Goal: Use online tool/utility: Utilize a website feature to perform a specific function

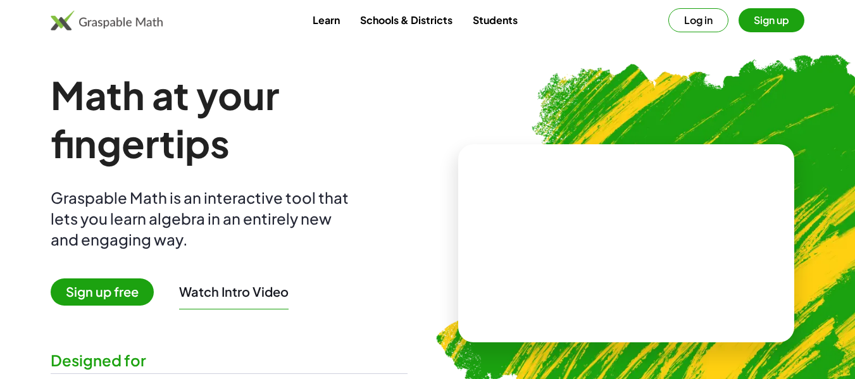
click at [87, 285] on span "Sign up free" at bounding box center [102, 291] width 103 height 27
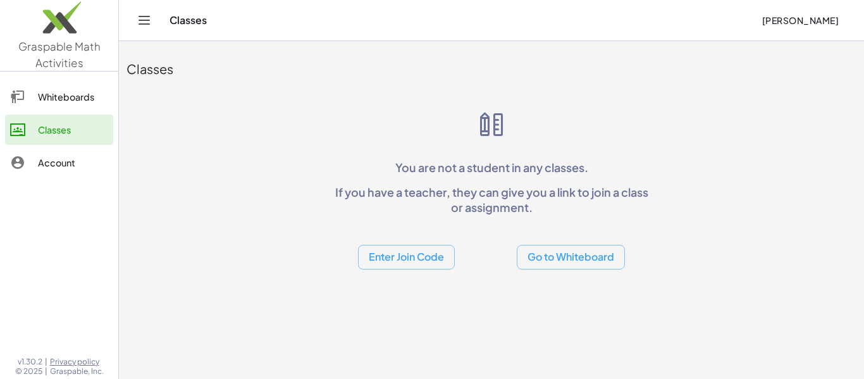
click at [597, 261] on button "Go to Whiteboard" at bounding box center [571, 257] width 108 height 25
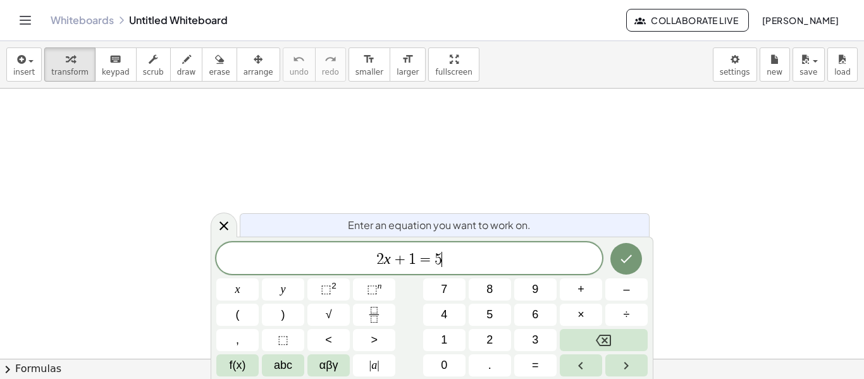
click at [464, 253] on span "2 x + 1 = 5 ​" at bounding box center [409, 260] width 386 height 18
click at [622, 337] on button "Backspace" at bounding box center [604, 340] width 88 height 22
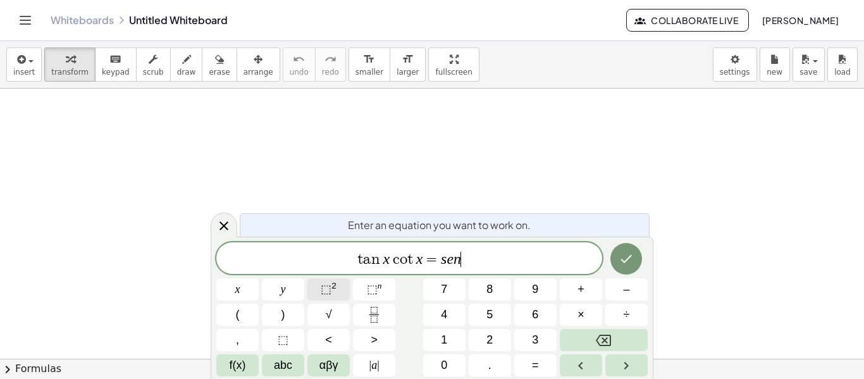
click at [323, 290] on span "⬚" at bounding box center [326, 289] width 11 height 13
click at [333, 287] on sup "2" at bounding box center [333, 285] width 5 height 9
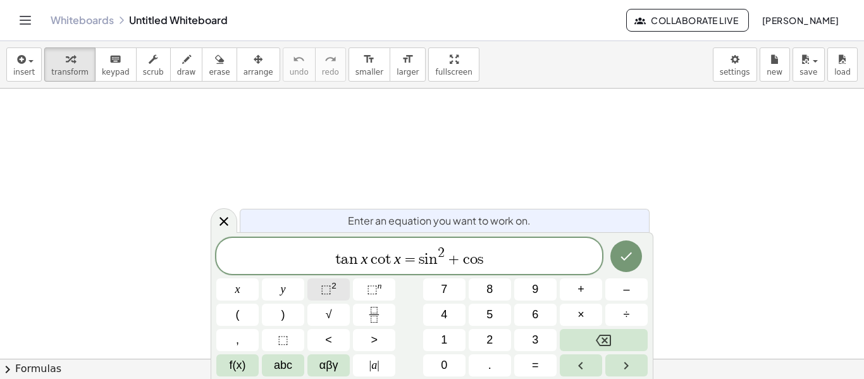
click at [331, 290] on span "⬚" at bounding box center [326, 289] width 11 height 13
click at [626, 249] on icon "Done" at bounding box center [626, 256] width 15 height 15
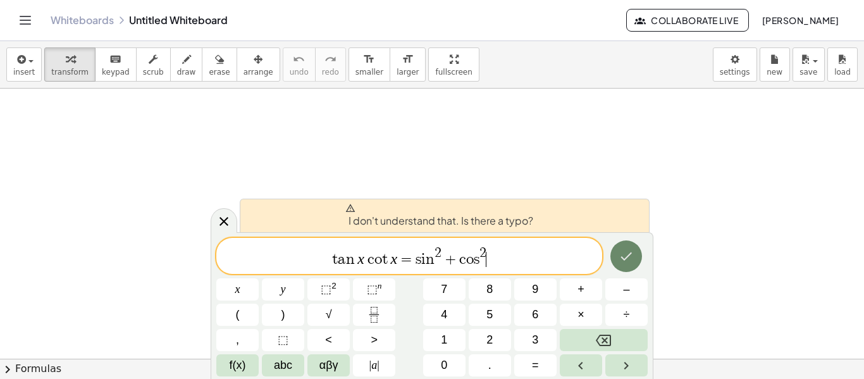
click at [625, 260] on icon "Done" at bounding box center [626, 256] width 11 height 8
click at [724, 74] on body "Graspable Math Activities Whiteboards Classes Account v1.30.2 | Privacy policy …" at bounding box center [432, 189] width 864 height 379
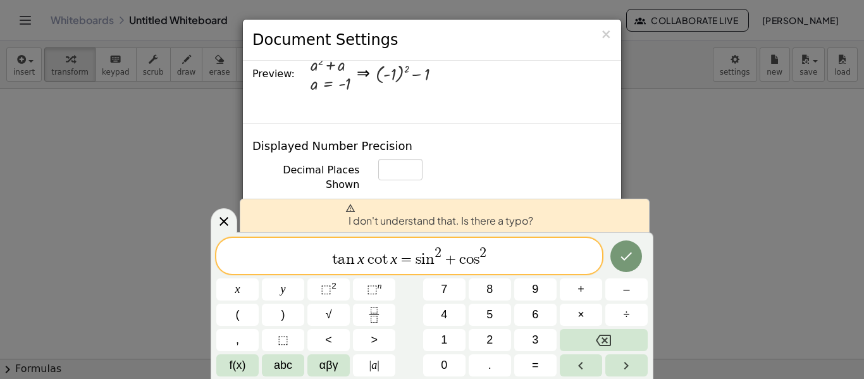
scroll to position [2287, 0]
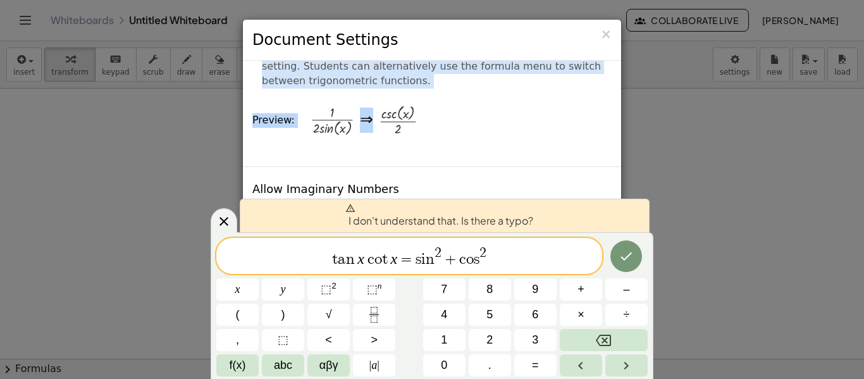
drag, startPoint x: 529, startPoint y: 65, endPoint x: 536, endPoint y: 56, distance: 11.3
click at [536, 56] on div "× Document Settings These settings are saved with the document you are currentl…" at bounding box center [432, 193] width 380 height 349
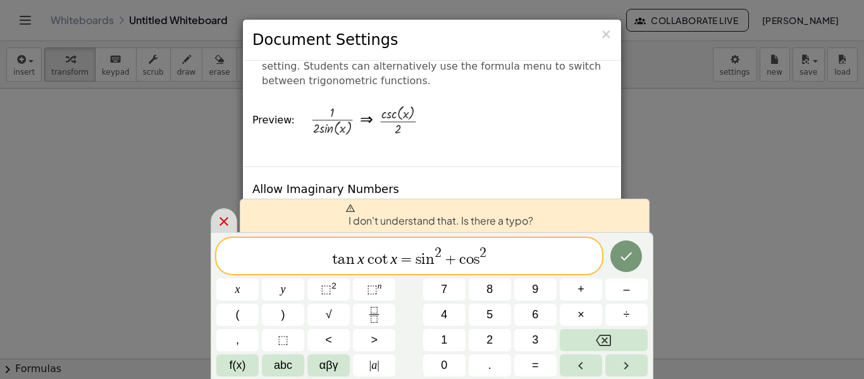
click at [232, 224] on div at bounding box center [224, 220] width 27 height 25
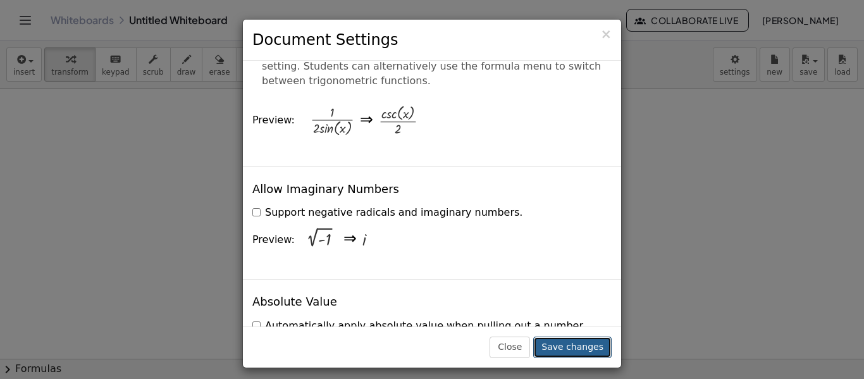
click at [564, 357] on button "Save changes" at bounding box center [572, 348] width 78 height 22
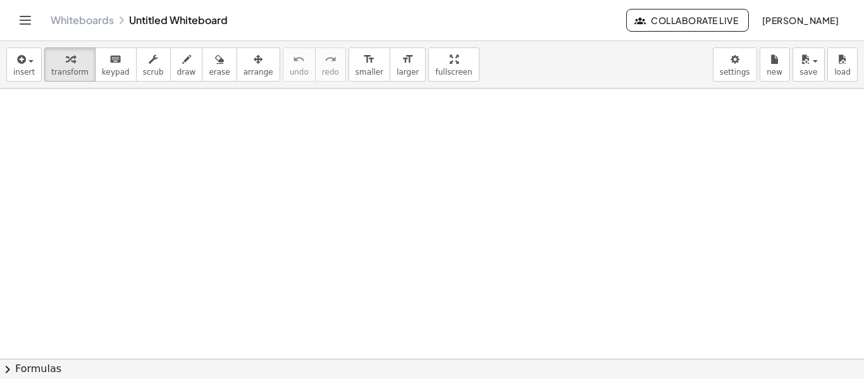
click at [17, 84] on div "insert select one: Math Expression Function Text Youtube Video Graphing Geometr…" at bounding box center [432, 64] width 864 height 47
click at [17, 83] on div "insert select one: Math Expression Function Text Youtube Video Graphing Geometr…" at bounding box center [432, 64] width 864 height 47
click at [22, 75] on span "insert" at bounding box center [24, 72] width 22 height 9
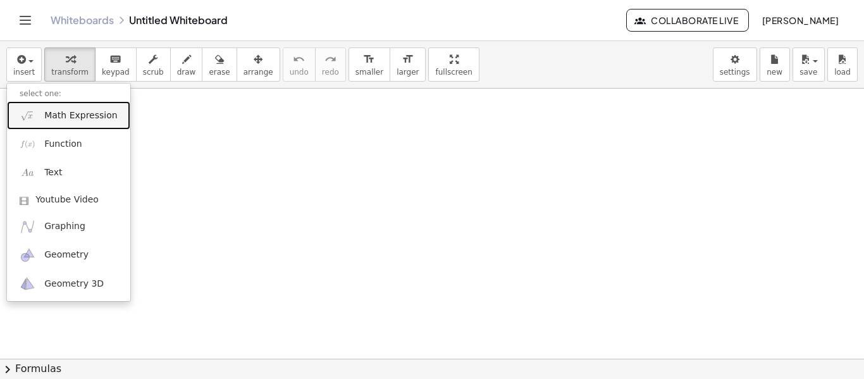
click at [61, 120] on span "Math Expression" at bounding box center [80, 115] width 73 height 13
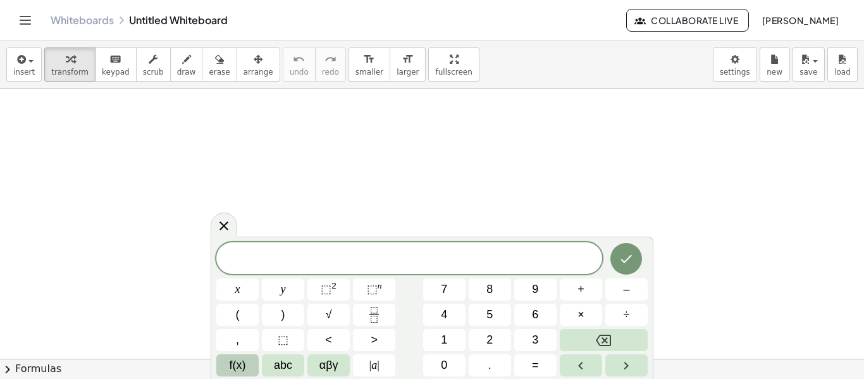
click at [238, 362] on span "f(x)" at bounding box center [238, 365] width 16 height 17
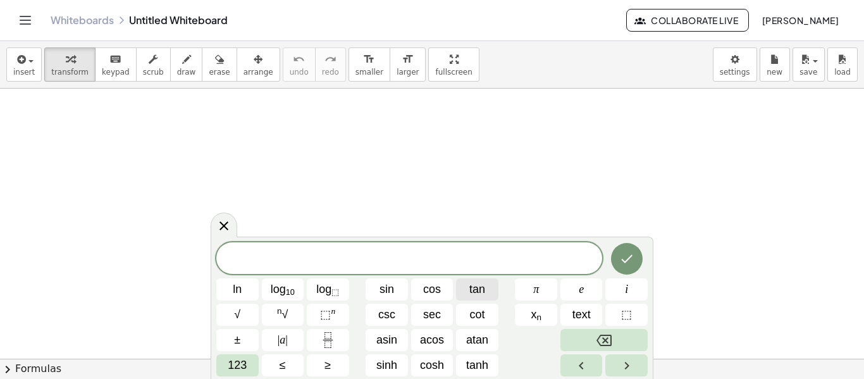
click at [474, 285] on span "tan" at bounding box center [477, 289] width 16 height 17
click at [246, 363] on span "123" at bounding box center [237, 365] width 19 height 17
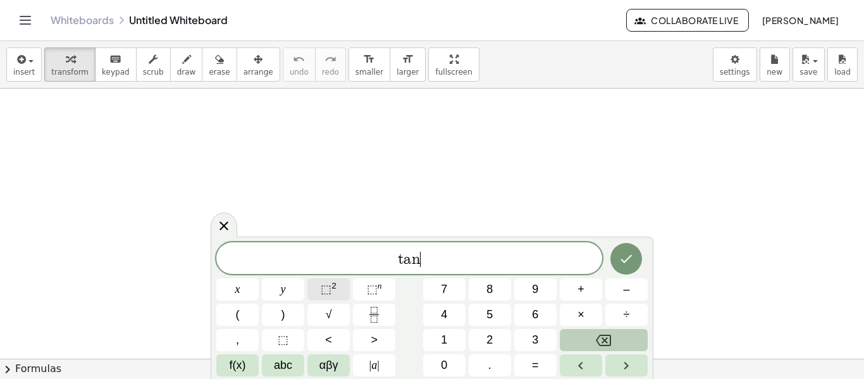
click at [335, 281] on sup "2" at bounding box center [333, 285] width 5 height 9
click at [243, 359] on span "f(x)" at bounding box center [238, 365] width 16 height 17
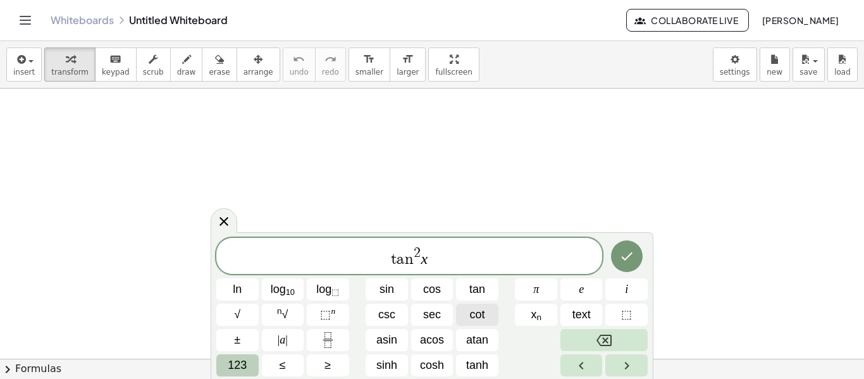
click at [474, 312] on span "cot" at bounding box center [477, 314] width 15 height 17
click at [411, 251] on var "x" at bounding box center [412, 259] width 7 height 16
click at [413, 263] on var "x" at bounding box center [412, 259] width 7 height 16
click at [405, 262] on span "t a n ​ x c o t" at bounding box center [409, 256] width 386 height 23
click at [409, 262] on var "x" at bounding box center [412, 259] width 7 height 16
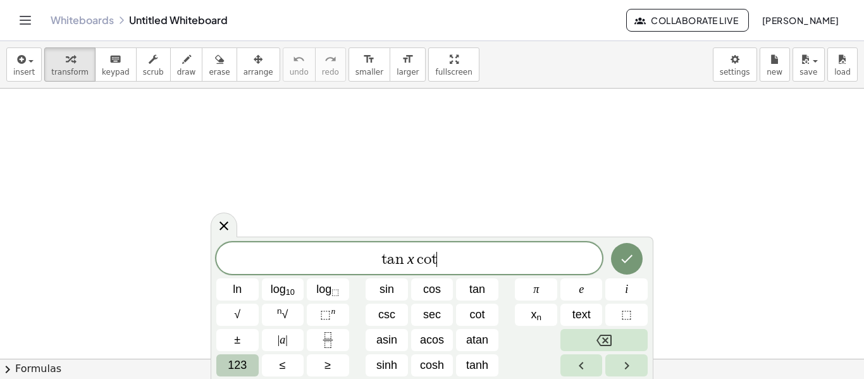
click at [448, 256] on span "t a n x c o t ​" at bounding box center [409, 260] width 386 height 18
click at [251, 361] on button "123" at bounding box center [237, 365] width 42 height 22
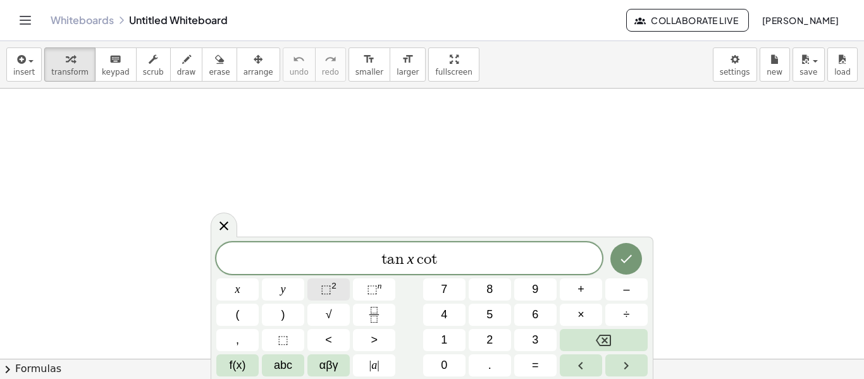
click at [338, 281] on button "⬚ 2" at bounding box center [328, 289] width 42 height 22
click at [252, 366] on button "f(x)" at bounding box center [237, 365] width 42 height 22
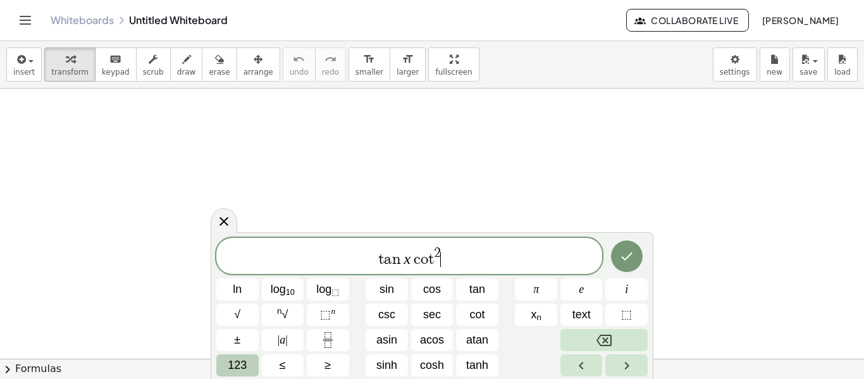
click at [245, 361] on span "123" at bounding box center [237, 365] width 19 height 17
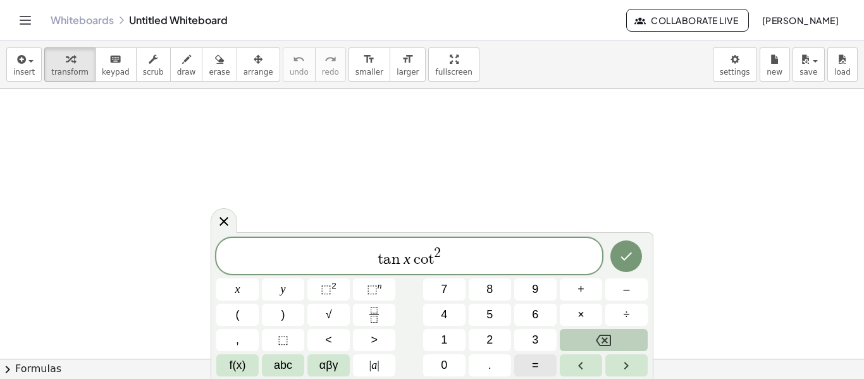
click at [529, 367] on button "=" at bounding box center [535, 365] width 42 height 22
click at [242, 359] on span "f(x)" at bounding box center [238, 365] width 16 height 17
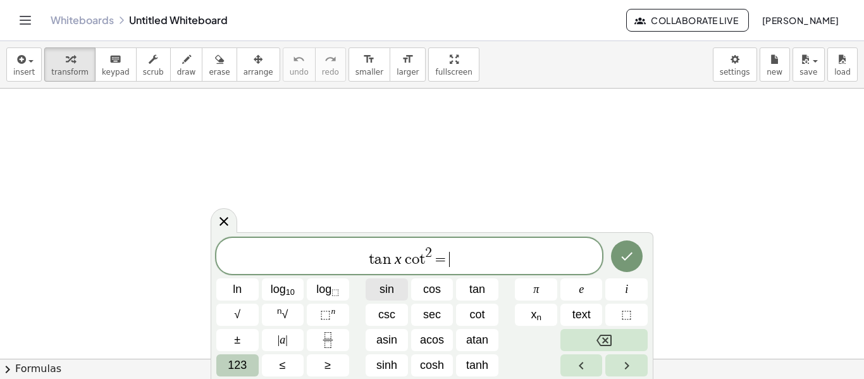
click at [393, 288] on span "sin" at bounding box center [387, 289] width 15 height 17
click at [246, 364] on span "123" at bounding box center [237, 365] width 19 height 17
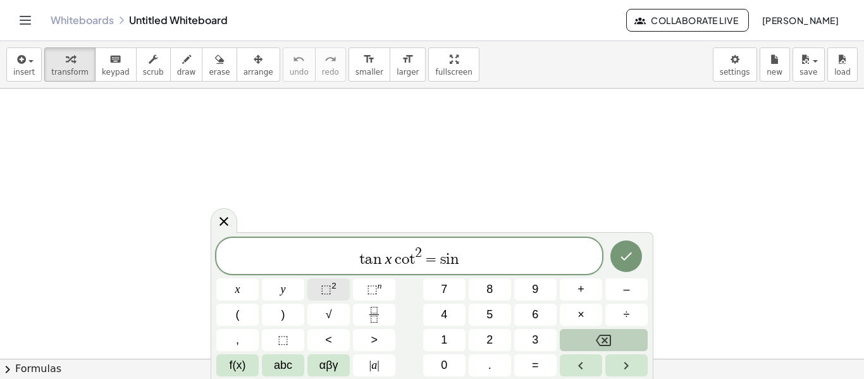
click at [321, 288] on span "⬚" at bounding box center [326, 289] width 11 height 13
click at [246, 362] on button "f(x)" at bounding box center [237, 365] width 42 height 22
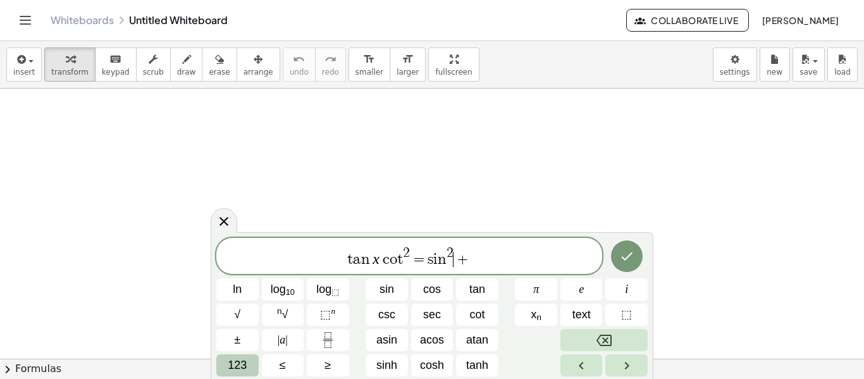
click at [457, 261] on span "+" at bounding box center [463, 259] width 18 height 15
click at [478, 266] on span "t a n x c o t 2 = s i n 2 x + ​" at bounding box center [409, 256] width 386 height 23
click at [435, 287] on span "cos" at bounding box center [432, 289] width 18 height 17
click at [242, 361] on span "123" at bounding box center [237, 365] width 19 height 17
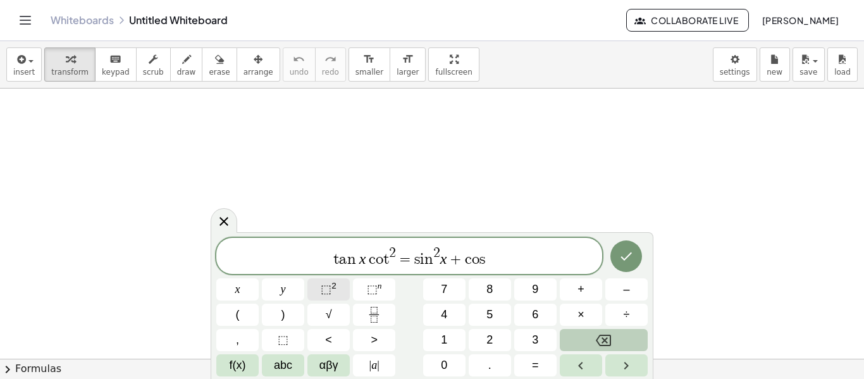
click at [324, 283] on span "⬚" at bounding box center [326, 289] width 11 height 13
click at [393, 247] on span "t a n x c o t 2 ​ = s i n 2 x + c o s 2 x" at bounding box center [409, 256] width 386 height 23
click at [390, 261] on span "=" at bounding box center [398, 259] width 18 height 15
click at [631, 262] on icon "Done" at bounding box center [626, 256] width 15 height 15
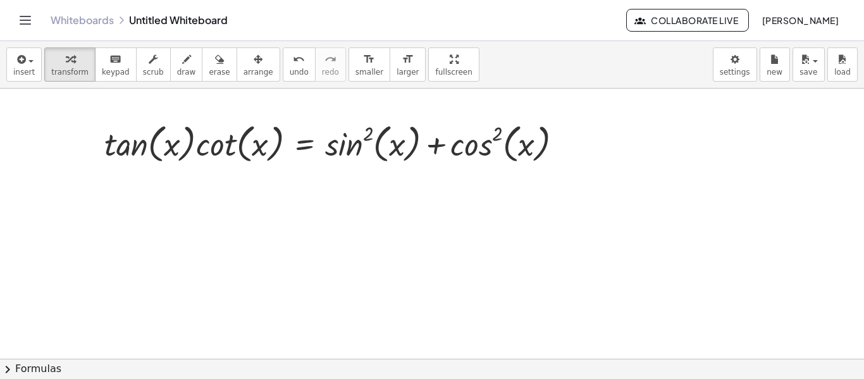
click at [336, 362] on button "chevron_right Formulas" at bounding box center [432, 369] width 864 height 20
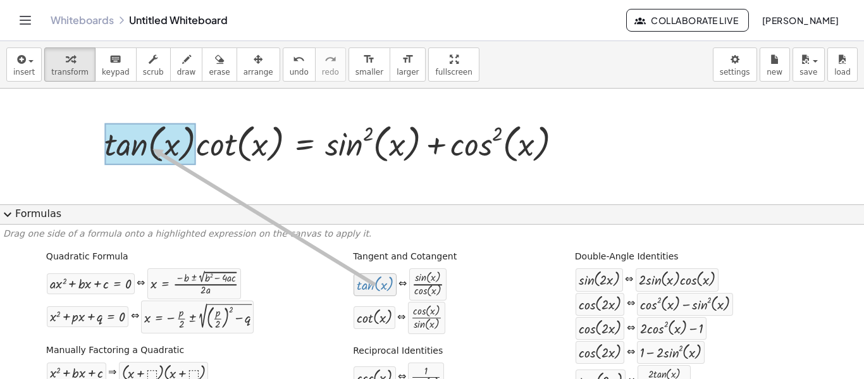
drag, startPoint x: 385, startPoint y: 288, endPoint x: 147, endPoint y: 149, distance: 276.4
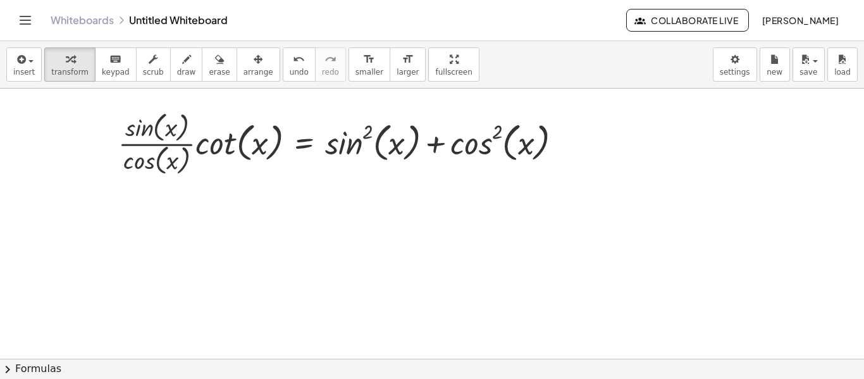
click at [142, 366] on button "chevron_right Formulas" at bounding box center [432, 369] width 864 height 20
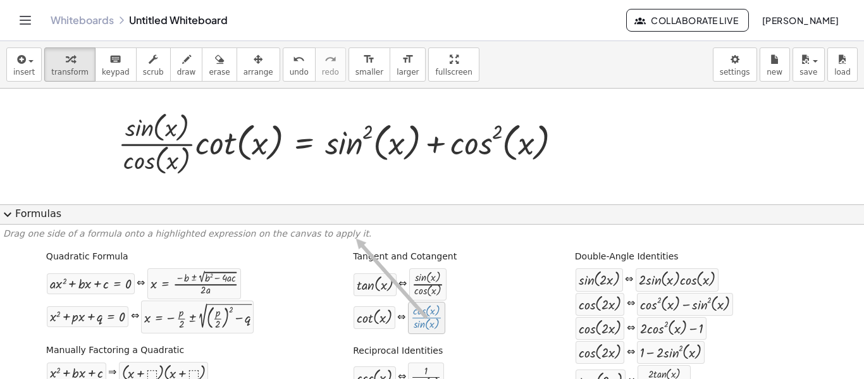
drag, startPoint x: 407, startPoint y: 319, endPoint x: 294, endPoint y: 193, distance: 168.9
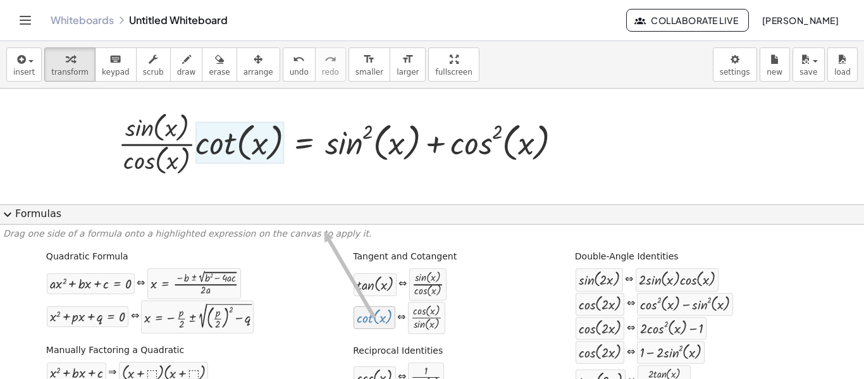
drag, startPoint x: 369, startPoint y: 324, endPoint x: 304, endPoint y: 203, distance: 137.0
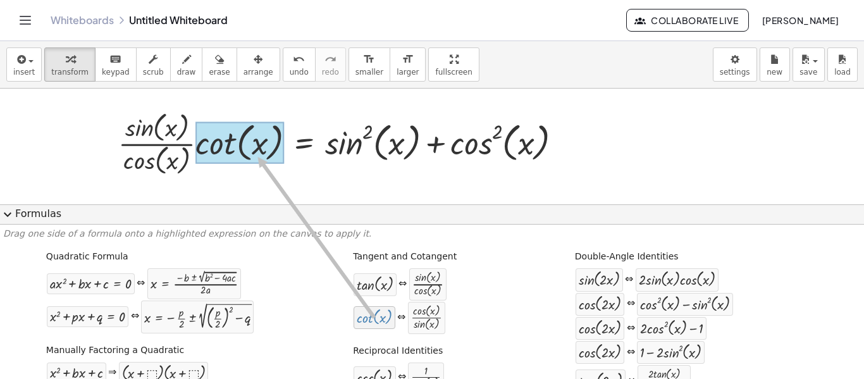
drag, startPoint x: 371, startPoint y: 319, endPoint x: 252, endPoint y: 163, distance: 196.0
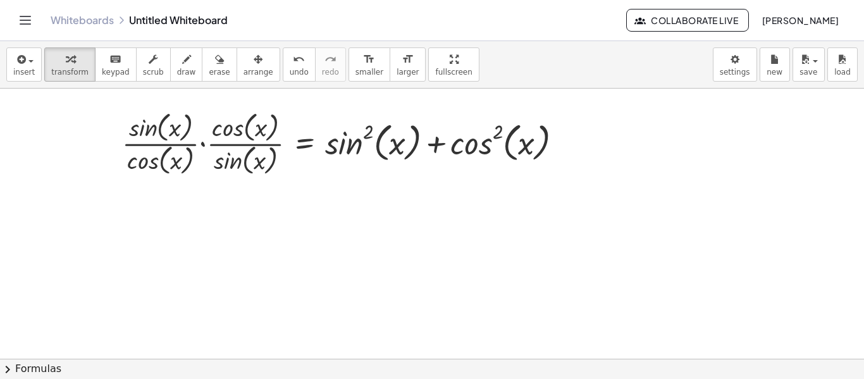
click at [245, 370] on button "chevron_right Formulas" at bounding box center [432, 369] width 864 height 20
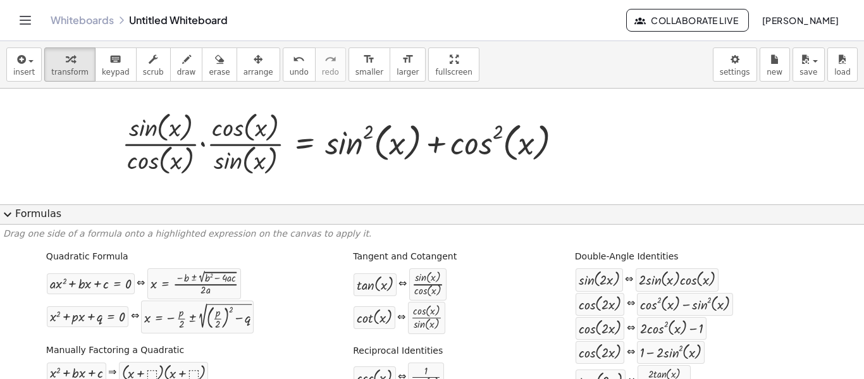
scroll to position [135, 0]
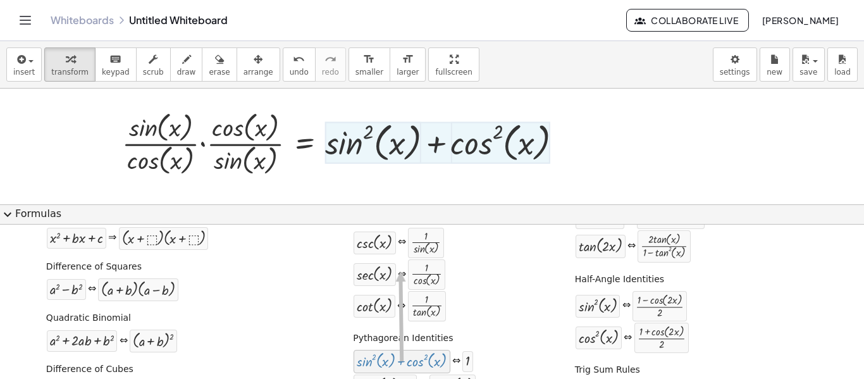
drag, startPoint x: 369, startPoint y: 362, endPoint x: 397, endPoint y: 253, distance: 112.3
drag, startPoint x: 376, startPoint y: 360, endPoint x: 407, endPoint y: 199, distance: 164.3
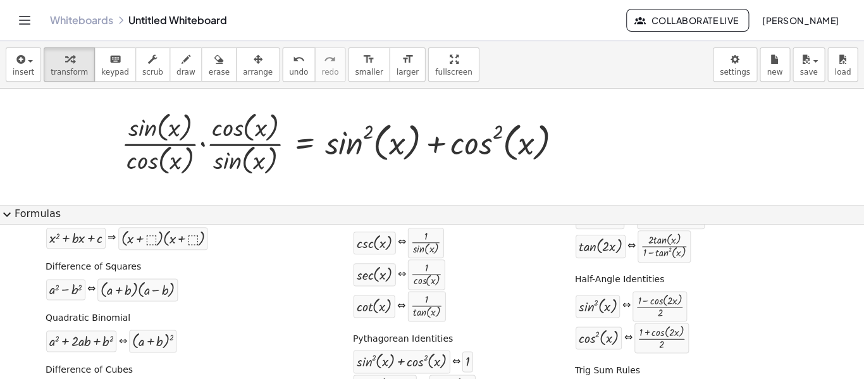
scroll to position [0, 0]
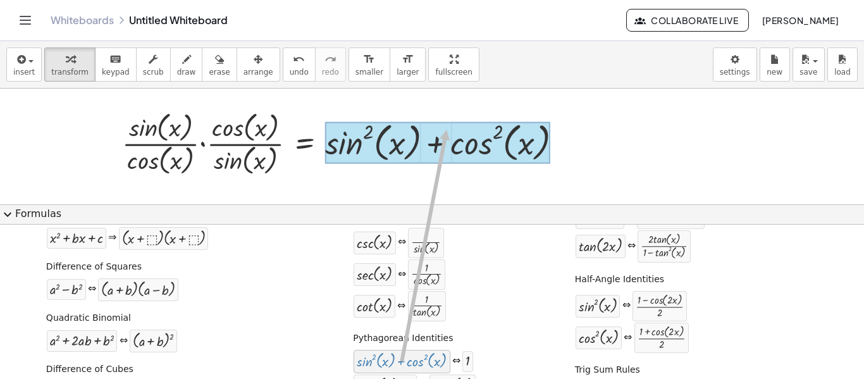
drag, startPoint x: 399, startPoint y: 364, endPoint x: 441, endPoint y: 130, distance: 237.9
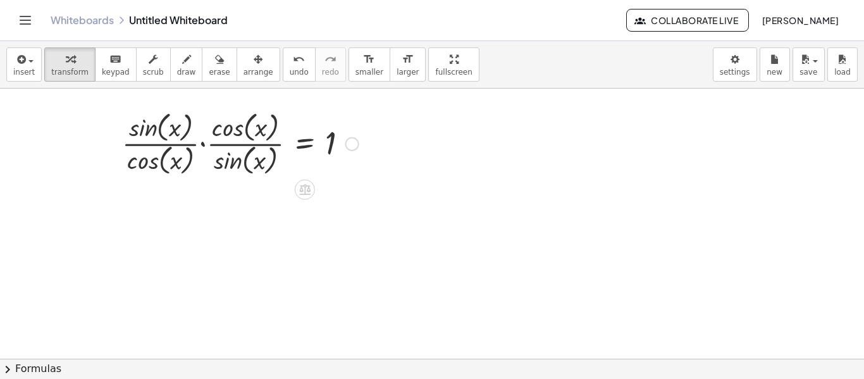
click at [204, 145] on div at bounding box center [240, 143] width 249 height 70
click at [204, 145] on div at bounding box center [251, 143] width 228 height 70
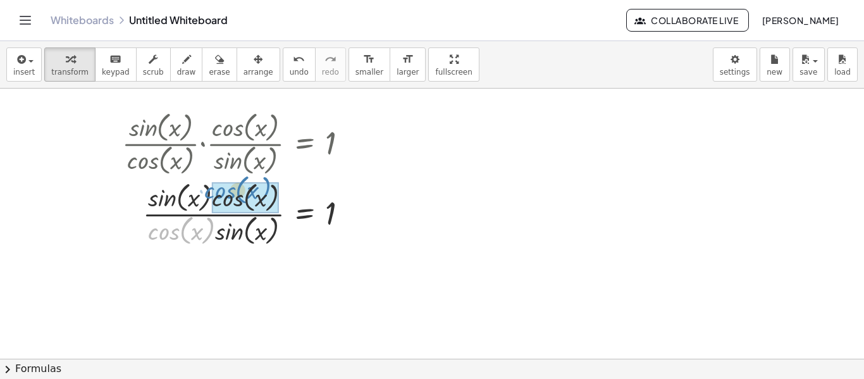
drag, startPoint x: 164, startPoint y: 237, endPoint x: 220, endPoint y: 196, distance: 69.3
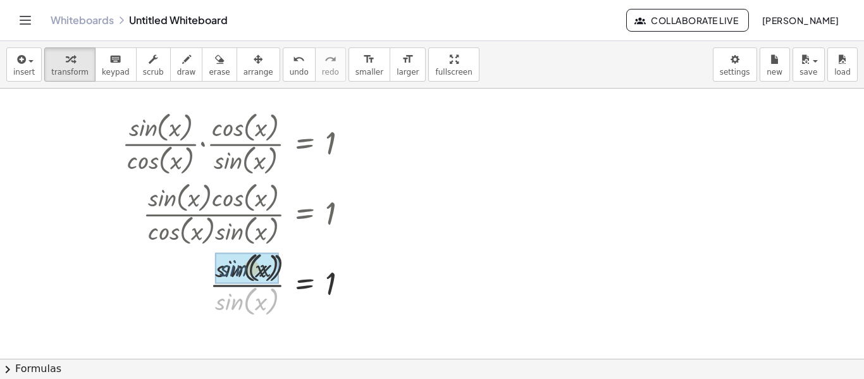
drag, startPoint x: 230, startPoint y: 302, endPoint x: 235, endPoint y: 263, distance: 38.9
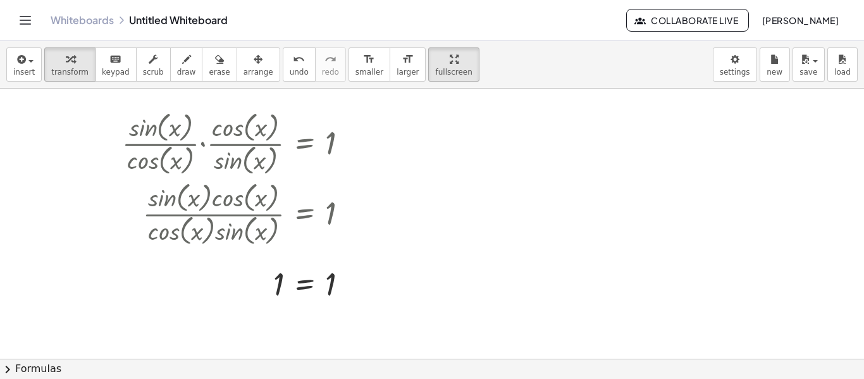
drag, startPoint x: 402, startPoint y: 56, endPoint x: 402, endPoint y: 132, distance: 76.5
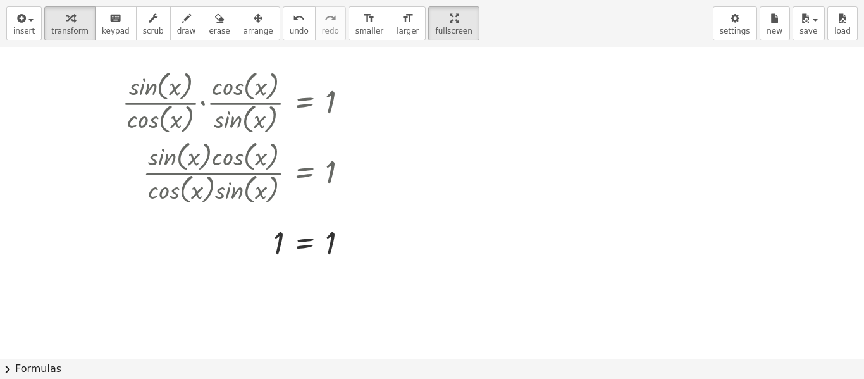
click at [402, 132] on div "insert select one: Math Expression Function Text Youtube Video Graphing Geometr…" at bounding box center [432, 189] width 864 height 379
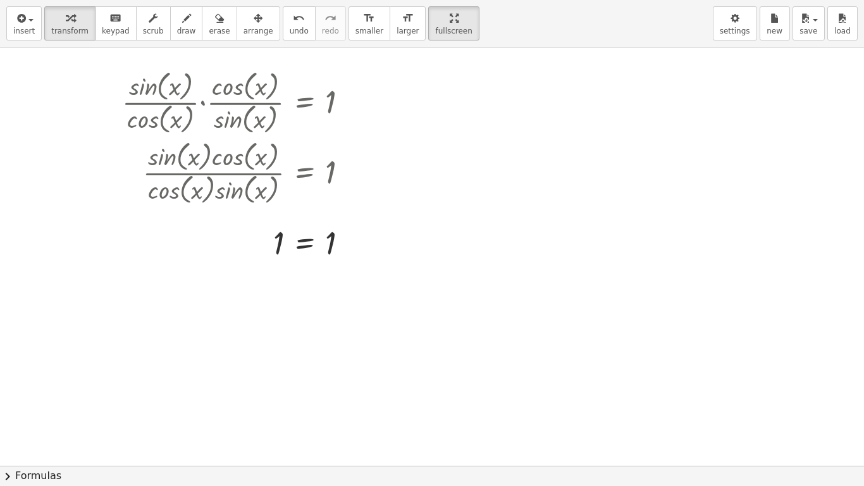
drag, startPoint x: 433, startPoint y: 21, endPoint x: 433, endPoint y: -56, distance: 76.5
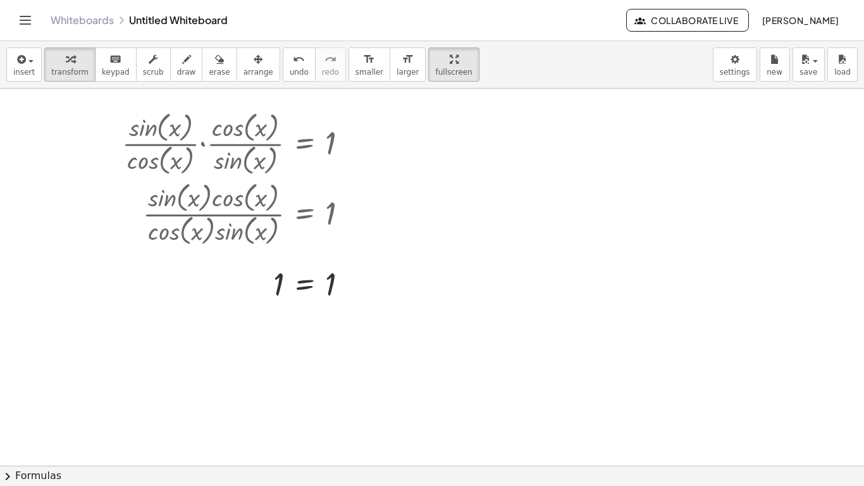
click at [433, 0] on html "Graspable Math Activities Whiteboards Classes Account v1.30.2 | Privacy policy …" at bounding box center [432, 243] width 864 height 486
drag, startPoint x: 416, startPoint y: 65, endPoint x: 416, endPoint y: 142, distance: 76.5
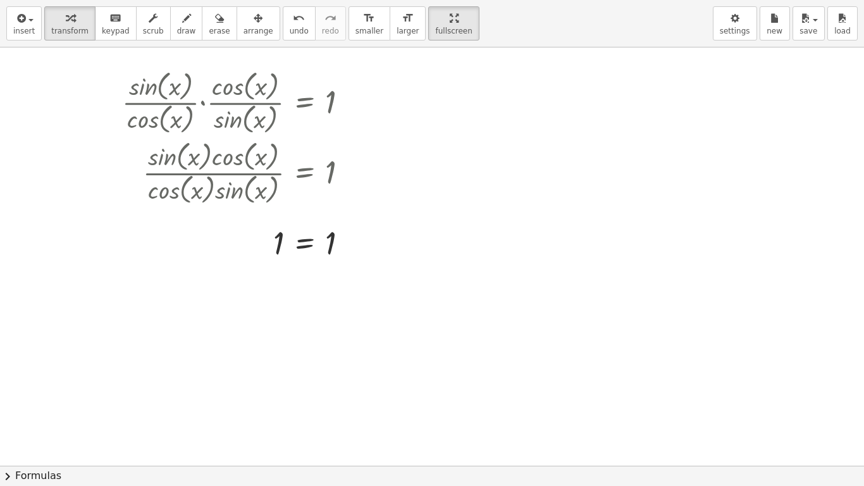
click at [416, 142] on div "insert select one: Math Expression Function Text Youtube Video Graphing Geometr…" at bounding box center [432, 243] width 864 height 486
click at [244, 27] on span "arrange" at bounding box center [259, 31] width 30 height 9
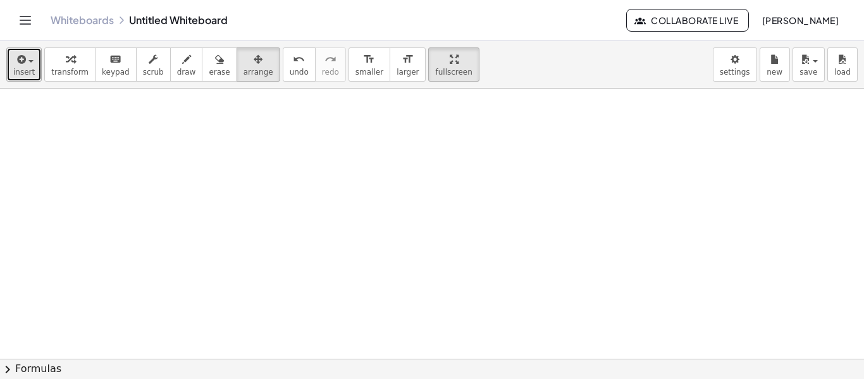
click at [12, 69] on button "insert" at bounding box center [23, 64] width 35 height 34
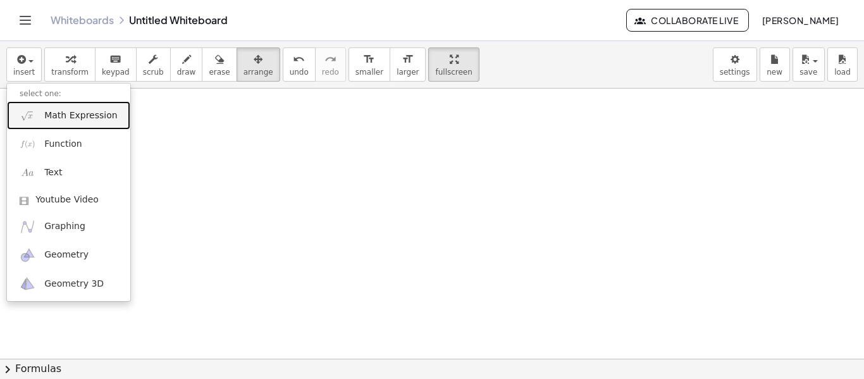
click at [98, 113] on span "Math Expression" at bounding box center [80, 115] width 73 height 13
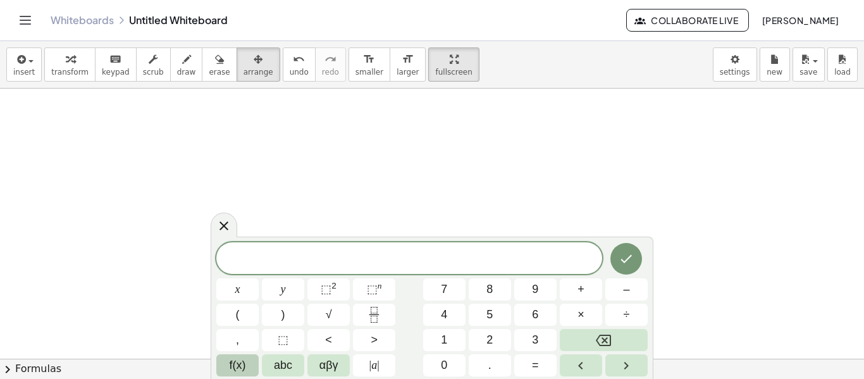
click at [226, 361] on button "f(x)" at bounding box center [237, 365] width 42 height 22
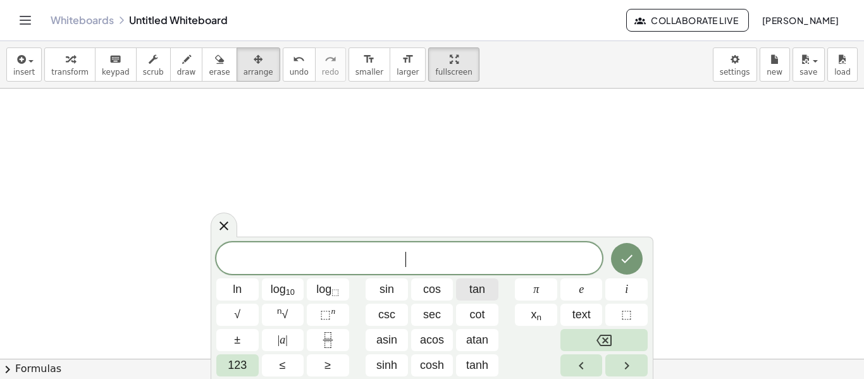
click at [474, 287] on span "tan" at bounding box center [477, 289] width 16 height 17
click at [426, 307] on span "sec" at bounding box center [432, 314] width 18 height 17
click at [391, 314] on span "csc" at bounding box center [386, 314] width 17 height 17
click at [408, 278] on div at bounding box center [387, 289] width 42 height 22
click at [626, 257] on icon "Done" at bounding box center [626, 258] width 15 height 15
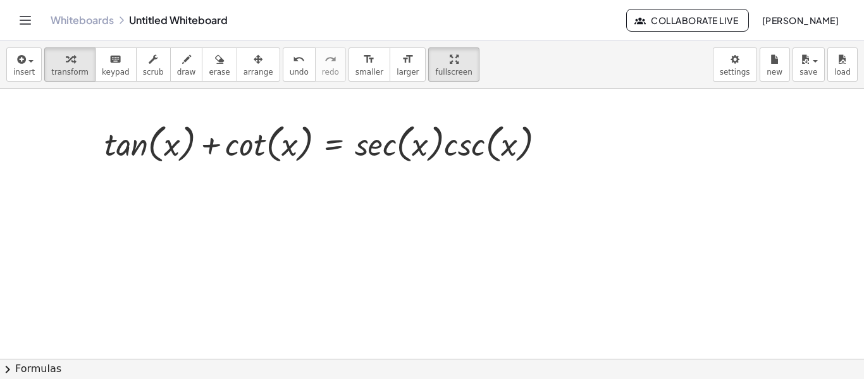
click at [317, 363] on button "chevron_right Formulas" at bounding box center [432, 369] width 864 height 20
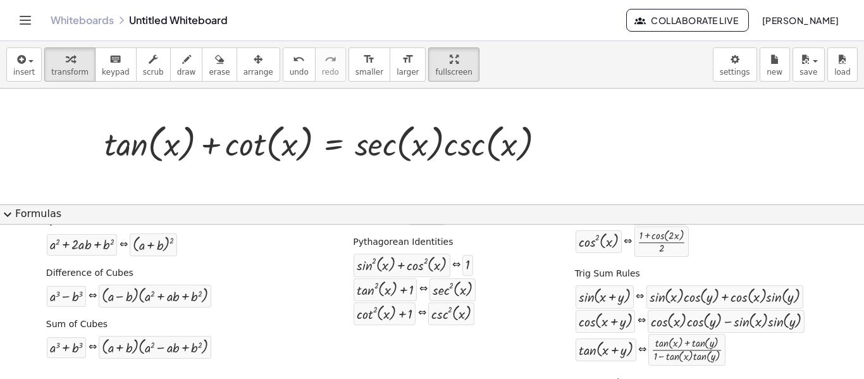
scroll to position [233, 0]
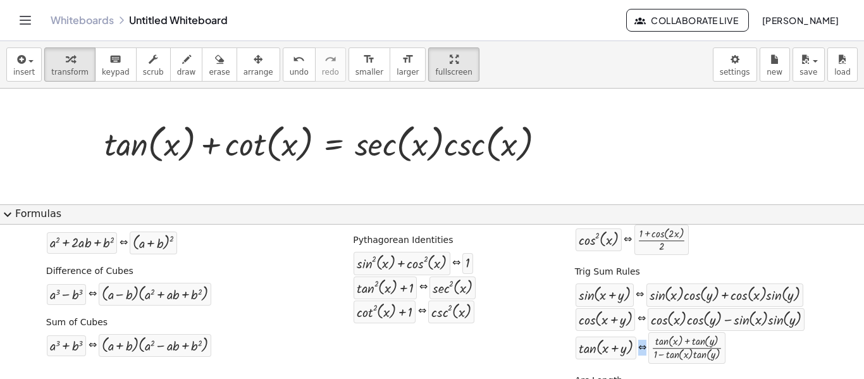
drag, startPoint x: 853, startPoint y: 336, endPoint x: 857, endPoint y: 309, distance: 26.9
click at [857, 309] on div "Drag one side of a formula onto a highlighted expression on the canvas to apply…" at bounding box center [432, 302] width 864 height 155
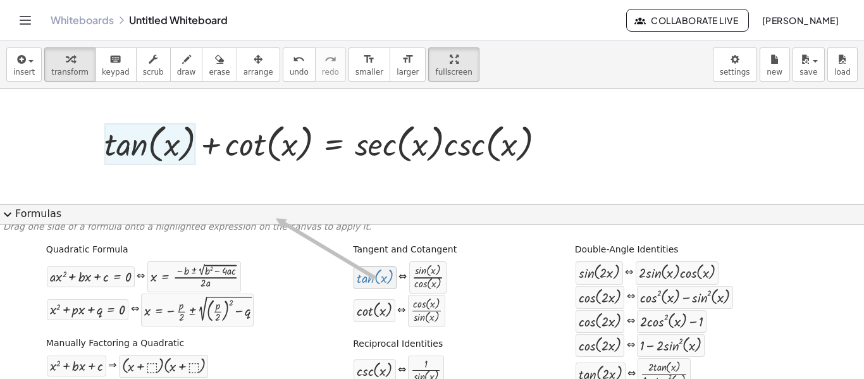
scroll to position [0, 0]
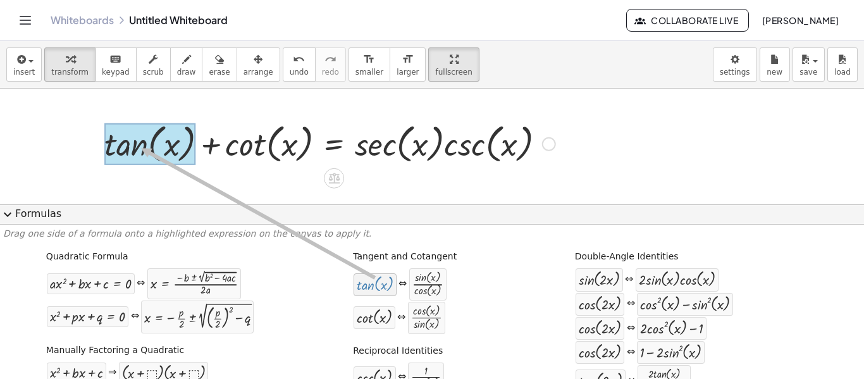
drag, startPoint x: 377, startPoint y: 283, endPoint x: 188, endPoint y: 167, distance: 222.1
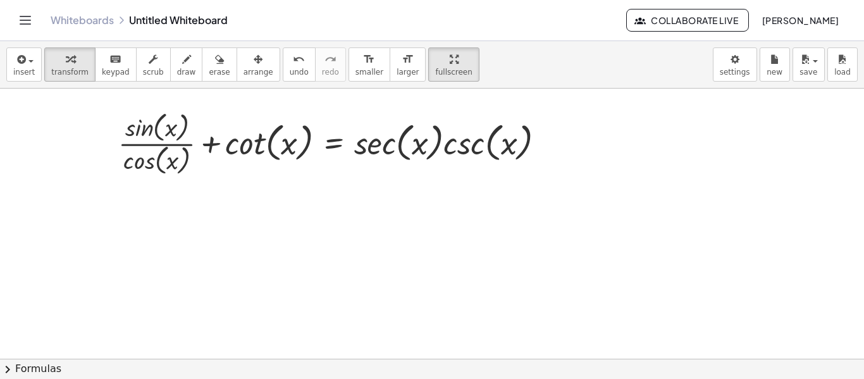
click at [240, 371] on button "chevron_right Formulas" at bounding box center [432, 369] width 864 height 20
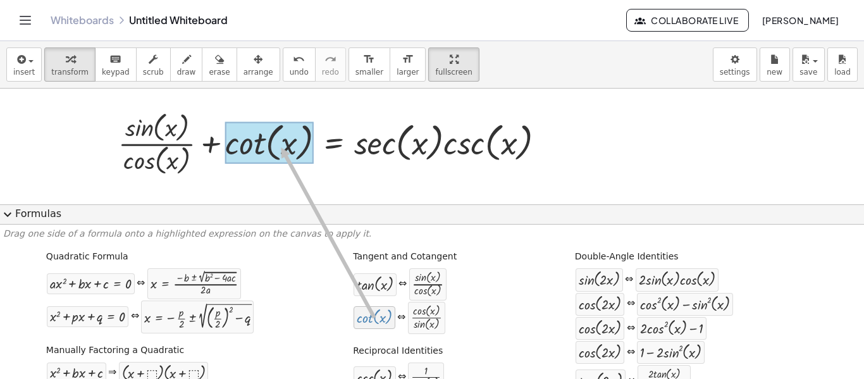
drag, startPoint x: 376, startPoint y: 322, endPoint x: 275, endPoint y: 147, distance: 201.5
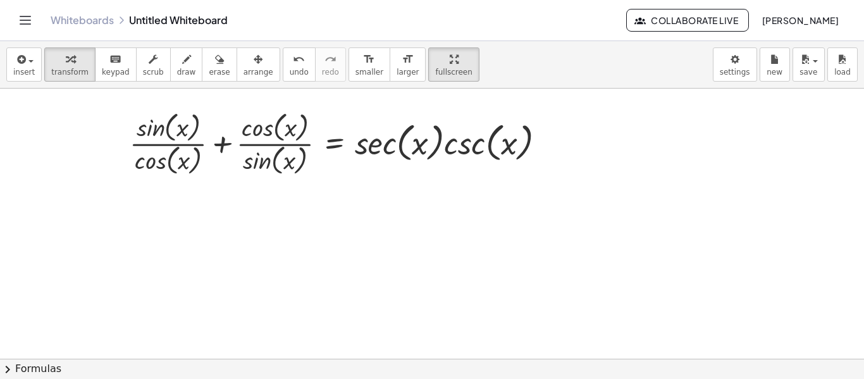
click at [240, 368] on button "chevron_right Formulas" at bounding box center [432, 369] width 864 height 20
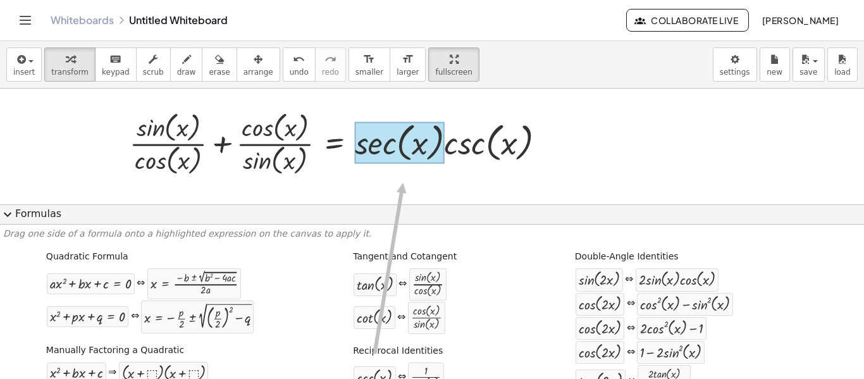
drag, startPoint x: 372, startPoint y: 351, endPoint x: 397, endPoint y: 182, distance: 170.8
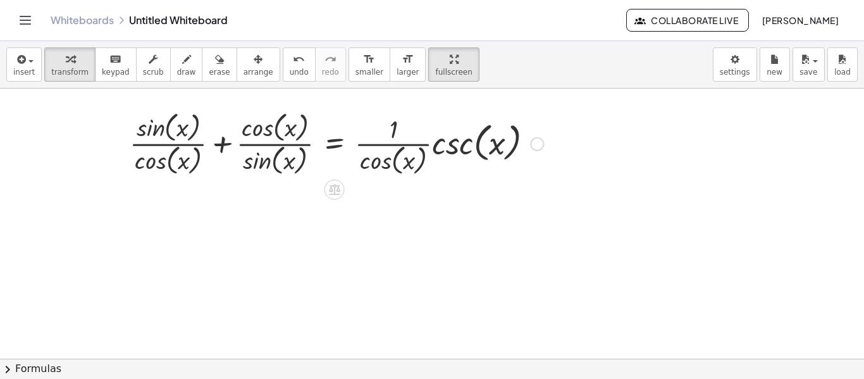
click at [311, 366] on button "chevron_right Formulas" at bounding box center [432, 369] width 864 height 20
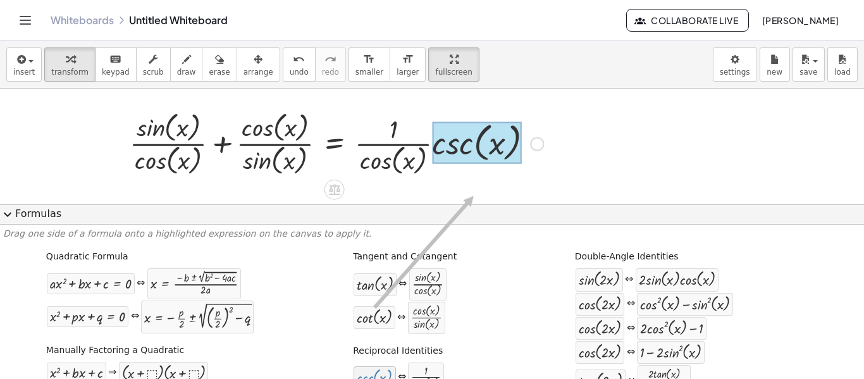
drag, startPoint x: 370, startPoint y: 312, endPoint x: 468, endPoint y: 195, distance: 152.7
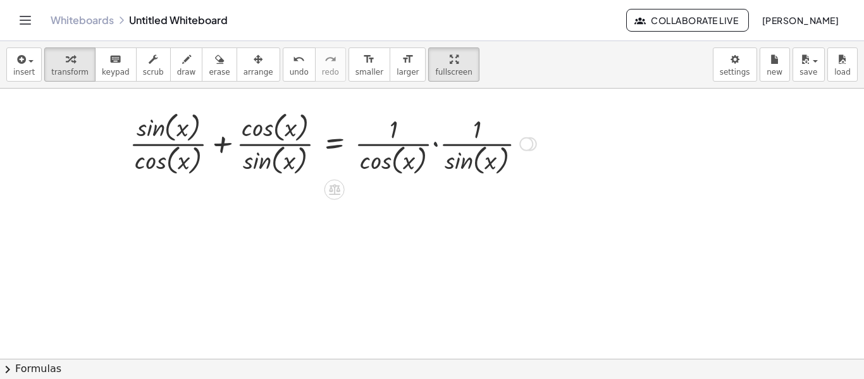
click at [435, 144] on div at bounding box center [332, 143] width 419 height 70
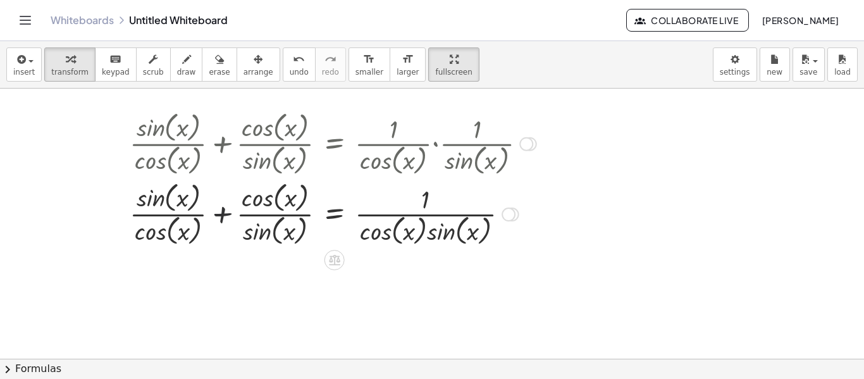
click at [223, 215] on div at bounding box center [332, 213] width 419 height 70
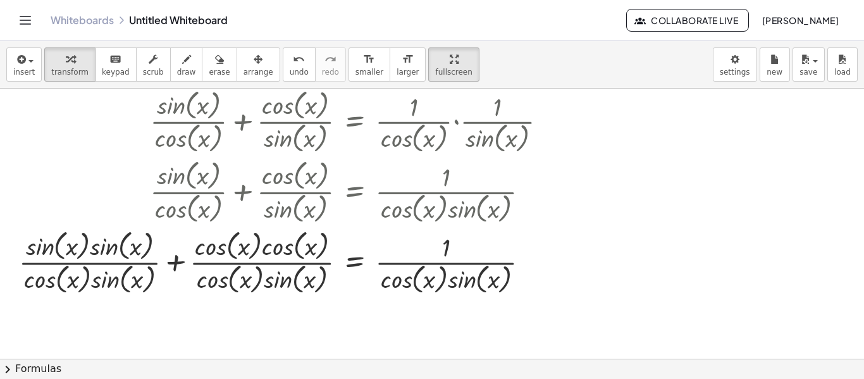
scroll to position [36, 0]
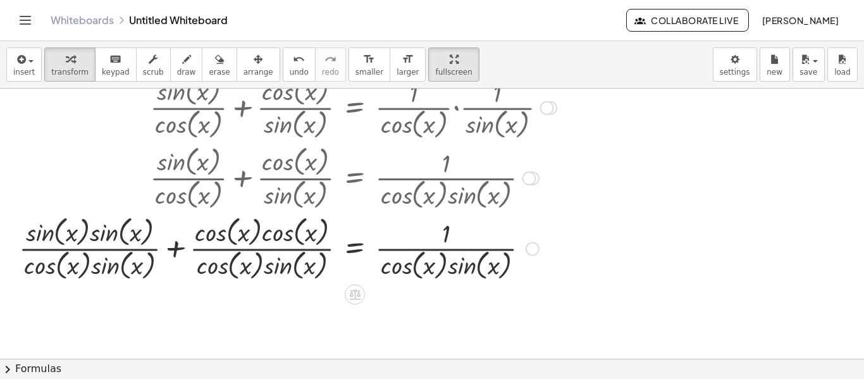
click at [175, 250] on div at bounding box center [288, 248] width 550 height 70
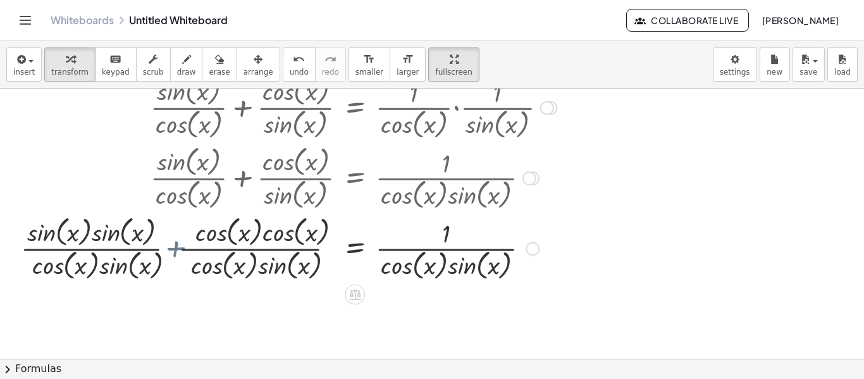
click at [175, 250] on div at bounding box center [298, 248] width 529 height 70
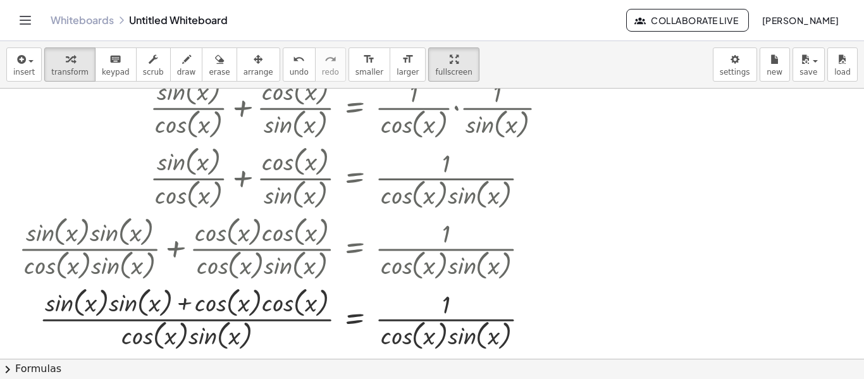
drag, startPoint x: 697, startPoint y: 290, endPoint x: 695, endPoint y: 300, distance: 10.3
click at [695, 300] on div at bounding box center [432, 323] width 864 height 540
drag, startPoint x: 77, startPoint y: 304, endPoint x: 142, endPoint y: 306, distance: 64.6
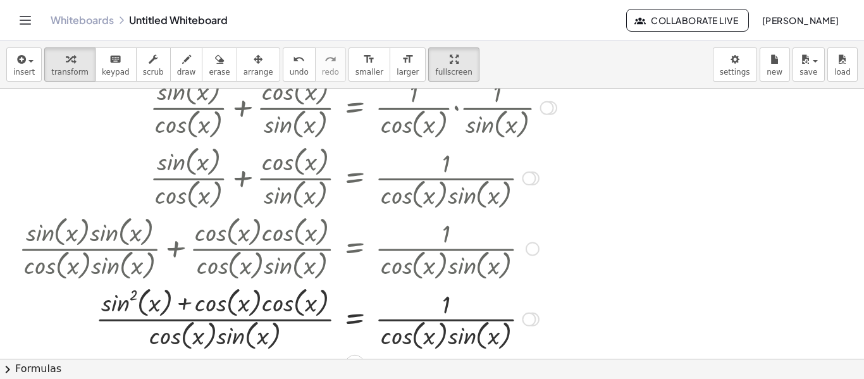
click at [228, 303] on div at bounding box center [288, 318] width 550 height 70
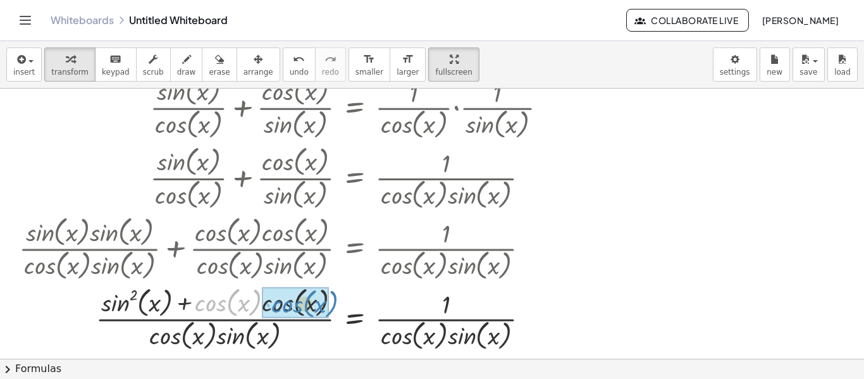
drag, startPoint x: 224, startPoint y: 303, endPoint x: 300, endPoint y: 304, distance: 76.6
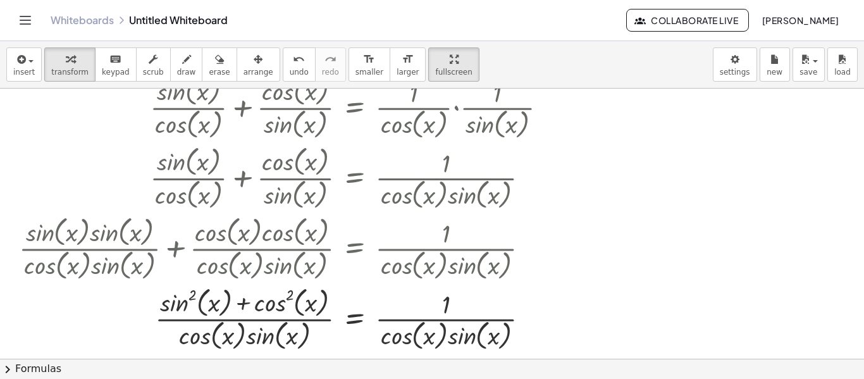
click at [131, 368] on button "chevron_right Formulas" at bounding box center [432, 369] width 864 height 20
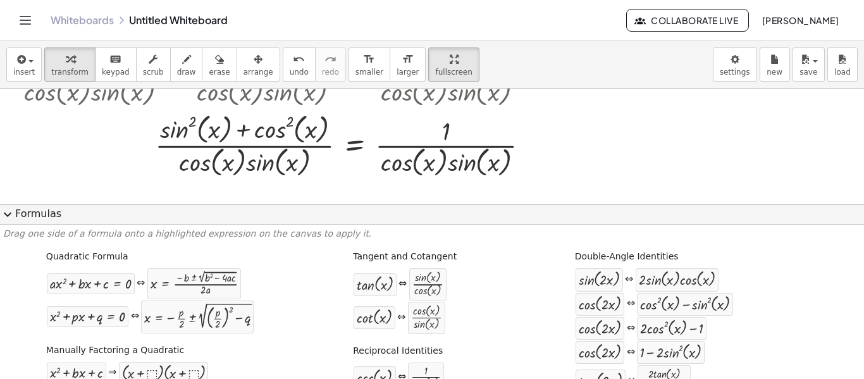
scroll to position [213, 0]
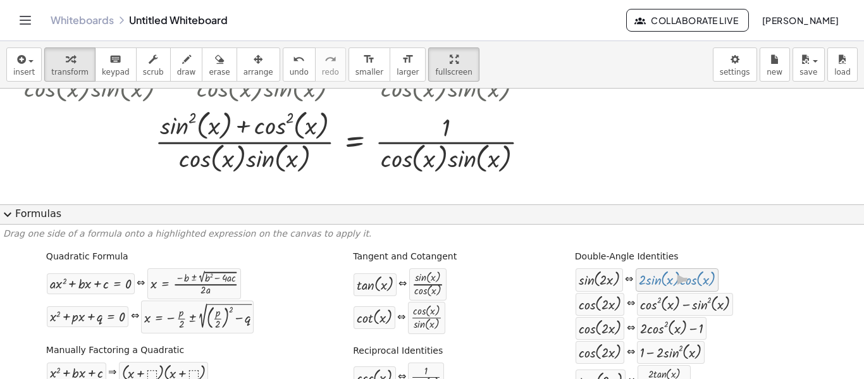
click at [671, 269] on div "· 2 · sin ( , x ) · cos ( , x )" at bounding box center [678, 279] width 84 height 23
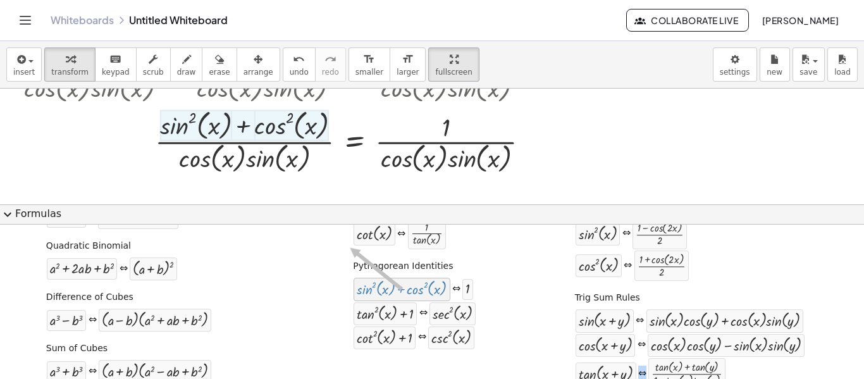
scroll to position [0, 0]
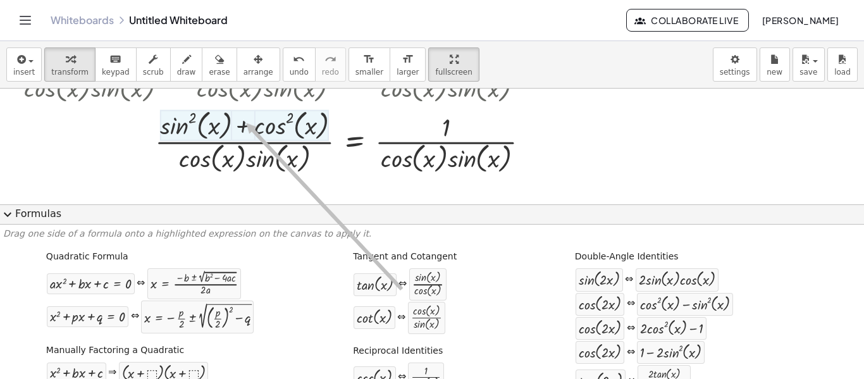
drag, startPoint x: 392, startPoint y: 289, endPoint x: 240, endPoint y: 123, distance: 224.8
drag, startPoint x: 390, startPoint y: 266, endPoint x: 244, endPoint y: 125, distance: 203.5
drag, startPoint x: 392, startPoint y: 304, endPoint x: 443, endPoint y: 387, distance: 97.4
click at [443, 378] on html "Graspable Math Activities Whiteboards Classes Account v1.30.2 | Privacy policy …" at bounding box center [432, 189] width 864 height 379
drag, startPoint x: 407, startPoint y: 278, endPoint x: 240, endPoint y: 121, distance: 228.7
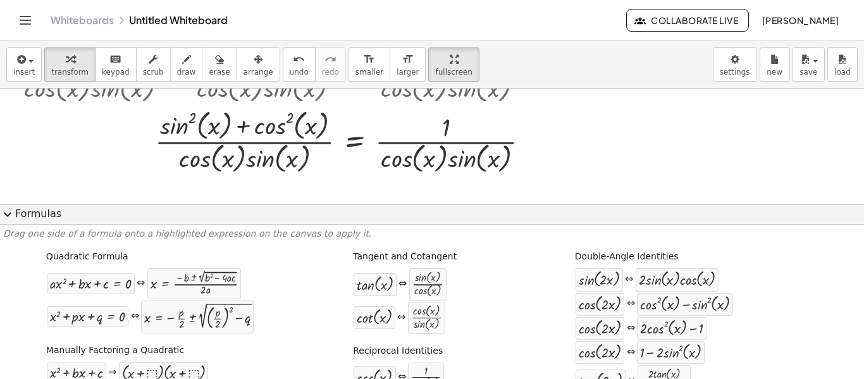
click at [447, 288] on div "tan ( , x ) ⇔ · sin ( , x ) · cos ( , x )" at bounding box center [414, 285] width 123 height 34
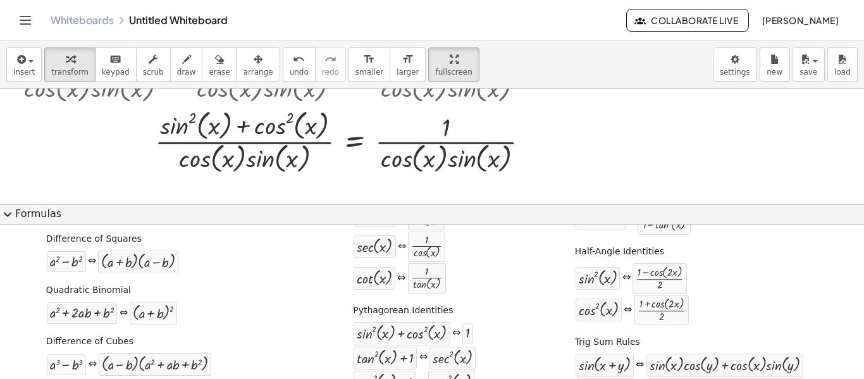
scroll to position [158, 0]
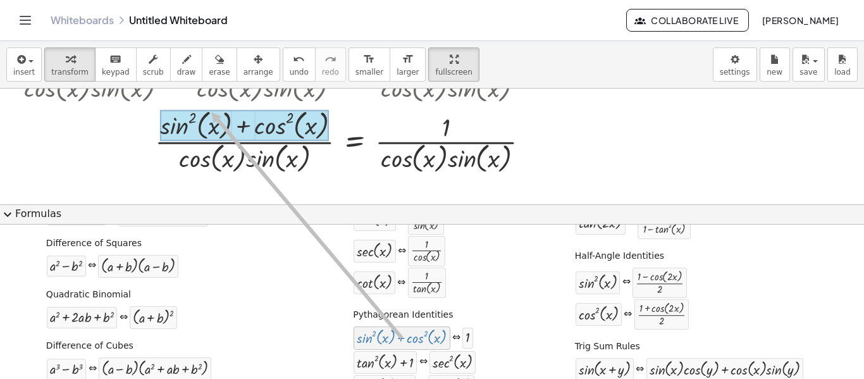
drag, startPoint x: 405, startPoint y: 329, endPoint x: 212, endPoint y: 113, distance: 289.9
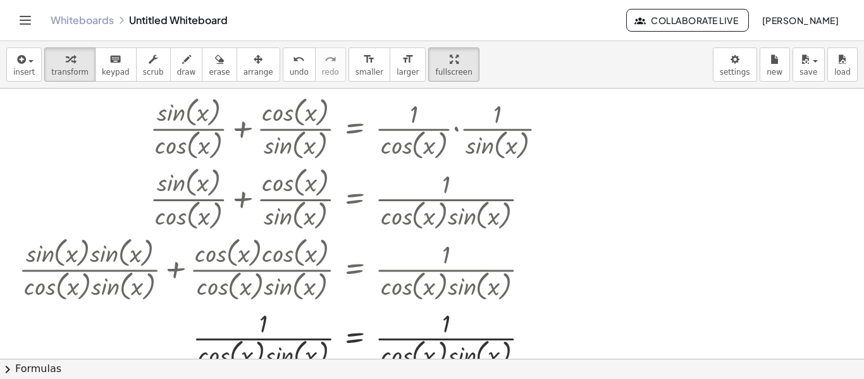
scroll to position [21, 0]
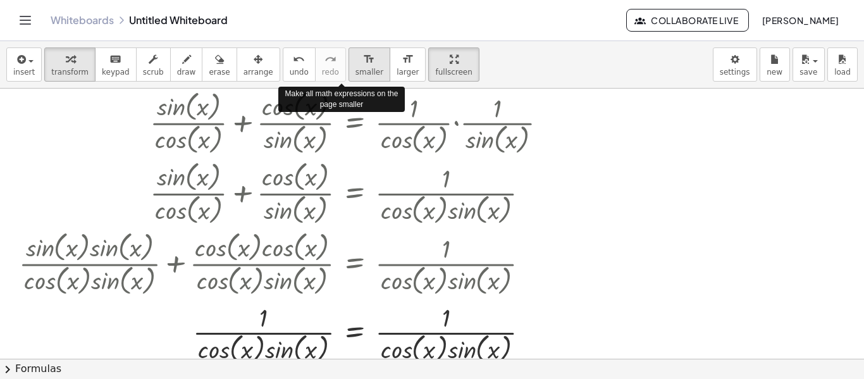
click at [356, 55] on div "format_size" at bounding box center [370, 58] width 28 height 15
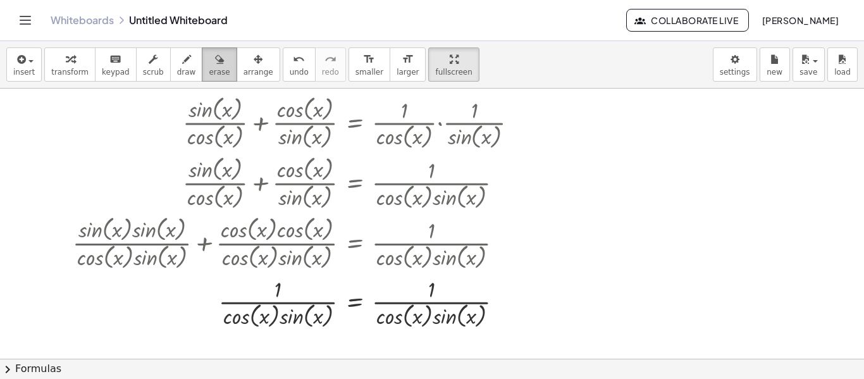
click at [215, 65] on icon "button" at bounding box center [219, 59] width 9 height 15
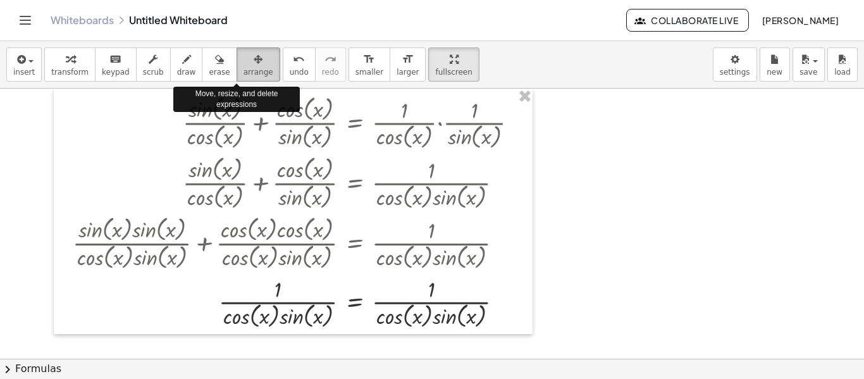
click at [244, 62] on div "button" at bounding box center [259, 58] width 30 height 15
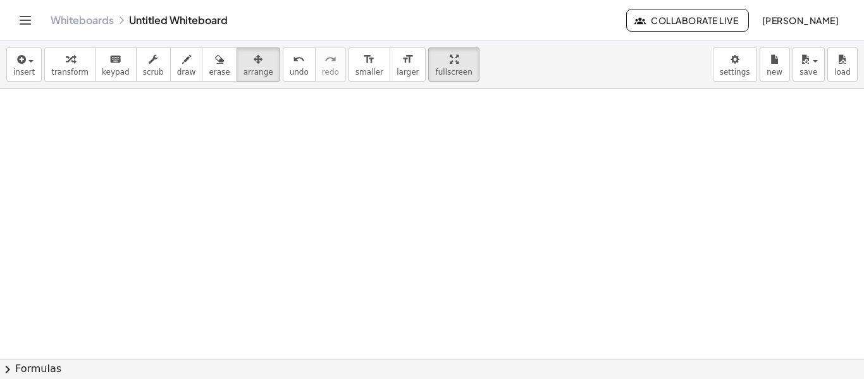
click at [464, 295] on div at bounding box center [432, 338] width 864 height 540
click at [24, 61] on icon "button" at bounding box center [20, 59] width 11 height 15
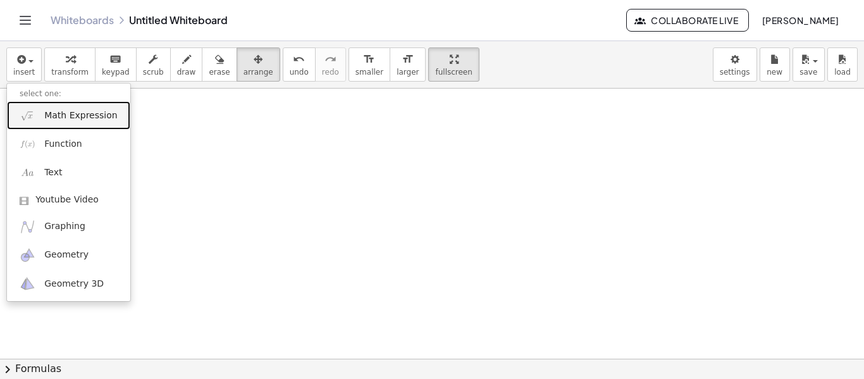
click at [80, 119] on span "Math Expression" at bounding box center [80, 115] width 73 height 13
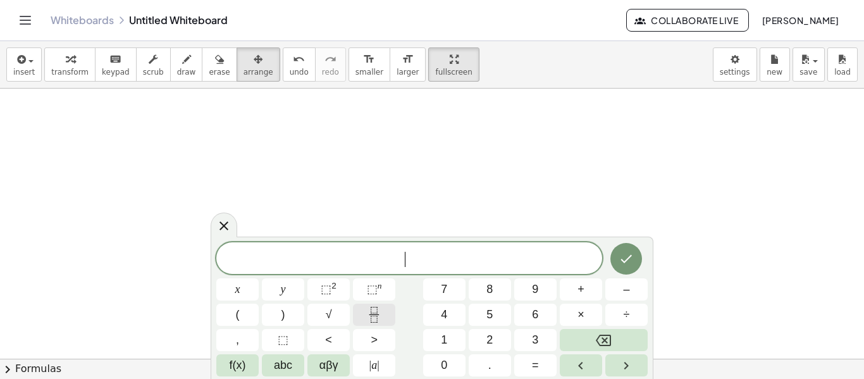
click at [369, 314] on rect "Fraction" at bounding box center [373, 314] width 9 height 1
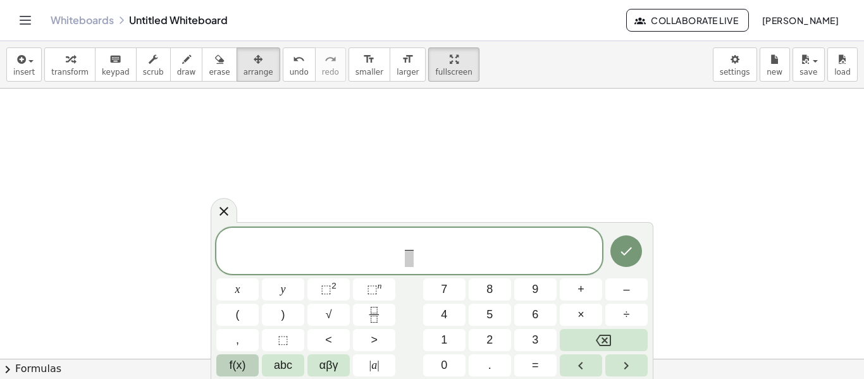
click at [246, 361] on button "f(x)" at bounding box center [237, 365] width 42 height 22
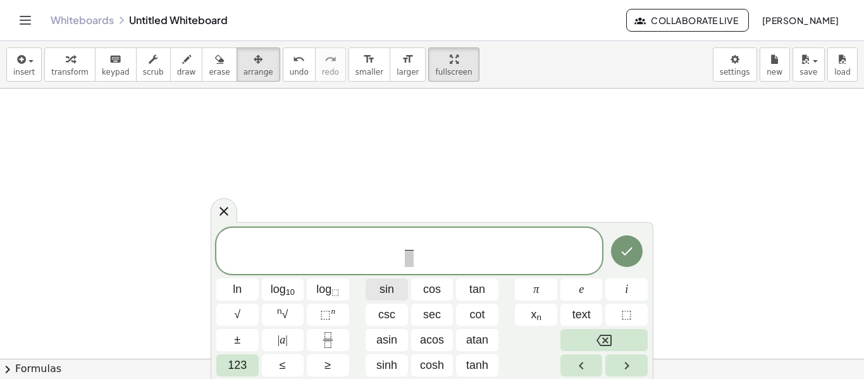
click at [382, 290] on span "sin" at bounding box center [387, 289] width 15 height 17
click at [428, 290] on span "cos" at bounding box center [432, 289] width 18 height 17
click at [398, 254] on span "​" at bounding box center [409, 258] width 63 height 17
click at [430, 288] on span "cos" at bounding box center [432, 289] width 18 height 17
click at [248, 357] on button "123" at bounding box center [237, 365] width 42 height 22
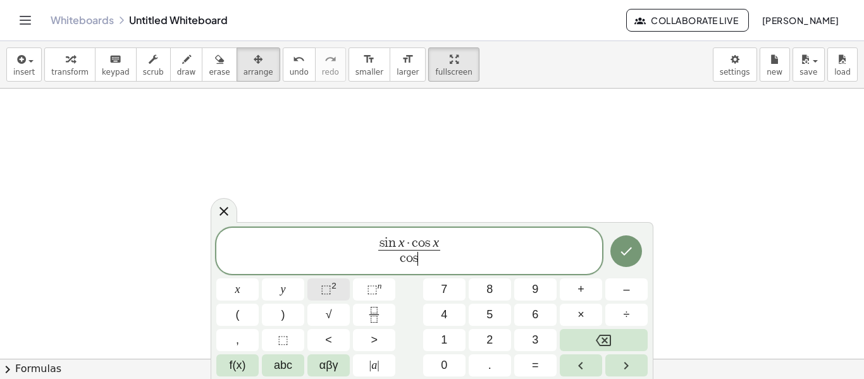
click at [325, 287] on span "⬚" at bounding box center [326, 289] width 11 height 13
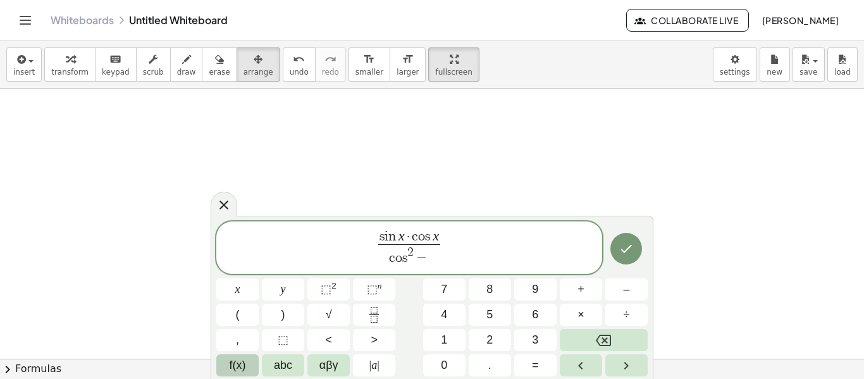
click at [246, 368] on button "f(x)" at bounding box center [237, 365] width 42 height 22
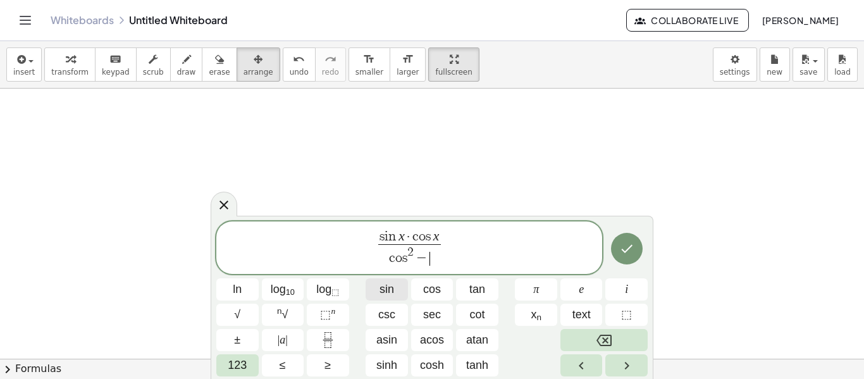
click at [387, 289] on span "sin" at bounding box center [387, 289] width 15 height 17
click at [244, 360] on span "123" at bounding box center [237, 365] width 19 height 17
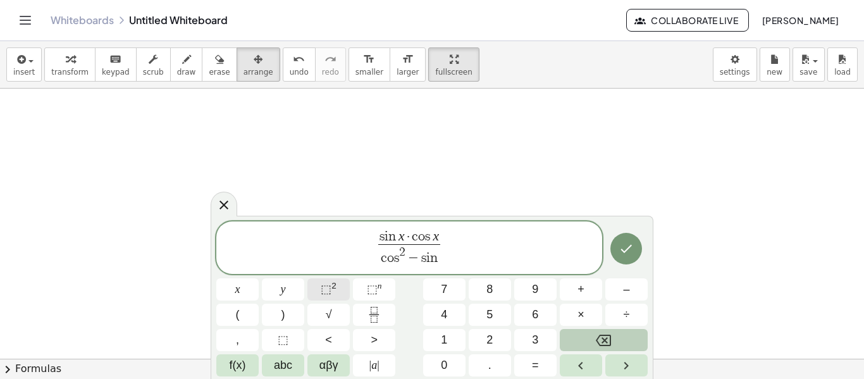
click at [328, 287] on span "⬚" at bounding box center [326, 289] width 11 height 13
click at [398, 257] on span "2" at bounding box center [396, 252] width 6 height 12
click at [402, 262] on span "−" at bounding box center [407, 259] width 16 height 14
click at [455, 242] on span "s i n x · c o s x c o s 2 x − s i n 2 x ​ ​" at bounding box center [409, 248] width 386 height 39
click at [538, 364] on span "=" at bounding box center [535, 365] width 7 height 17
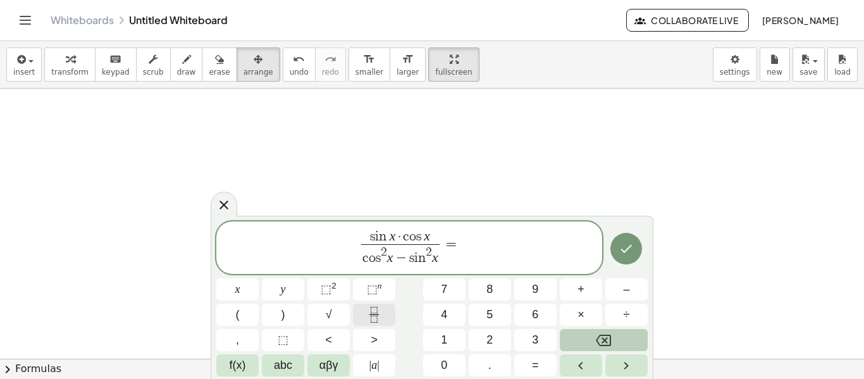
click at [370, 312] on icon "Fraction" at bounding box center [374, 315] width 16 height 16
click at [240, 358] on span "f(x)" at bounding box center [238, 365] width 16 height 17
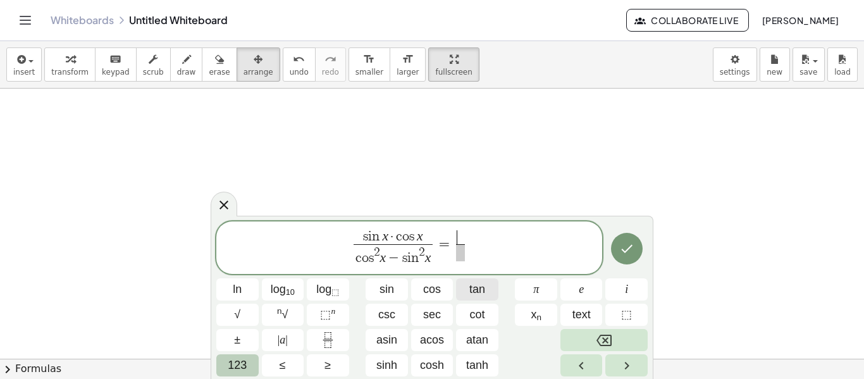
click at [471, 290] on span "tan" at bounding box center [477, 289] width 16 height 17
click at [238, 364] on span "123" at bounding box center [237, 365] width 19 height 17
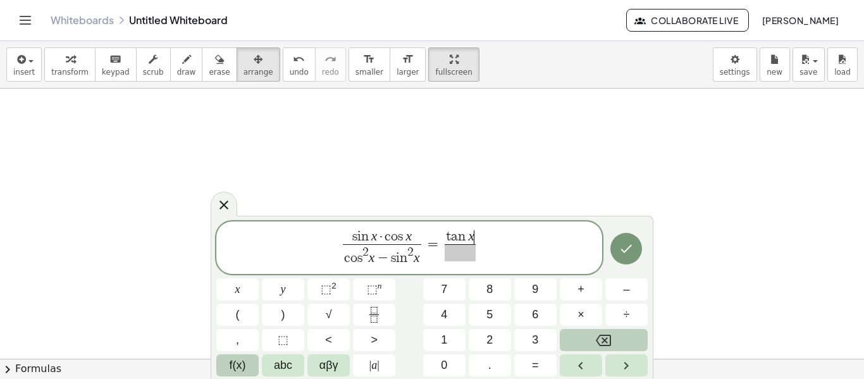
click at [247, 366] on button "f(x)" at bounding box center [237, 365] width 42 height 22
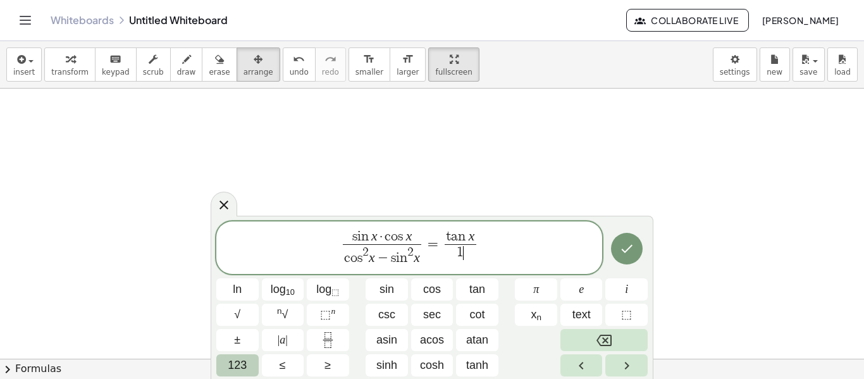
click at [454, 245] on span "1 ​" at bounding box center [460, 252] width 31 height 17
click at [484, 290] on span "tan" at bounding box center [477, 289] width 16 height 17
click at [245, 368] on span "123" at bounding box center [237, 365] width 19 height 17
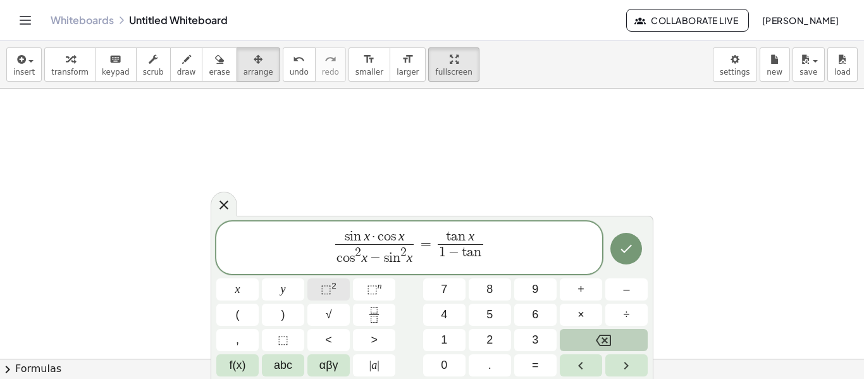
click at [321, 288] on button "⬚ 2" at bounding box center [328, 289] width 42 height 22
click at [616, 239] on button "Done" at bounding box center [626, 249] width 32 height 32
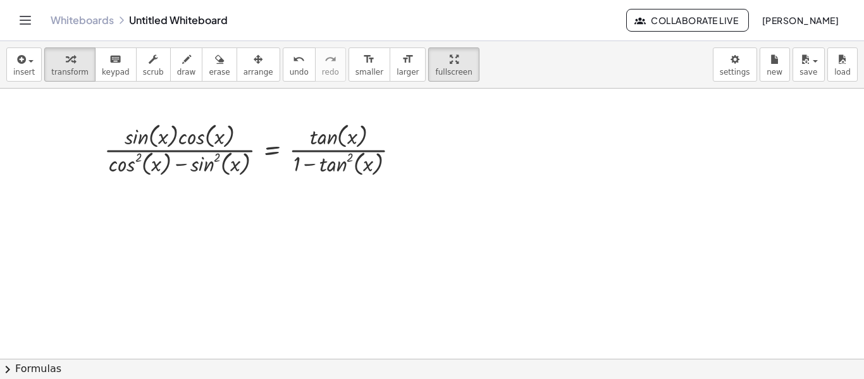
click at [45, 373] on button "chevron_right Formulas" at bounding box center [432, 369] width 864 height 20
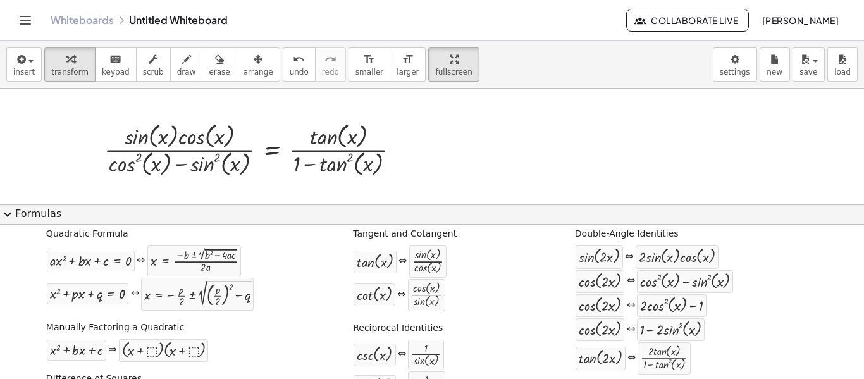
scroll to position [0, 0]
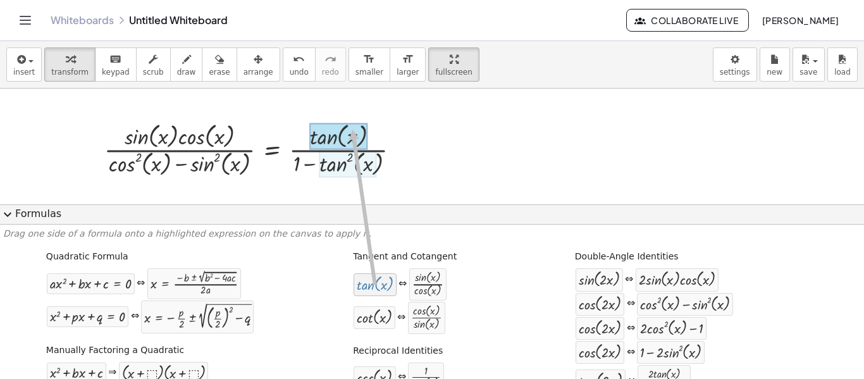
drag, startPoint x: 369, startPoint y: 290, endPoint x: 347, endPoint y: 129, distance: 162.2
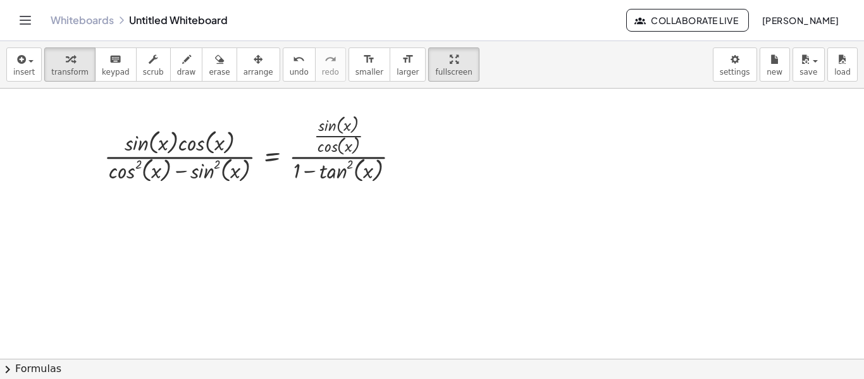
click at [244, 372] on button "chevron_right Formulas" at bounding box center [432, 369] width 864 height 20
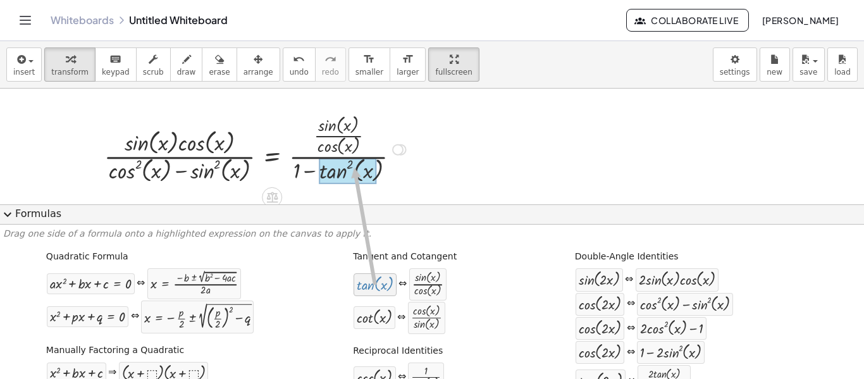
drag, startPoint x: 386, startPoint y: 286, endPoint x: 349, endPoint y: 168, distance: 124.0
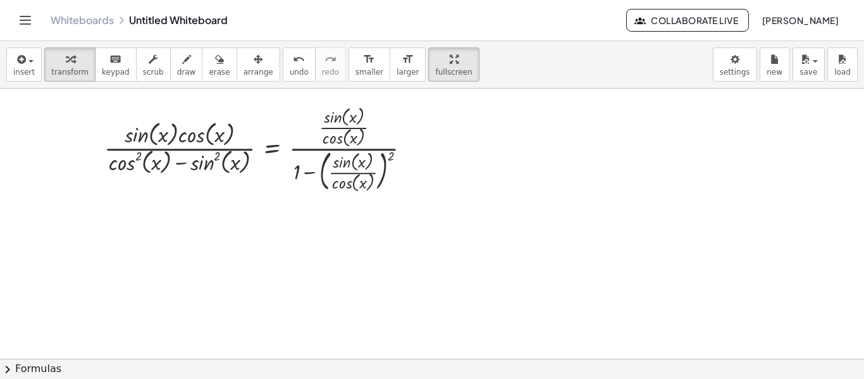
click at [217, 361] on button "chevron_right Formulas" at bounding box center [432, 369] width 864 height 20
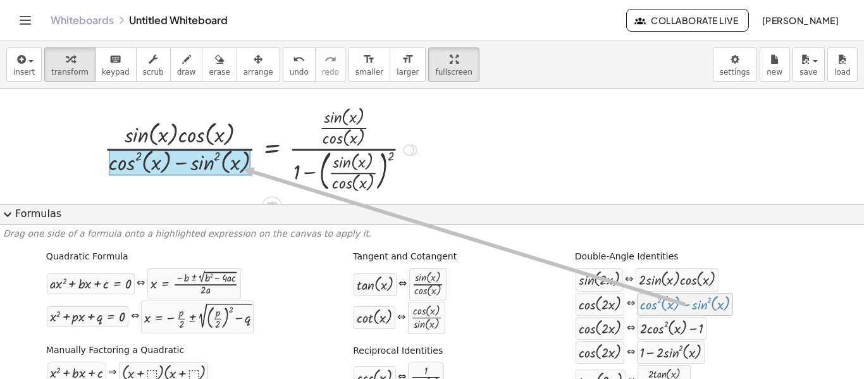
drag, startPoint x: 662, startPoint y: 306, endPoint x: 237, endPoint y: 169, distance: 445.9
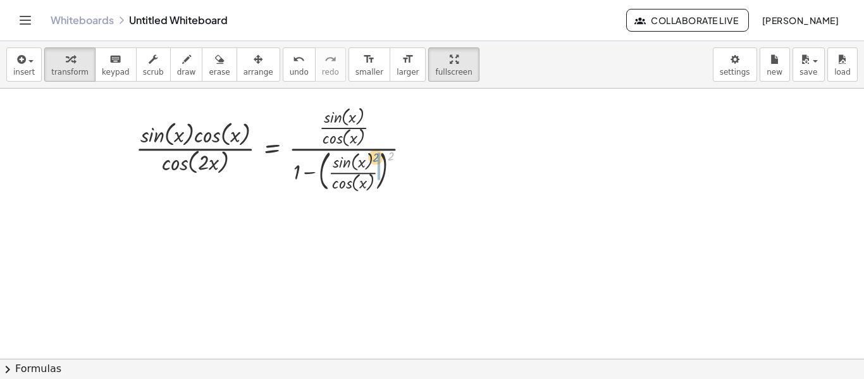
drag, startPoint x: 391, startPoint y: 152, endPoint x: 376, endPoint y: 153, distance: 15.2
click at [376, 153] on div at bounding box center [278, 149] width 297 height 92
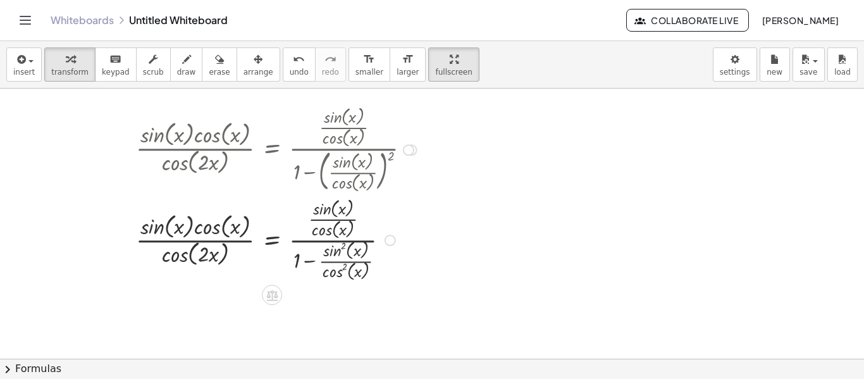
click at [311, 261] on div at bounding box center [278, 239] width 297 height 89
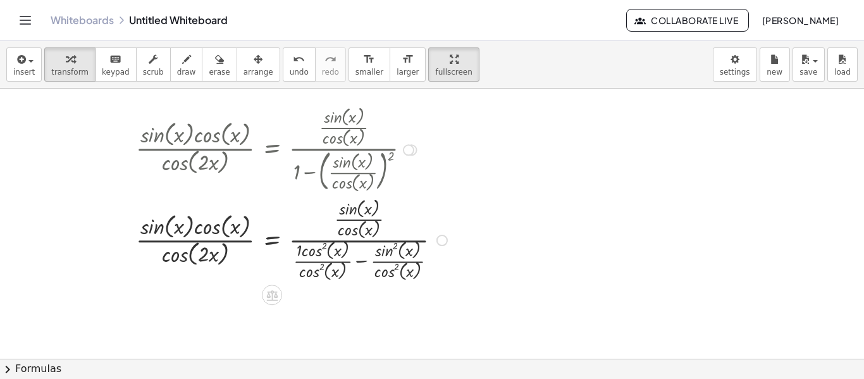
click at [362, 263] on div at bounding box center [294, 239] width 328 height 89
click at [299, 248] on div at bounding box center [287, 239] width 315 height 89
click at [307, 370] on button "chevron_right Formulas" at bounding box center [432, 369] width 864 height 20
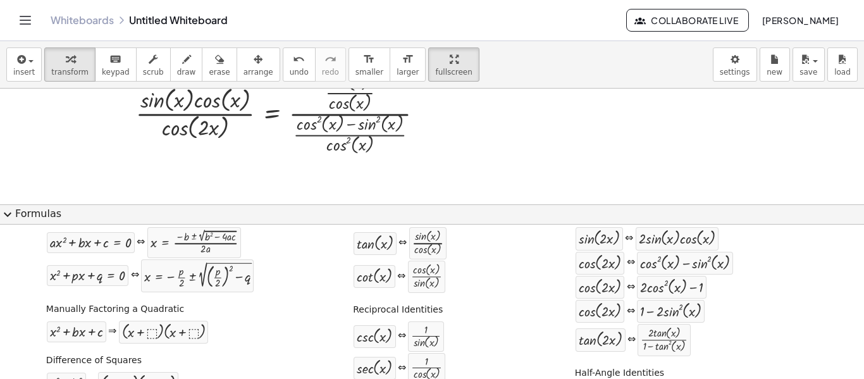
scroll to position [63, 0]
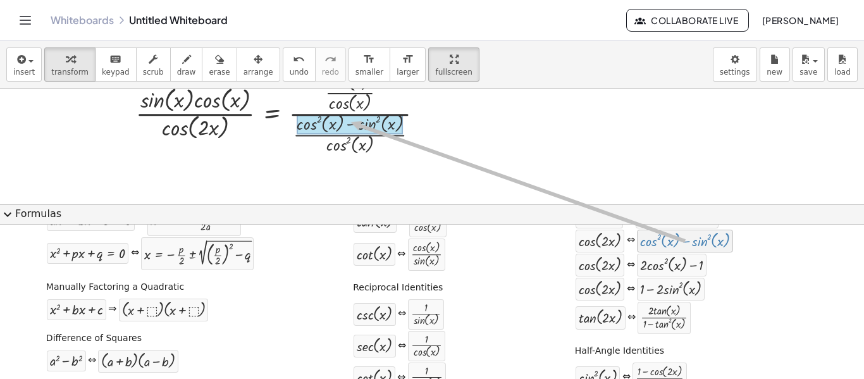
drag, startPoint x: 663, startPoint y: 247, endPoint x: 344, endPoint y: 122, distance: 342.5
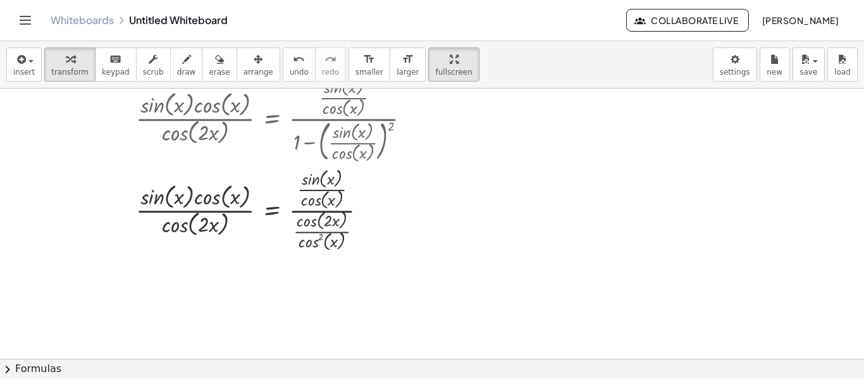
scroll to position [21, 0]
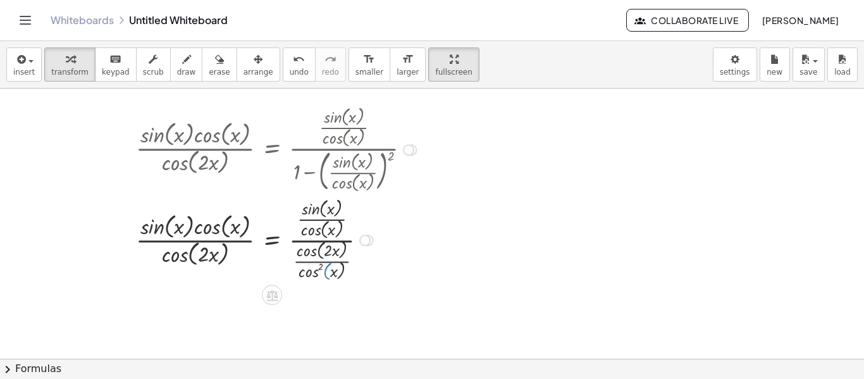
click at [323, 269] on div at bounding box center [278, 239] width 297 height 89
drag, startPoint x: 309, startPoint y: 268, endPoint x: 309, endPoint y: 220, distance: 48.7
click at [309, 220] on div at bounding box center [278, 239] width 297 height 89
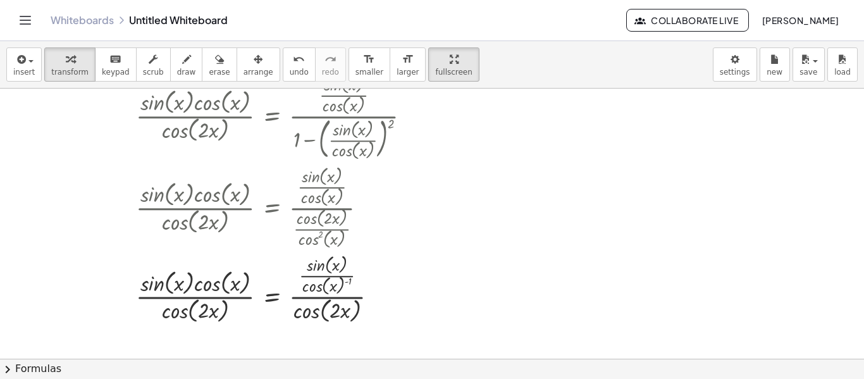
scroll to position [84, 0]
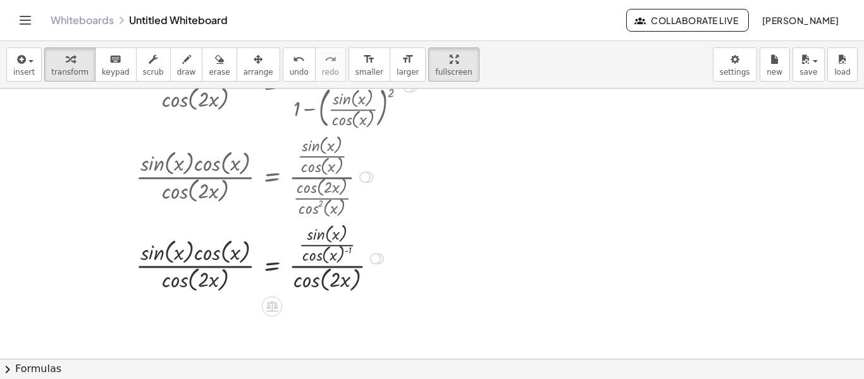
click at [314, 244] on div at bounding box center [278, 257] width 297 height 75
drag, startPoint x: 316, startPoint y: 256, endPoint x: 317, endPoint y: 237, distance: 19.0
click at [317, 237] on div at bounding box center [278, 257] width 297 height 75
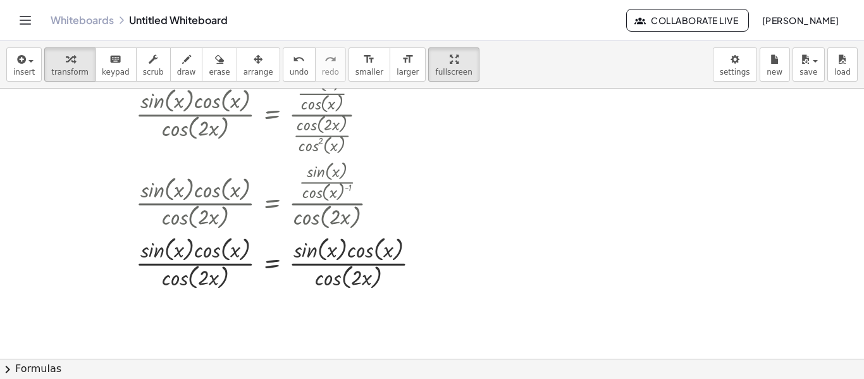
scroll to position [147, 0]
click at [349, 66] on button "format_size smaller" at bounding box center [370, 64] width 42 height 34
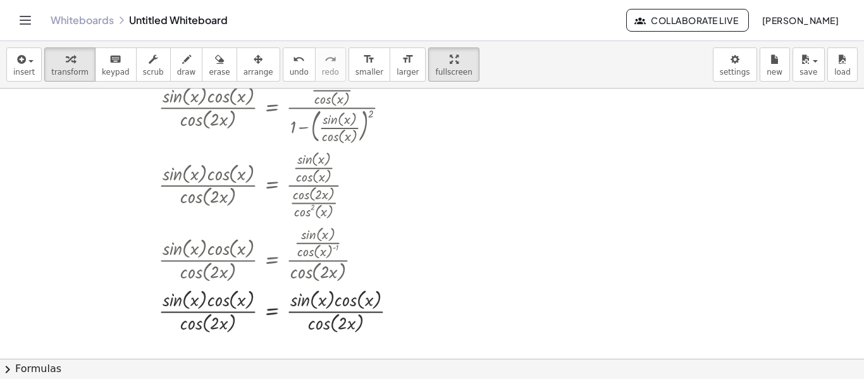
scroll to position [84, 0]
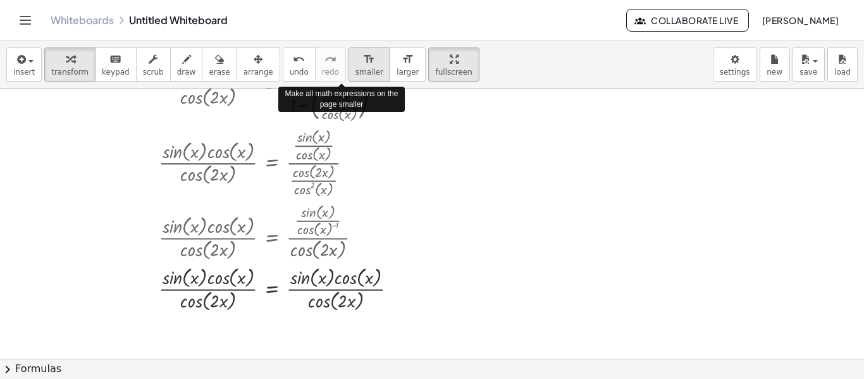
click at [356, 76] on span "smaller" at bounding box center [370, 72] width 28 height 9
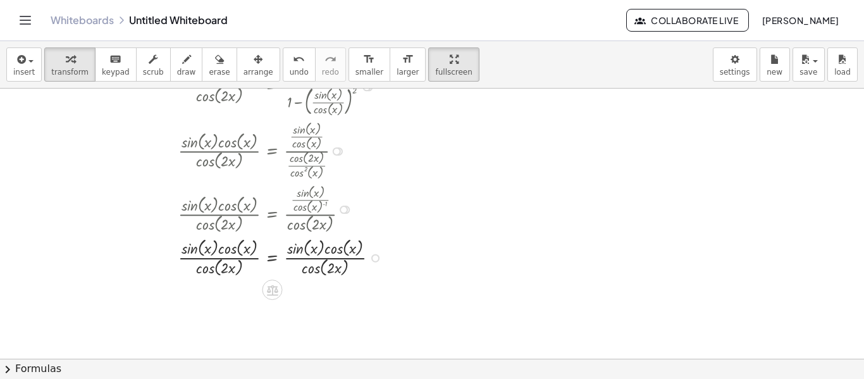
scroll to position [21, 0]
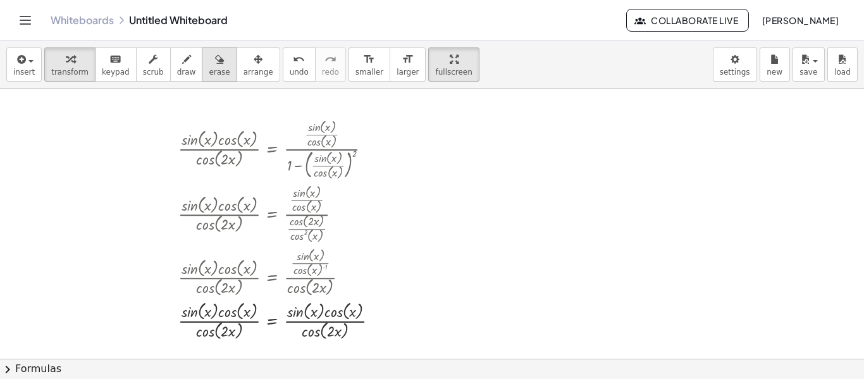
click at [209, 68] on span "erase" at bounding box center [219, 72] width 21 height 9
click at [359, 132] on div at bounding box center [432, 338] width 864 height 540
click at [268, 109] on div at bounding box center [432, 338] width 864 height 540
click at [244, 70] on span "arrange" at bounding box center [259, 72] width 30 height 9
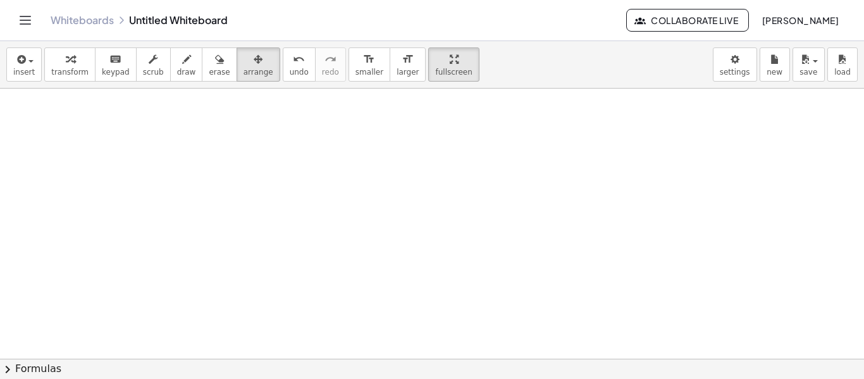
click at [316, 361] on button "chevron_right Formulas" at bounding box center [432, 369] width 864 height 20
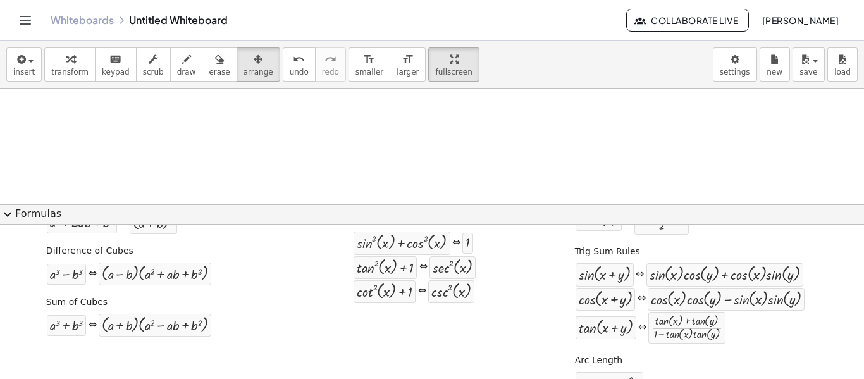
scroll to position [288, 0]
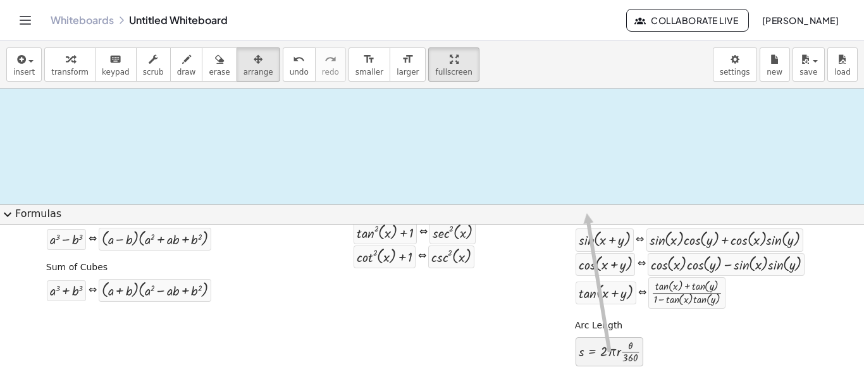
drag, startPoint x: 610, startPoint y: 354, endPoint x: 579, endPoint y: 185, distance: 171.6
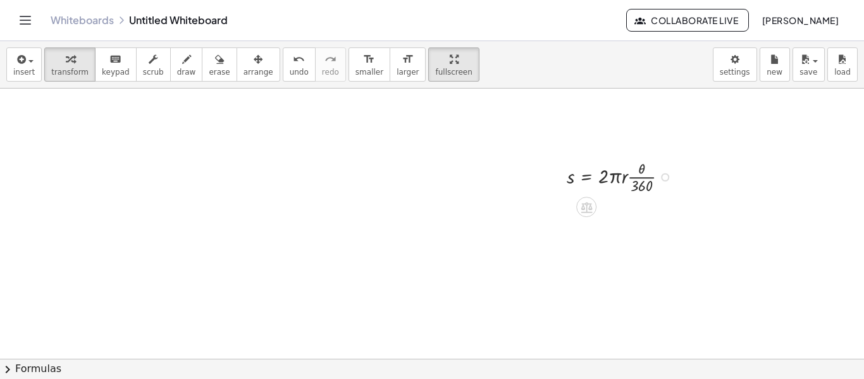
click at [635, 189] on div at bounding box center [622, 175] width 124 height 39
drag, startPoint x: 621, startPoint y: 185, endPoint x: 657, endPoint y: 179, distance: 36.0
click at [647, 181] on div at bounding box center [622, 175] width 124 height 39
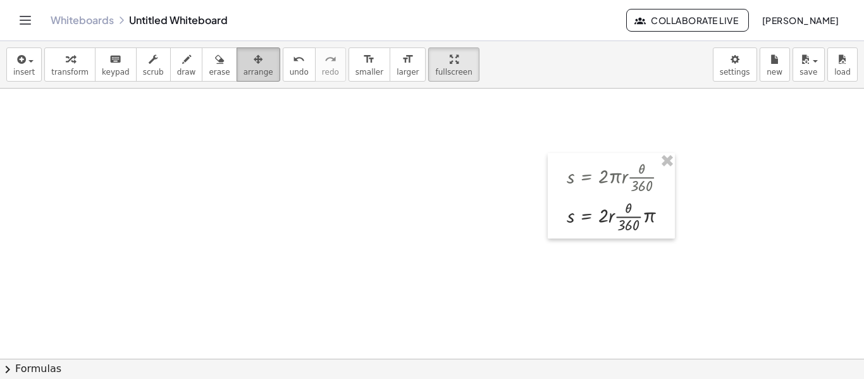
drag, startPoint x: 235, startPoint y: 61, endPoint x: 249, endPoint y: 63, distance: 14.6
click at [254, 61] on icon "button" at bounding box center [258, 59] width 9 height 15
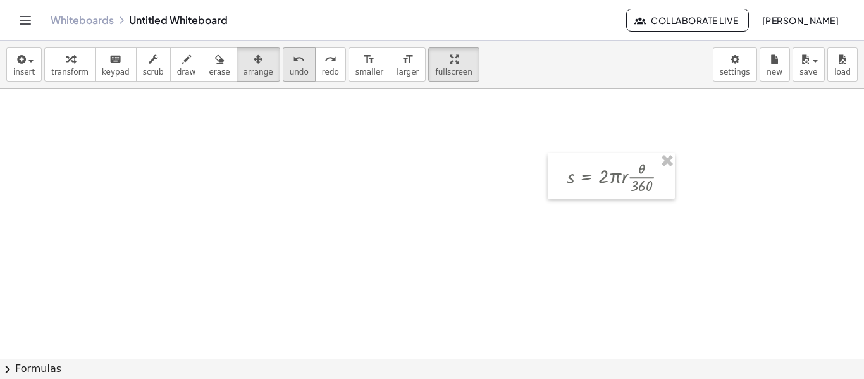
click at [293, 63] on icon "undo" at bounding box center [299, 59] width 12 height 15
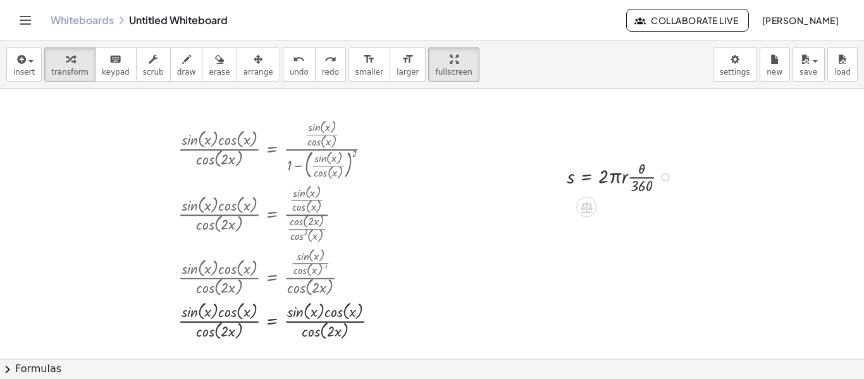
click at [669, 156] on div "s = · 2 · π · r · · θ · 360" at bounding box center [611, 176] width 127 height 46
click at [283, 71] on button "undo undo" at bounding box center [299, 64] width 33 height 34
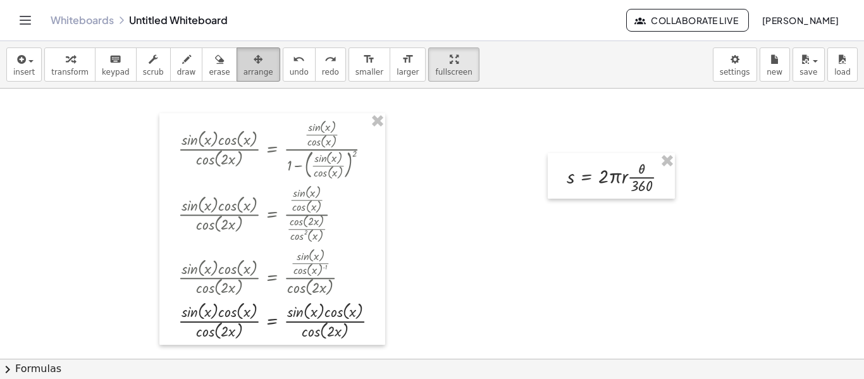
click at [252, 71] on button "arrange" at bounding box center [259, 64] width 44 height 34
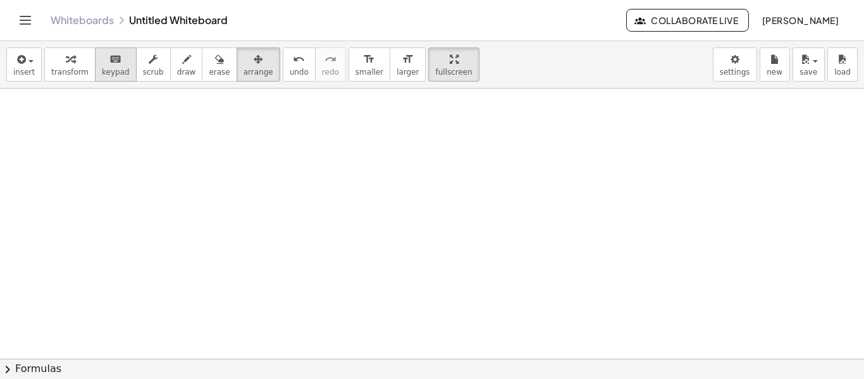
click at [106, 74] on span "keypad" at bounding box center [116, 72] width 28 height 9
click at [102, 71] on span "keypad" at bounding box center [116, 72] width 28 height 9
click at [25, 69] on span "insert" at bounding box center [24, 72] width 22 height 9
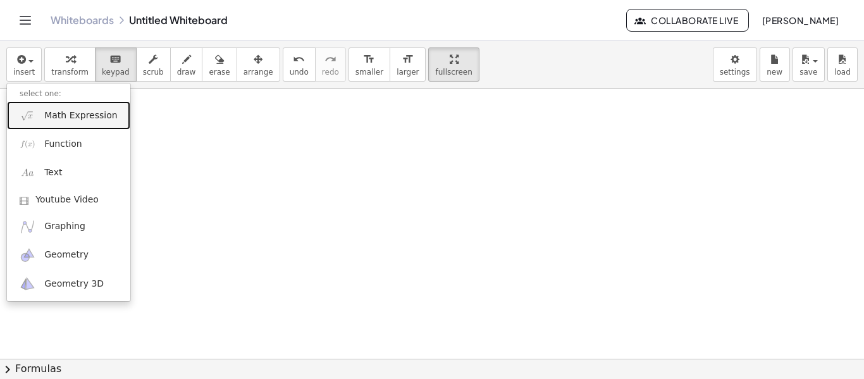
click at [48, 105] on link "Math Expression" at bounding box center [68, 115] width 123 height 28
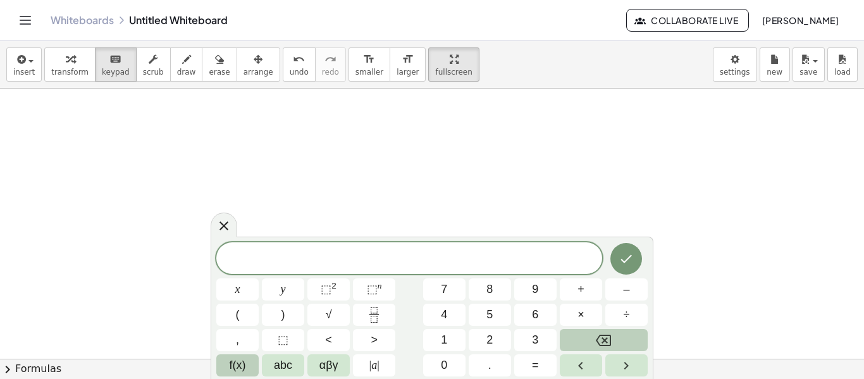
click at [232, 358] on span "f(x)" at bounding box center [238, 365] width 16 height 17
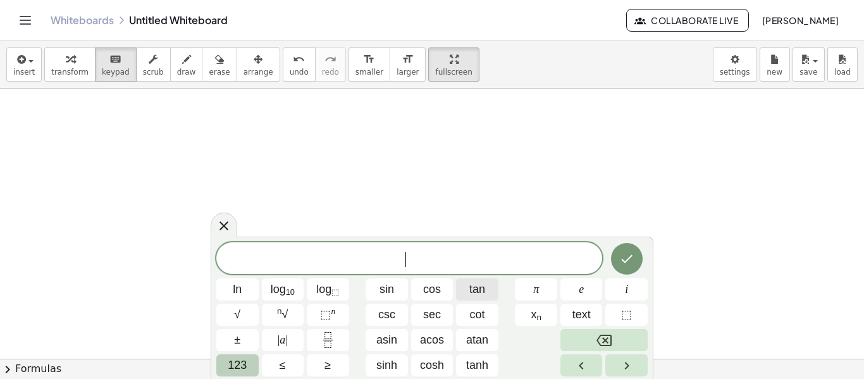
click at [474, 295] on span "tan" at bounding box center [477, 289] width 16 height 17
click at [246, 364] on span "123" at bounding box center [237, 365] width 19 height 17
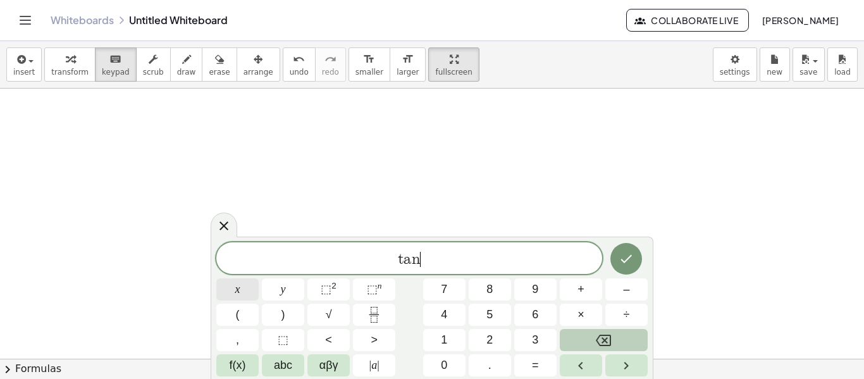
click at [249, 296] on button "x" at bounding box center [237, 289] width 42 height 22
click at [527, 362] on button "=" at bounding box center [535, 365] width 42 height 22
click at [441, 344] on button "1" at bounding box center [444, 340] width 42 height 22
click at [622, 269] on button "Done" at bounding box center [626, 259] width 32 height 32
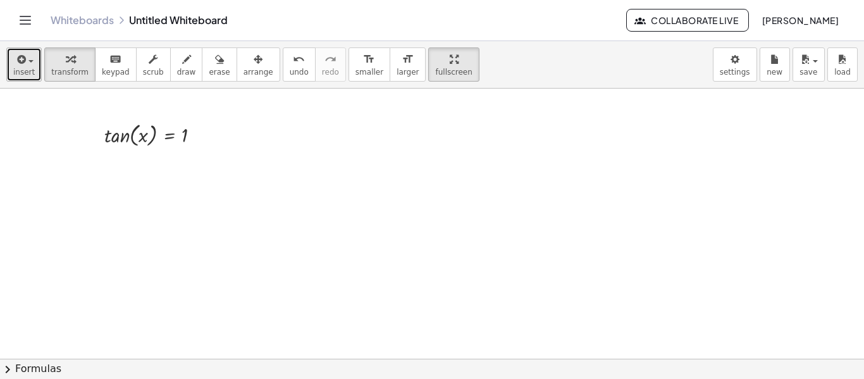
click at [12, 66] on button "insert" at bounding box center [23, 64] width 35 height 34
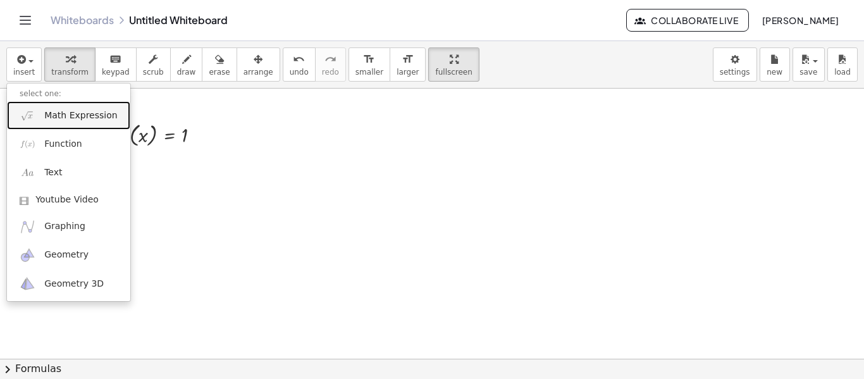
click at [59, 109] on span "Math Expression" at bounding box center [80, 115] width 73 height 13
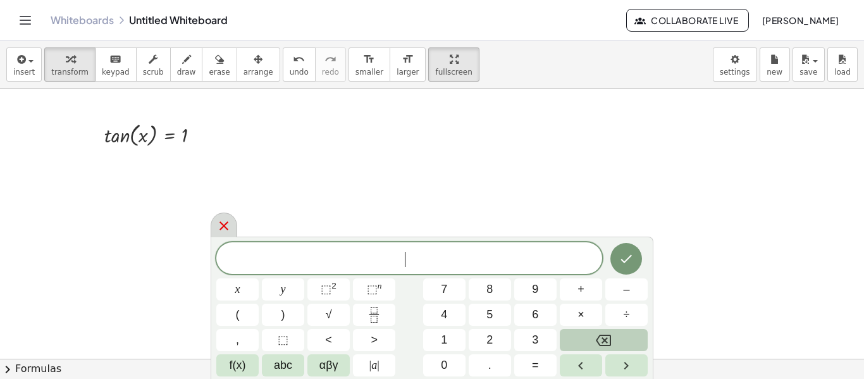
click at [224, 225] on icon at bounding box center [224, 225] width 9 height 9
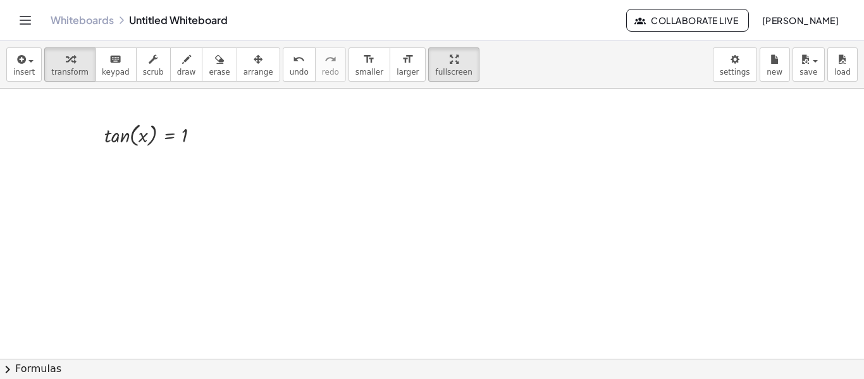
click at [95, 358] on div at bounding box center [432, 338] width 864 height 540
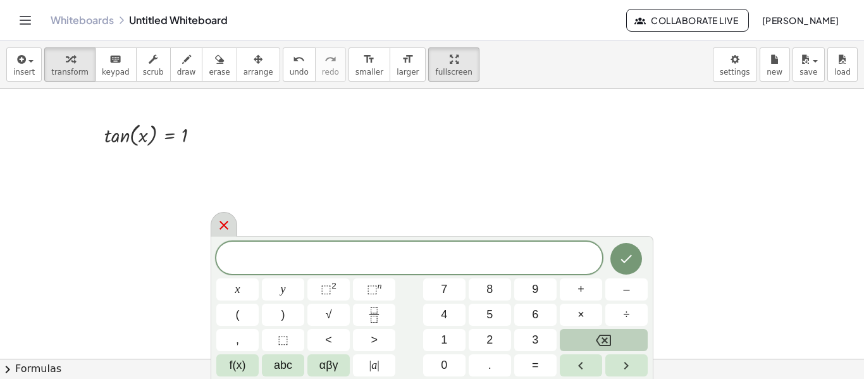
click at [219, 230] on icon at bounding box center [223, 225] width 15 height 15
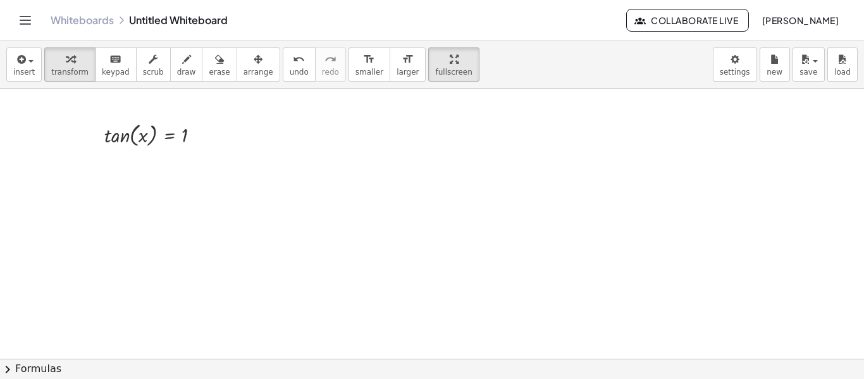
click at [140, 371] on button "chevron_right Formulas" at bounding box center [432, 369] width 864 height 20
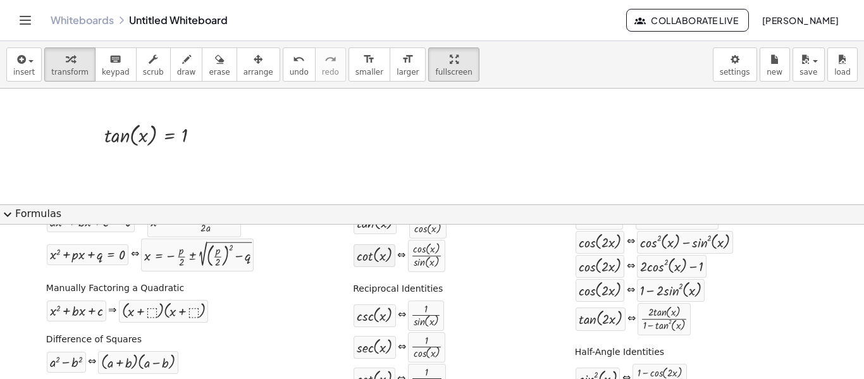
scroll to position [35, 0]
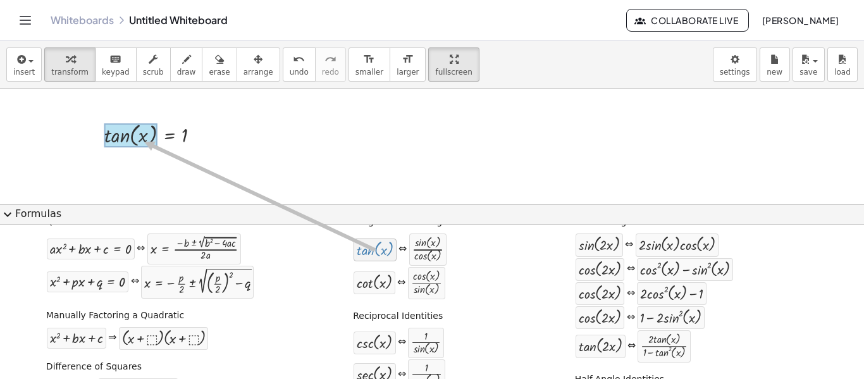
drag, startPoint x: 374, startPoint y: 257, endPoint x: 139, endPoint y: 142, distance: 262.5
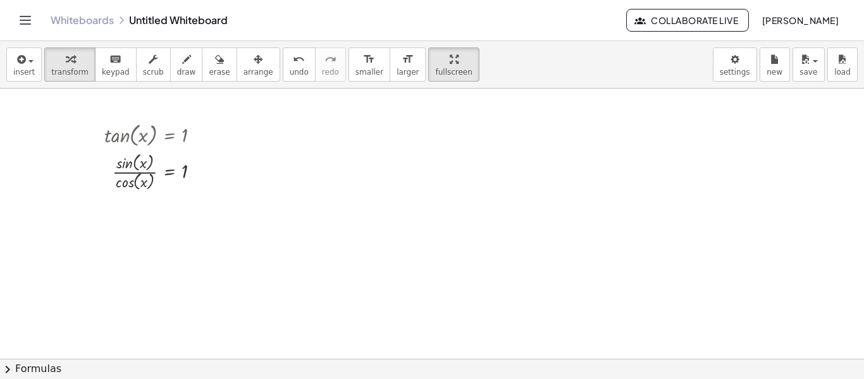
click at [182, 362] on button "chevron_right Formulas" at bounding box center [432, 369] width 864 height 20
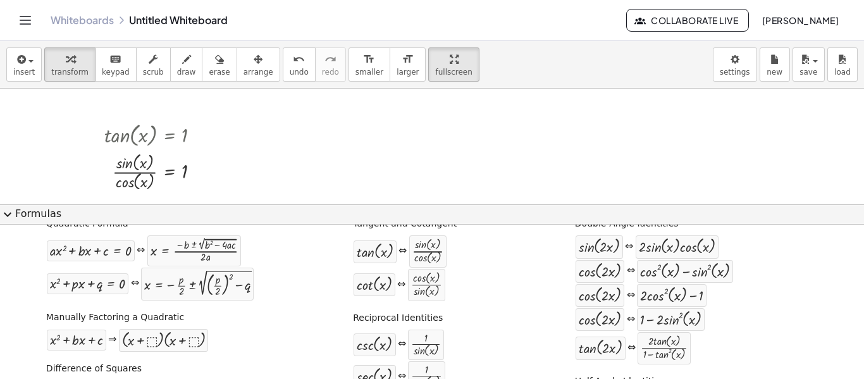
scroll to position [0, 0]
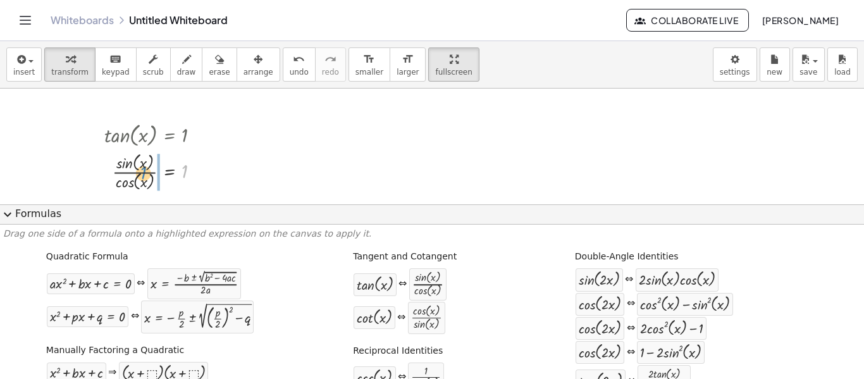
drag, startPoint x: 182, startPoint y: 167, endPoint x: 142, endPoint y: 169, distance: 39.9
click at [142, 169] on div at bounding box center [157, 171] width 118 height 44
click at [19, 213] on button "expand_more Formulas" at bounding box center [432, 214] width 864 height 20
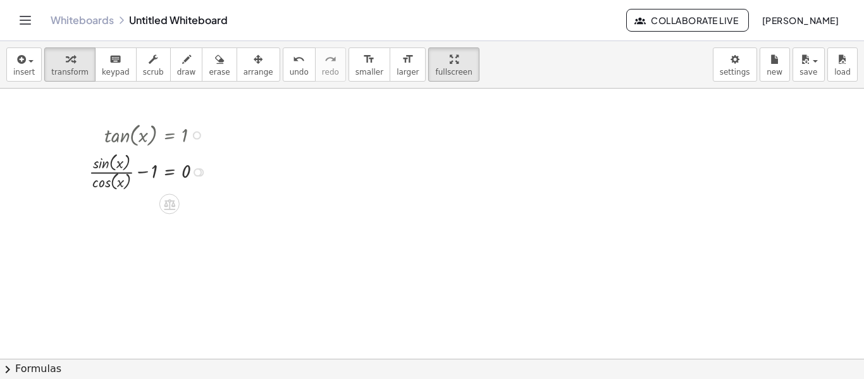
click at [144, 172] on div at bounding box center [151, 171] width 136 height 44
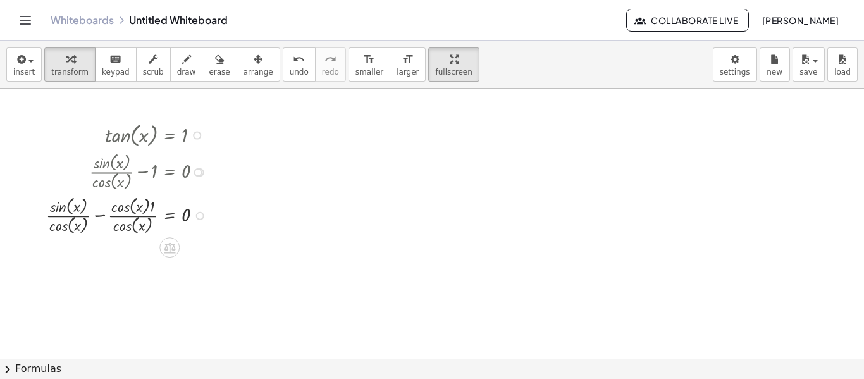
click at [147, 209] on div at bounding box center [130, 215] width 180 height 44
click at [151, 209] on div at bounding box center [130, 215] width 180 height 44
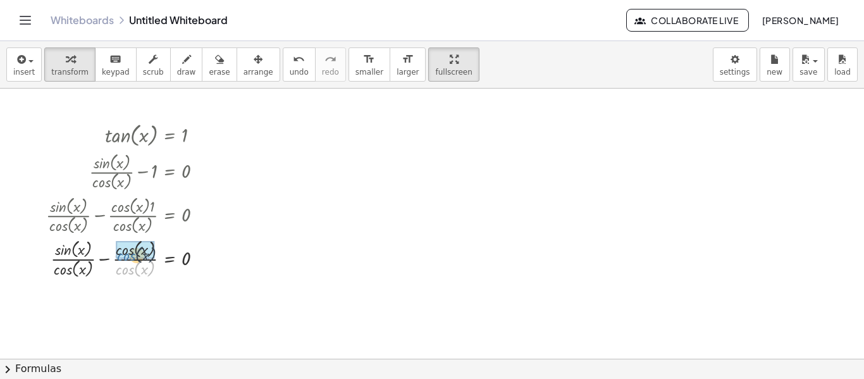
drag, startPoint x: 127, startPoint y: 269, endPoint x: 128, endPoint y: 256, distance: 14.0
click at [283, 80] on button "undo undo" at bounding box center [299, 64] width 33 height 34
click at [104, 262] on div at bounding box center [130, 259] width 180 height 44
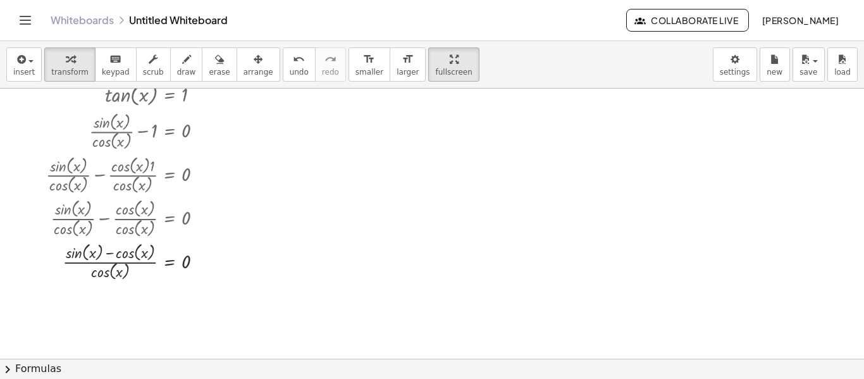
scroll to position [84, 0]
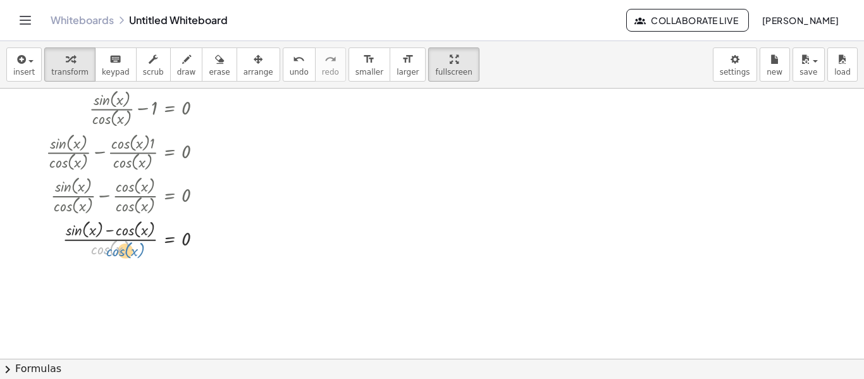
drag, startPoint x: 106, startPoint y: 258, endPoint x: 118, endPoint y: 261, distance: 12.3
click at [118, 261] on div "tan ( , x ) = 1 · sin ( , x ) · cos ( , x ) = 1 + · sin ( , x ) · cos ( , x ) −…" at bounding box center [118, 158] width 183 height 211
click at [117, 362] on button "chevron_right Formulas" at bounding box center [432, 369] width 864 height 20
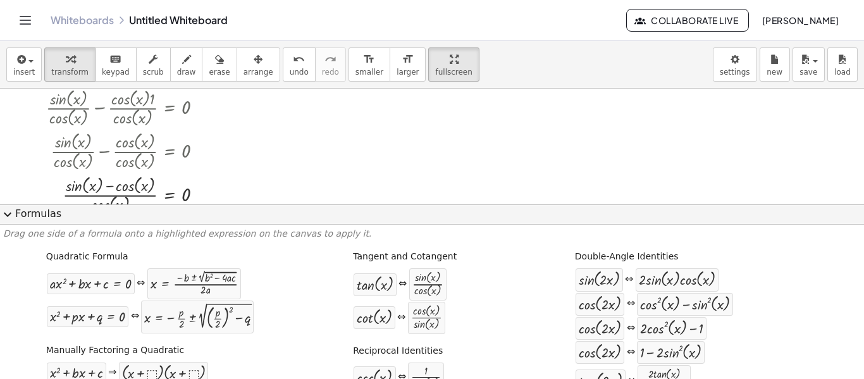
scroll to position [211, 0]
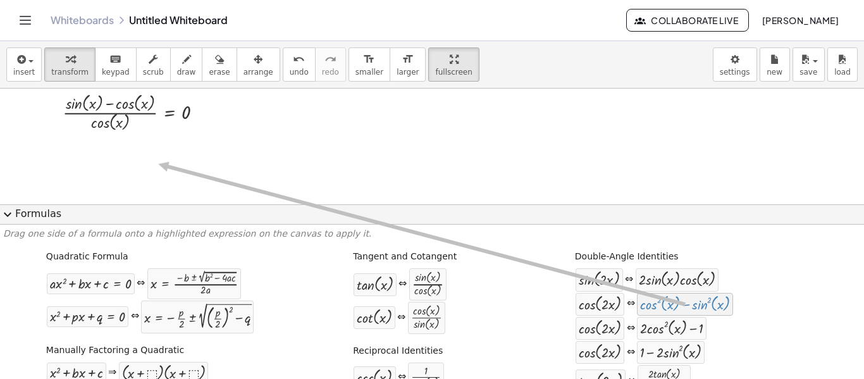
drag, startPoint x: 664, startPoint y: 311, endPoint x: 405, endPoint y: 254, distance: 264.9
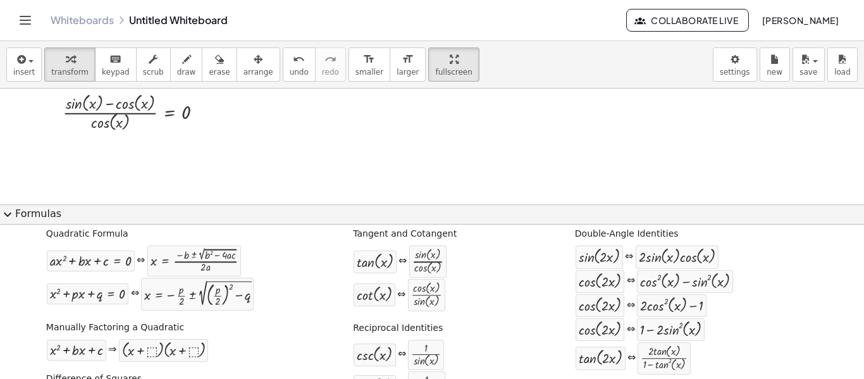
scroll to position [0, 0]
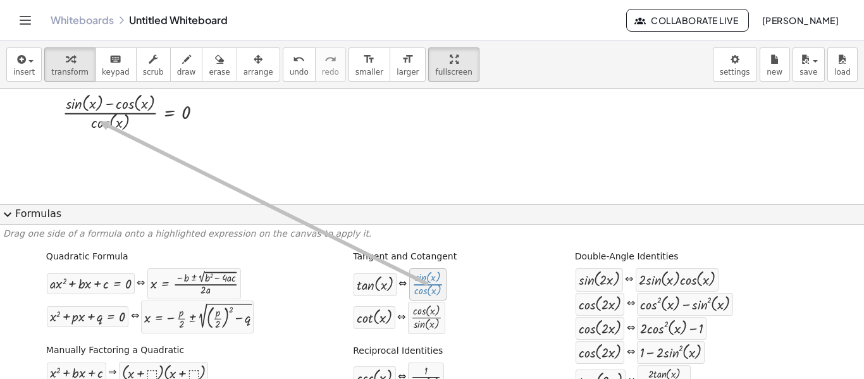
drag, startPoint x: 421, startPoint y: 289, endPoint x: 96, endPoint y: 121, distance: 366.4
click at [279, 204] on div at bounding box center [432, 148] width 864 height 540
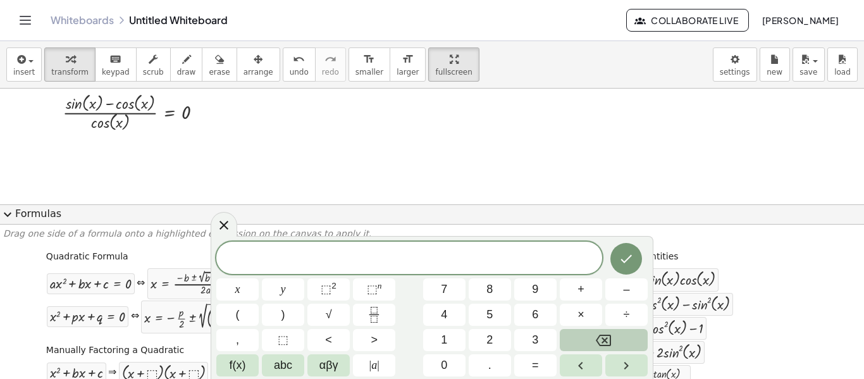
click at [22, 214] on button "expand_more Formulas" at bounding box center [432, 214] width 864 height 20
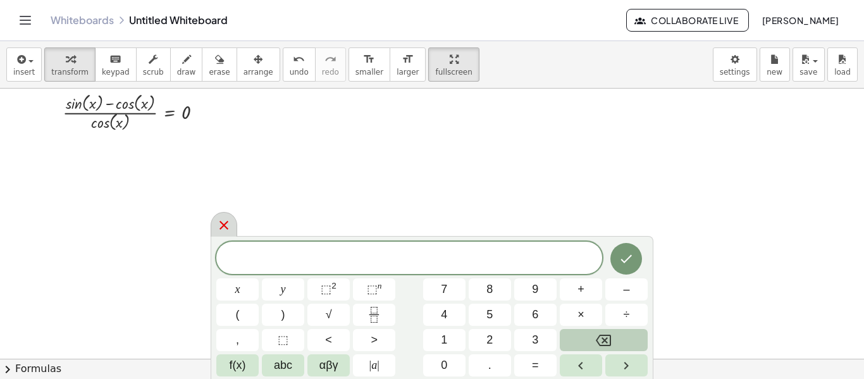
click at [226, 228] on icon at bounding box center [224, 225] width 9 height 9
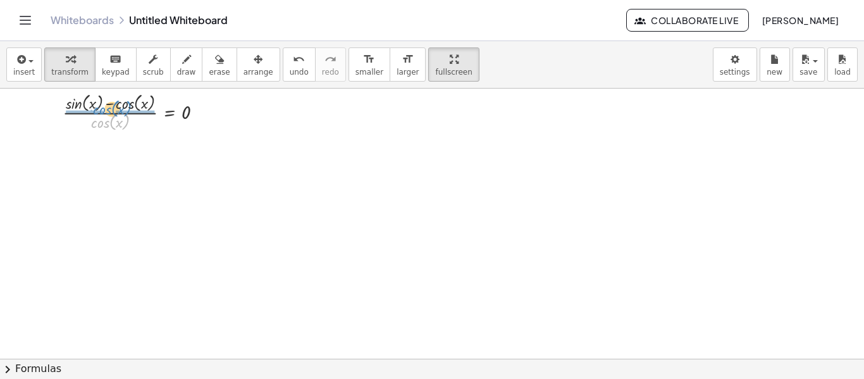
drag, startPoint x: 123, startPoint y: 125, endPoint x: 105, endPoint y: 118, distance: 19.9
click at [105, 118] on div at bounding box center [130, 112] width 180 height 44
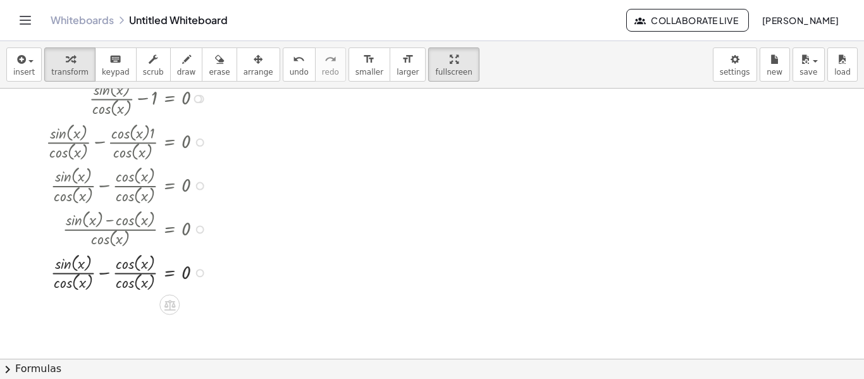
scroll to position [84, 0]
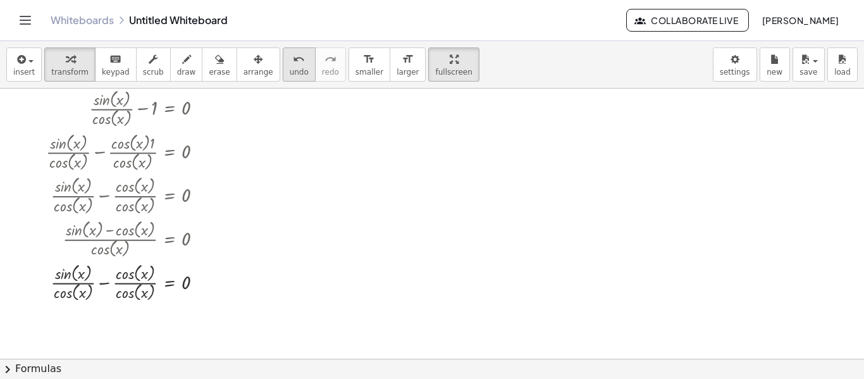
click at [290, 64] on div "undo" at bounding box center [299, 58] width 19 height 15
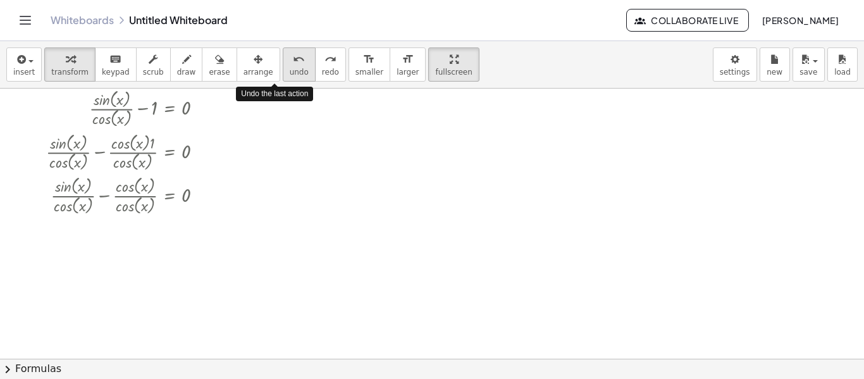
click at [290, 64] on div "undo" at bounding box center [299, 58] width 19 height 15
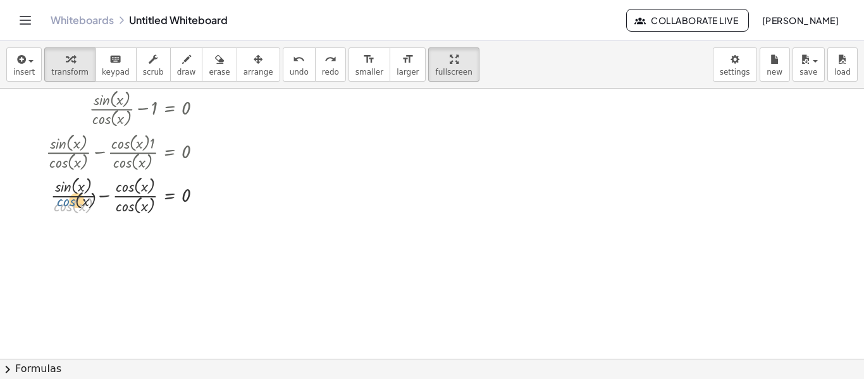
drag, startPoint x: 59, startPoint y: 206, endPoint x: 68, endPoint y: 190, distance: 18.4
click at [68, 190] on div at bounding box center [130, 195] width 180 height 44
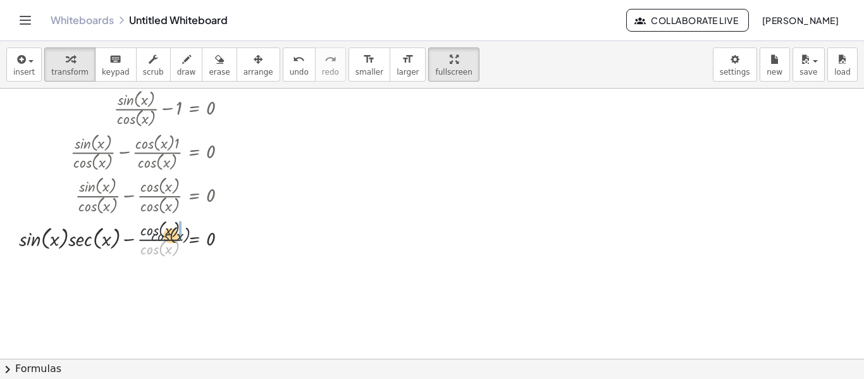
drag, startPoint x: 156, startPoint y: 247, endPoint x: 168, endPoint y: 232, distance: 18.9
click at [168, 232] on div at bounding box center [128, 238] width 231 height 44
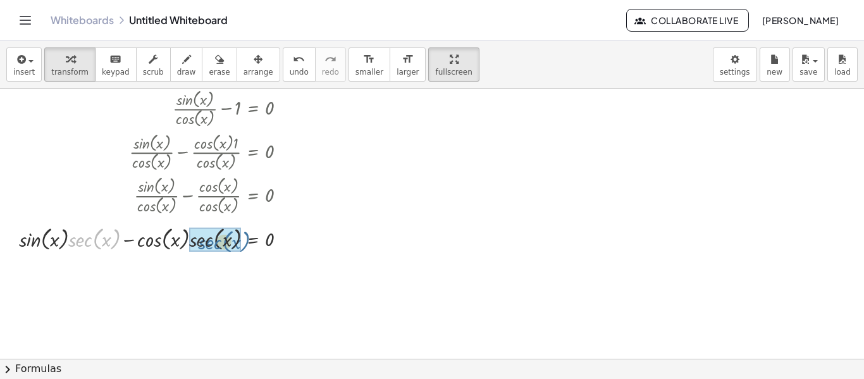
drag, startPoint x: 95, startPoint y: 244, endPoint x: 225, endPoint y: 246, distance: 129.7
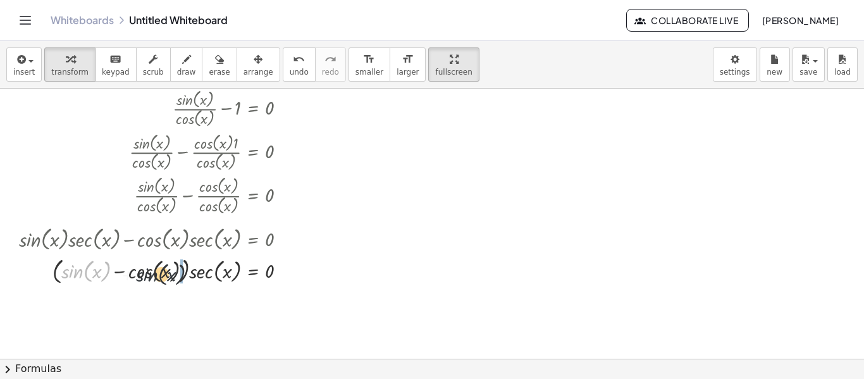
drag, startPoint x: 70, startPoint y: 269, endPoint x: 149, endPoint y: 272, distance: 79.8
click at [149, 272] on div at bounding box center [158, 270] width 290 height 33
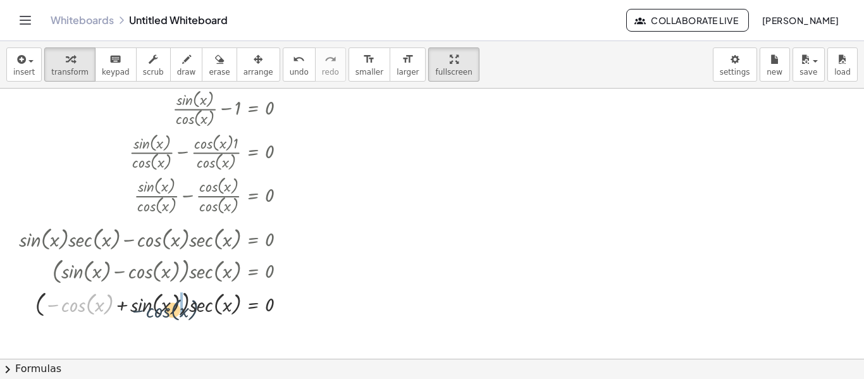
drag, startPoint x: 63, startPoint y: 304, endPoint x: 149, endPoint y: 310, distance: 86.9
click at [149, 310] on div at bounding box center [158, 303] width 290 height 33
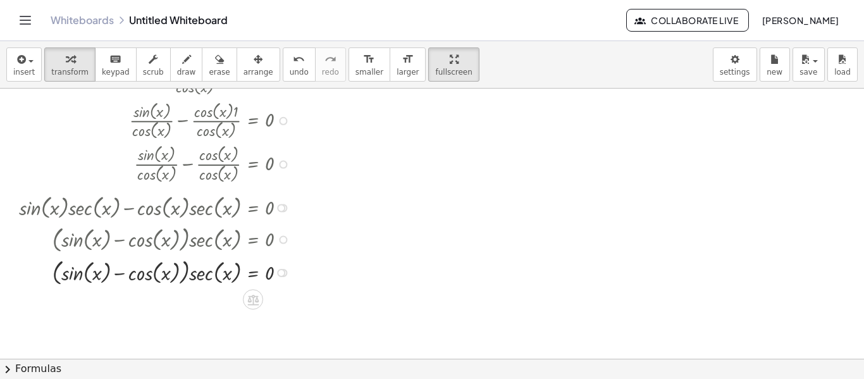
scroll to position [147, 0]
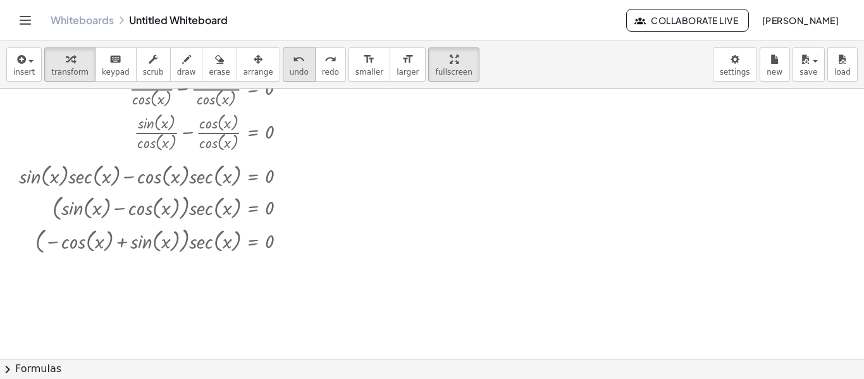
click at [290, 77] on span "undo" at bounding box center [299, 72] width 19 height 9
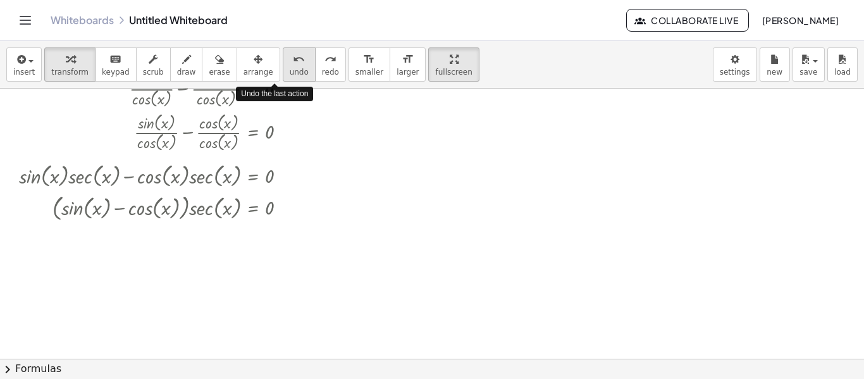
click at [290, 77] on span "undo" at bounding box center [299, 72] width 19 height 9
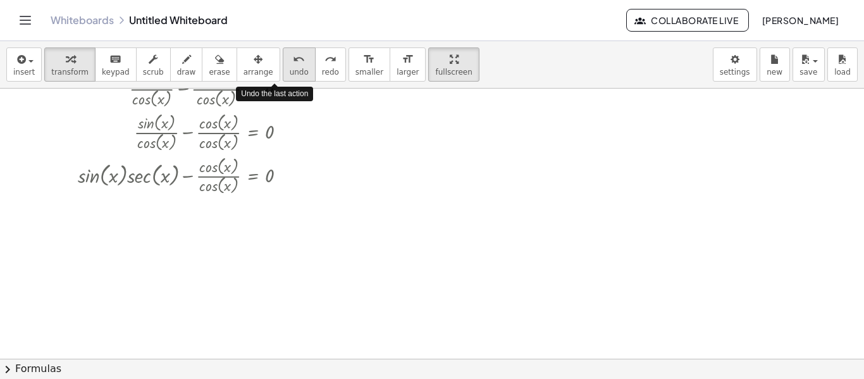
click at [290, 77] on span "undo" at bounding box center [299, 72] width 19 height 9
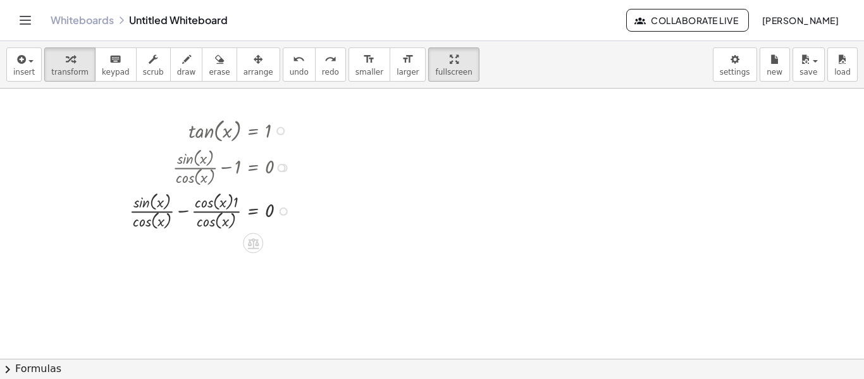
scroll to position [21, 0]
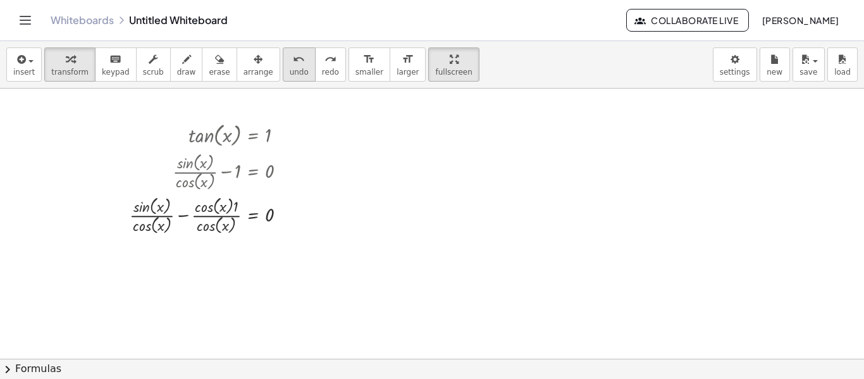
click at [290, 68] on span "undo" at bounding box center [299, 72] width 19 height 9
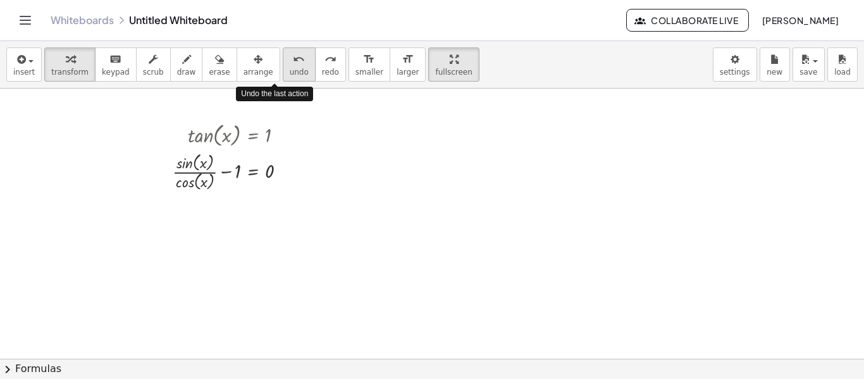
click at [290, 68] on span "undo" at bounding box center [299, 72] width 19 height 9
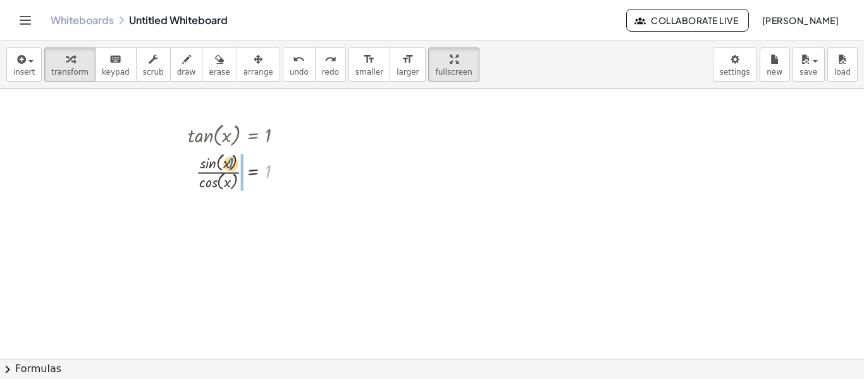
drag, startPoint x: 266, startPoint y: 172, endPoint x: 233, endPoint y: 165, distance: 33.6
click at [233, 165] on div at bounding box center [241, 171] width 118 height 44
click at [290, 70] on span "undo" at bounding box center [299, 72] width 19 height 9
click at [267, 168] on div at bounding box center [241, 171] width 118 height 44
drag, startPoint x: 267, startPoint y: 168, endPoint x: 269, endPoint y: 175, distance: 7.2
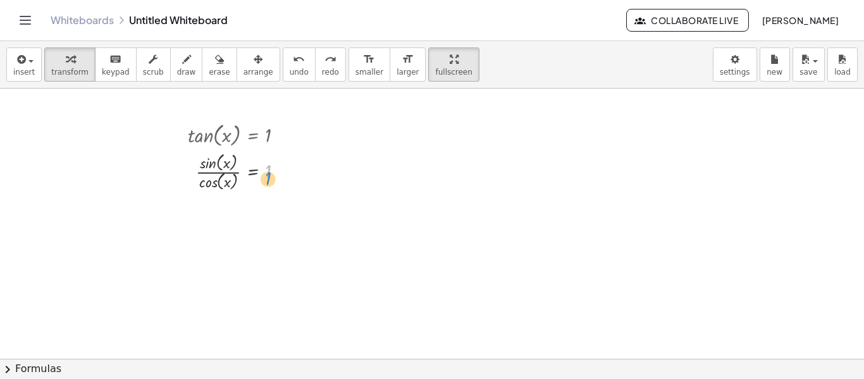
click at [269, 175] on div at bounding box center [241, 171] width 118 height 44
drag, startPoint x: 205, startPoint y: 185, endPoint x: 197, endPoint y: 192, distance: 10.7
click at [206, 189] on div at bounding box center [241, 171] width 118 height 44
click at [197, 359] on button "chevron_right Formulas" at bounding box center [432, 369] width 864 height 20
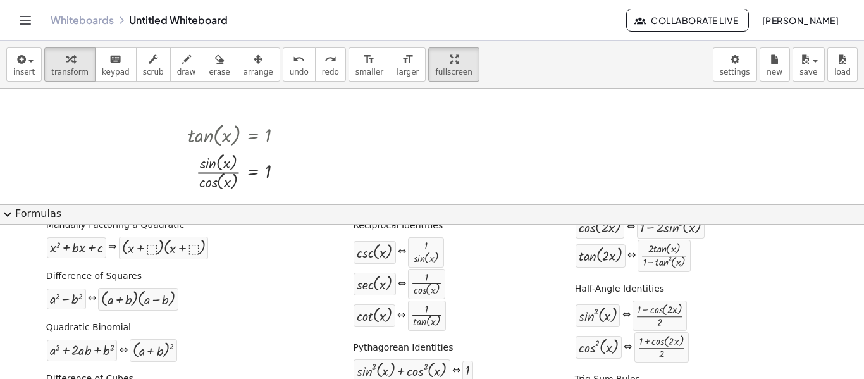
scroll to position [127, 0]
drag, startPoint x: 265, startPoint y: 174, endPoint x: 225, endPoint y: 171, distance: 40.6
click at [225, 171] on div at bounding box center [241, 171] width 118 height 44
click at [227, 171] on div at bounding box center [234, 171] width 136 height 44
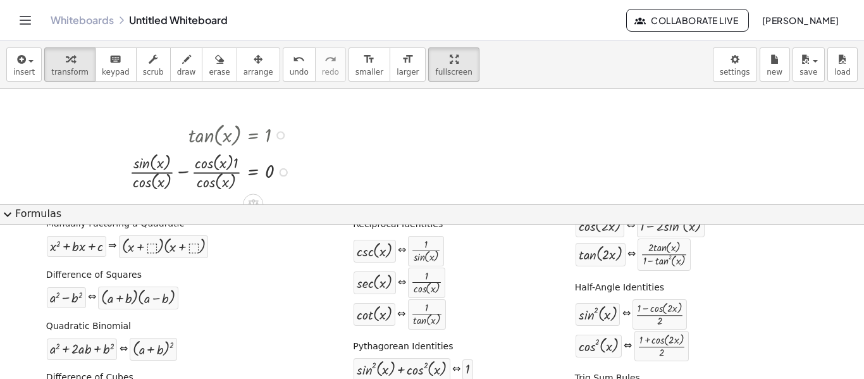
click at [187, 175] on div at bounding box center [213, 171] width 180 height 44
click at [187, 175] on div at bounding box center [219, 171] width 168 height 44
click at [213, 216] on button "expand_more Formulas" at bounding box center [432, 214] width 864 height 20
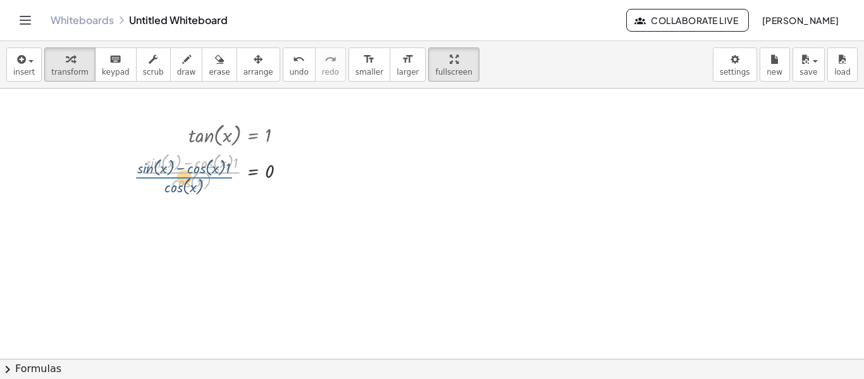
click at [238, 173] on div at bounding box center [219, 171] width 168 height 44
drag, startPoint x: 238, startPoint y: 162, endPoint x: 209, endPoint y: 173, distance: 31.0
click at [209, 173] on div at bounding box center [219, 171] width 168 height 44
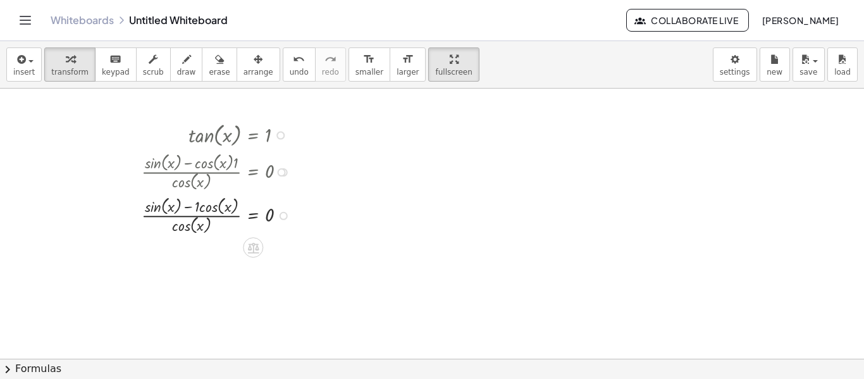
click at [195, 201] on div at bounding box center [219, 215] width 168 height 44
click at [199, 208] on div at bounding box center [219, 215] width 168 height 44
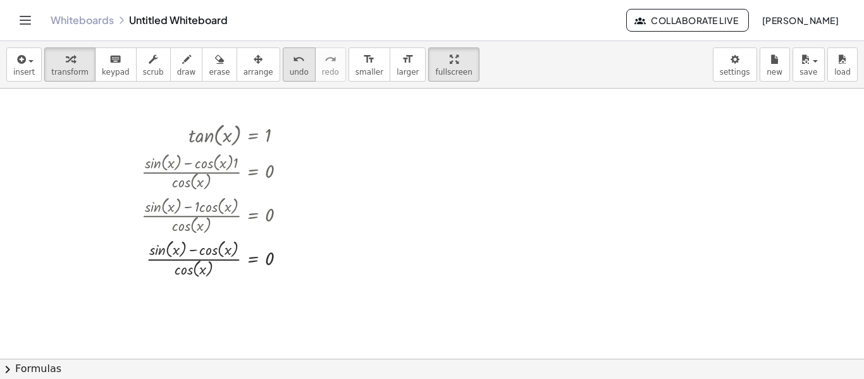
click at [290, 73] on span "undo" at bounding box center [299, 72] width 19 height 9
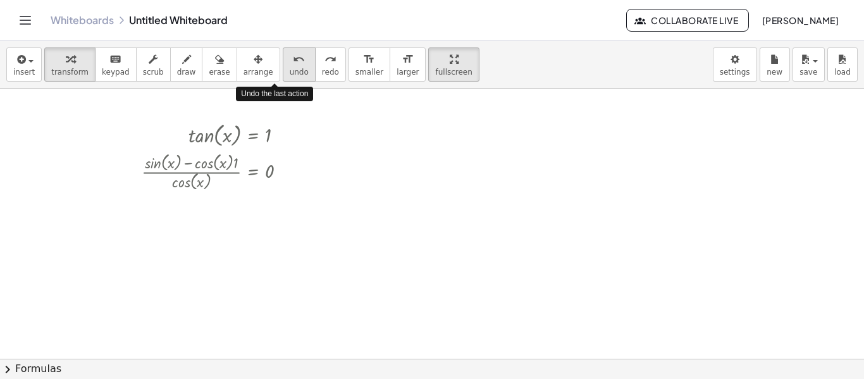
click at [290, 73] on span "undo" at bounding box center [299, 72] width 19 height 9
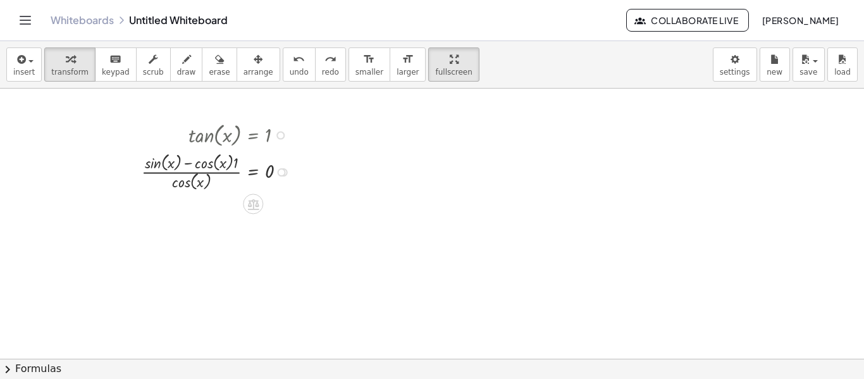
click at [237, 157] on div at bounding box center [219, 171] width 168 height 44
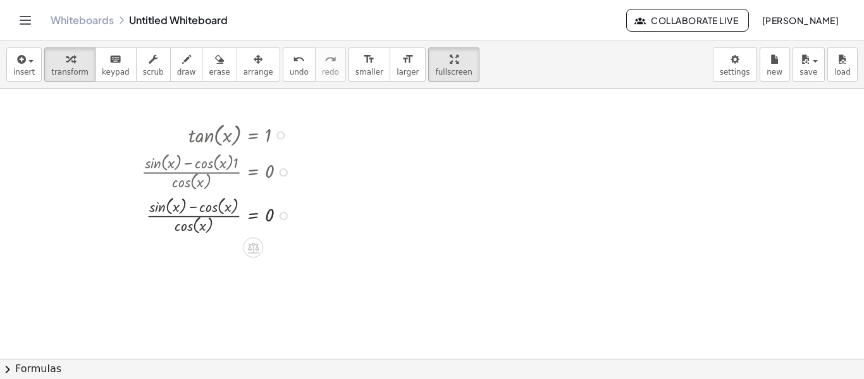
scroll to position [84, 0]
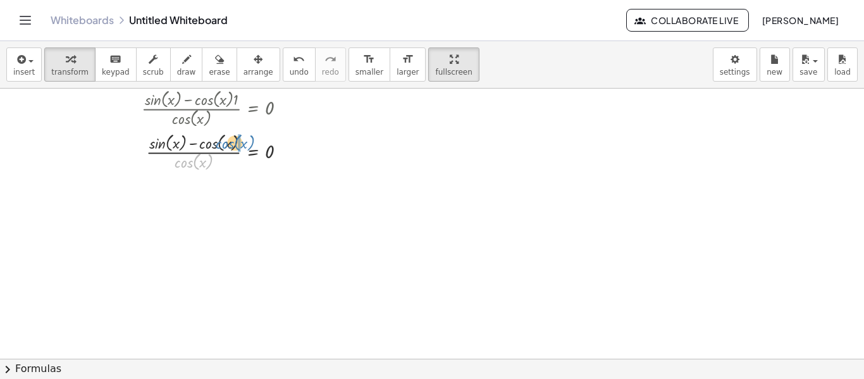
drag, startPoint x: 185, startPoint y: 171, endPoint x: 226, endPoint y: 152, distance: 45.3
click at [226, 152] on div at bounding box center [219, 152] width 168 height 44
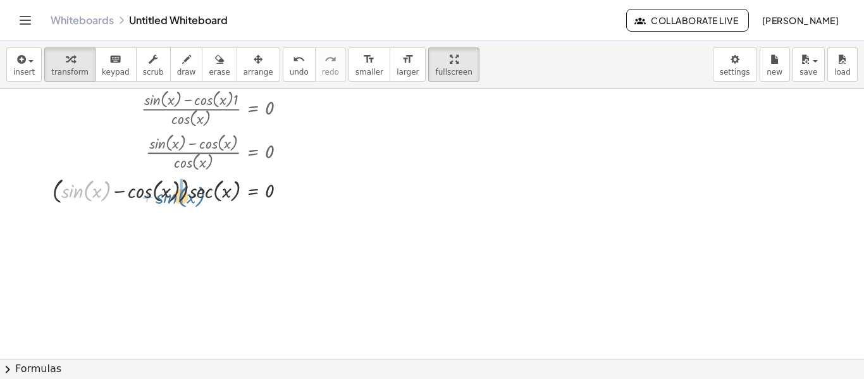
drag, startPoint x: 69, startPoint y: 194, endPoint x: 160, endPoint y: 199, distance: 91.2
click at [161, 199] on div at bounding box center [174, 189] width 256 height 33
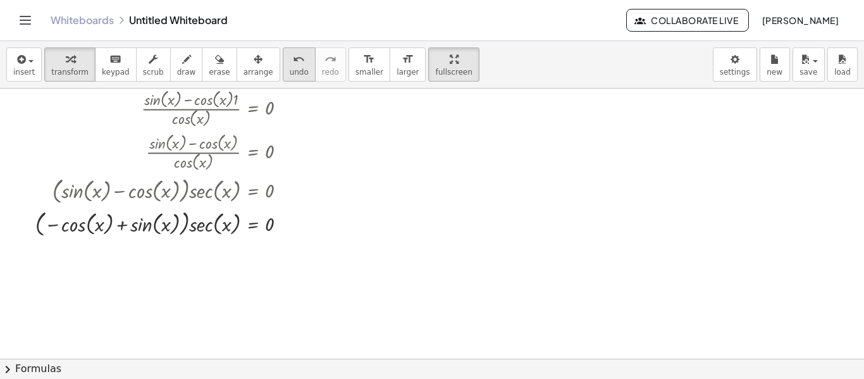
click at [287, 65] on button "undo undo" at bounding box center [299, 64] width 33 height 34
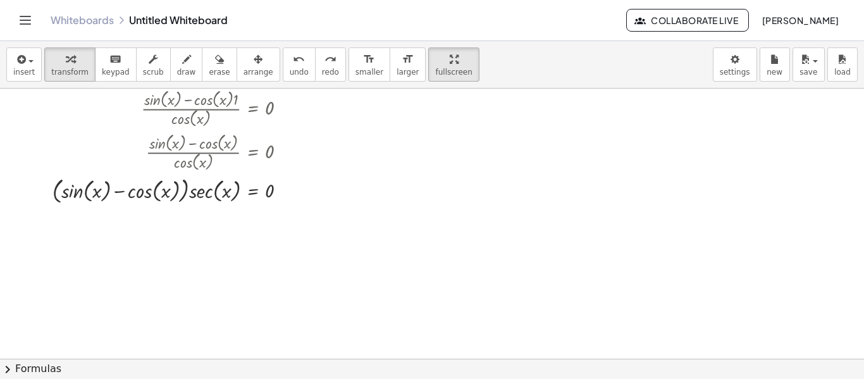
click at [240, 357] on div at bounding box center [432, 274] width 864 height 540
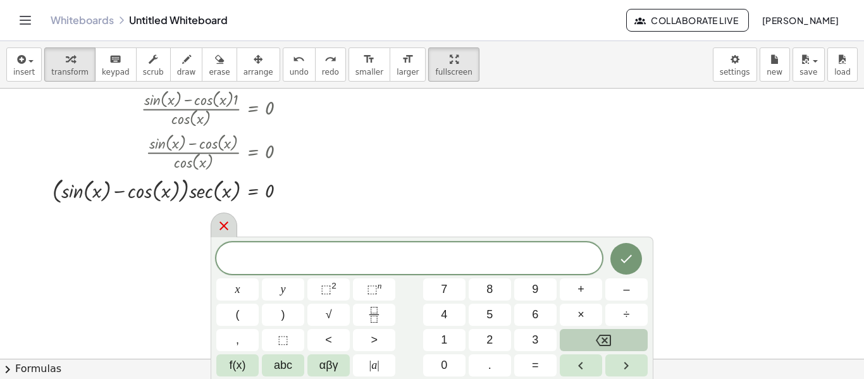
click at [224, 233] on icon at bounding box center [223, 225] width 15 height 15
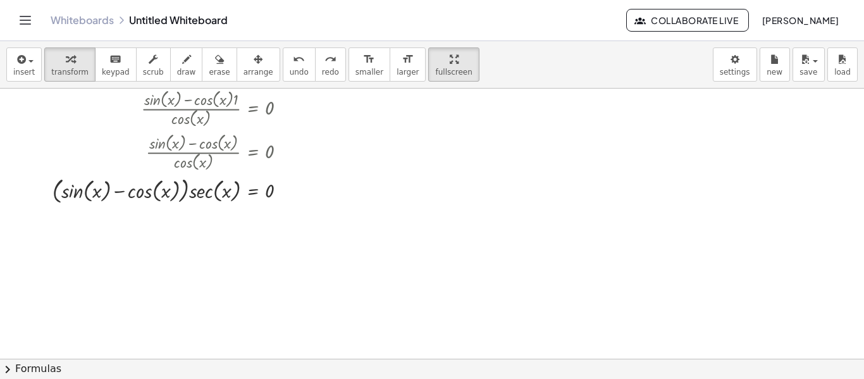
click at [132, 362] on button "chevron_right Formulas" at bounding box center [432, 369] width 864 height 20
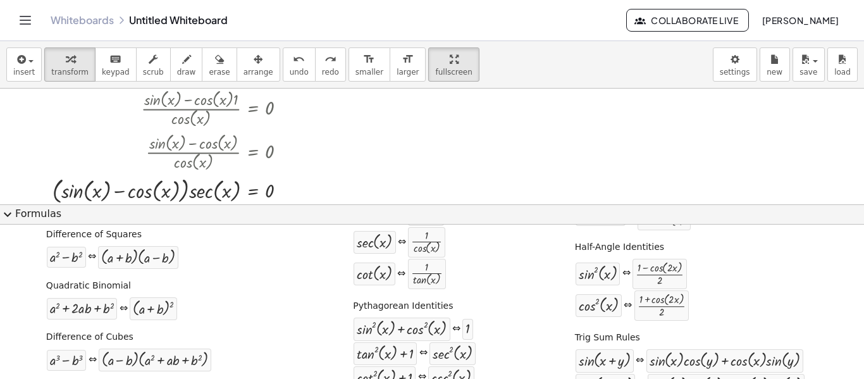
scroll to position [190, 0]
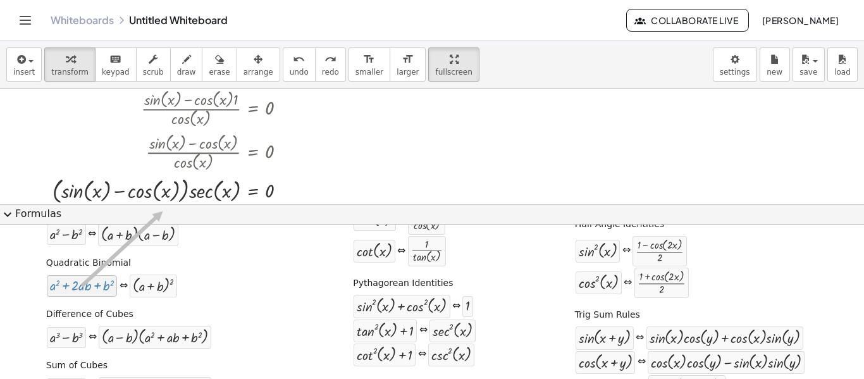
drag, startPoint x: 84, startPoint y: 281, endPoint x: 160, endPoint y: 211, distance: 103.9
drag, startPoint x: 145, startPoint y: 239, endPoint x: 139, endPoint y: 235, distance: 7.2
drag, startPoint x: 144, startPoint y: 335, endPoint x: 155, endPoint y: 304, distance: 33.4
drag, startPoint x: 59, startPoint y: 341, endPoint x: 63, endPoint y: 312, distance: 29.4
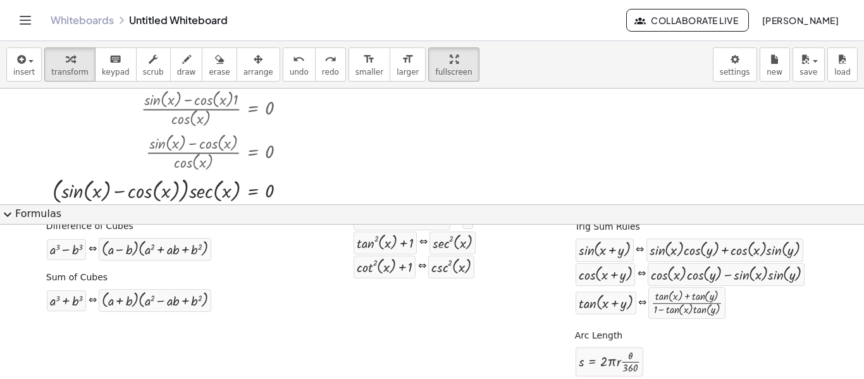
scroll to position [288, 0]
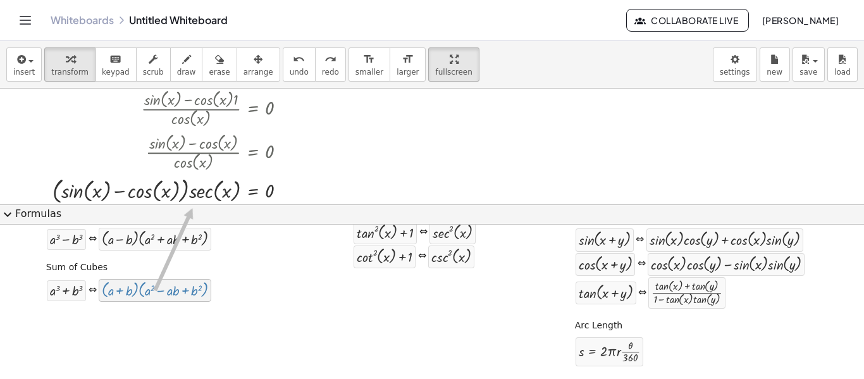
drag, startPoint x: 140, startPoint y: 294, endPoint x: 180, endPoint y: 251, distance: 59.1
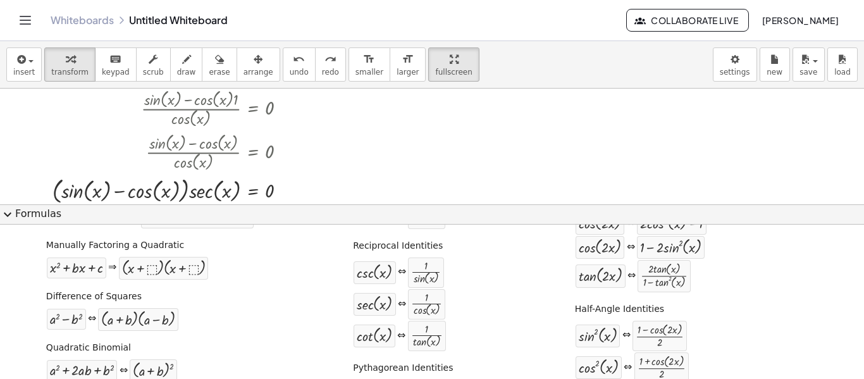
scroll to position [98, 0]
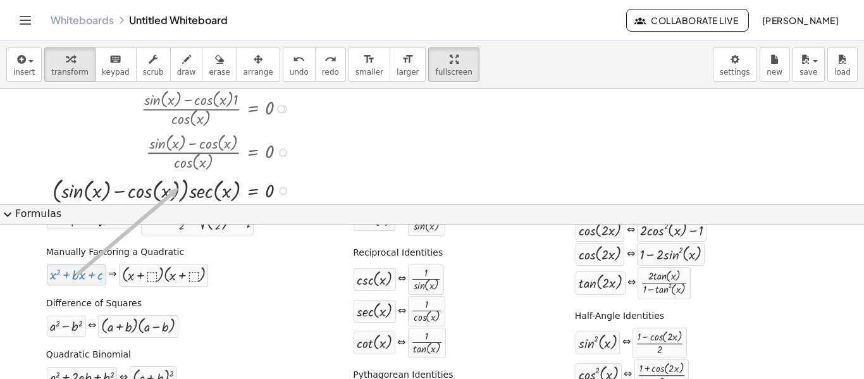
drag, startPoint x: 89, startPoint y: 285, endPoint x: 166, endPoint y: 197, distance: 117.4
drag, startPoint x: 149, startPoint y: 274, endPoint x: 117, endPoint y: 295, distance: 38.2
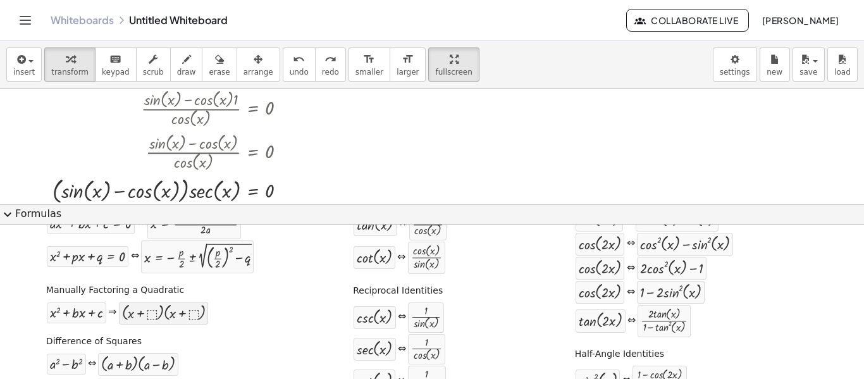
scroll to position [0, 0]
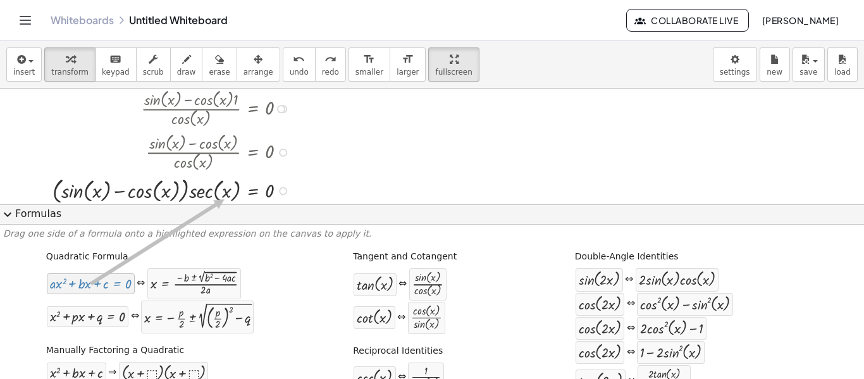
drag, startPoint x: 96, startPoint y: 285, endPoint x: 151, endPoint y: 254, distance: 63.5
drag, startPoint x: 109, startPoint y: 316, endPoint x: 185, endPoint y: 233, distance: 112.4
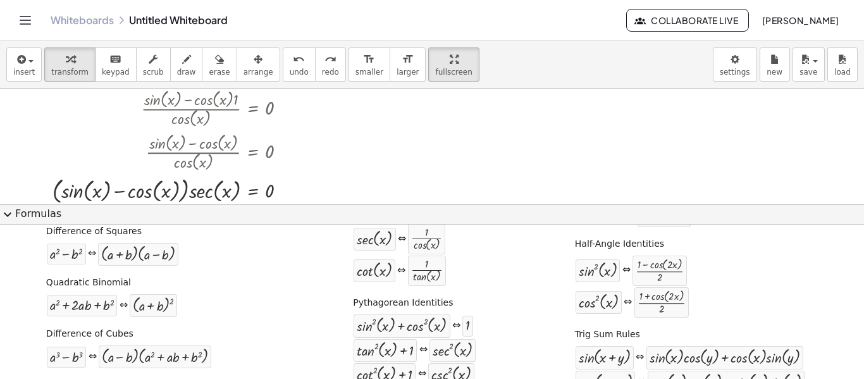
scroll to position [190, 0]
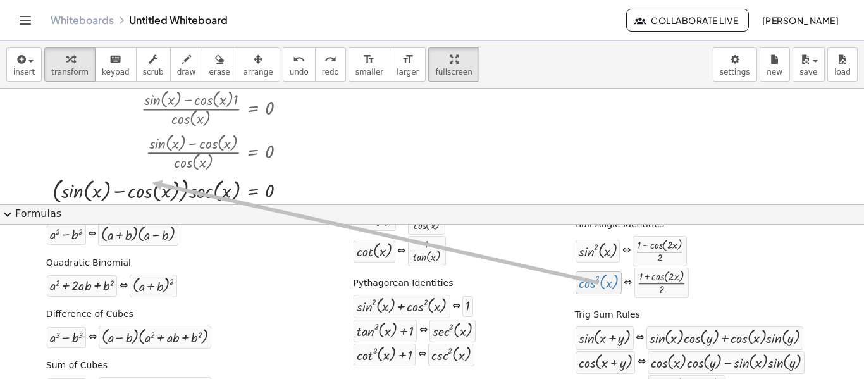
drag, startPoint x: 571, startPoint y: 285, endPoint x: 142, endPoint y: 183, distance: 440.3
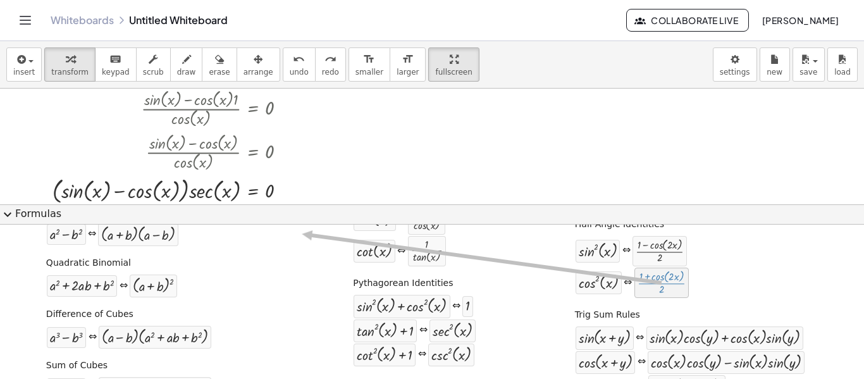
drag, startPoint x: 655, startPoint y: 285, endPoint x: 329, endPoint y: 242, distance: 328.6
click at [111, 214] on button "expand_more Formulas" at bounding box center [432, 214] width 864 height 20
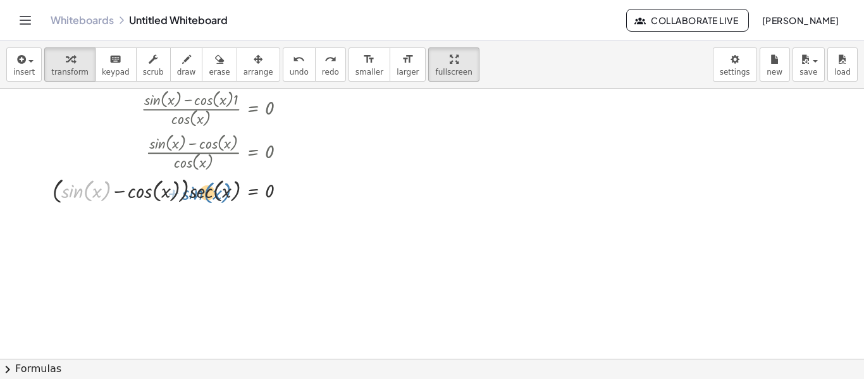
drag, startPoint x: 75, startPoint y: 199, endPoint x: 193, endPoint y: 201, distance: 118.3
click at [193, 201] on div at bounding box center [174, 189] width 256 height 33
drag, startPoint x: 150, startPoint y: 194, endPoint x: 213, endPoint y: 194, distance: 62.6
click at [213, 194] on div at bounding box center [174, 189] width 256 height 33
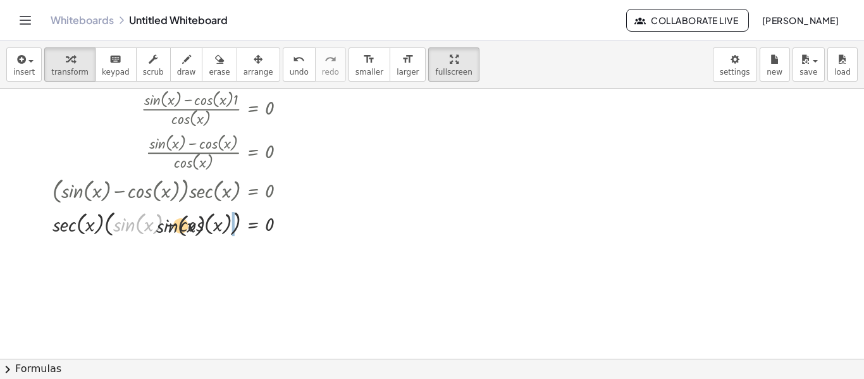
drag, startPoint x: 117, startPoint y: 221, endPoint x: 209, endPoint y: 220, distance: 91.7
click at [209, 220] on div at bounding box center [174, 222] width 256 height 33
click at [290, 75] on span "undo" at bounding box center [299, 72] width 19 height 9
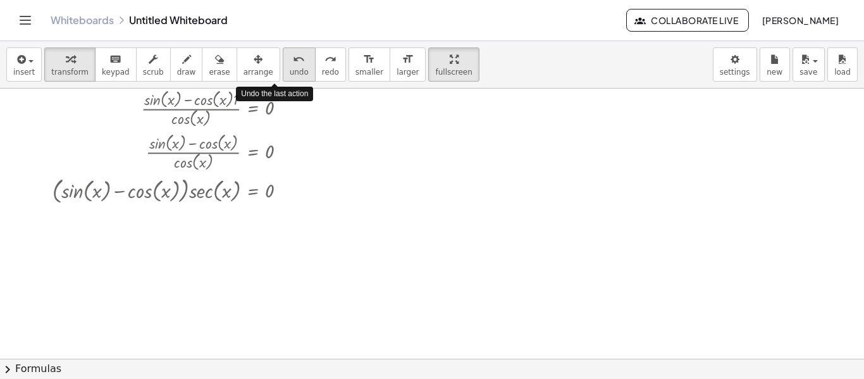
click at [290, 75] on span "undo" at bounding box center [299, 72] width 19 height 9
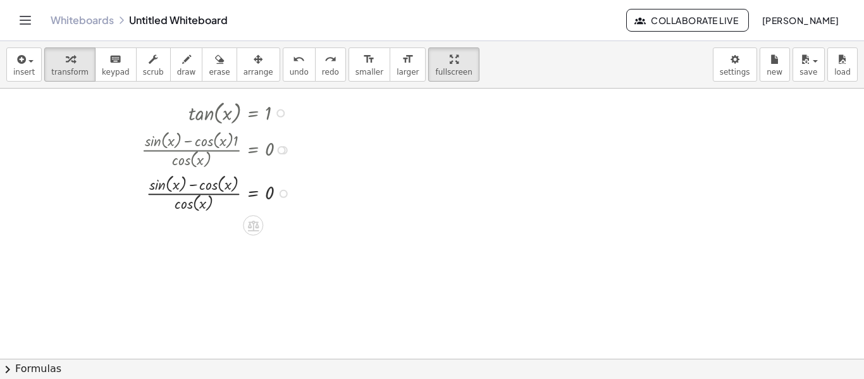
scroll to position [21, 0]
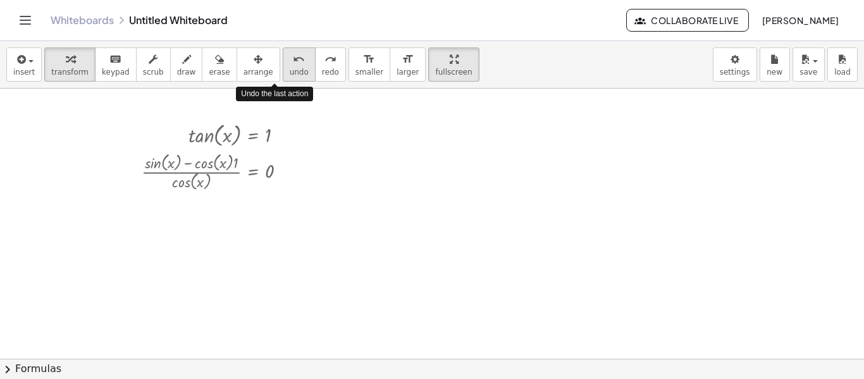
click at [293, 64] on icon "undo" at bounding box center [299, 59] width 12 height 15
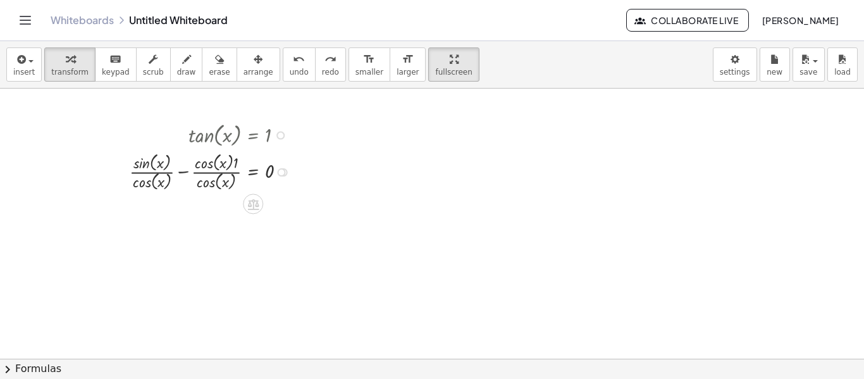
click at [233, 168] on div at bounding box center [213, 171] width 180 height 44
click at [235, 167] on div at bounding box center [213, 171] width 180 height 44
click at [240, 166] on div at bounding box center [215, 171] width 175 height 44
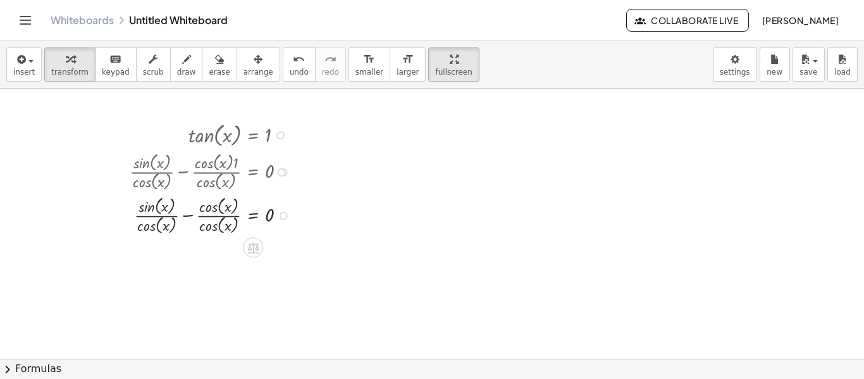
click at [186, 214] on div at bounding box center [213, 215] width 180 height 44
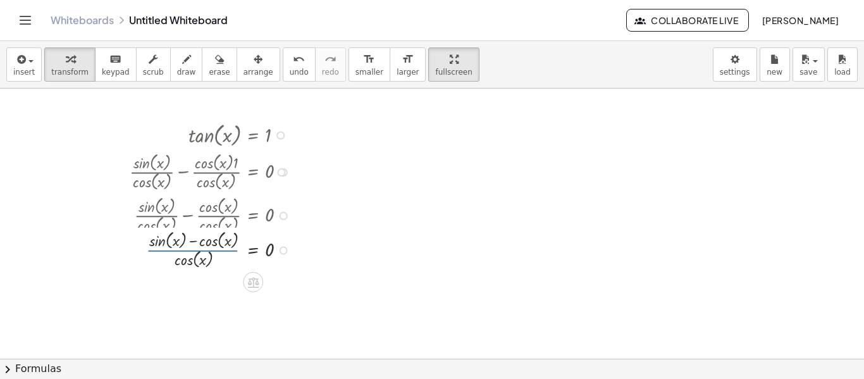
click at [253, 135] on div "tan ( , x ) = 1 · sin ( , x ) · cos ( , x ) = 1 + · sin ( , x ) · cos ( , x ) −…" at bounding box center [253, 135] width 0 height 0
click at [194, 245] on div at bounding box center [213, 259] width 180 height 44
click at [194, 248] on div at bounding box center [213, 259] width 180 height 44
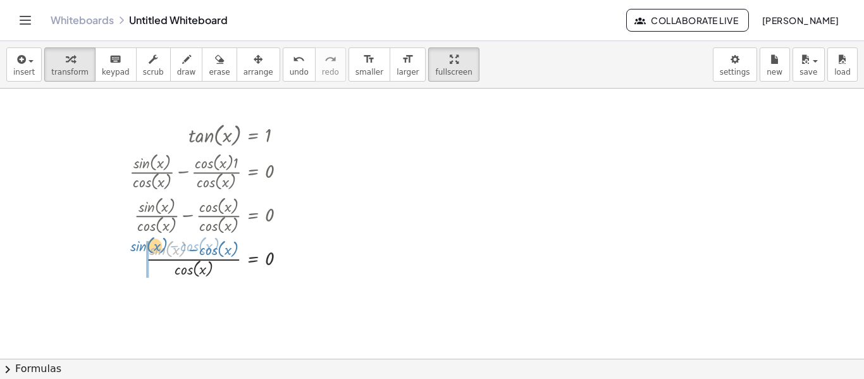
drag, startPoint x: 164, startPoint y: 247, endPoint x: 144, endPoint y: 244, distance: 20.6
click at [144, 244] on div at bounding box center [213, 259] width 180 height 44
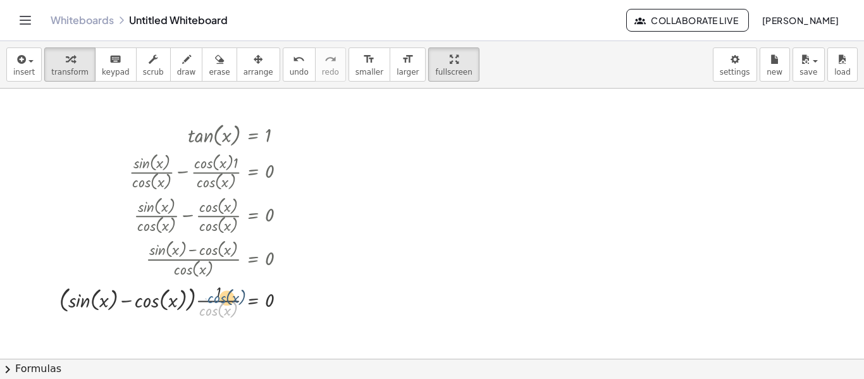
drag, startPoint x: 205, startPoint y: 313, endPoint x: 213, endPoint y: 300, distance: 15.1
click at [213, 300] on div at bounding box center [177, 301] width 249 height 42
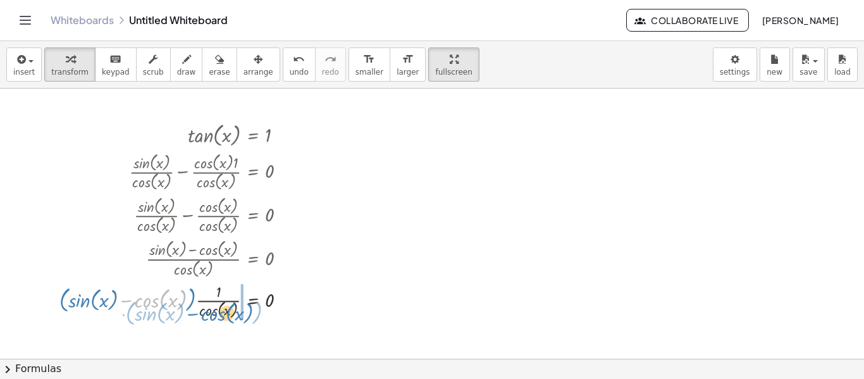
drag, startPoint x: 150, startPoint y: 306, endPoint x: 216, endPoint y: 319, distance: 67.7
click at [216, 319] on div at bounding box center [177, 301] width 249 height 42
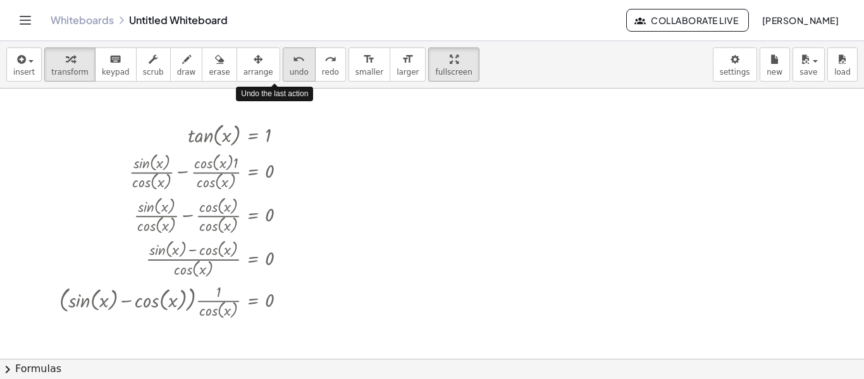
click at [290, 68] on span "undo" at bounding box center [299, 72] width 19 height 9
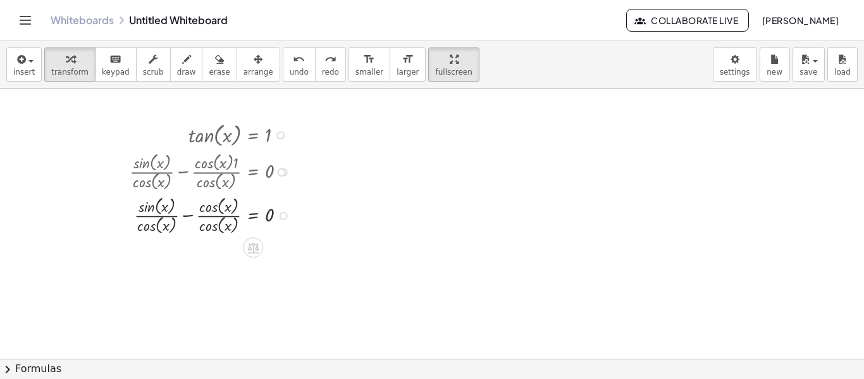
click at [187, 213] on div at bounding box center [213, 215] width 180 height 44
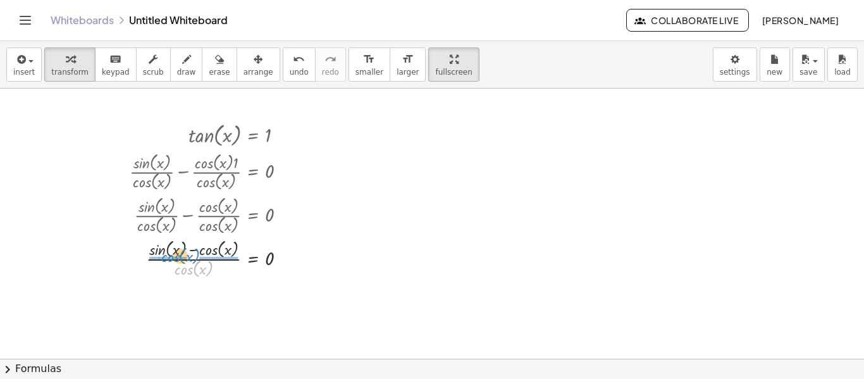
drag, startPoint x: 189, startPoint y: 270, endPoint x: 175, endPoint y: 257, distance: 18.3
click at [283, 75] on button "undo undo" at bounding box center [299, 64] width 33 height 34
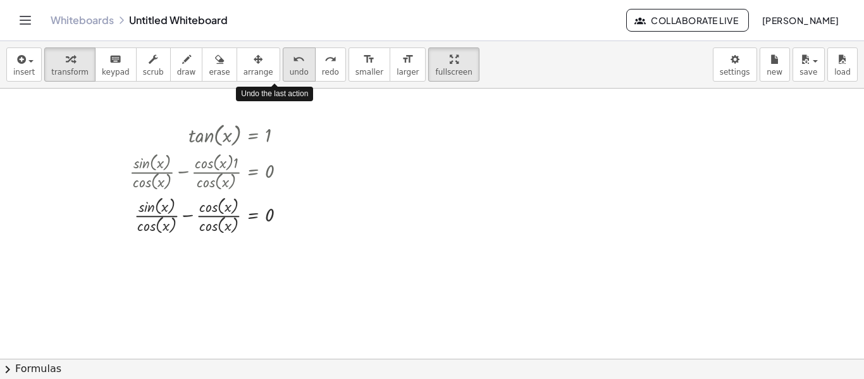
click at [283, 75] on button "undo undo" at bounding box center [299, 64] width 33 height 34
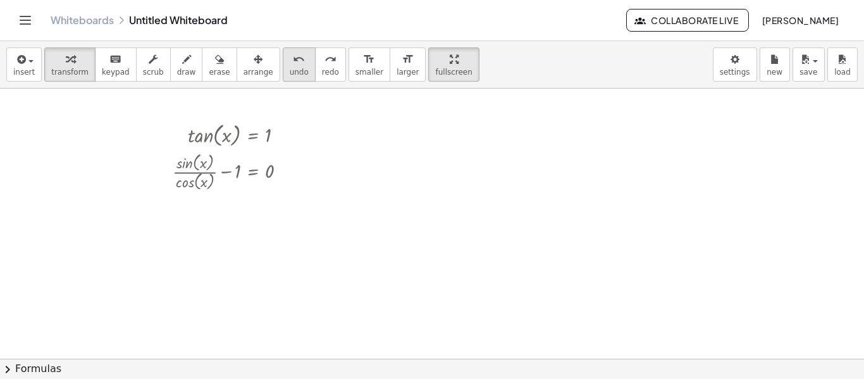
click at [284, 70] on button "undo undo" at bounding box center [299, 64] width 33 height 34
click at [270, 359] on button "chevron_right Formulas" at bounding box center [432, 369] width 864 height 20
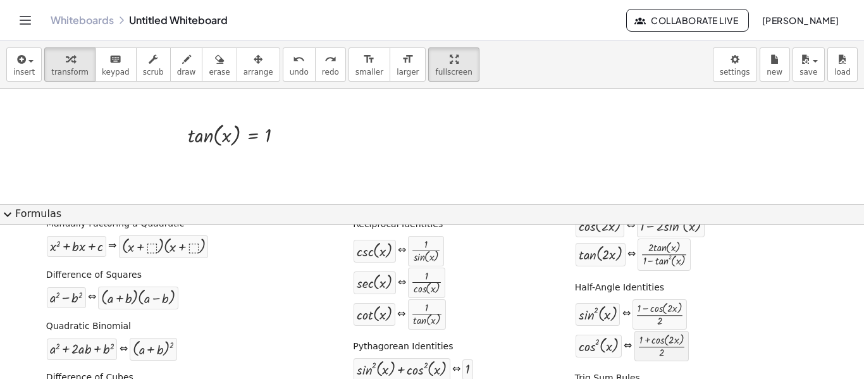
scroll to position [288, 0]
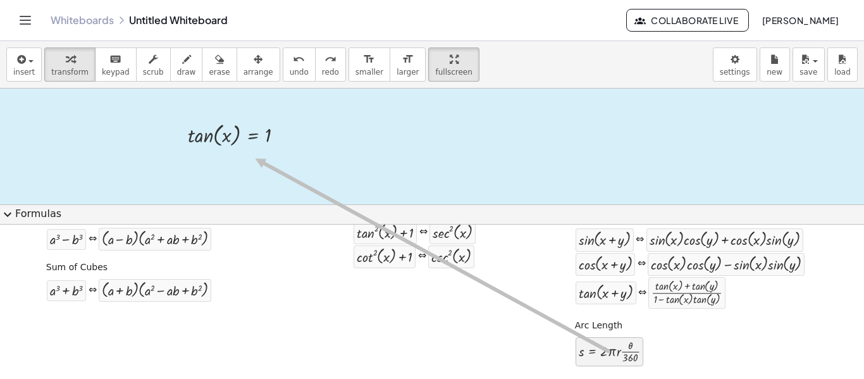
drag, startPoint x: 602, startPoint y: 357, endPoint x: 249, endPoint y: 154, distance: 407.5
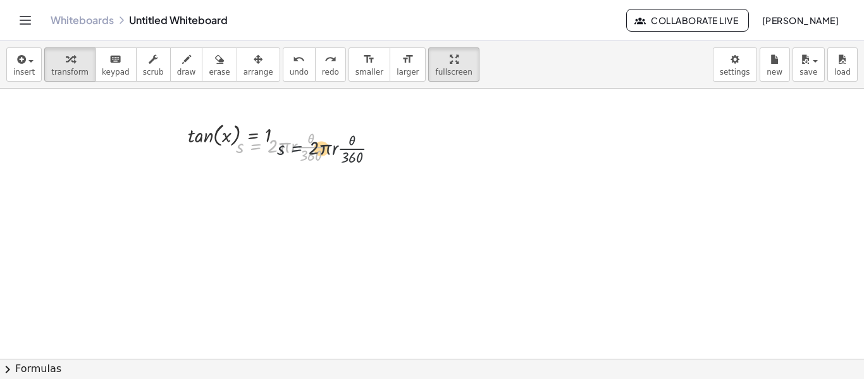
drag, startPoint x: 256, startPoint y: 148, endPoint x: 344, endPoint y: 141, distance: 88.8
click at [344, 141] on div at bounding box center [292, 145] width 124 height 39
drag, startPoint x: 314, startPoint y: 158, endPoint x: 283, endPoint y: 145, distance: 33.2
click at [312, 145] on div at bounding box center [292, 145] width 124 height 39
click at [283, 63] on button "undo undo" at bounding box center [299, 64] width 33 height 34
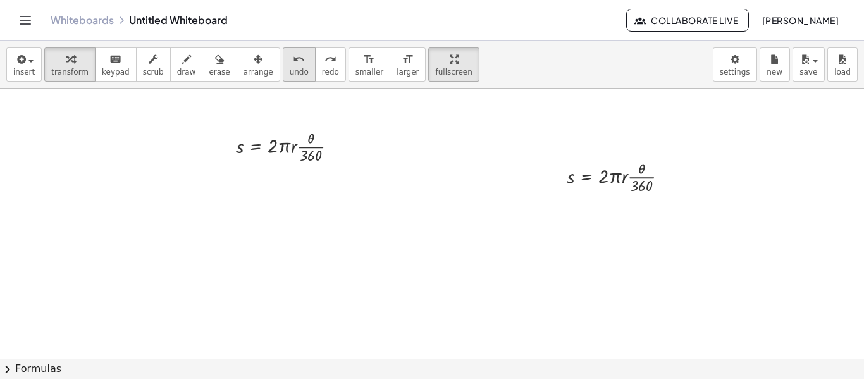
click at [283, 63] on button "undo undo" at bounding box center [299, 64] width 33 height 34
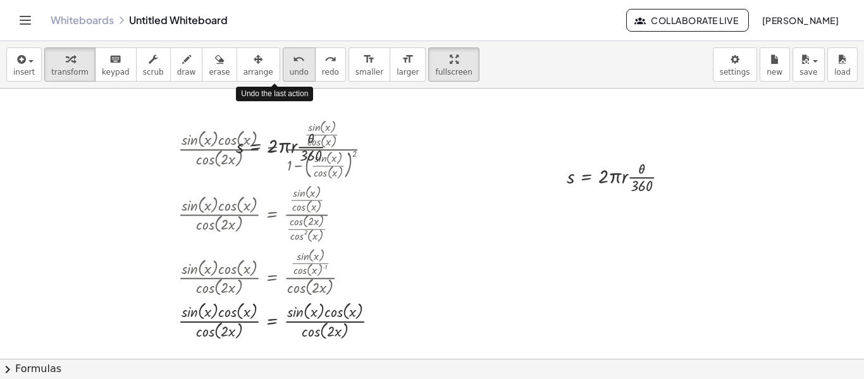
click at [287, 70] on button "undo undo" at bounding box center [299, 64] width 33 height 34
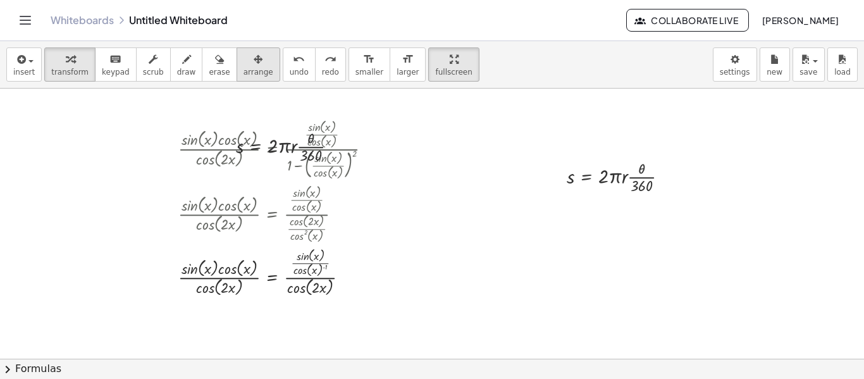
click at [244, 63] on div "button" at bounding box center [259, 58] width 30 height 15
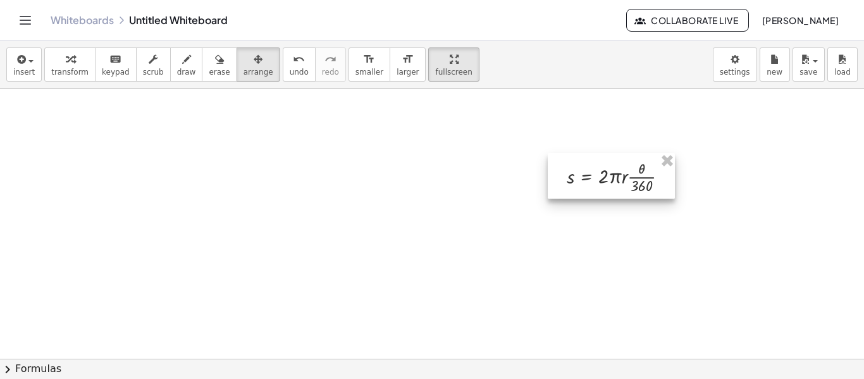
click at [664, 177] on div at bounding box center [611, 176] width 127 height 46
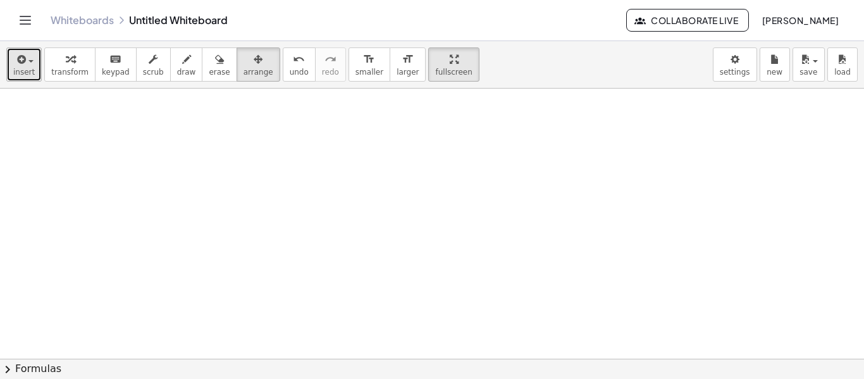
click at [28, 61] on span "button" at bounding box center [30, 61] width 5 height 3
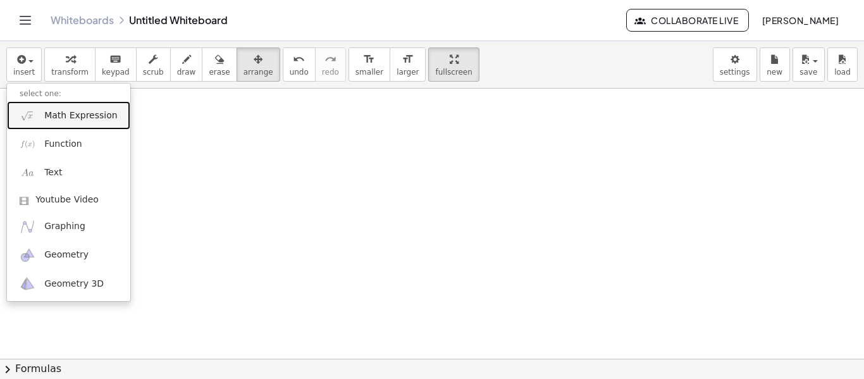
click at [46, 120] on span "Math Expression" at bounding box center [80, 115] width 73 height 13
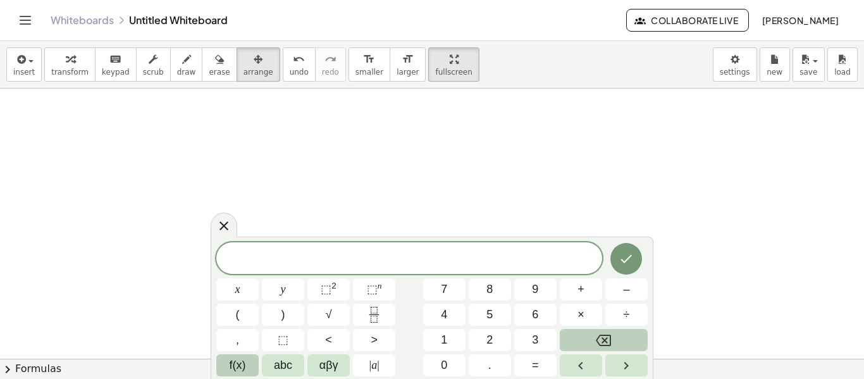
click at [232, 361] on span "f(x)" at bounding box center [238, 365] width 16 height 17
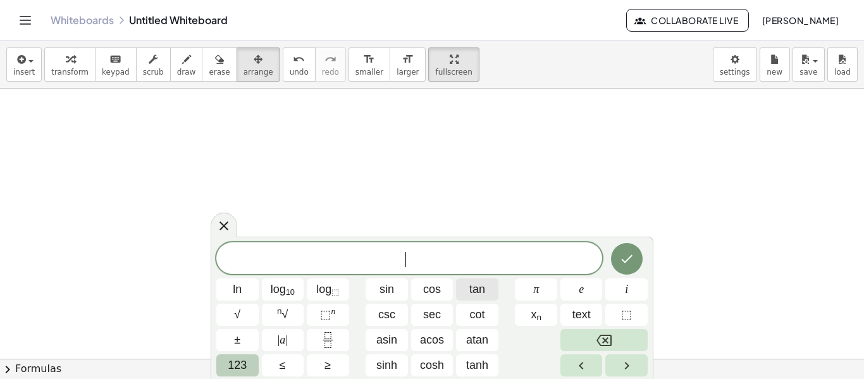
click at [469, 291] on span "tan" at bounding box center [477, 289] width 16 height 17
click at [238, 369] on span "123" at bounding box center [237, 365] width 19 height 17
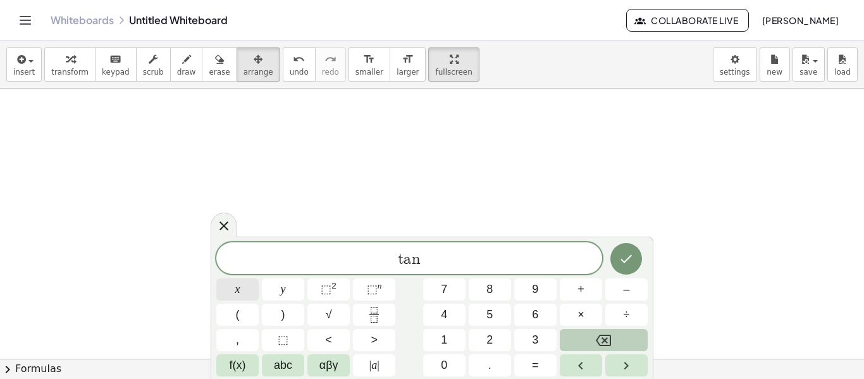
click at [245, 298] on button "x" at bounding box center [237, 289] width 42 height 22
click at [532, 364] on span "=" at bounding box center [535, 365] width 7 height 17
click at [447, 342] on span "1" at bounding box center [444, 339] width 6 height 17
click at [629, 268] on button "Done" at bounding box center [626, 259] width 32 height 32
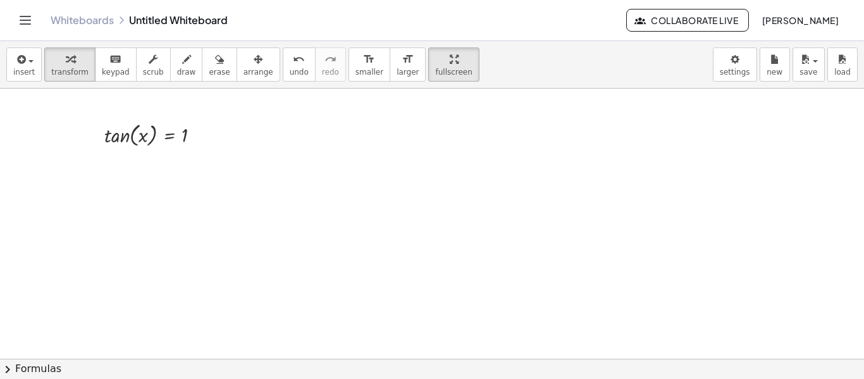
click at [145, 374] on button "chevron_right Formulas" at bounding box center [432, 369] width 864 height 20
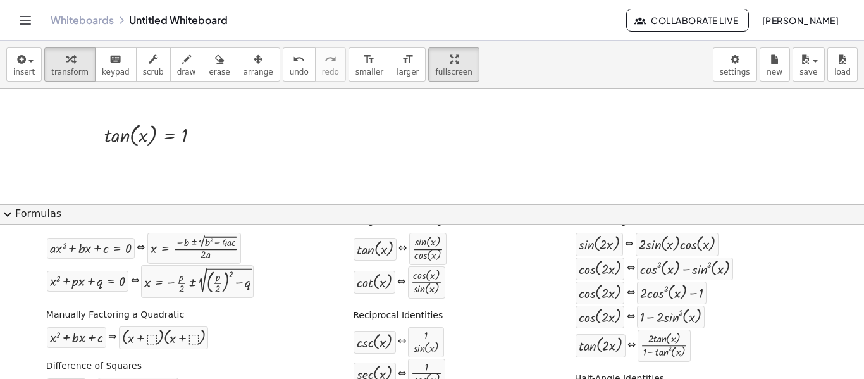
scroll to position [0, 0]
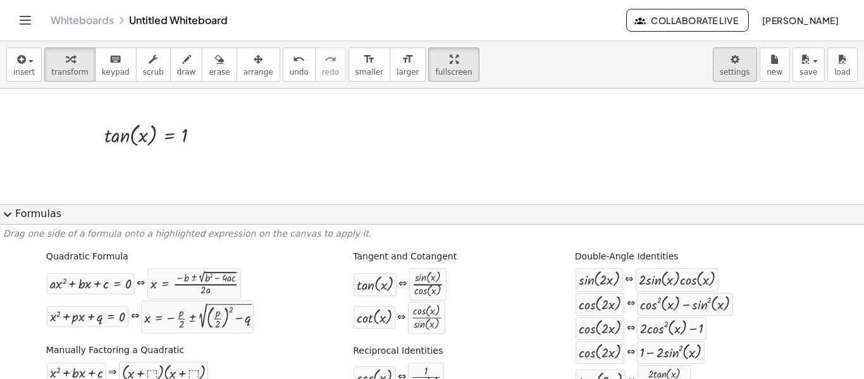
click at [737, 76] on body "Graspable Math Activities Whiteboards Classes Account v1.30.2 | Privacy policy …" at bounding box center [432, 189] width 864 height 379
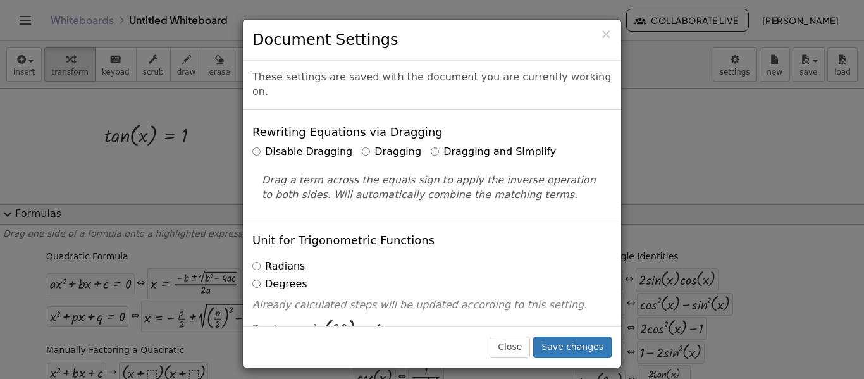
click at [260, 259] on label "Radians" at bounding box center [278, 266] width 53 height 15
click at [254, 277] on label "Degrees" at bounding box center [279, 284] width 55 height 15
click at [610, 35] on span "×" at bounding box center [605, 34] width 11 height 15
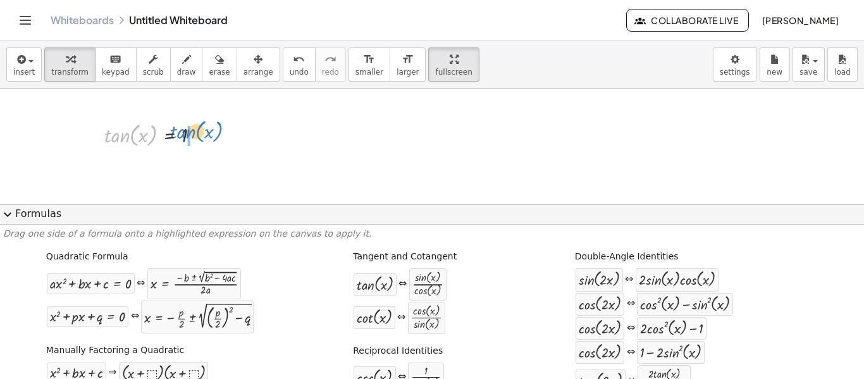
drag, startPoint x: 127, startPoint y: 139, endPoint x: 187, endPoint y: 136, distance: 60.2
click at [196, 166] on div at bounding box center [192, 164] width 188 height 30
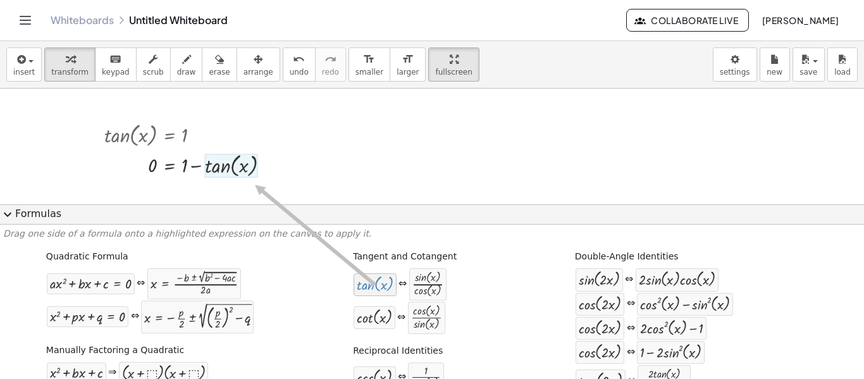
drag, startPoint x: 367, startPoint y: 288, endPoint x: 247, endPoint y: 184, distance: 159.2
drag, startPoint x: 356, startPoint y: 282, endPoint x: 231, endPoint y: 170, distance: 168.4
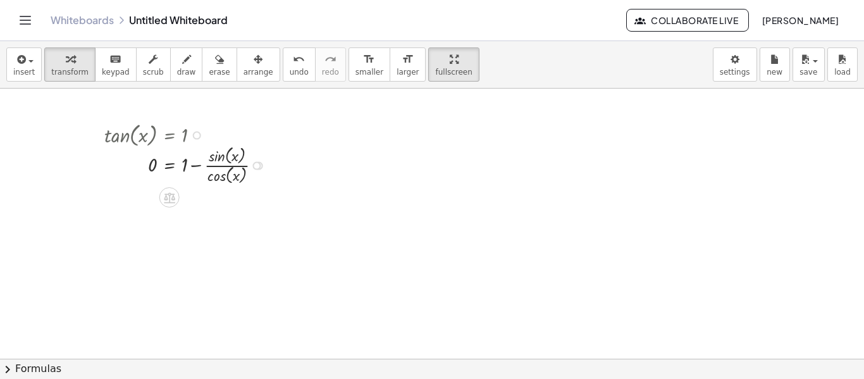
click at [196, 171] on div at bounding box center [188, 165] width 180 height 44
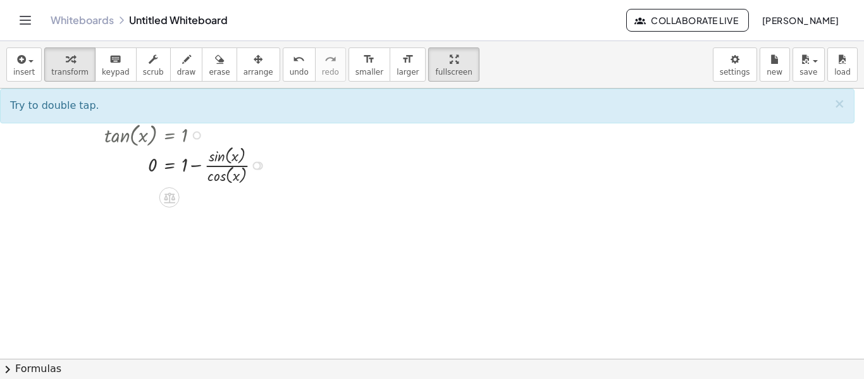
click at [199, 163] on div at bounding box center [188, 165] width 180 height 44
drag, startPoint x: 188, startPoint y: 163, endPoint x: 173, endPoint y: 163, distance: 14.5
click at [173, 163] on div at bounding box center [188, 165] width 180 height 44
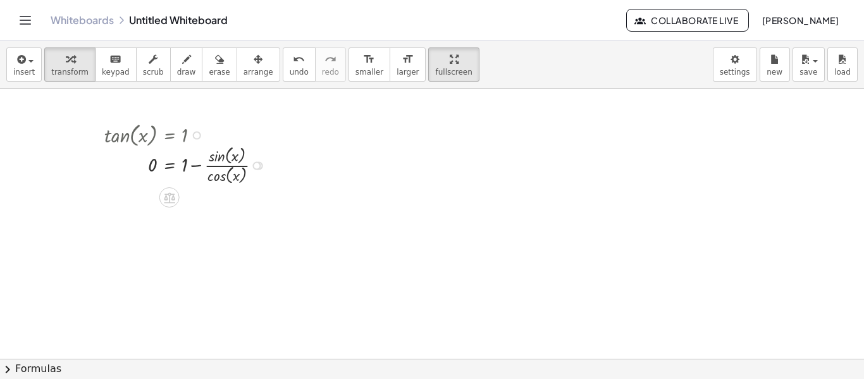
click at [197, 165] on div at bounding box center [188, 165] width 180 height 44
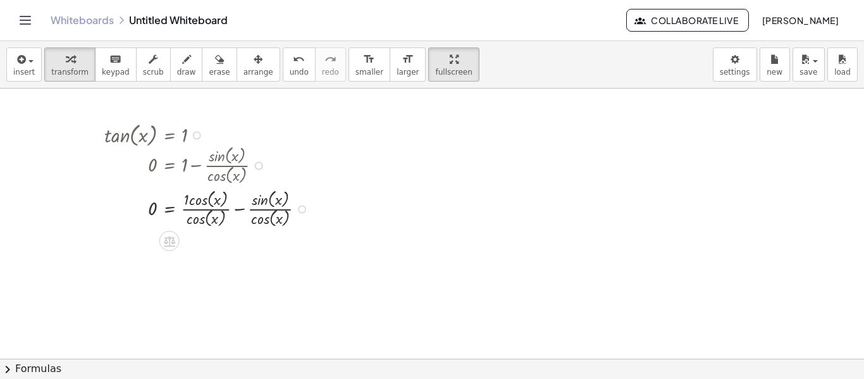
click at [182, 202] on div at bounding box center [209, 208] width 223 height 44
click at [283, 66] on button "undo undo" at bounding box center [299, 64] width 33 height 34
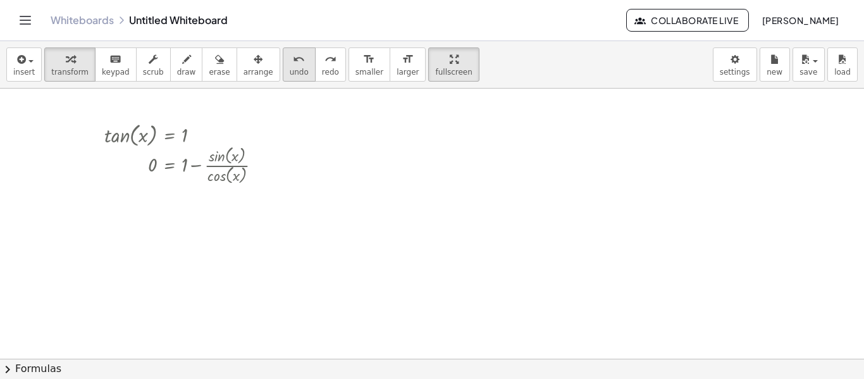
click at [283, 66] on button "undo undo" at bounding box center [299, 64] width 33 height 34
click at [23, 368] on button "chevron_right Formulas" at bounding box center [432, 369] width 864 height 20
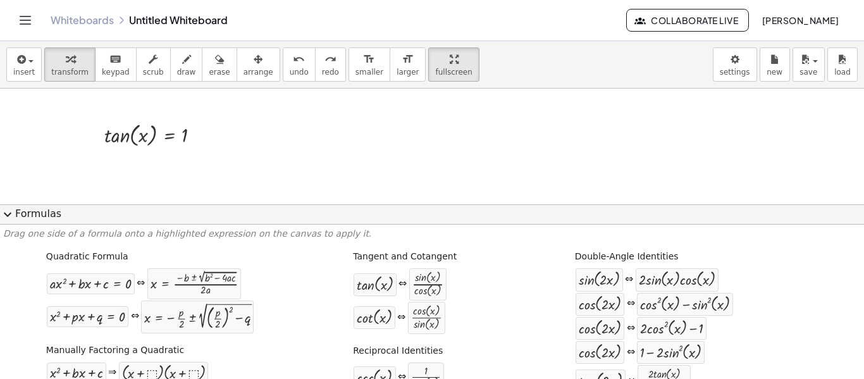
click at [4, 209] on span "expand_more" at bounding box center [7, 214] width 15 height 15
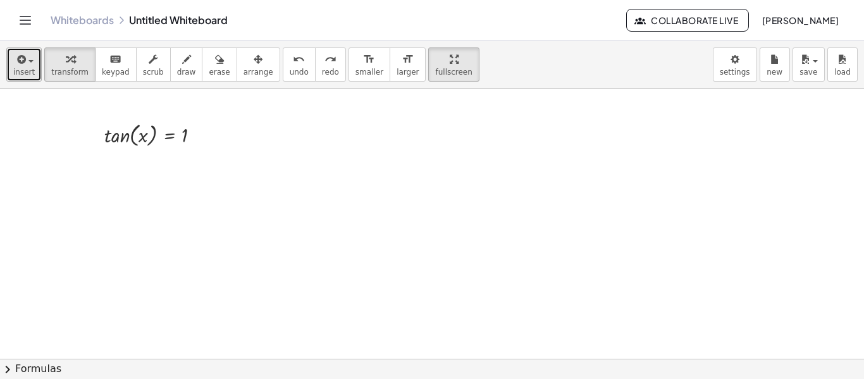
click at [22, 65] on icon "button" at bounding box center [20, 59] width 11 height 15
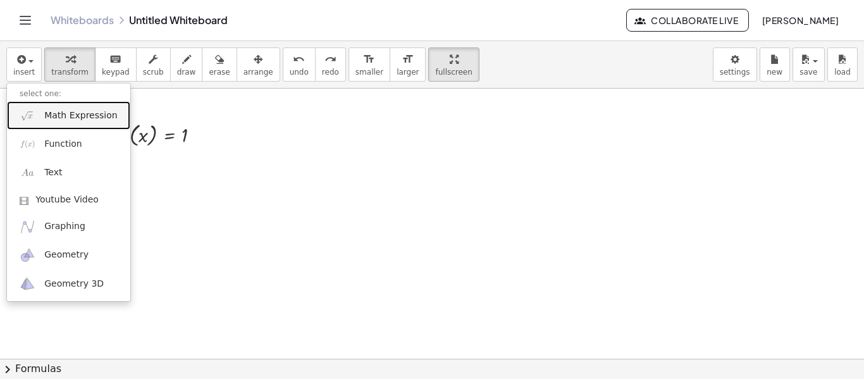
click at [49, 113] on span "Math Expression" at bounding box center [80, 115] width 73 height 13
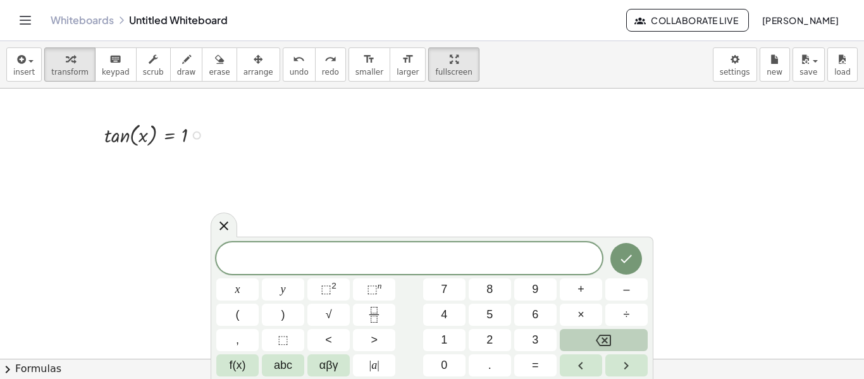
click at [185, 144] on div at bounding box center [157, 134] width 118 height 30
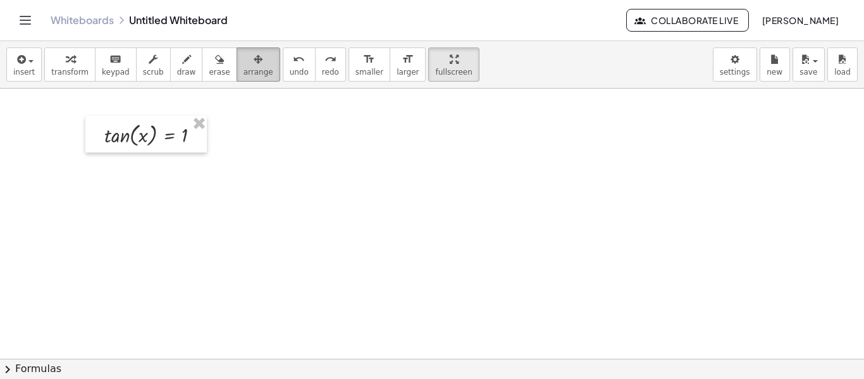
click at [245, 78] on button "arrange" at bounding box center [259, 64] width 44 height 34
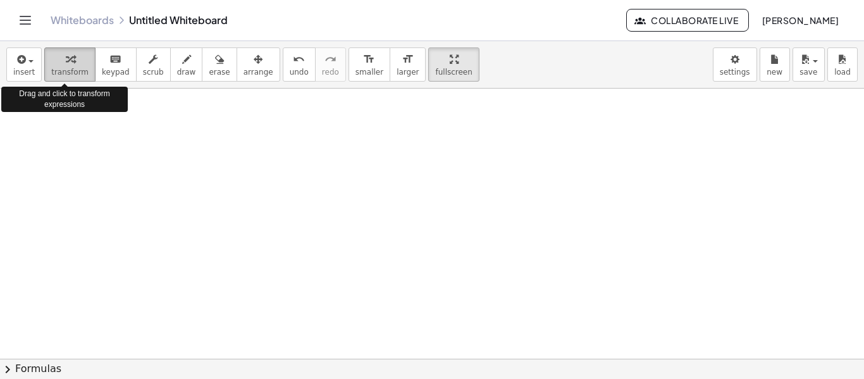
click at [44, 65] on button "transform" at bounding box center [69, 64] width 51 height 34
click at [34, 65] on button "insert" at bounding box center [23, 64] width 35 height 34
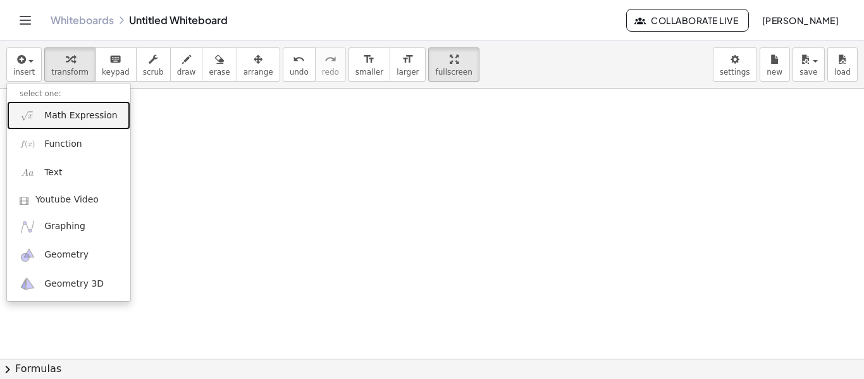
click at [49, 118] on span "Math Expression" at bounding box center [80, 115] width 73 height 13
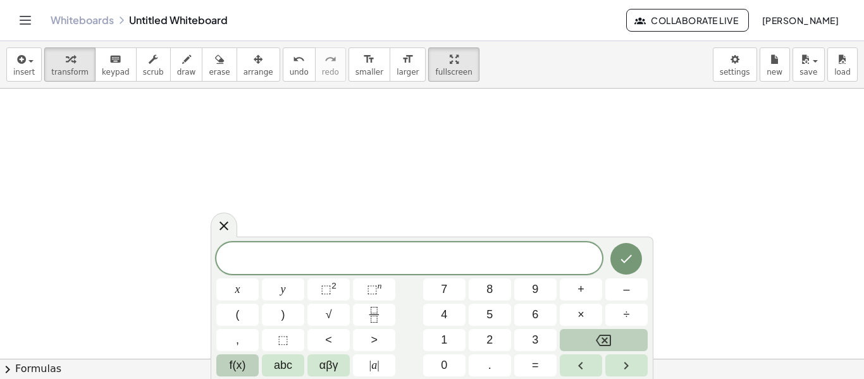
click at [228, 373] on button "f(x)" at bounding box center [237, 365] width 42 height 22
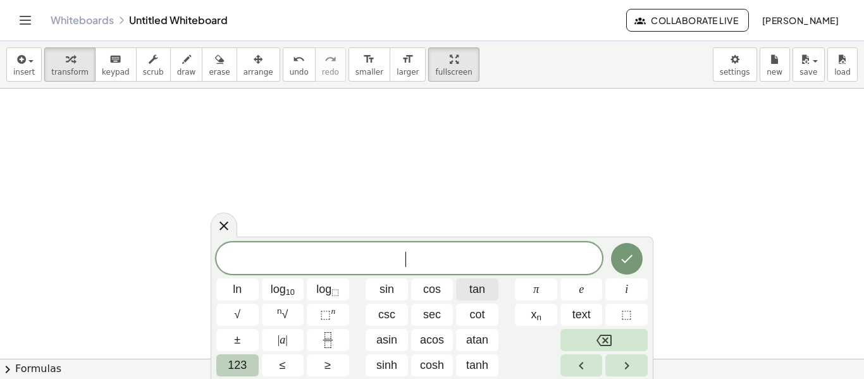
click at [476, 294] on span "tan" at bounding box center [477, 289] width 16 height 17
click at [221, 369] on button "123" at bounding box center [237, 365] width 42 height 22
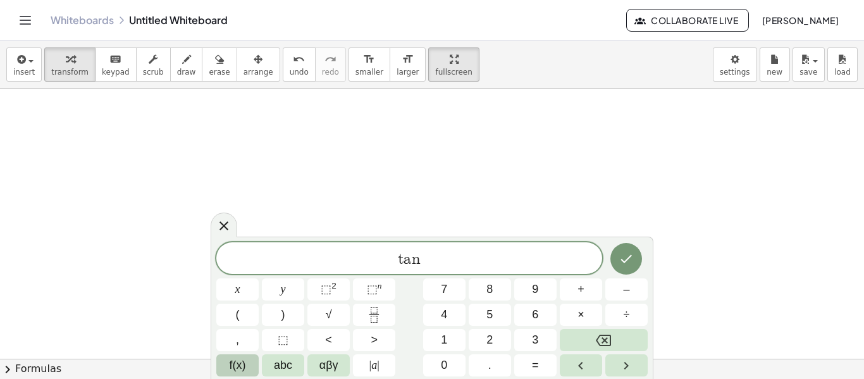
click at [247, 362] on button "f(x)" at bounding box center [237, 365] width 42 height 22
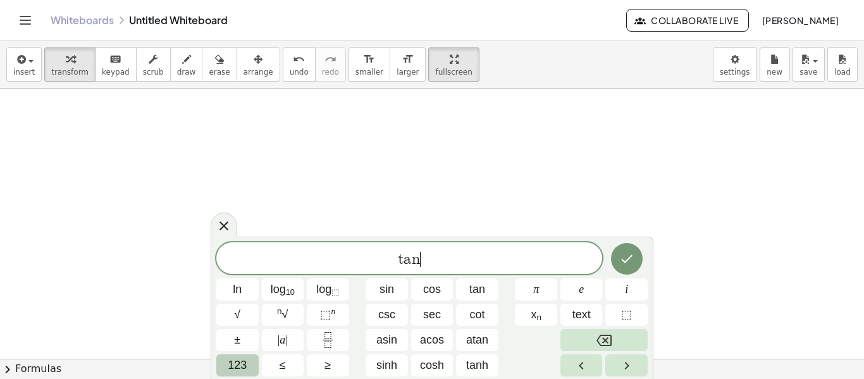
click at [247, 363] on span "123" at bounding box center [237, 365] width 19 height 17
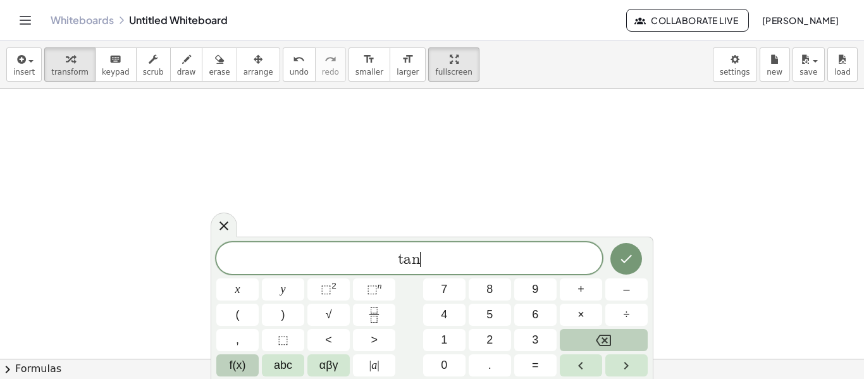
click at [223, 366] on button "f(x)" at bounding box center [237, 365] width 42 height 22
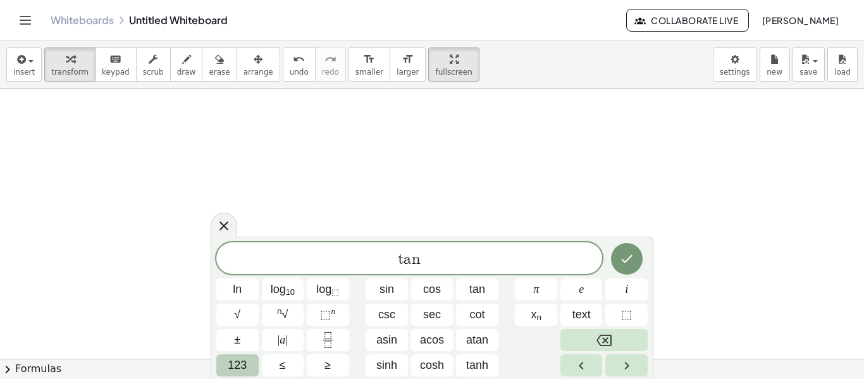
click at [243, 359] on span "123" at bounding box center [237, 365] width 19 height 17
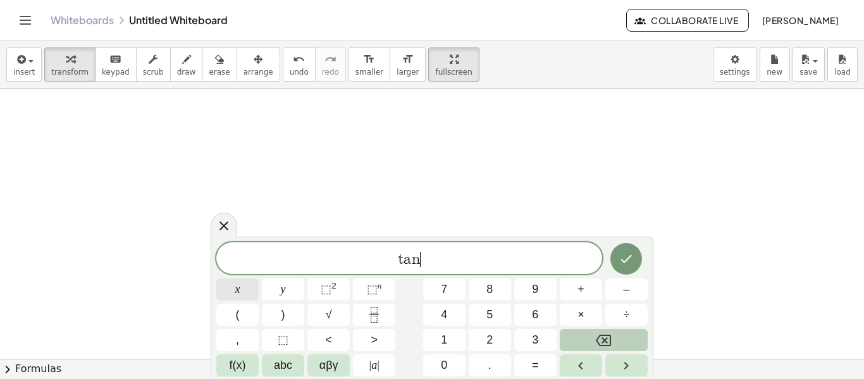
click at [247, 292] on button "x" at bounding box center [237, 289] width 42 height 22
click at [533, 367] on span "=" at bounding box center [535, 365] width 7 height 17
click at [447, 341] on span "1" at bounding box center [444, 339] width 6 height 17
click at [402, 268] on span "t a n ​ x = 1" at bounding box center [409, 260] width 386 height 18
click at [433, 267] on span "t a n x = ​ 1" at bounding box center [409, 260] width 386 height 18
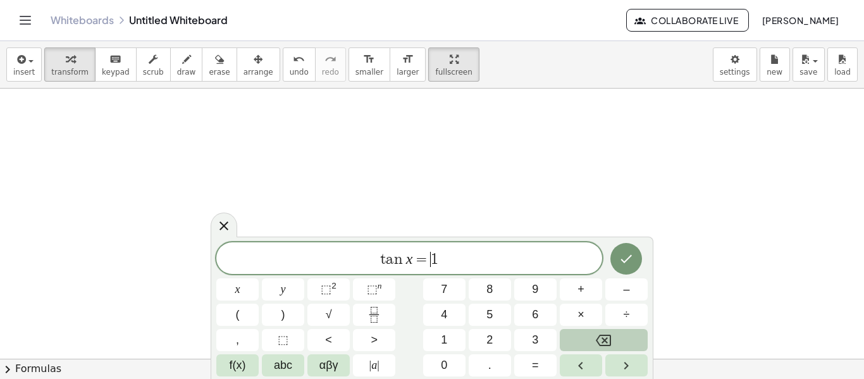
click at [442, 264] on span "t a n x = ​ 1" at bounding box center [409, 260] width 386 height 18
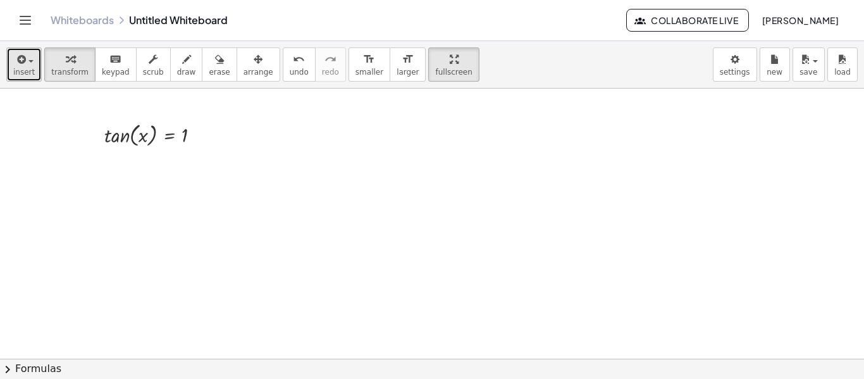
click at [19, 73] on span "insert" at bounding box center [24, 72] width 22 height 9
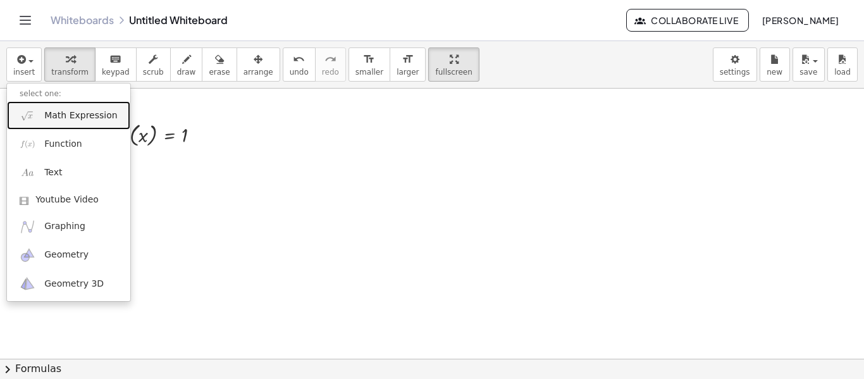
click at [99, 113] on span "Math Expression" at bounding box center [80, 115] width 73 height 13
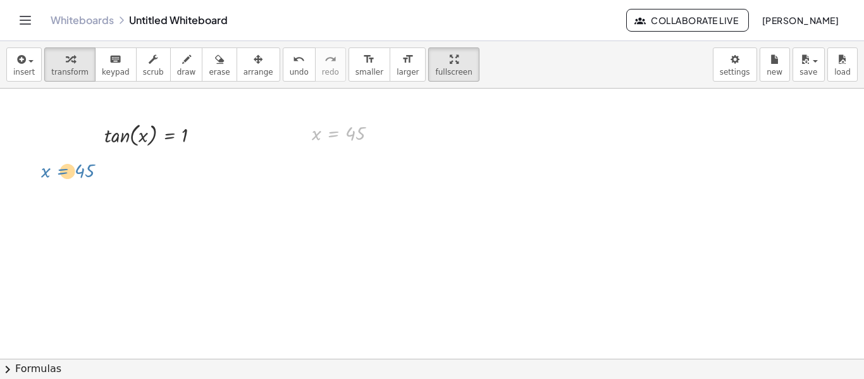
drag, startPoint x: 325, startPoint y: 133, endPoint x: 54, endPoint y: 171, distance: 273.4
click at [54, 171] on div "tan ( , x ) = 1 x = 45 x = 45" at bounding box center [432, 338] width 864 height 540
click at [346, 132] on div at bounding box center [350, 132] width 88 height 27
click at [244, 65] on div "button" at bounding box center [259, 58] width 30 height 15
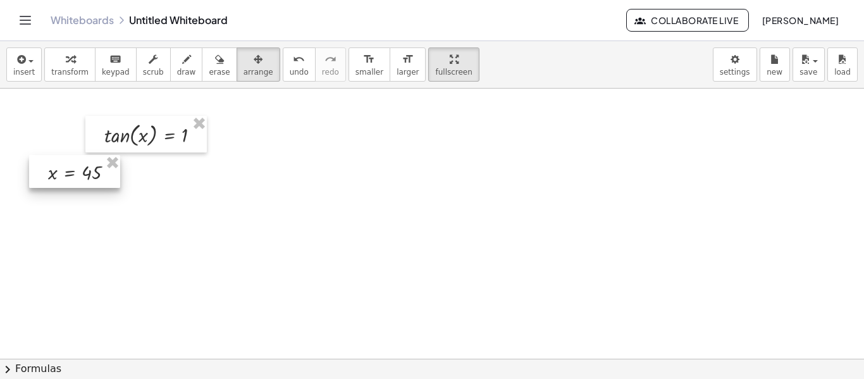
drag, startPoint x: 356, startPoint y: 131, endPoint x: 91, endPoint y: 170, distance: 267.3
click at [91, 170] on div at bounding box center [74, 171] width 91 height 33
click at [109, 61] on icon "keyboard" at bounding box center [115, 59] width 12 height 15
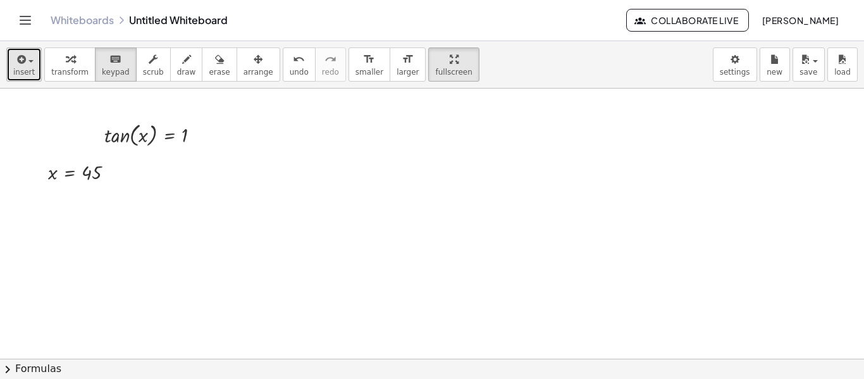
click at [22, 63] on icon "button" at bounding box center [20, 59] width 11 height 15
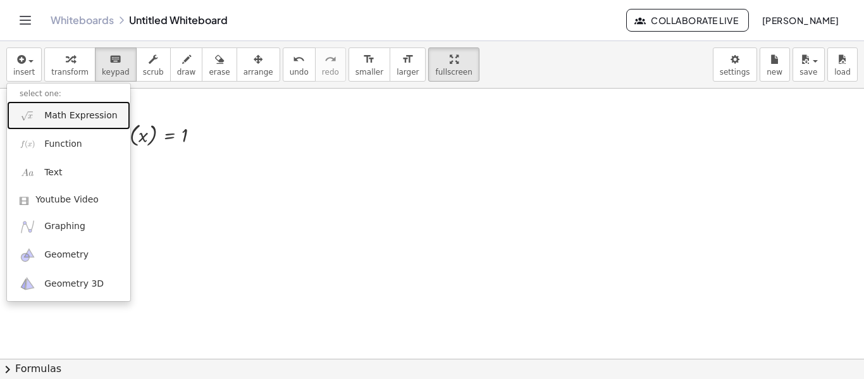
click at [64, 113] on span "Math Expression" at bounding box center [80, 115] width 73 height 13
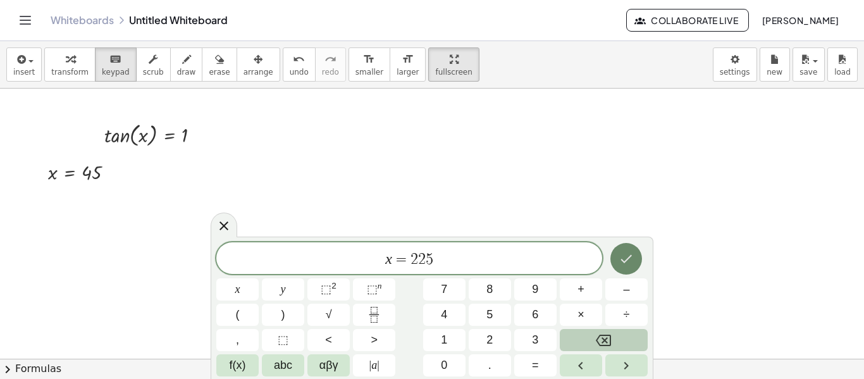
click at [626, 268] on button "Done" at bounding box center [626, 259] width 32 height 32
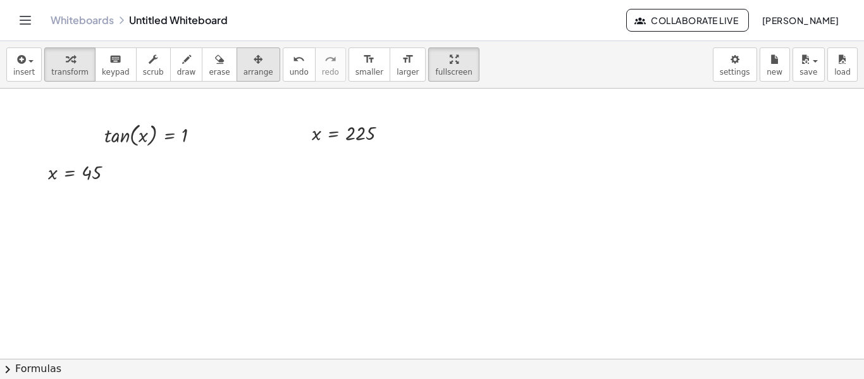
click at [254, 70] on button "arrange" at bounding box center [259, 64] width 44 height 34
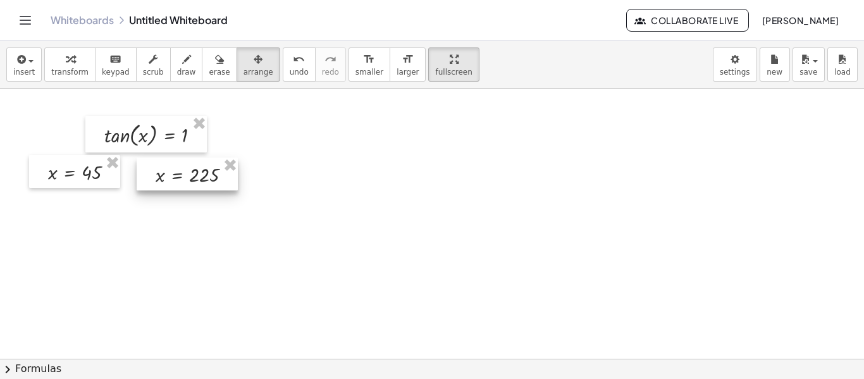
drag, startPoint x: 325, startPoint y: 136, endPoint x: 186, endPoint y: 166, distance: 142.4
click at [186, 166] on div at bounding box center [187, 174] width 101 height 33
click at [188, 164] on div at bounding box center [189, 171] width 101 height 33
click at [15, 65] on icon "button" at bounding box center [20, 59] width 11 height 15
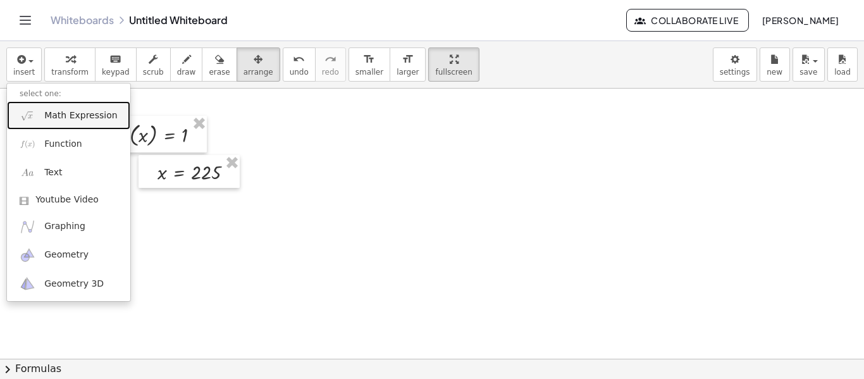
click at [46, 117] on span "Math Expression" at bounding box center [80, 115] width 73 height 13
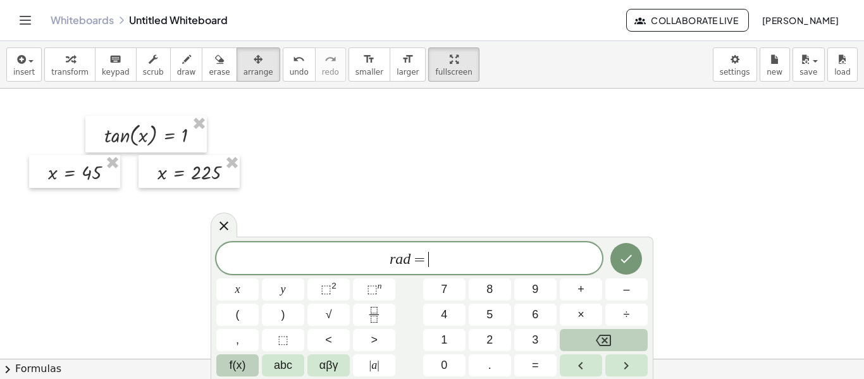
click at [247, 361] on button "f(x)" at bounding box center [237, 365] width 42 height 22
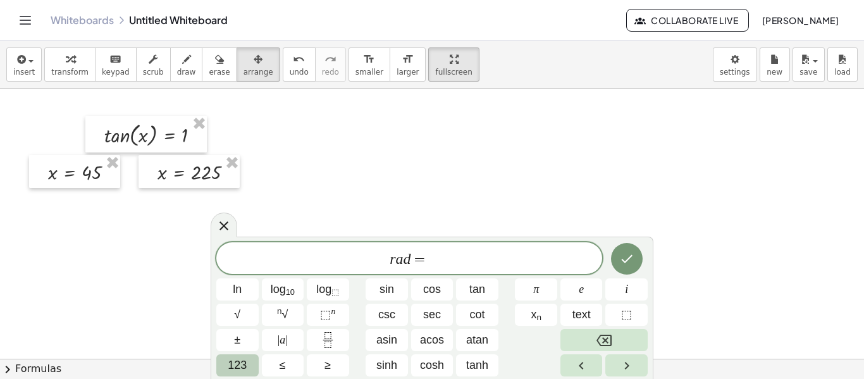
click at [241, 365] on span "123" at bounding box center [237, 365] width 19 height 17
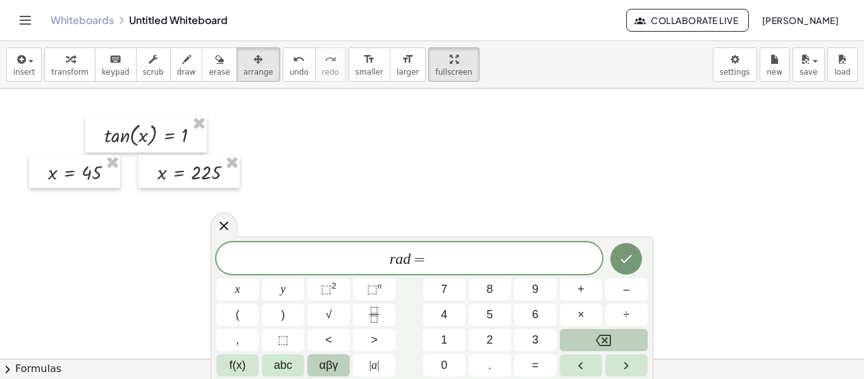
click at [325, 363] on span "αβγ" at bounding box center [328, 365] width 19 height 17
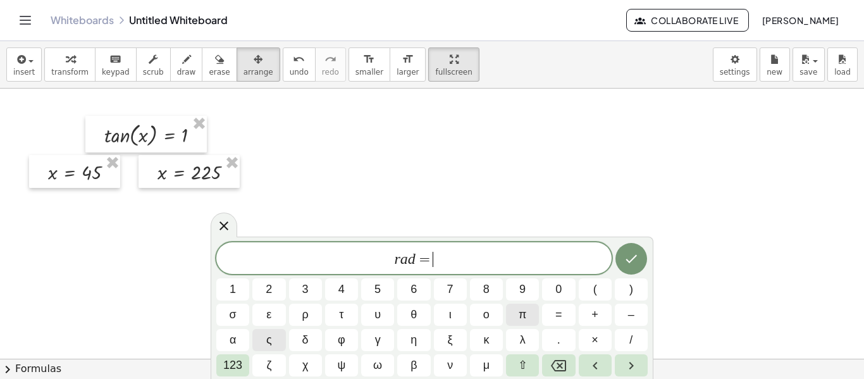
click at [519, 318] on span "π" at bounding box center [523, 314] width 8 height 17
click at [239, 362] on span "123" at bounding box center [232, 365] width 19 height 17
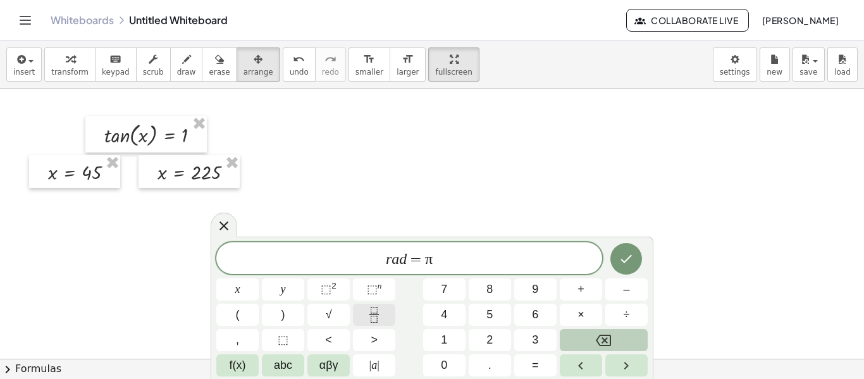
click at [379, 319] on icon "Fraction" at bounding box center [374, 315] width 16 height 16
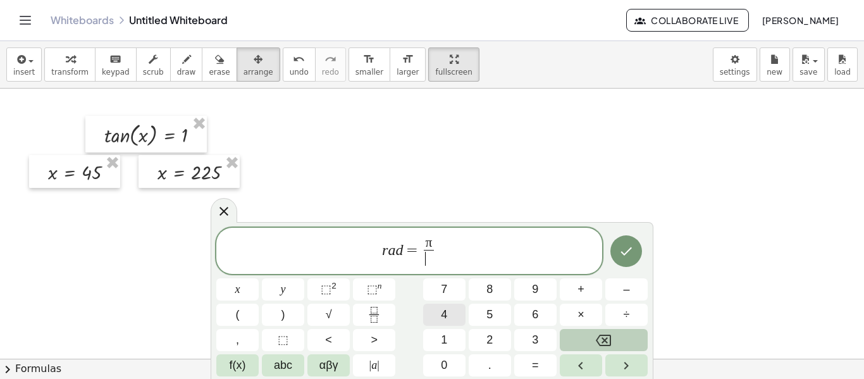
click at [448, 308] on button "4" at bounding box center [444, 315] width 42 height 22
click at [633, 253] on icon "Done" at bounding box center [626, 251] width 15 height 15
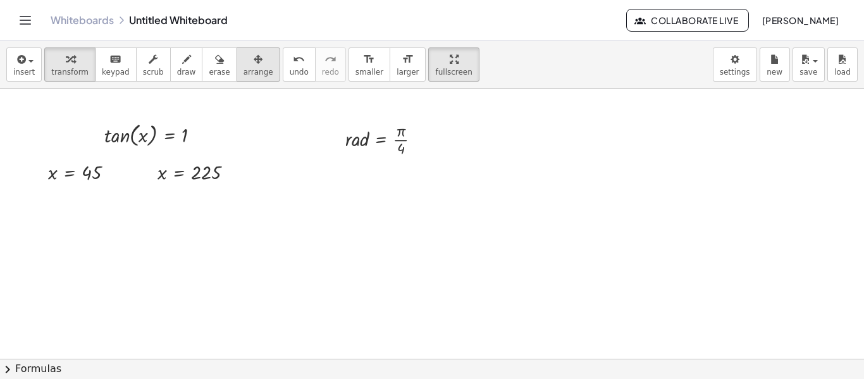
click at [246, 68] on span "arrange" at bounding box center [259, 72] width 30 height 9
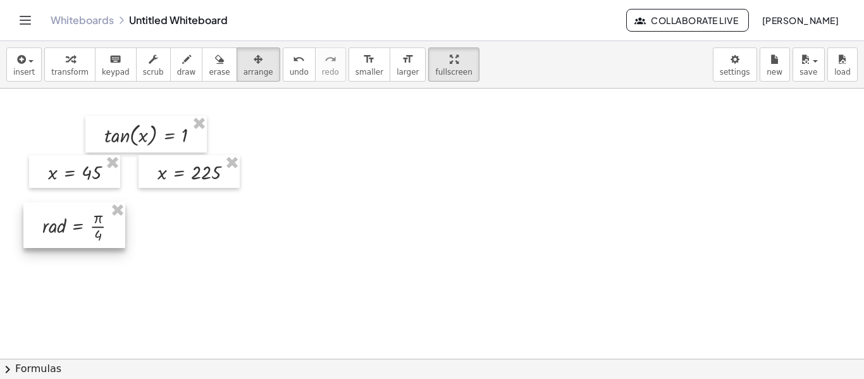
drag, startPoint x: 411, startPoint y: 135, endPoint x: 109, endPoint y: 221, distance: 313.9
click at [109, 221] on div at bounding box center [74, 225] width 102 height 46
click at [27, 53] on div "button" at bounding box center [24, 58] width 22 height 15
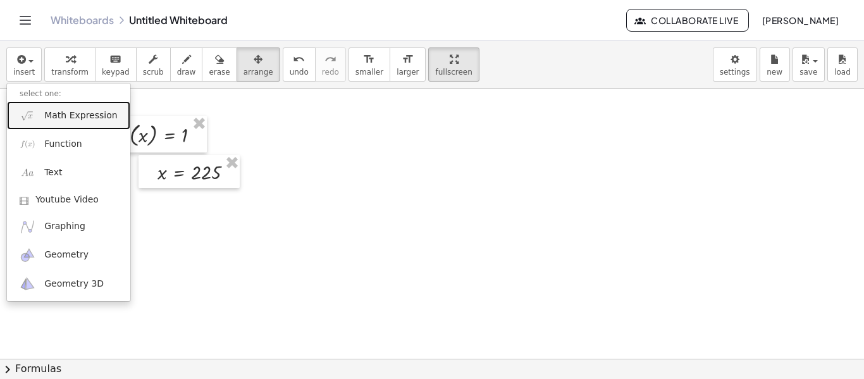
click at [54, 120] on span "Math Expression" at bounding box center [80, 115] width 73 height 13
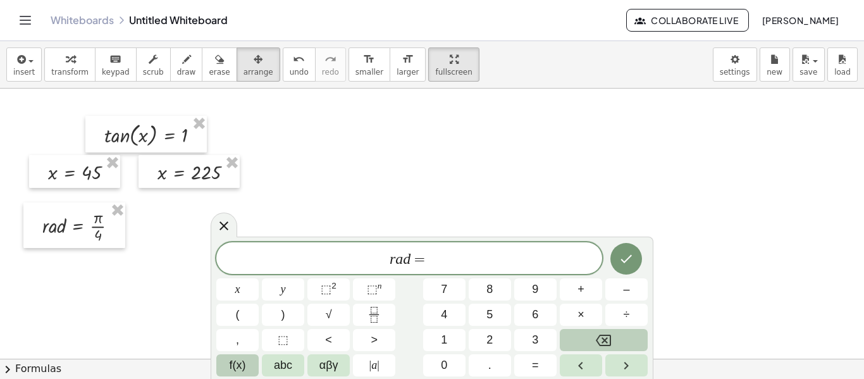
click at [242, 359] on span "f(x)" at bounding box center [238, 365] width 16 height 17
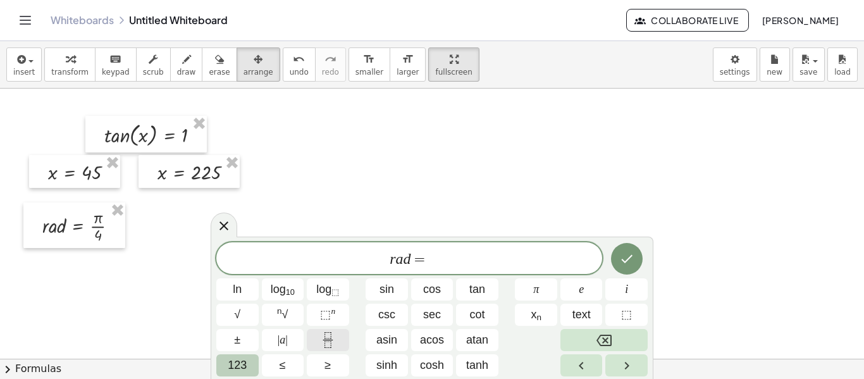
click at [330, 331] on button "Fraction" at bounding box center [328, 340] width 42 height 22
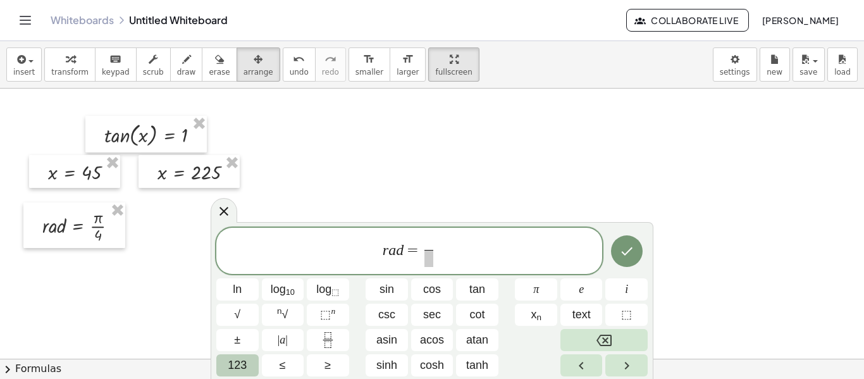
click at [233, 368] on span "123" at bounding box center [237, 365] width 19 height 17
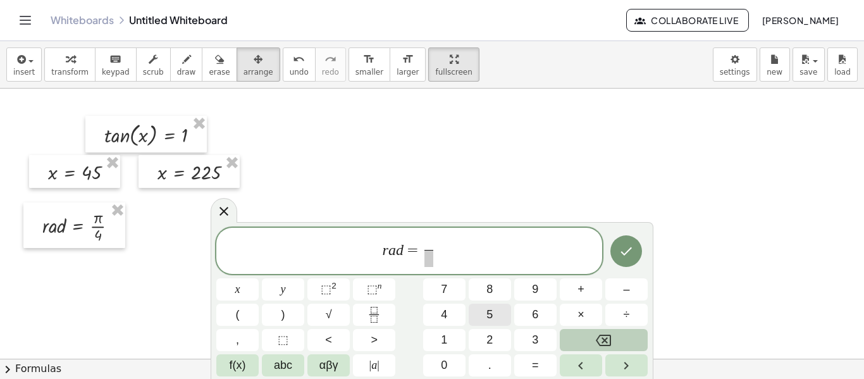
click at [488, 311] on span "5" at bounding box center [489, 314] width 6 height 17
click at [323, 368] on span "αβγ" at bounding box center [328, 365] width 19 height 17
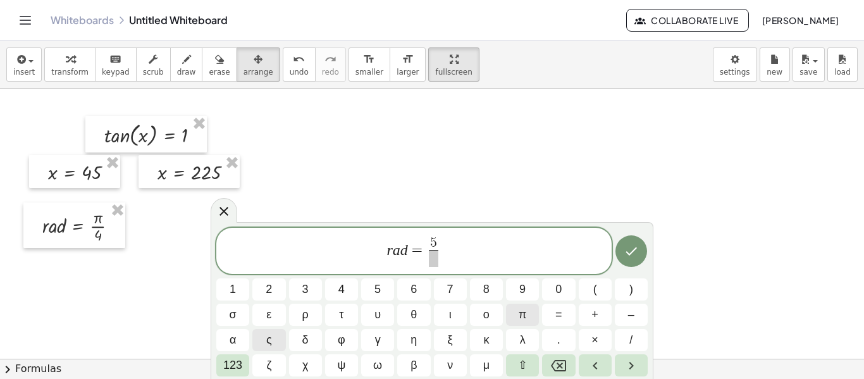
click at [516, 318] on button "π" at bounding box center [522, 315] width 33 height 22
click at [448, 257] on span "r a d = 5 π ​ ​" at bounding box center [413, 252] width 395 height 34
click at [431, 257] on span "​" at bounding box center [433, 258] width 16 height 17
click at [216, 366] on div "r a d = 5 π ​ ​ 1 2 3 4 5 6 7 8 9 0 ( ) σ ε ρ τ υ θ ι ο π = + – α ς δ φ γ η ξ κ…" at bounding box center [432, 301] width 443 height 158
click at [225, 364] on span "123" at bounding box center [232, 365] width 19 height 17
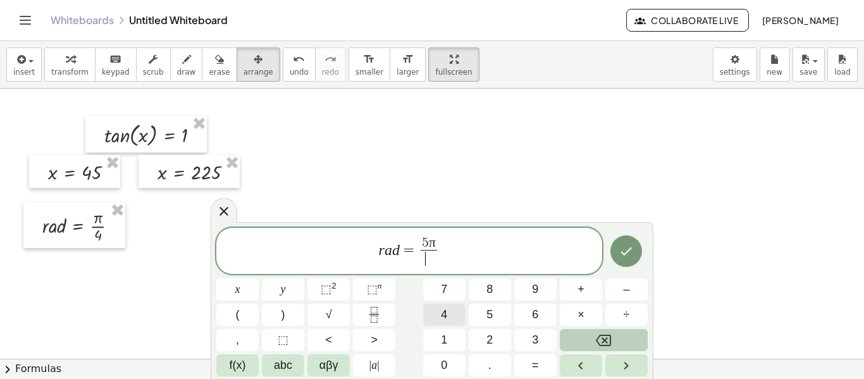
click at [452, 305] on button "4" at bounding box center [444, 315] width 42 height 22
click at [626, 245] on icon "Done" at bounding box center [626, 251] width 15 height 15
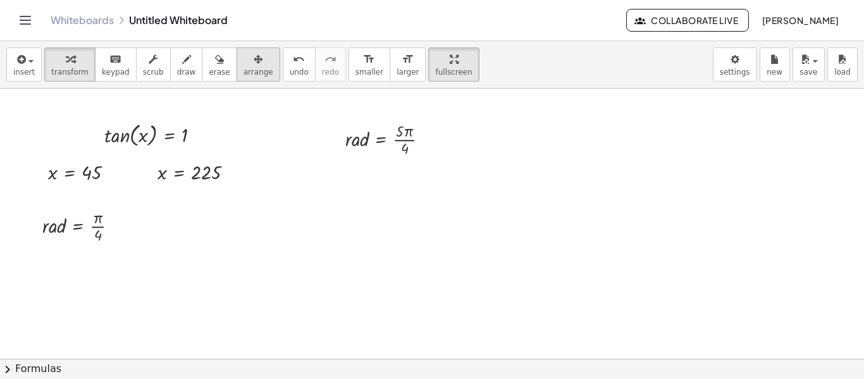
click at [252, 73] on button "arrange" at bounding box center [259, 64] width 44 height 34
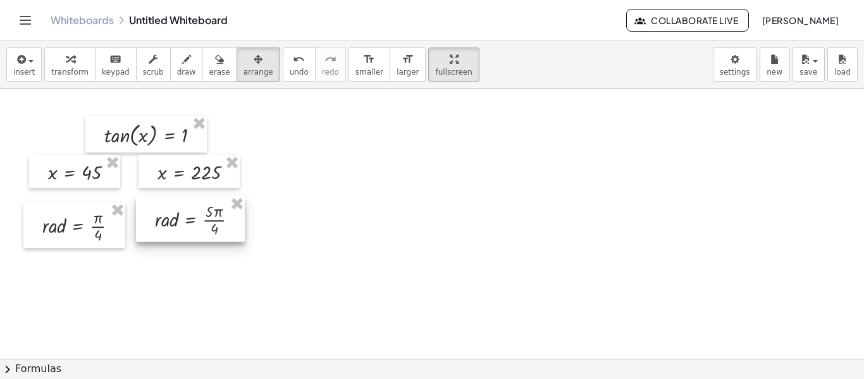
drag, startPoint x: 391, startPoint y: 139, endPoint x: 201, endPoint y: 220, distance: 206.7
click at [201, 220] on div at bounding box center [190, 219] width 109 height 46
click at [393, 190] on div at bounding box center [432, 338] width 864 height 540
click at [184, 183] on div at bounding box center [190, 173] width 101 height 33
drag, startPoint x: 186, startPoint y: 199, endPoint x: 186, endPoint y: 206, distance: 7.6
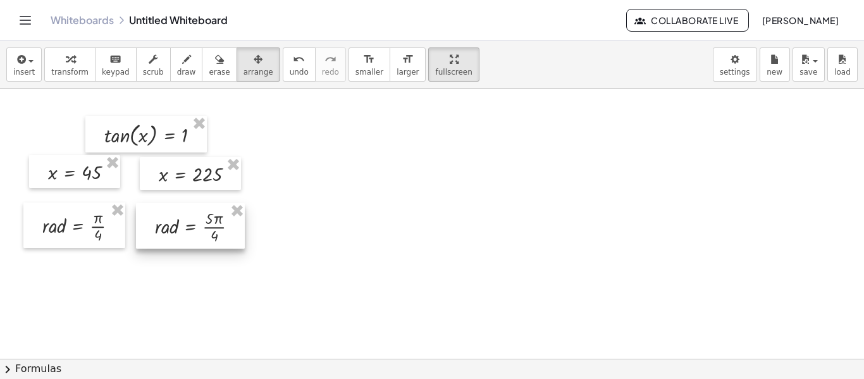
click at [186, 206] on div at bounding box center [190, 226] width 109 height 46
click at [232, 222] on div at bounding box center [190, 226] width 109 height 46
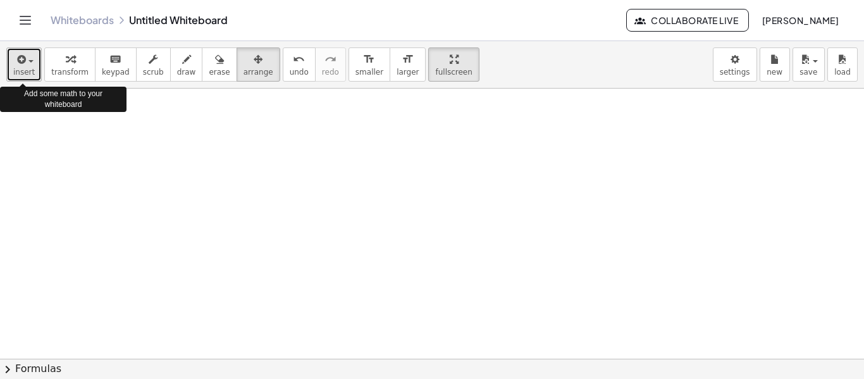
click at [24, 68] on span "insert" at bounding box center [24, 72] width 22 height 9
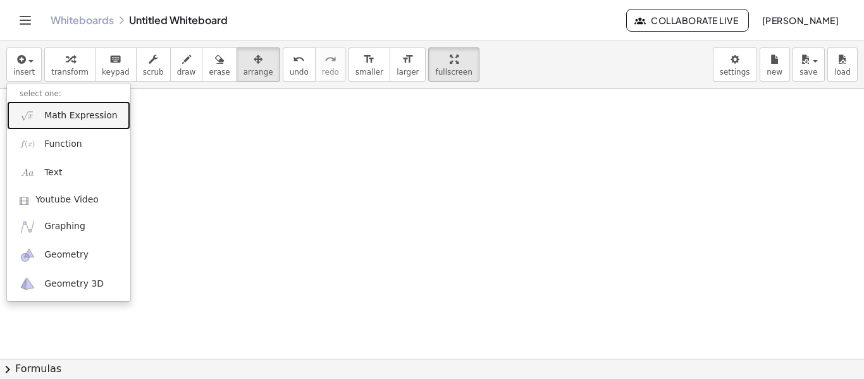
click at [66, 118] on span "Math Expression" at bounding box center [80, 115] width 73 height 13
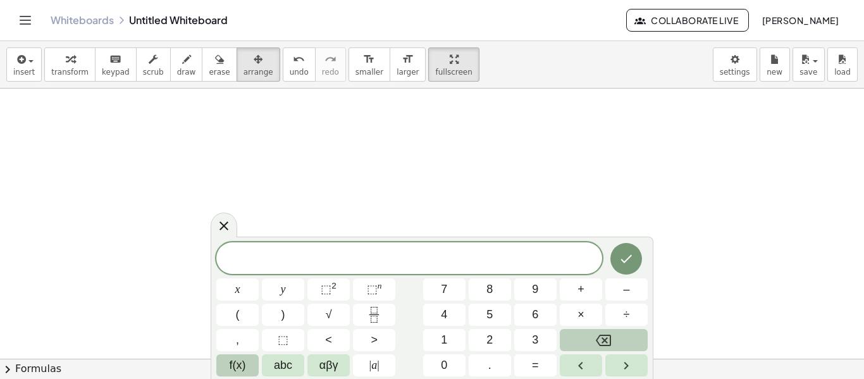
click at [243, 366] on span "f(x)" at bounding box center [238, 365] width 16 height 17
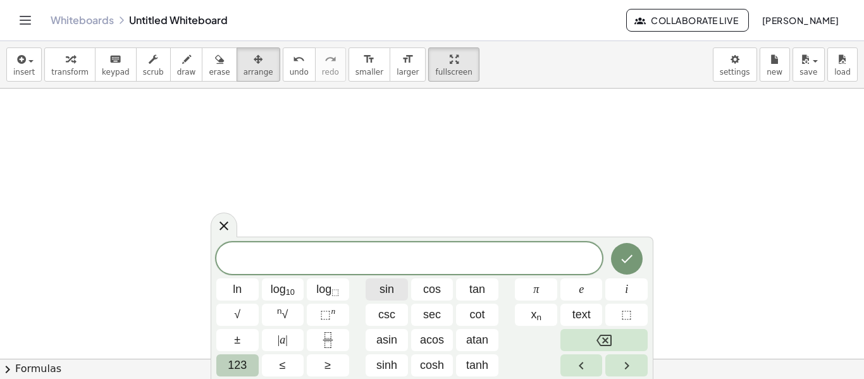
click at [388, 290] on span "sin" at bounding box center [387, 289] width 15 height 17
click at [251, 362] on button "123" at bounding box center [237, 365] width 42 height 22
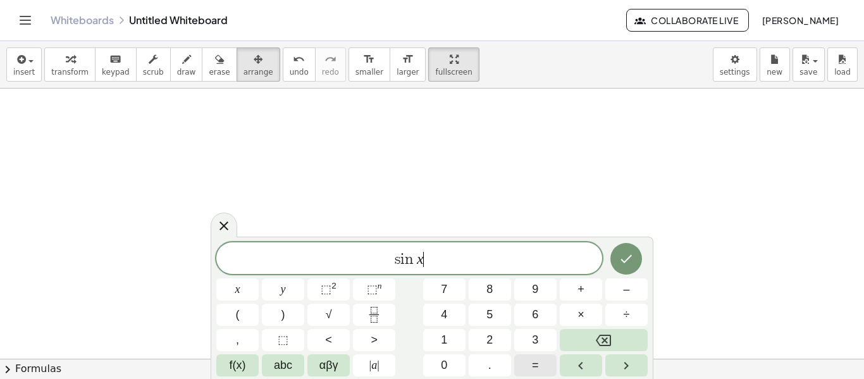
click at [539, 364] on button "=" at bounding box center [535, 365] width 42 height 22
click at [622, 292] on button "–" at bounding box center [626, 289] width 42 height 22
click at [371, 312] on icon "Fraction" at bounding box center [374, 315] width 16 height 16
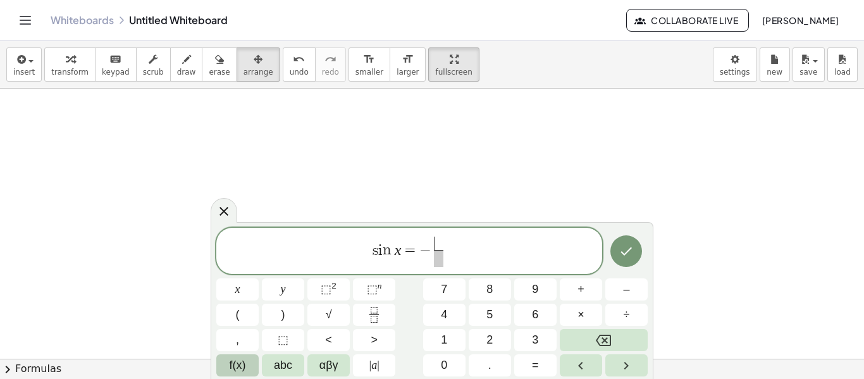
click at [235, 356] on button "f(x)" at bounding box center [237, 365] width 42 height 22
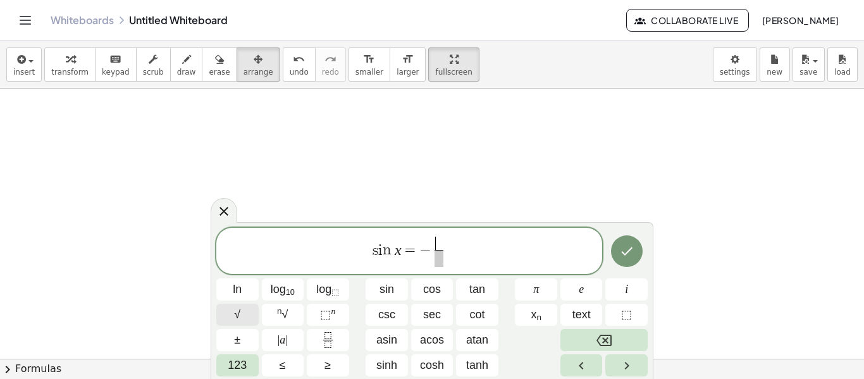
click at [240, 304] on button "√" at bounding box center [237, 315] width 42 height 22
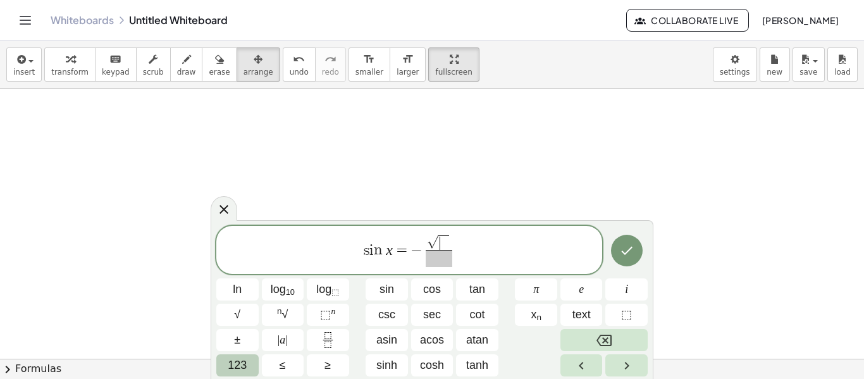
click at [240, 363] on span "123" at bounding box center [237, 365] width 19 height 17
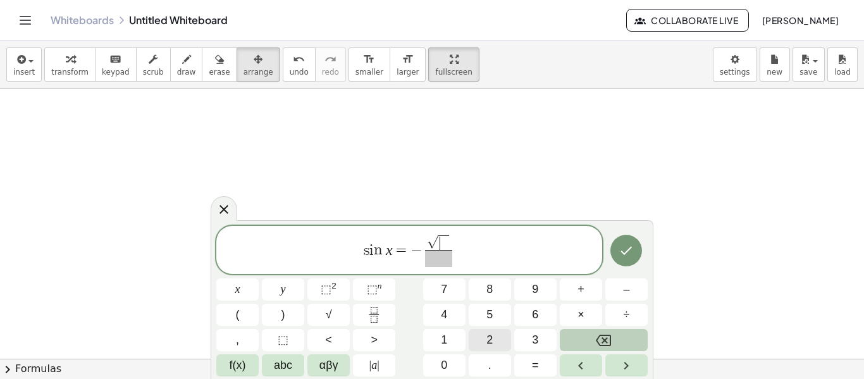
click at [479, 335] on button "2" at bounding box center [490, 340] width 42 height 22
click at [442, 258] on span "​" at bounding box center [438, 258] width 27 height 17
click at [485, 333] on button "2" at bounding box center [490, 340] width 42 height 22
click at [625, 256] on icon "Done" at bounding box center [626, 250] width 15 height 15
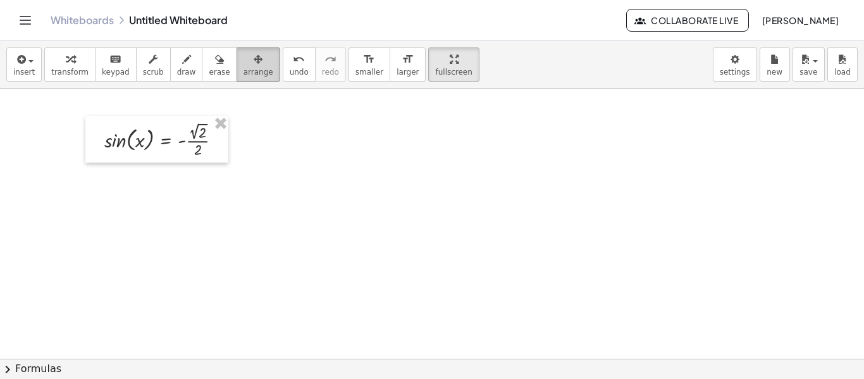
click at [237, 66] on button "arrange" at bounding box center [259, 64] width 44 height 34
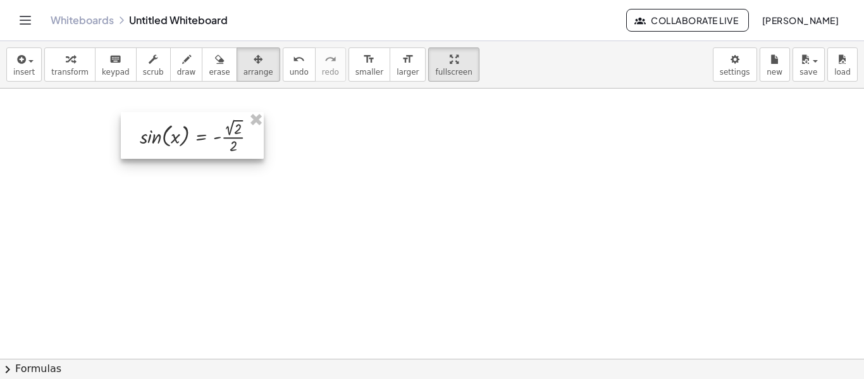
drag, startPoint x: 190, startPoint y: 139, endPoint x: 226, endPoint y: 135, distance: 35.6
click at [226, 135] on div at bounding box center [192, 135] width 143 height 47
click at [174, 207] on div at bounding box center [432, 338] width 864 height 540
click at [23, 71] on span "insert" at bounding box center [24, 72] width 22 height 9
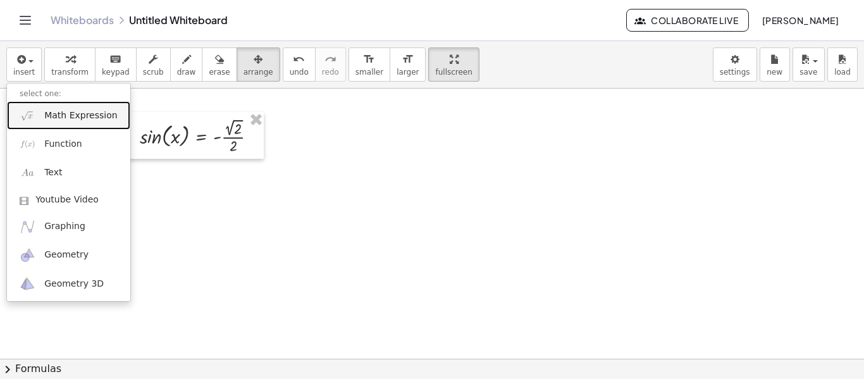
click at [92, 116] on span "Math Expression" at bounding box center [80, 115] width 73 height 13
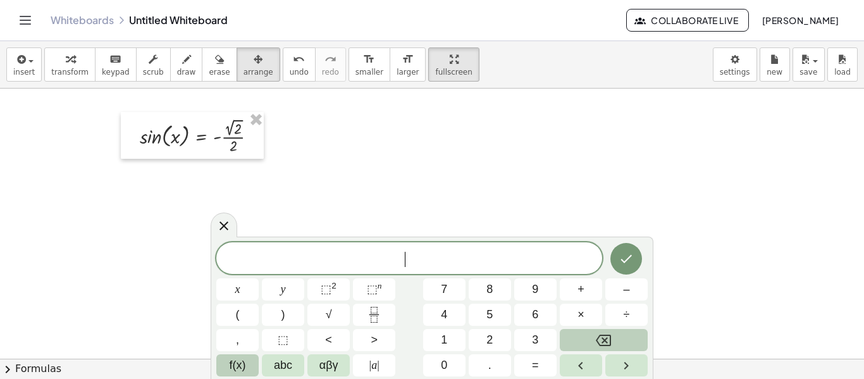
click at [245, 361] on span "f(x)" at bounding box center [238, 365] width 16 height 17
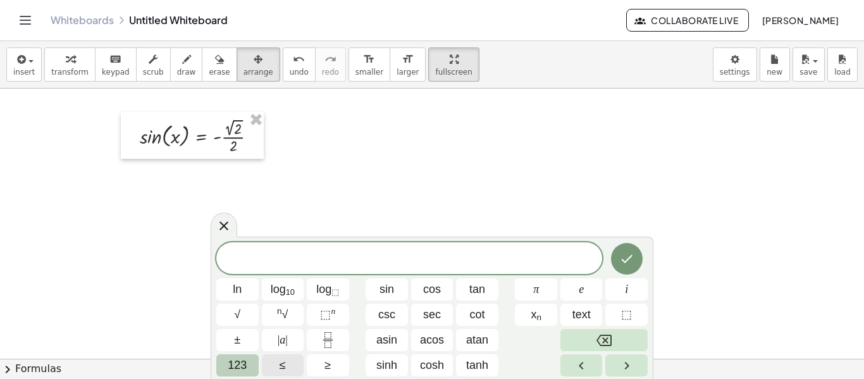
click at [245, 361] on span "123" at bounding box center [237, 365] width 19 height 17
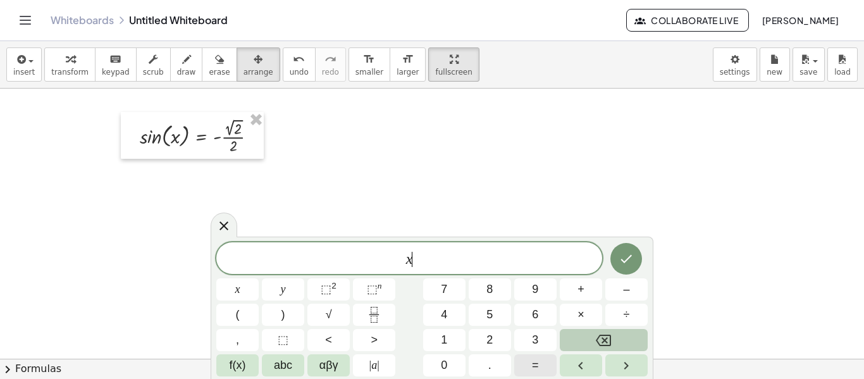
click at [527, 366] on button "=" at bounding box center [535, 365] width 42 height 22
click at [497, 333] on button "2" at bounding box center [490, 340] width 42 height 22
click at [482, 312] on button "5" at bounding box center [490, 315] width 42 height 22
click at [619, 262] on icon "Done" at bounding box center [626, 258] width 15 height 15
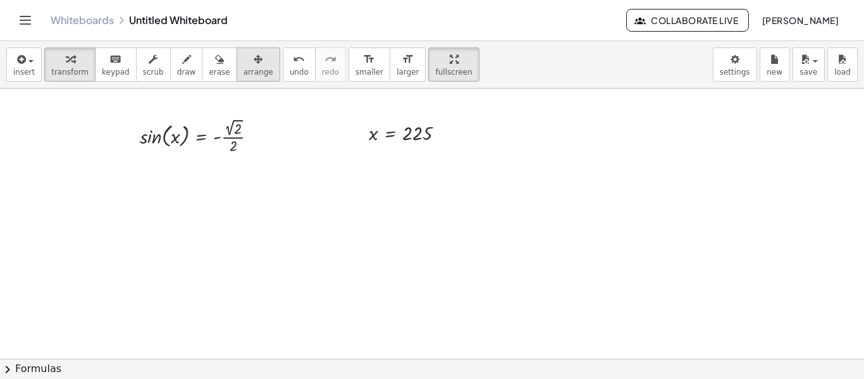
click at [244, 74] on span "arrange" at bounding box center [259, 72] width 30 height 9
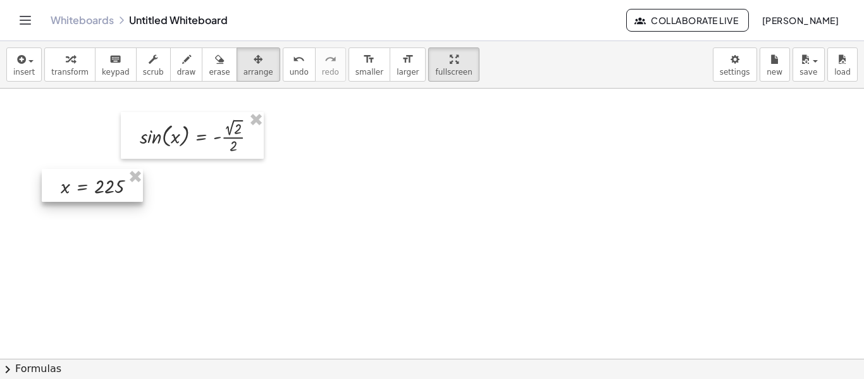
drag, startPoint x: 420, startPoint y: 139, endPoint x: 111, endPoint y: 192, distance: 313.2
click at [111, 192] on div at bounding box center [92, 185] width 101 height 33
click at [329, 240] on div at bounding box center [432, 338] width 864 height 540
click at [17, 57] on icon "button" at bounding box center [20, 59] width 11 height 15
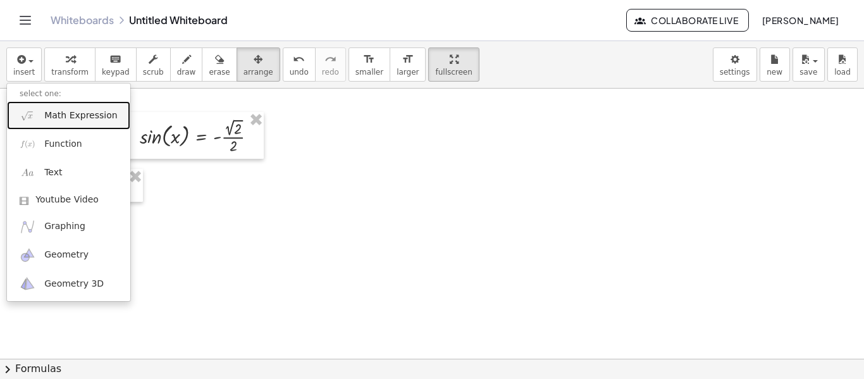
click at [75, 121] on span "Math Expression" at bounding box center [80, 115] width 73 height 13
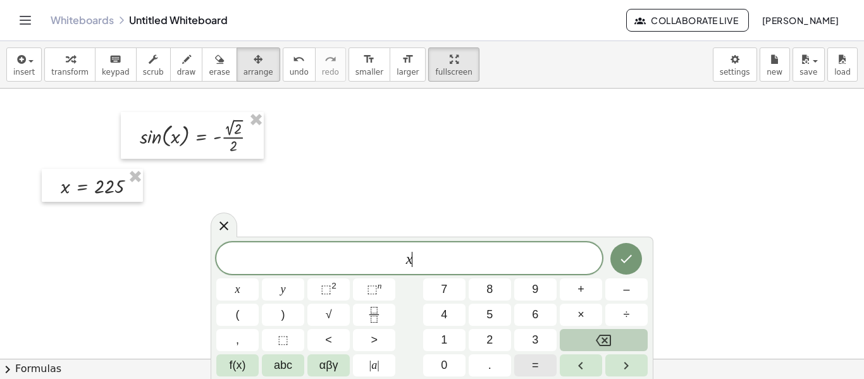
click at [527, 366] on button "=" at bounding box center [535, 365] width 42 height 22
click at [531, 335] on button "3" at bounding box center [535, 340] width 42 height 22
click at [445, 335] on span "1" at bounding box center [444, 339] width 6 height 17
click at [494, 307] on button "5" at bounding box center [490, 315] width 42 height 22
click at [636, 264] on button "Done" at bounding box center [626, 259] width 32 height 32
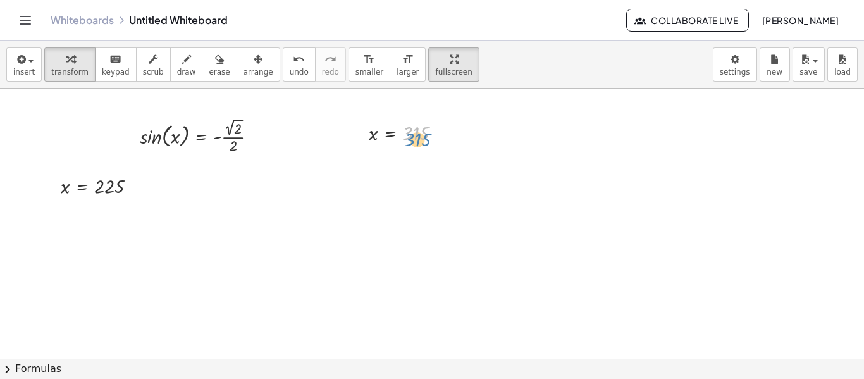
drag, startPoint x: 409, startPoint y: 133, endPoint x: 411, endPoint y: 140, distance: 6.6
click at [411, 140] on div at bounding box center [409, 132] width 95 height 27
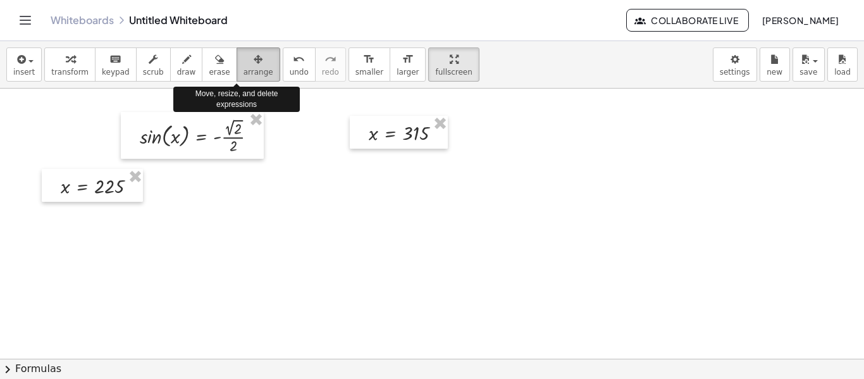
click at [252, 66] on button "arrange" at bounding box center [259, 64] width 44 height 34
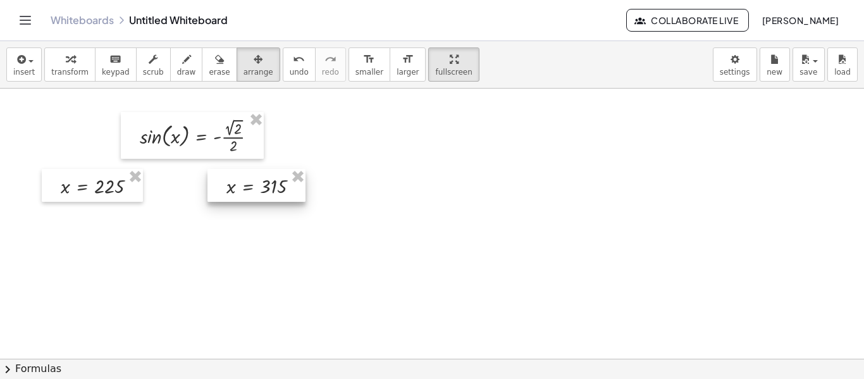
drag, startPoint x: 405, startPoint y: 138, endPoint x: 263, endPoint y: 191, distance: 151.9
click at [263, 191] on div at bounding box center [256, 185] width 98 height 33
click at [349, 184] on div at bounding box center [432, 338] width 864 height 540
click at [20, 65] on icon "button" at bounding box center [20, 59] width 11 height 15
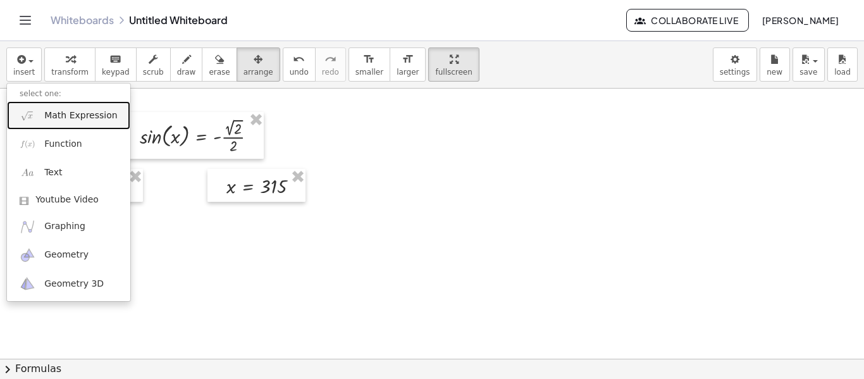
click at [69, 120] on span "Math Expression" at bounding box center [80, 115] width 73 height 13
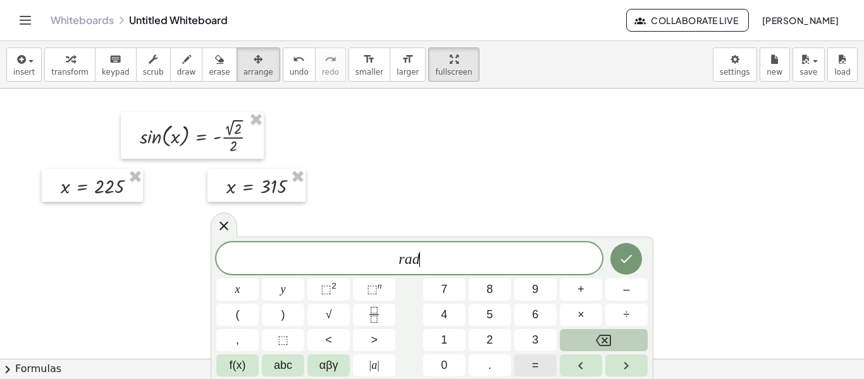
click at [528, 367] on button "=" at bounding box center [535, 365] width 42 height 22
click at [385, 308] on button "Fraction" at bounding box center [374, 315] width 42 height 22
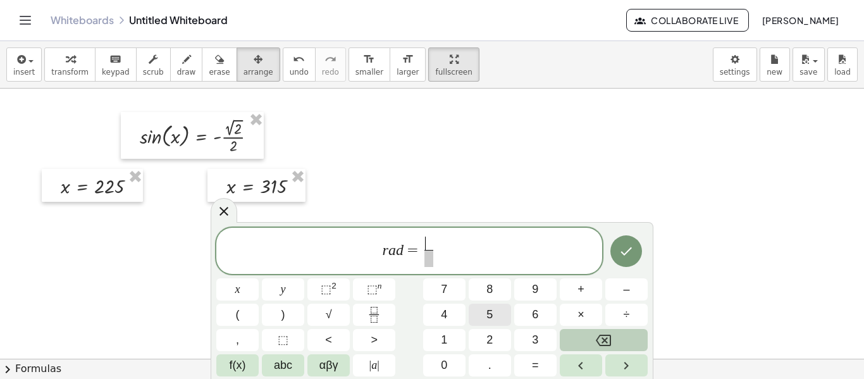
click at [486, 306] on button "5" at bounding box center [490, 315] width 42 height 22
click at [286, 361] on span "abc" at bounding box center [283, 365] width 18 height 17
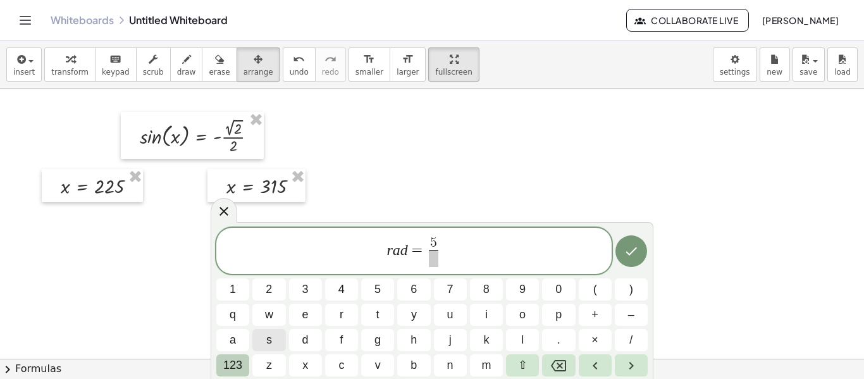
click at [235, 359] on span "123" at bounding box center [232, 365] width 19 height 17
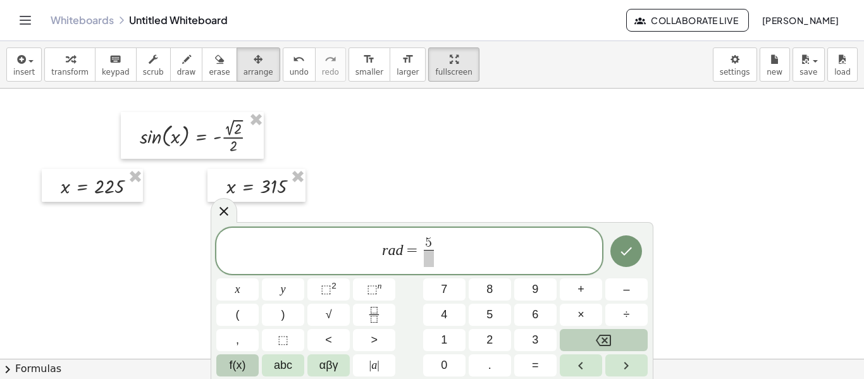
click at [235, 359] on span "f(x)" at bounding box center [238, 365] width 16 height 17
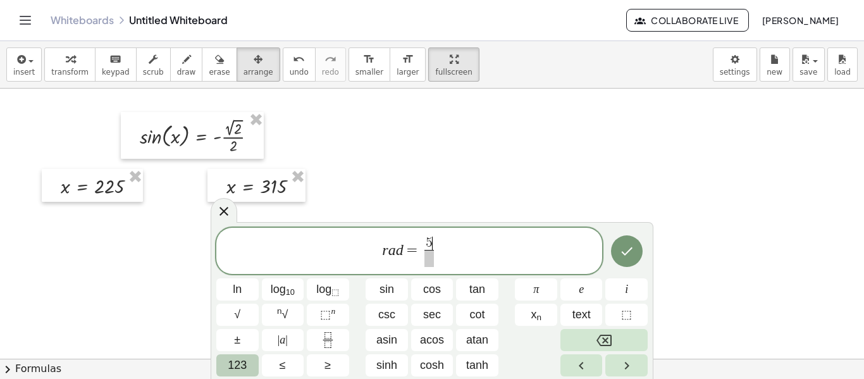
click at [250, 362] on button "123" at bounding box center [237, 365] width 42 height 22
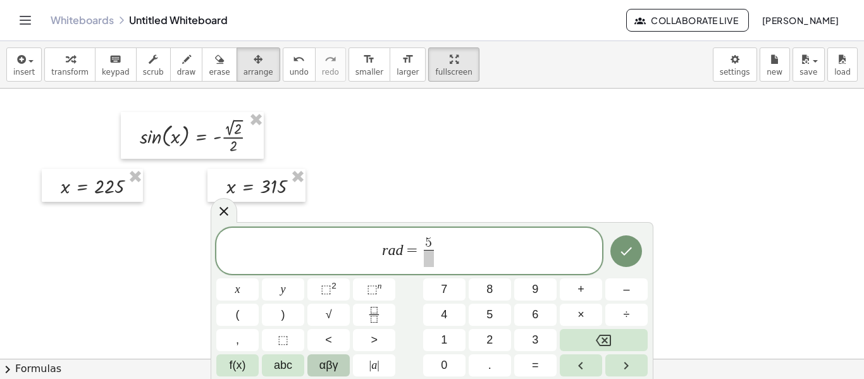
click at [320, 366] on span "αβγ" at bounding box center [328, 365] width 19 height 17
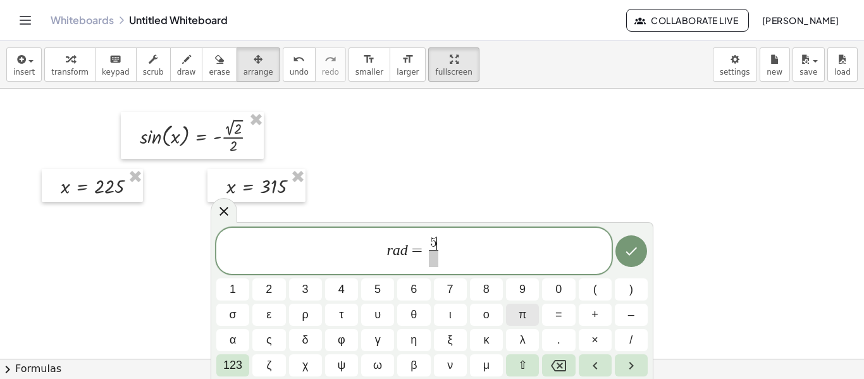
click at [519, 321] on span "π" at bounding box center [523, 314] width 8 height 17
click at [437, 263] on span "​" at bounding box center [433, 258] width 16 height 17
click at [337, 288] on button "4" at bounding box center [341, 289] width 33 height 22
click at [628, 252] on icon "Done" at bounding box center [631, 251] width 11 height 8
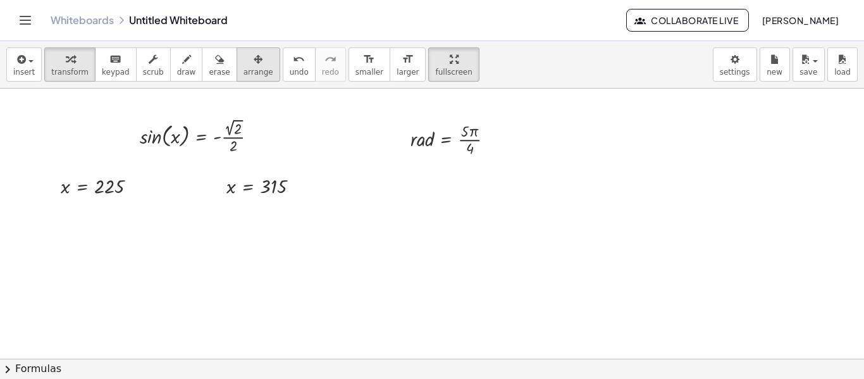
click at [244, 72] on span "arrange" at bounding box center [259, 72] width 30 height 9
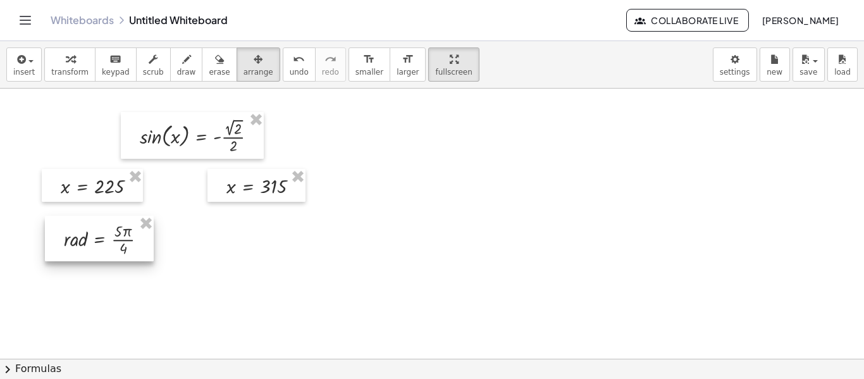
drag, startPoint x: 480, startPoint y: 152, endPoint x: 133, endPoint y: 253, distance: 361.6
click at [133, 253] on div at bounding box center [99, 239] width 109 height 46
click at [26, 60] on span "button" at bounding box center [27, 60] width 3 height 9
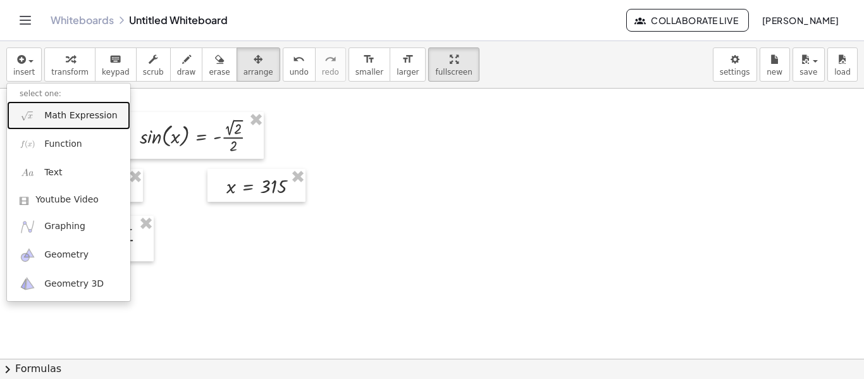
click at [79, 107] on link "Math Expression" at bounding box center [68, 115] width 123 height 28
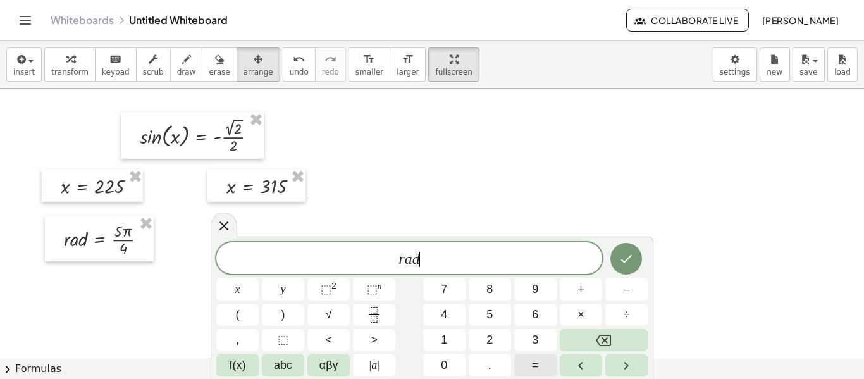
click at [538, 357] on span "=" at bounding box center [535, 365] width 7 height 17
click at [231, 365] on span "f(x)" at bounding box center [238, 365] width 16 height 17
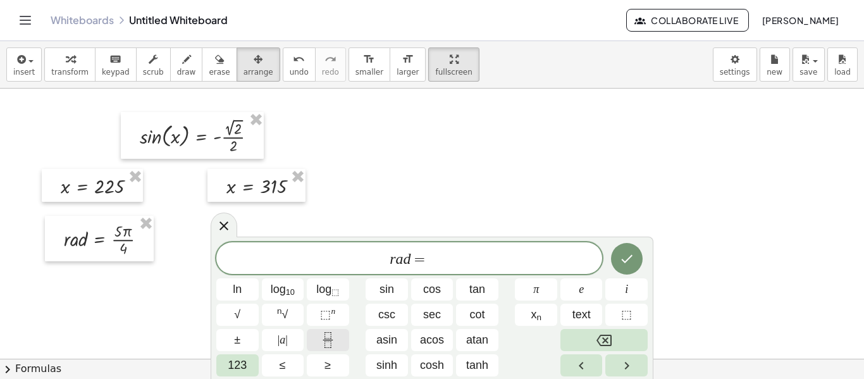
click at [327, 335] on icon "Fraction" at bounding box center [328, 340] width 16 height 16
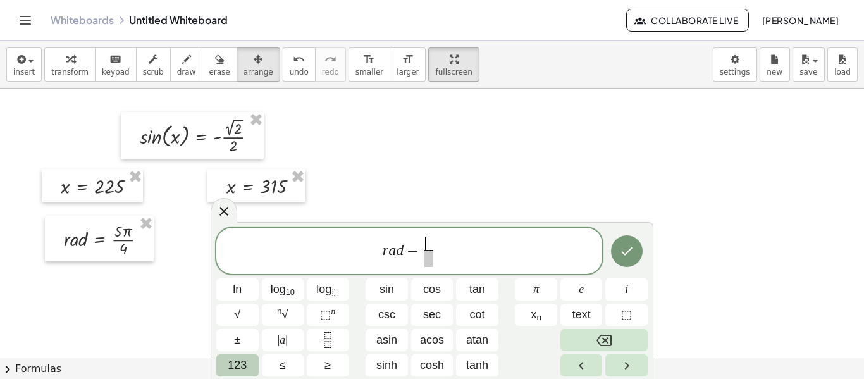
click at [244, 371] on span "123" at bounding box center [237, 365] width 19 height 17
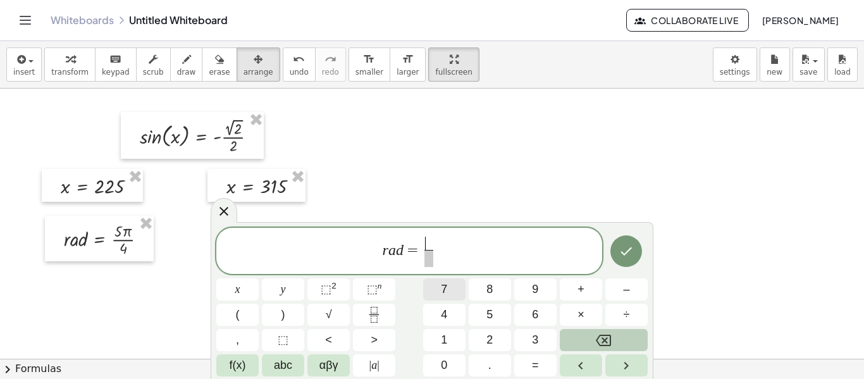
click at [444, 283] on span "7" at bounding box center [444, 289] width 6 height 17
click at [332, 367] on span "αβγ" at bounding box center [328, 365] width 19 height 17
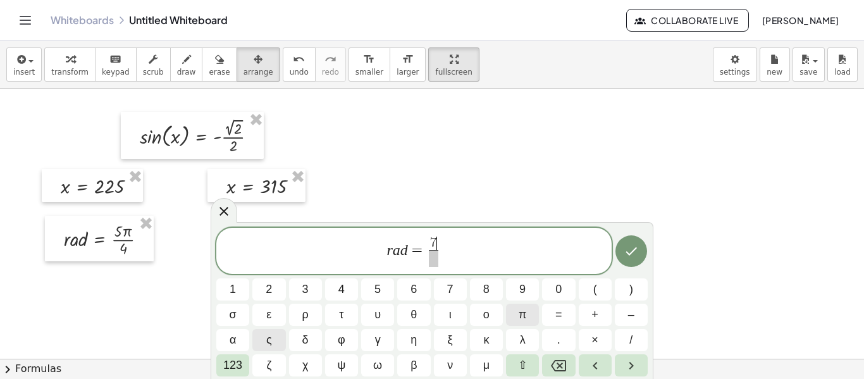
click at [524, 313] on span "π" at bounding box center [523, 314] width 8 height 17
click at [437, 263] on span "​" at bounding box center [433, 258] width 16 height 17
click at [350, 289] on button "4" at bounding box center [341, 289] width 33 height 22
click at [634, 259] on button "Done" at bounding box center [632, 251] width 32 height 32
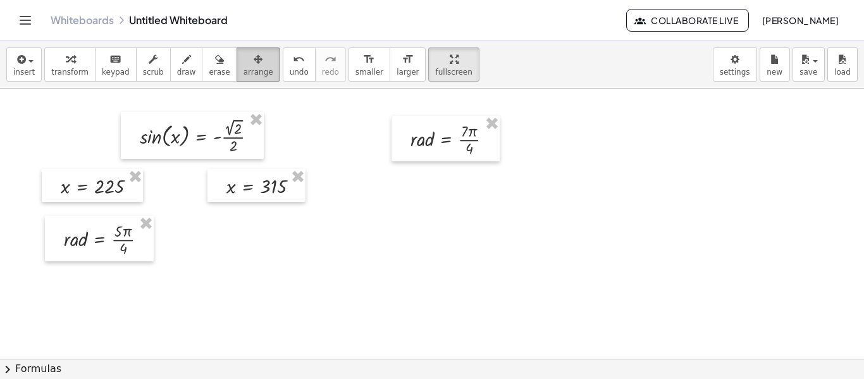
click at [254, 66] on icon "button" at bounding box center [258, 59] width 9 height 15
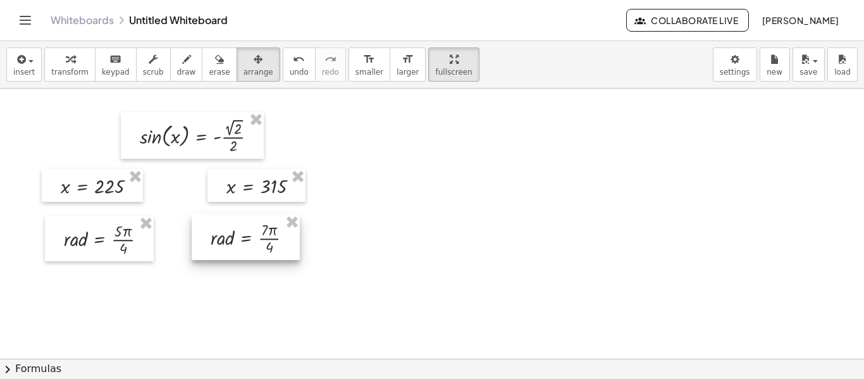
drag, startPoint x: 447, startPoint y: 138, endPoint x: 247, endPoint y: 237, distance: 222.9
click at [247, 237] on div at bounding box center [246, 237] width 108 height 46
click at [416, 231] on div at bounding box center [432, 338] width 864 height 540
click at [254, 61] on icon "button" at bounding box center [258, 59] width 9 height 15
click at [246, 74] on span "arrange" at bounding box center [259, 72] width 30 height 9
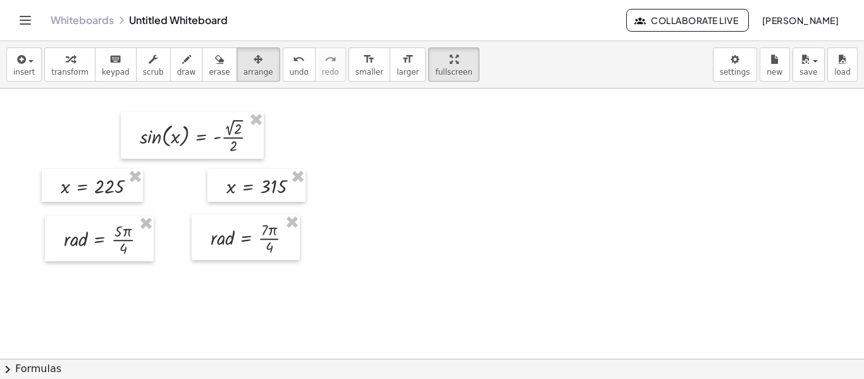
click at [349, 118] on div at bounding box center [432, 338] width 864 height 540
click at [425, 158] on div at bounding box center [432, 338] width 864 height 540
click at [824, 133] on div at bounding box center [432, 338] width 864 height 540
click at [548, 220] on div at bounding box center [432, 338] width 864 height 540
click at [215, 64] on icon "button" at bounding box center [219, 59] width 9 height 15
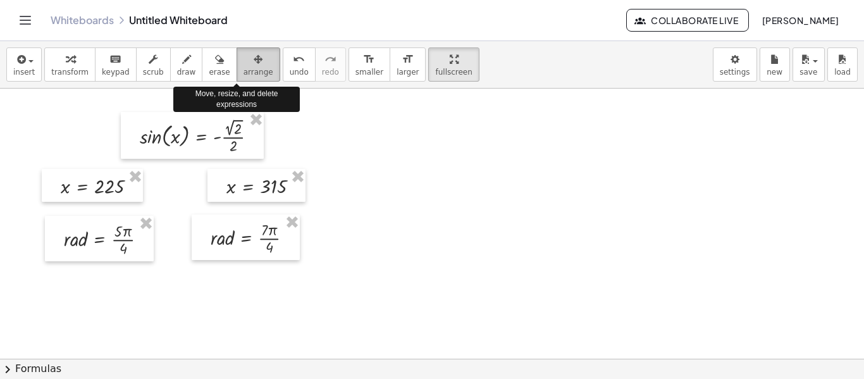
click at [244, 72] on span "arrange" at bounding box center [259, 72] width 30 height 9
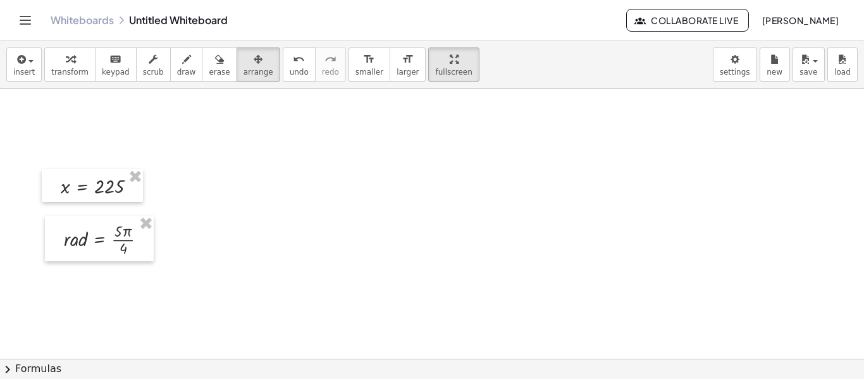
click at [141, 213] on div at bounding box center [432, 338] width 864 height 540
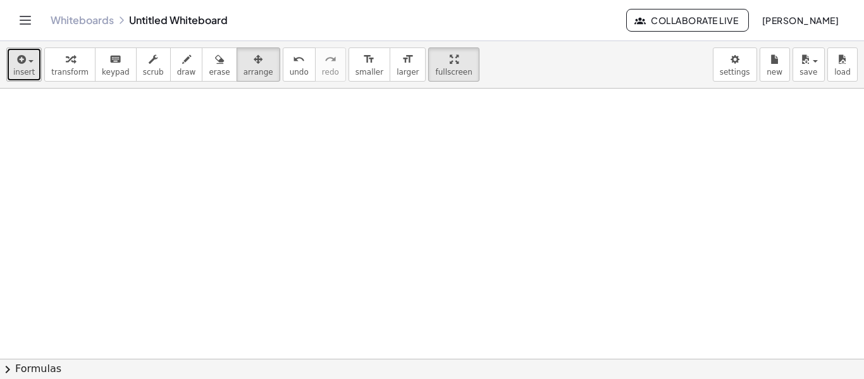
click at [29, 69] on span "insert" at bounding box center [24, 72] width 22 height 9
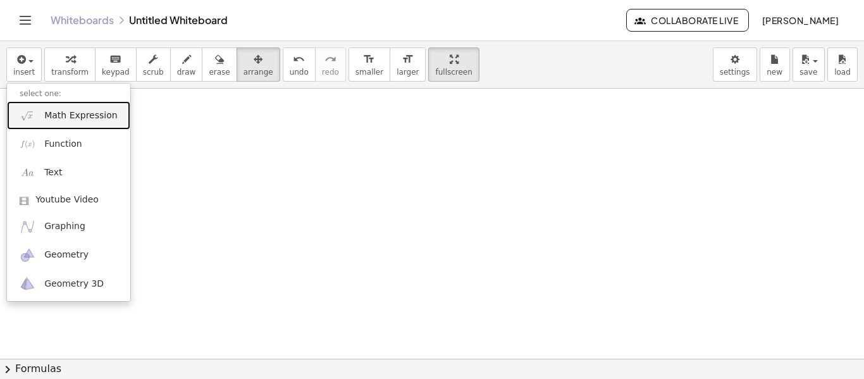
click at [78, 115] on span "Math Expression" at bounding box center [80, 115] width 73 height 13
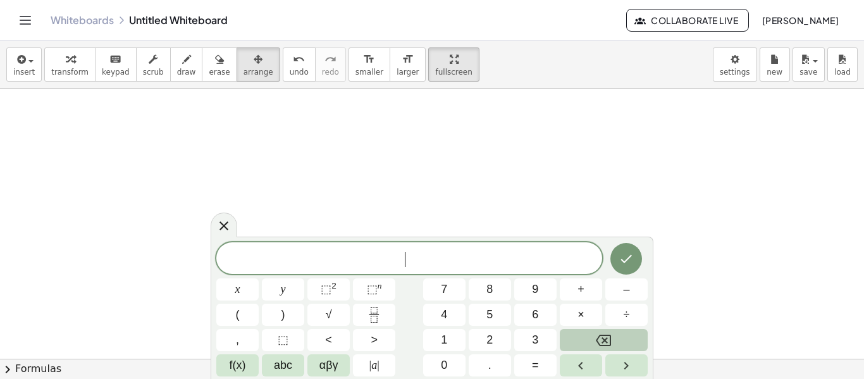
click at [186, 136] on div at bounding box center [432, 338] width 864 height 540
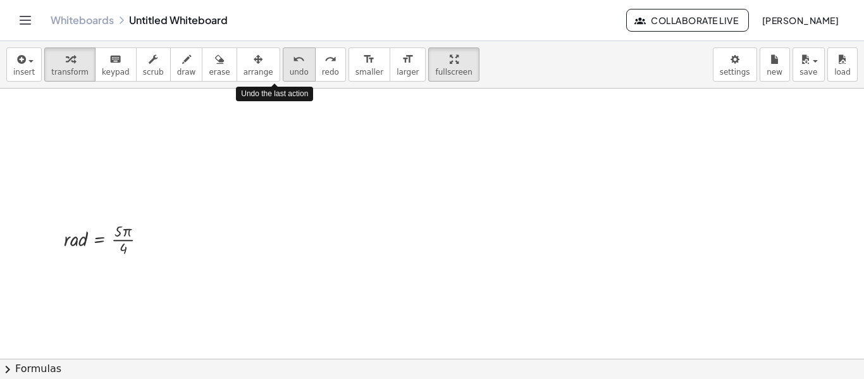
click at [290, 64] on div "undo" at bounding box center [299, 58] width 19 height 15
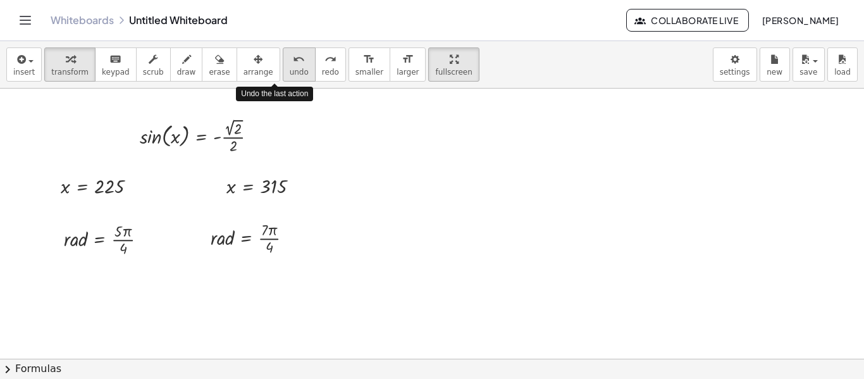
click at [290, 64] on div "undo" at bounding box center [299, 58] width 19 height 15
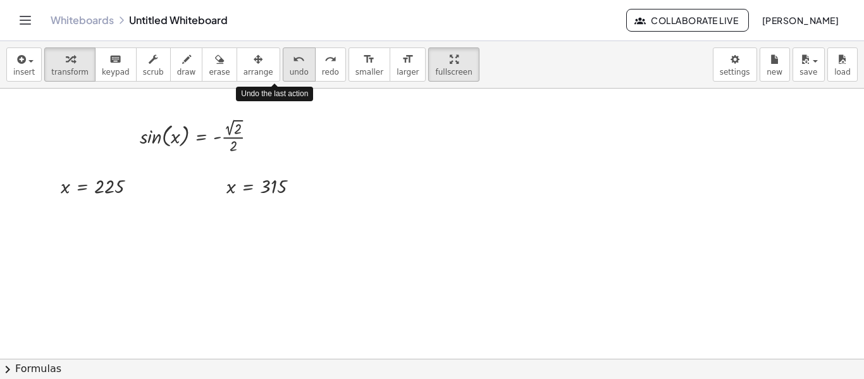
click at [290, 64] on div "undo" at bounding box center [299, 58] width 19 height 15
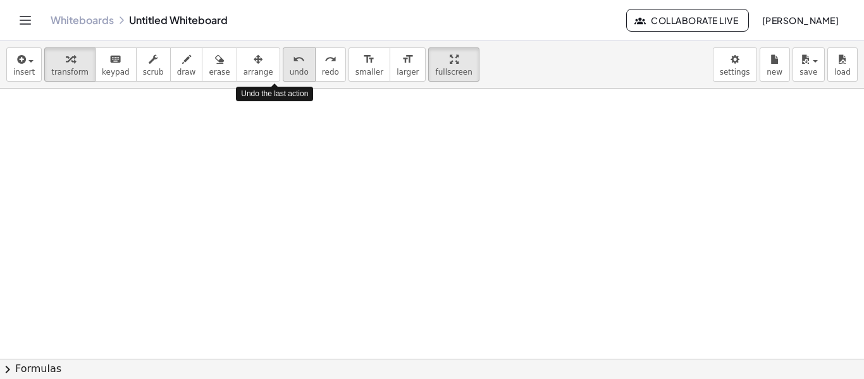
click at [290, 64] on div "undo" at bounding box center [299, 58] width 19 height 15
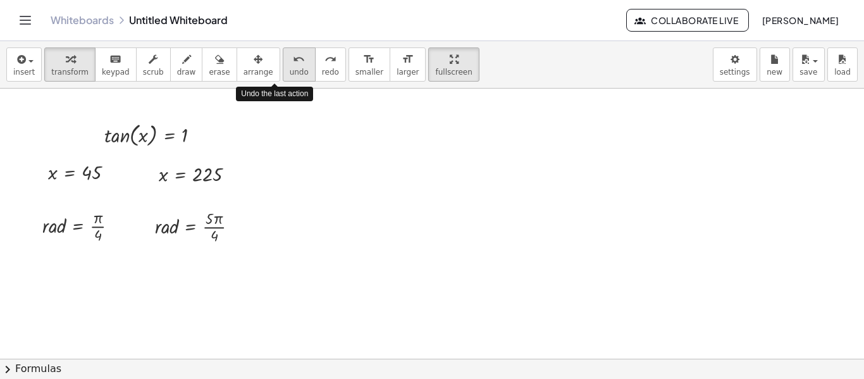
click at [290, 64] on div "undo" at bounding box center [299, 58] width 19 height 15
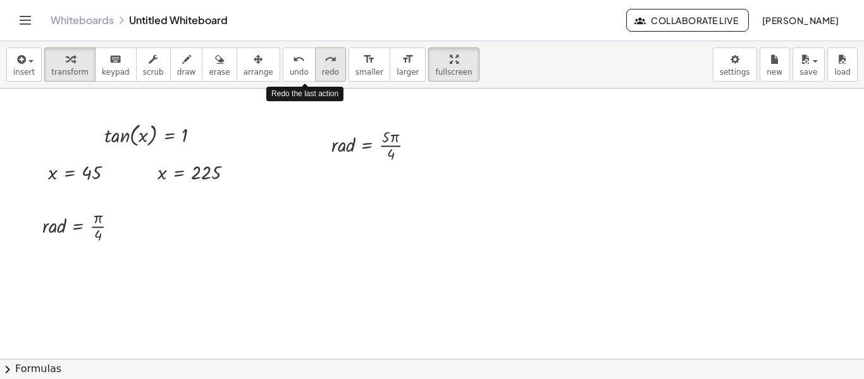
click at [325, 64] on icon "redo" at bounding box center [331, 59] width 12 height 15
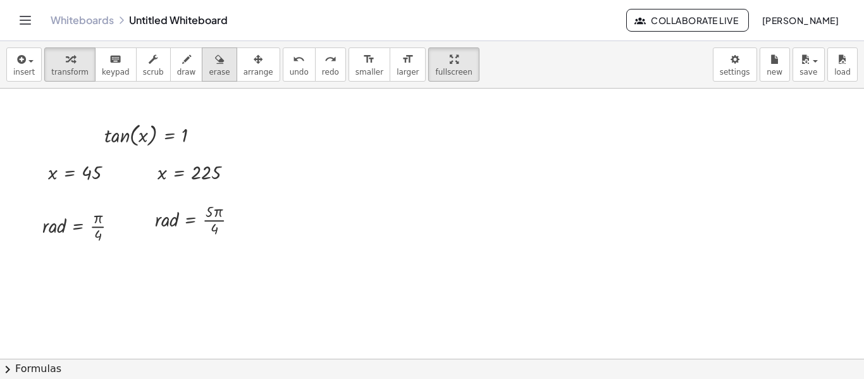
click at [209, 77] on span "erase" at bounding box center [219, 72] width 21 height 9
click at [217, 71] on button "erase" at bounding box center [219, 64] width 35 height 34
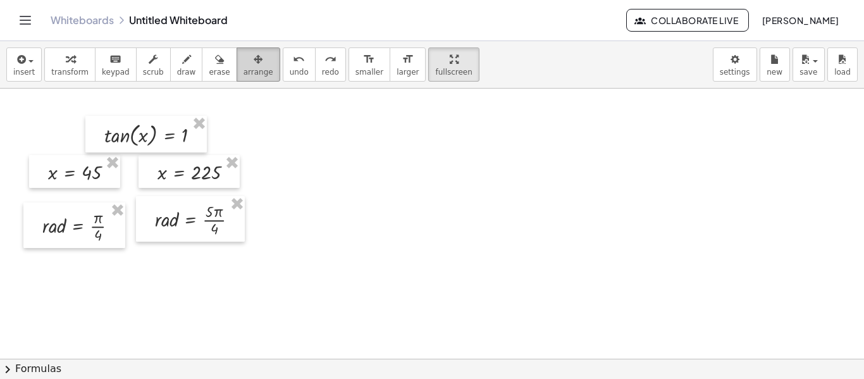
click at [256, 66] on button "arrange" at bounding box center [259, 64] width 44 height 34
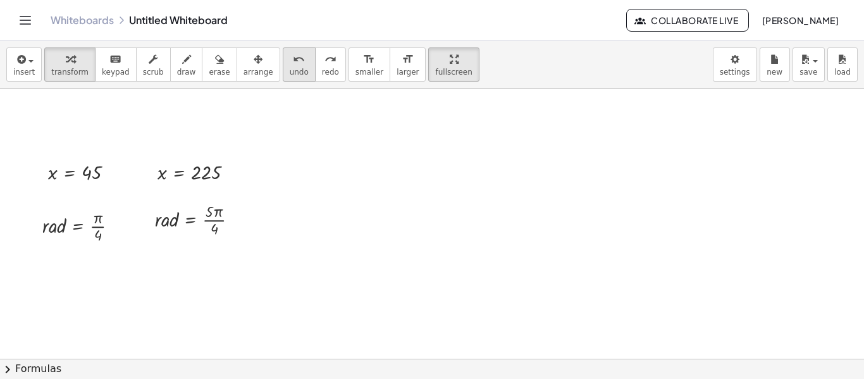
click at [290, 68] on span "undo" at bounding box center [299, 72] width 19 height 9
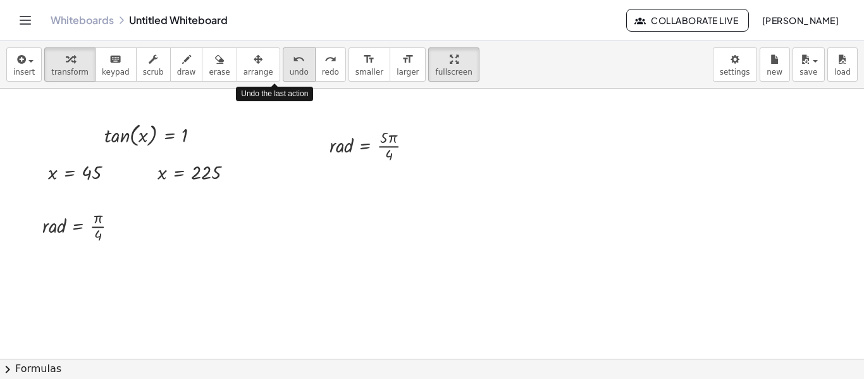
click at [290, 68] on span "undo" at bounding box center [299, 72] width 19 height 9
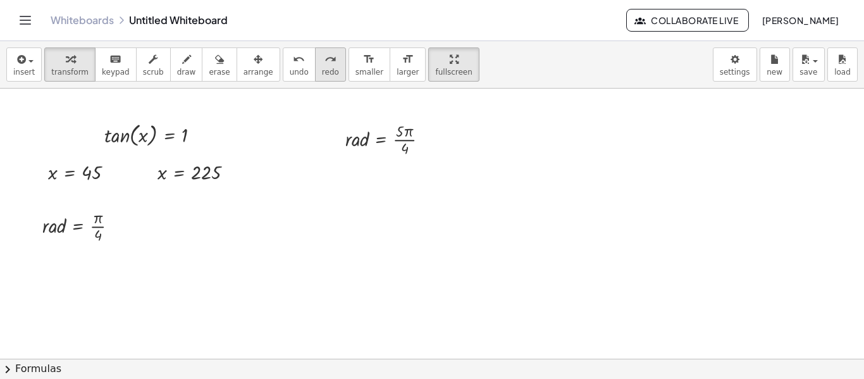
click at [315, 67] on button "redo redo" at bounding box center [330, 64] width 31 height 34
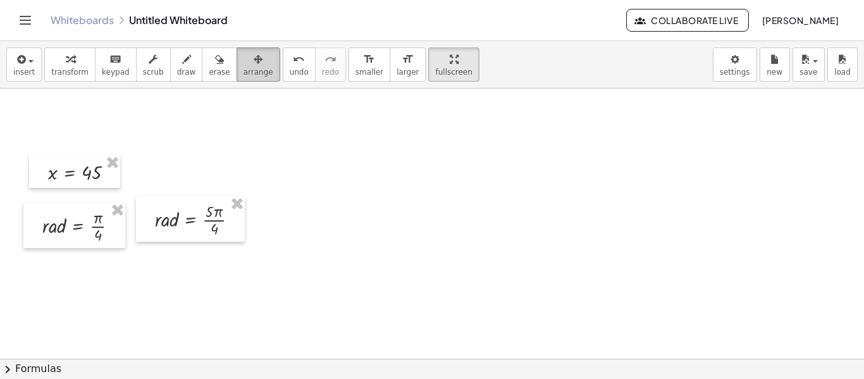
click at [244, 58] on div "button" at bounding box center [259, 58] width 30 height 15
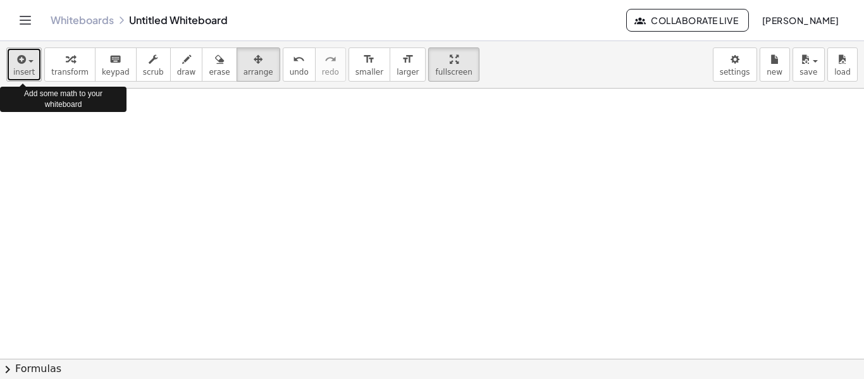
click at [15, 55] on icon "button" at bounding box center [20, 59] width 11 height 15
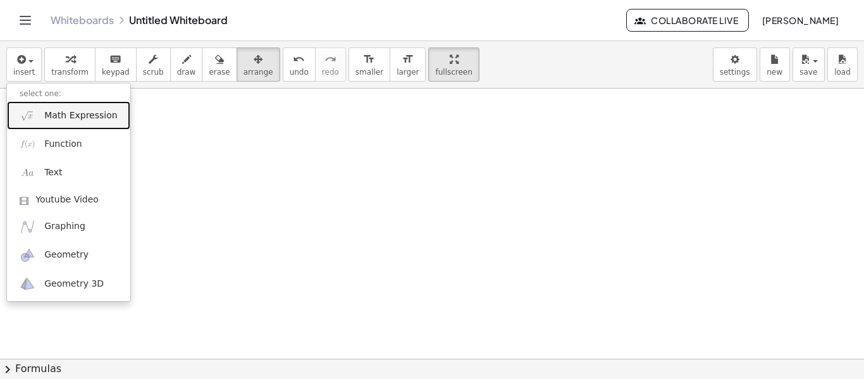
click at [74, 121] on span "Math Expression" at bounding box center [80, 115] width 73 height 13
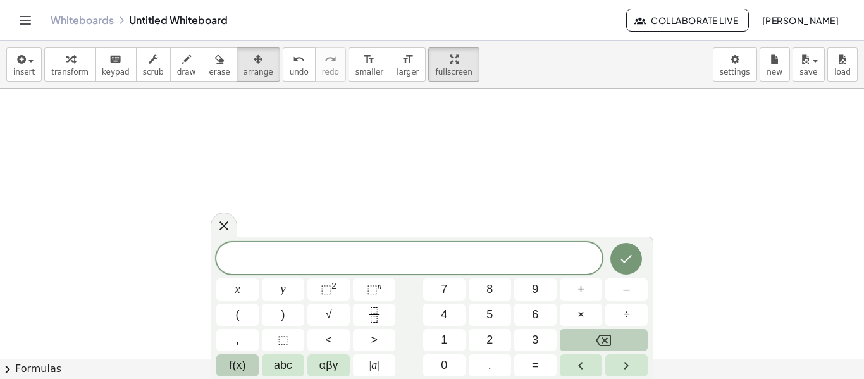
click at [249, 365] on button "f(x)" at bounding box center [237, 365] width 42 height 22
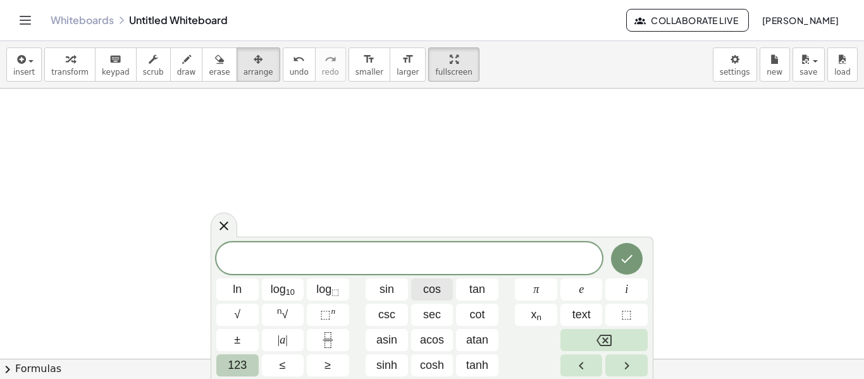
click at [436, 292] on span "cos" at bounding box center [432, 289] width 18 height 17
click at [232, 361] on span "123" at bounding box center [237, 365] width 19 height 17
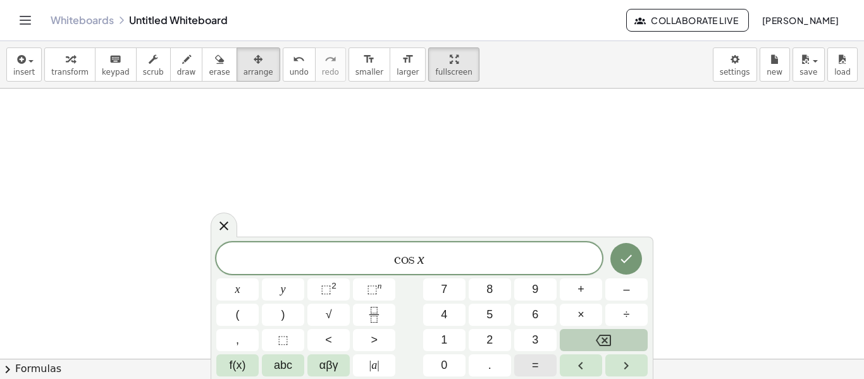
click at [536, 362] on span "=" at bounding box center [535, 365] width 7 height 17
click at [370, 319] on icon "Fraction" at bounding box center [374, 315] width 16 height 16
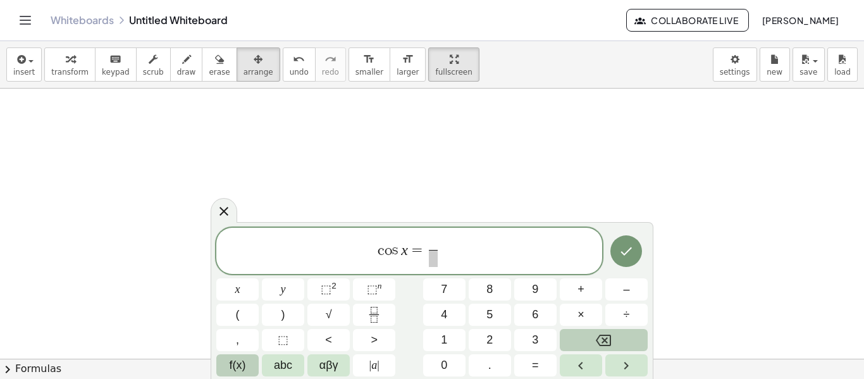
click at [242, 369] on span "f(x)" at bounding box center [238, 365] width 16 height 17
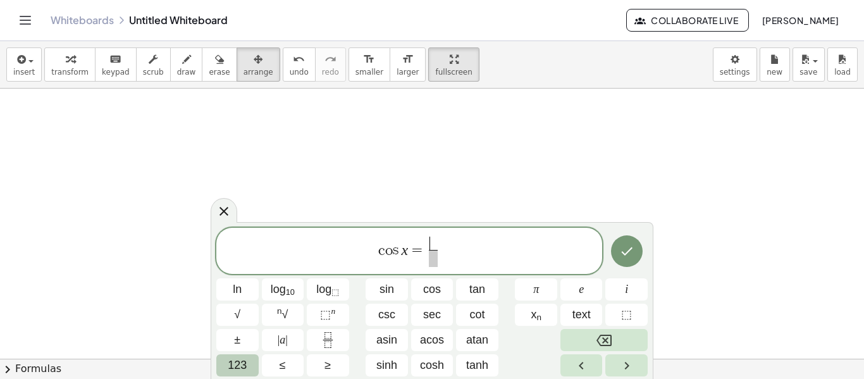
click at [245, 365] on span "123" at bounding box center [237, 365] width 19 height 17
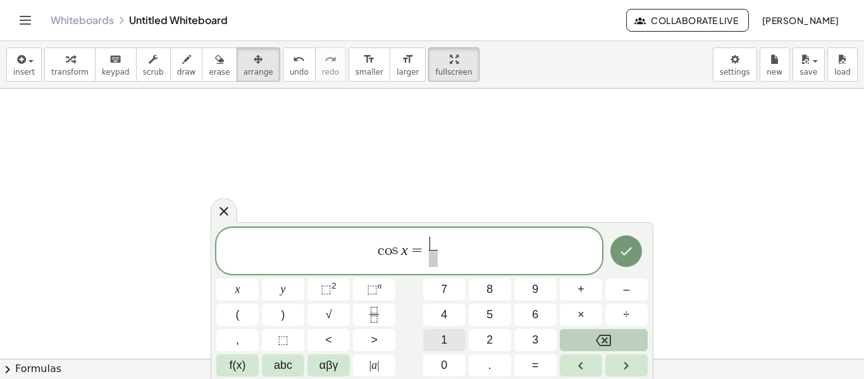
click at [437, 333] on button "1" at bounding box center [444, 340] width 42 height 22
click at [431, 257] on span "​" at bounding box center [432, 258] width 9 height 17
click at [497, 336] on button "2" at bounding box center [490, 340] width 42 height 22
click at [626, 257] on icon "Done" at bounding box center [626, 251] width 15 height 15
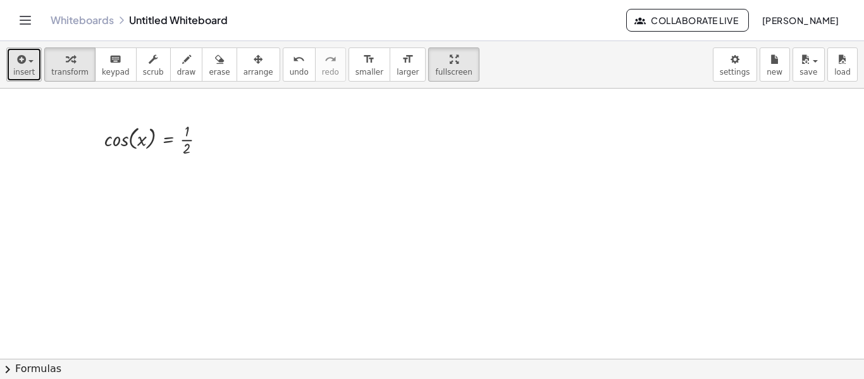
click at [22, 58] on icon "button" at bounding box center [20, 59] width 11 height 15
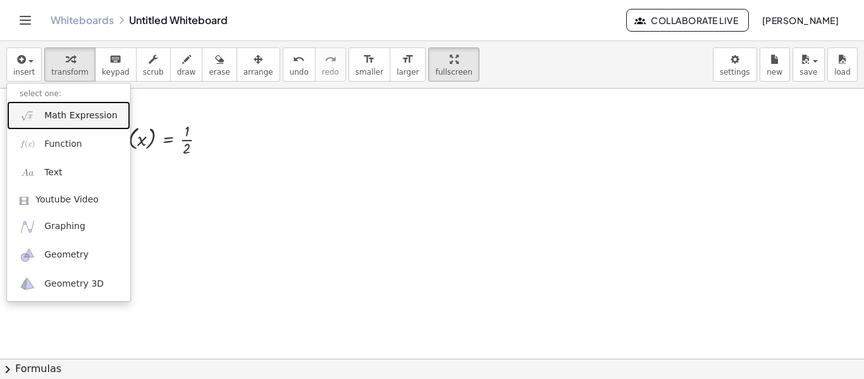
click at [57, 116] on span "Math Expression" at bounding box center [80, 115] width 73 height 13
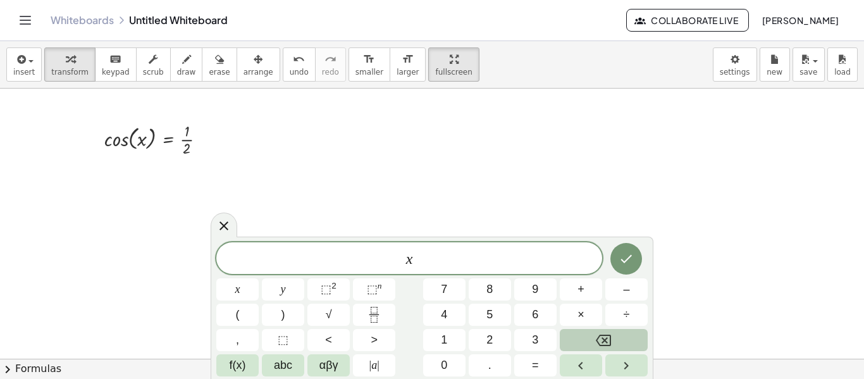
click at [595, 337] on button "Backspace" at bounding box center [604, 340] width 88 height 22
click at [579, 127] on div at bounding box center [432, 338] width 864 height 540
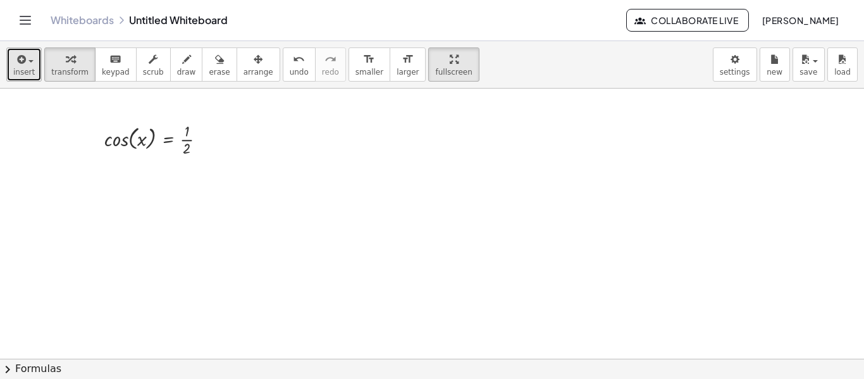
click at [19, 68] on span "insert" at bounding box center [24, 72] width 22 height 9
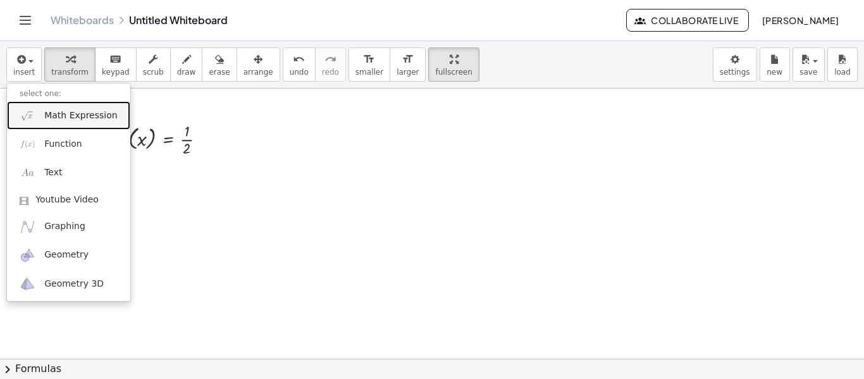
click at [34, 111] on img at bounding box center [28, 116] width 16 height 16
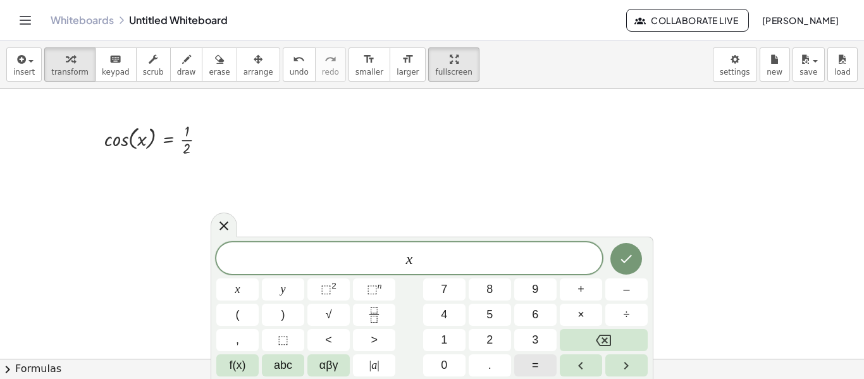
click at [532, 371] on span "=" at bounding box center [535, 365] width 7 height 17
click at [234, 369] on span "f(x)" at bounding box center [238, 365] width 16 height 17
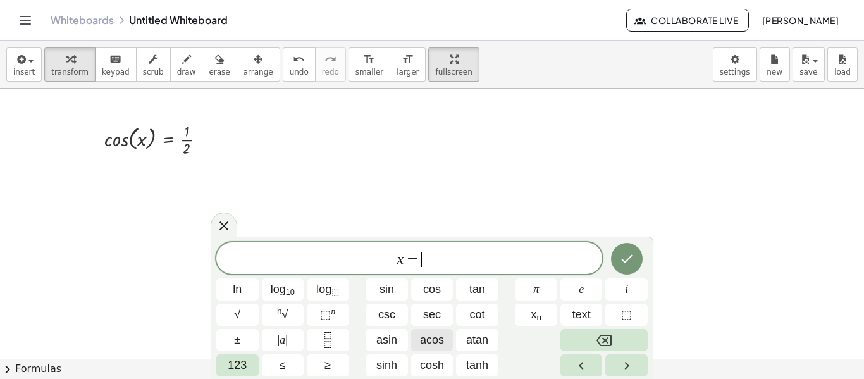
click at [440, 343] on span "acos" at bounding box center [432, 339] width 24 height 17
click at [229, 366] on span "123" at bounding box center [237, 365] width 19 height 17
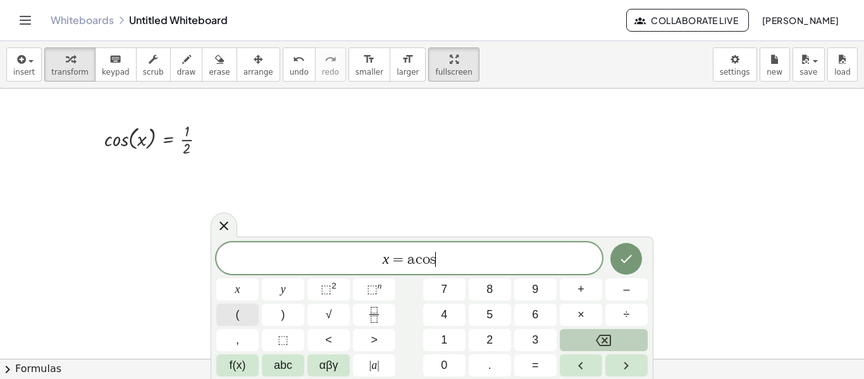
click at [228, 313] on button "(" at bounding box center [237, 315] width 42 height 22
click at [383, 312] on button "Fraction" at bounding box center [374, 315] width 42 height 22
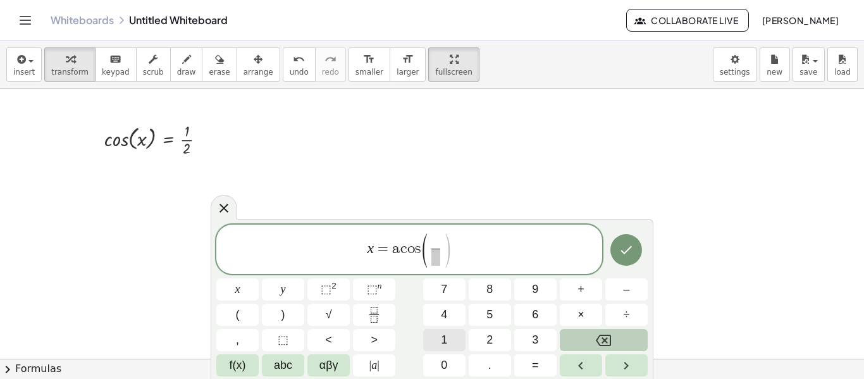
click at [452, 342] on button "1" at bounding box center [444, 340] width 42 height 22
click at [430, 262] on span "1 ​ ​" at bounding box center [435, 250] width 15 height 31
click at [485, 340] on button "2" at bounding box center [490, 340] width 42 height 22
click at [455, 264] on span ")" at bounding box center [450, 250] width 9 height 37
click at [300, 312] on button ")" at bounding box center [283, 315] width 42 height 22
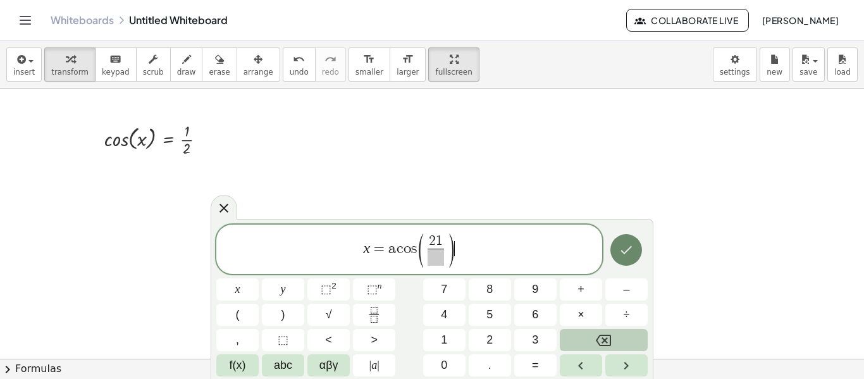
click at [633, 249] on icon "Done" at bounding box center [626, 249] width 15 height 15
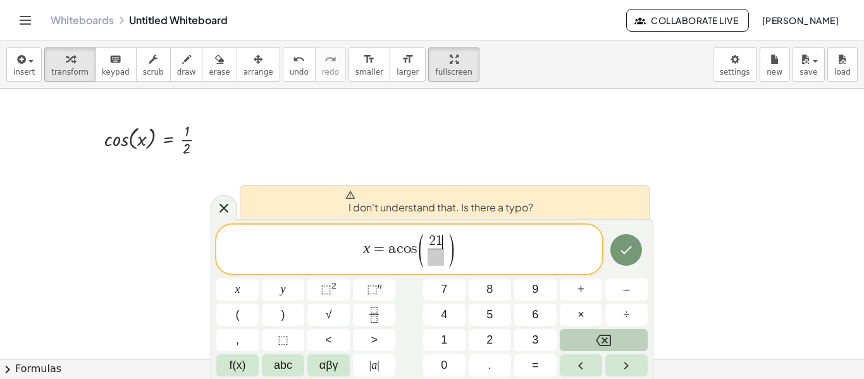
click at [442, 239] on span "2 1 ​" at bounding box center [436, 242] width 16 height 14
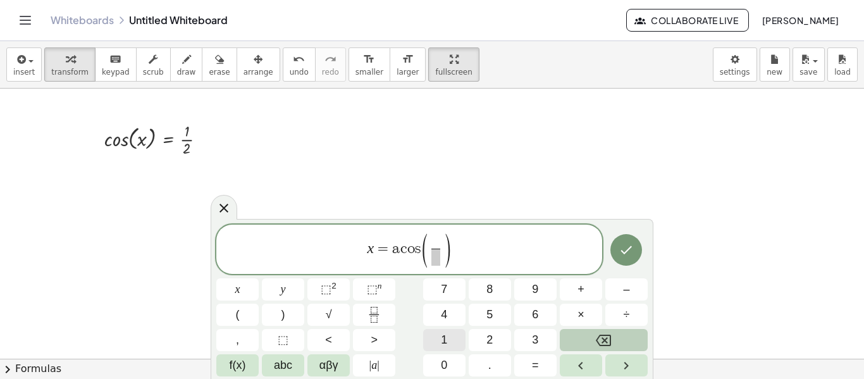
click at [450, 331] on button "1" at bounding box center [444, 340] width 42 height 22
click at [435, 262] on span "​" at bounding box center [435, 257] width 9 height 17
click at [498, 331] on button "2" at bounding box center [490, 340] width 42 height 22
click at [621, 252] on icon "Done" at bounding box center [626, 249] width 15 height 15
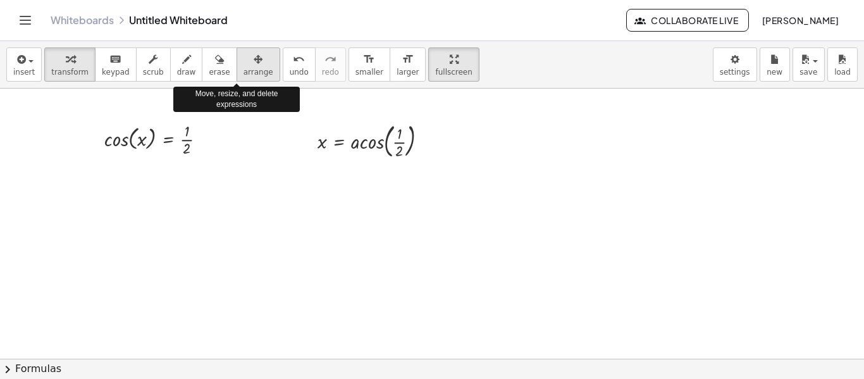
click at [254, 63] on icon "button" at bounding box center [258, 59] width 9 height 15
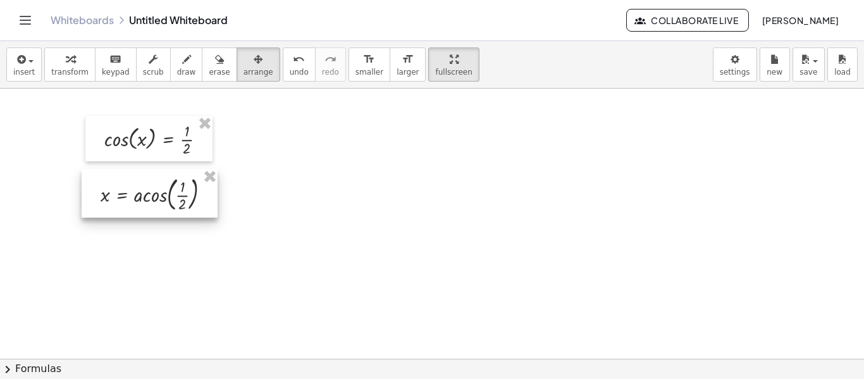
drag, startPoint x: 365, startPoint y: 142, endPoint x: 148, endPoint y: 195, distance: 223.4
click at [148, 195] on div at bounding box center [150, 193] width 136 height 49
click at [297, 182] on div at bounding box center [432, 338] width 864 height 540
click at [254, 66] on icon "button" at bounding box center [258, 59] width 9 height 15
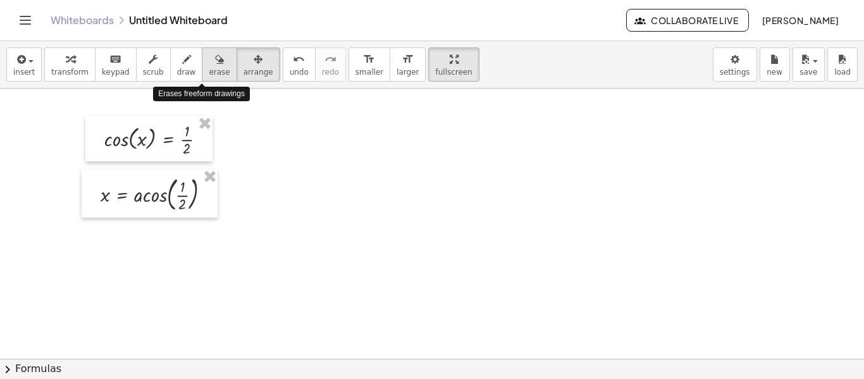
click at [215, 65] on icon "button" at bounding box center [219, 59] width 9 height 15
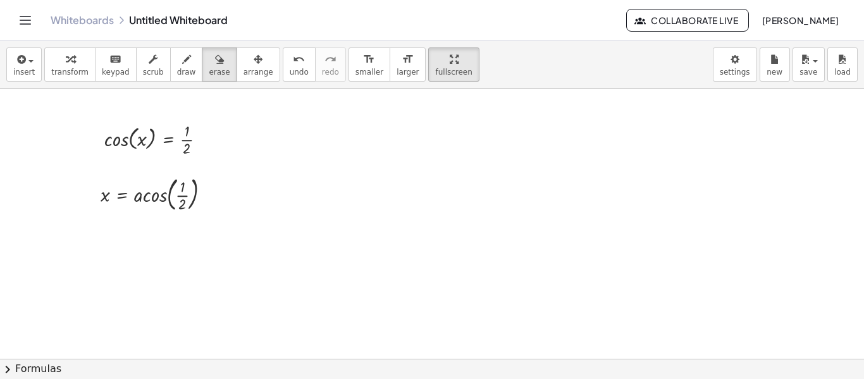
click at [158, 195] on div at bounding box center [432, 338] width 864 height 540
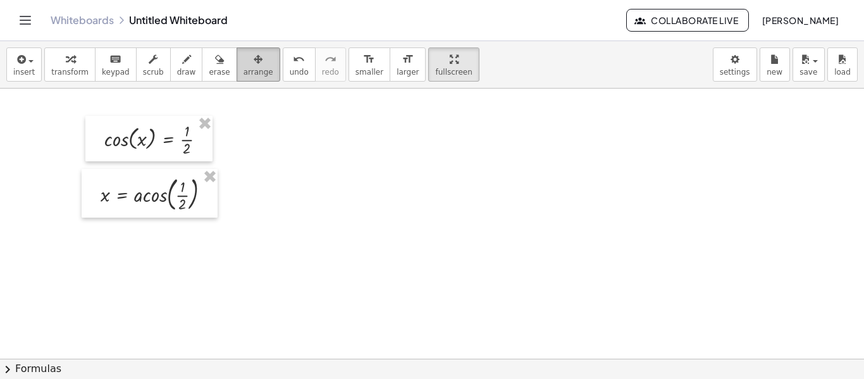
click at [237, 49] on button "arrange" at bounding box center [259, 64] width 44 height 34
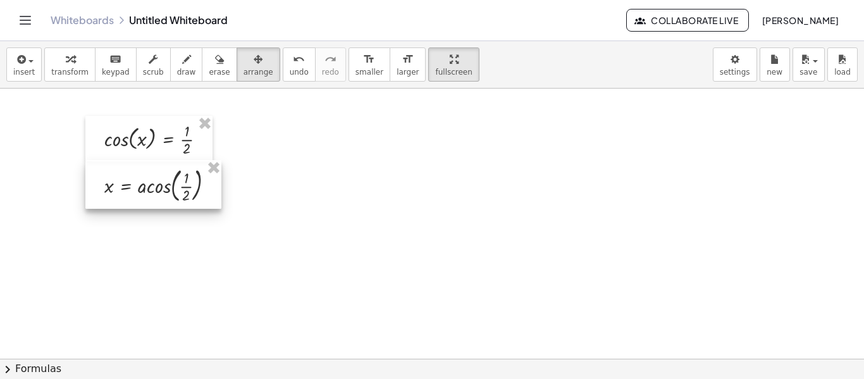
drag, startPoint x: 156, startPoint y: 197, endPoint x: 160, endPoint y: 188, distance: 9.6
click at [160, 188] on div at bounding box center [153, 184] width 136 height 49
click at [209, 70] on span "erase" at bounding box center [219, 72] width 21 height 9
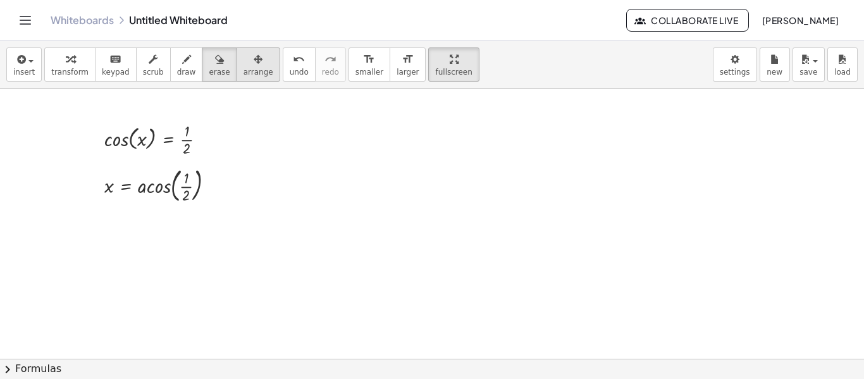
click at [244, 59] on div "button" at bounding box center [259, 58] width 30 height 15
click at [210, 60] on div "button" at bounding box center [219, 58] width 21 height 15
click at [244, 60] on div "button" at bounding box center [259, 58] width 30 height 15
click at [214, 63] on button "erase" at bounding box center [219, 64] width 35 height 34
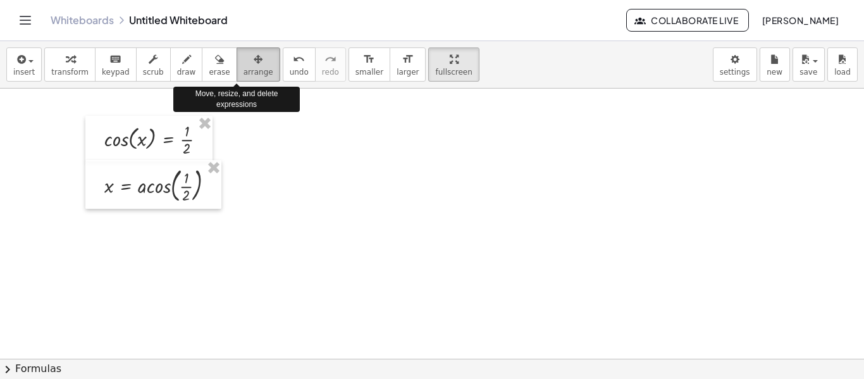
click at [244, 71] on span "arrange" at bounding box center [259, 72] width 30 height 9
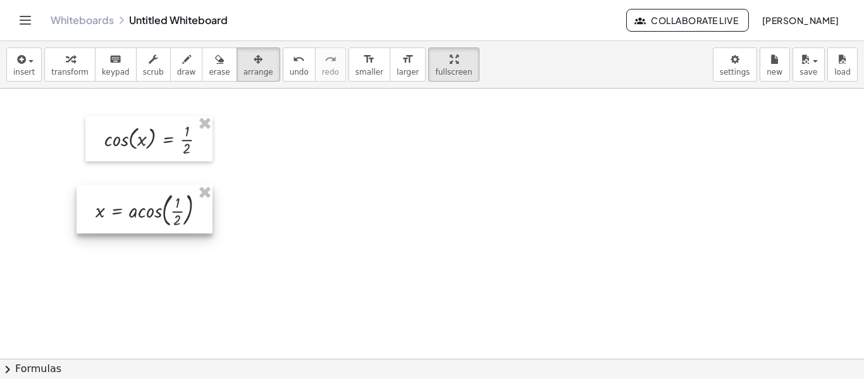
drag, startPoint x: 179, startPoint y: 201, endPoint x: 130, endPoint y: 263, distance: 79.3
click at [130, 233] on div at bounding box center [145, 209] width 136 height 49
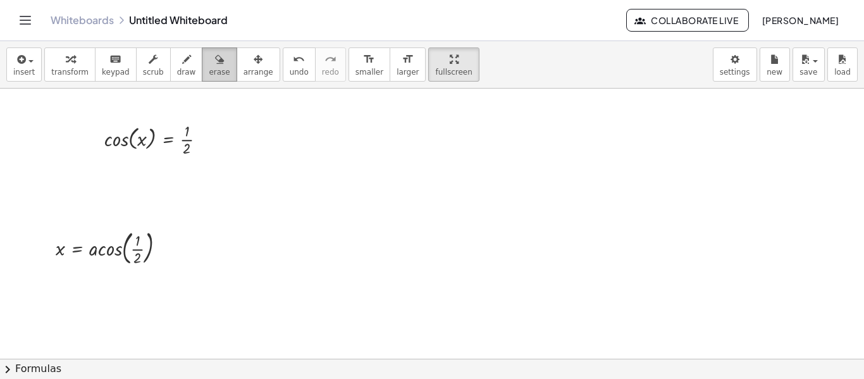
click at [215, 60] on icon "button" at bounding box center [219, 59] width 9 height 15
click at [237, 80] on button "arrange" at bounding box center [259, 64] width 44 height 34
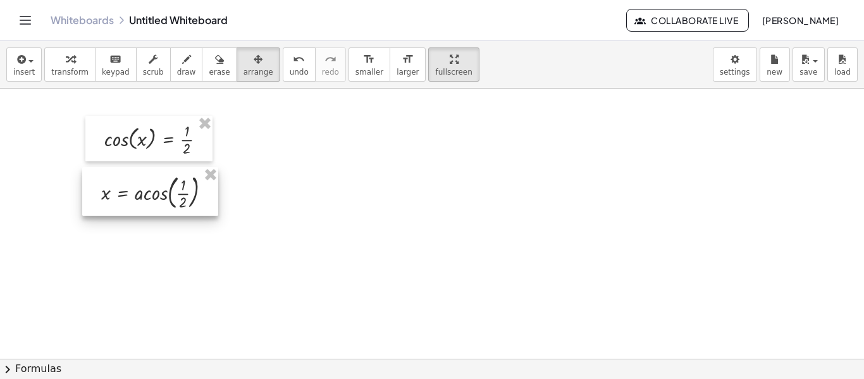
drag, startPoint x: 90, startPoint y: 251, endPoint x: 136, endPoint y: 195, distance: 71.9
click at [136, 195] on div at bounding box center [150, 191] width 136 height 49
click at [250, 178] on div at bounding box center [432, 338] width 864 height 540
click at [15, 63] on icon "button" at bounding box center [20, 59] width 11 height 15
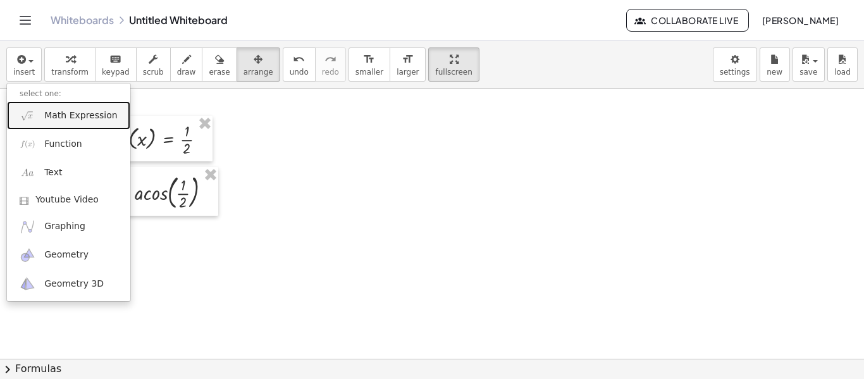
click at [99, 116] on span "Math Expression" at bounding box center [80, 115] width 73 height 13
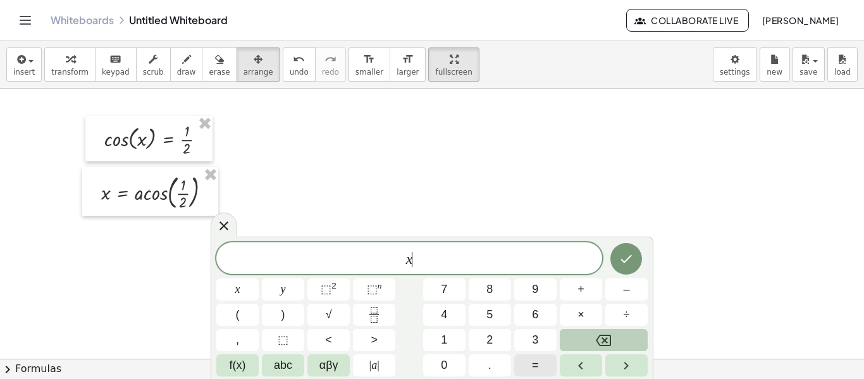
click at [547, 369] on button "=" at bounding box center [535, 365] width 42 height 22
click at [535, 314] on span "6" at bounding box center [535, 314] width 6 height 17
click at [442, 363] on span "0" at bounding box center [444, 365] width 6 height 17
click at [628, 246] on button "Done" at bounding box center [626, 259] width 32 height 32
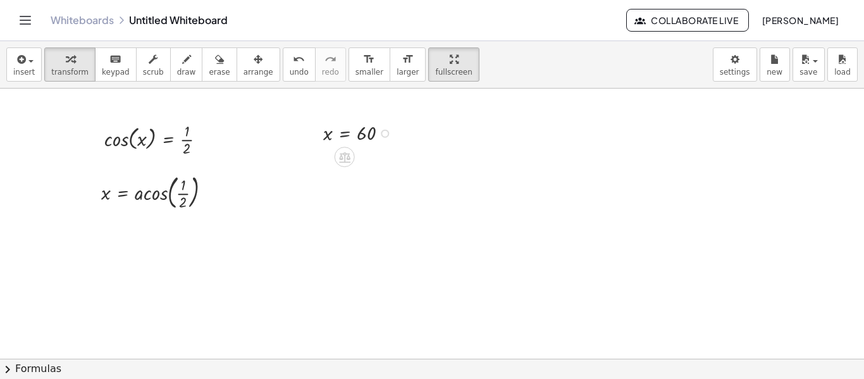
click at [343, 127] on div at bounding box center [360, 132] width 87 height 27
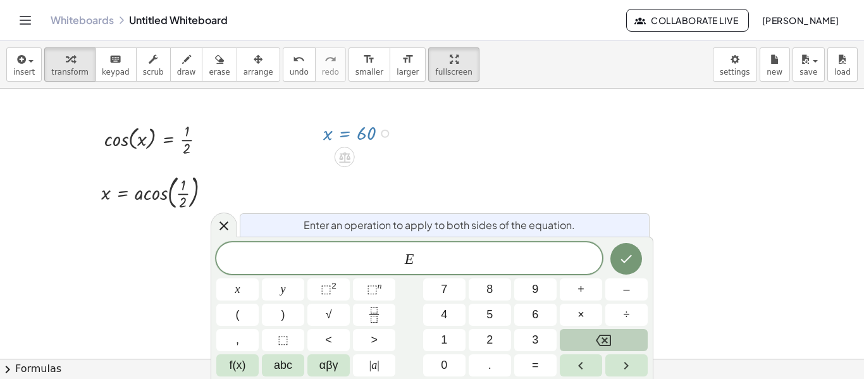
click at [481, 132] on div at bounding box center [432, 338] width 864 height 540
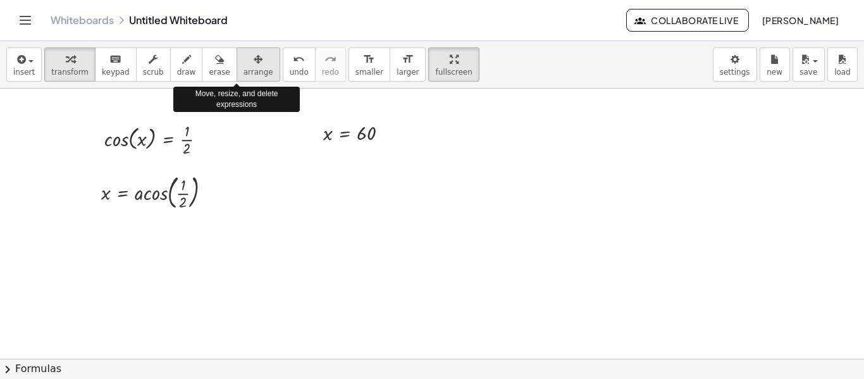
click at [244, 68] on span "arrange" at bounding box center [259, 72] width 30 height 9
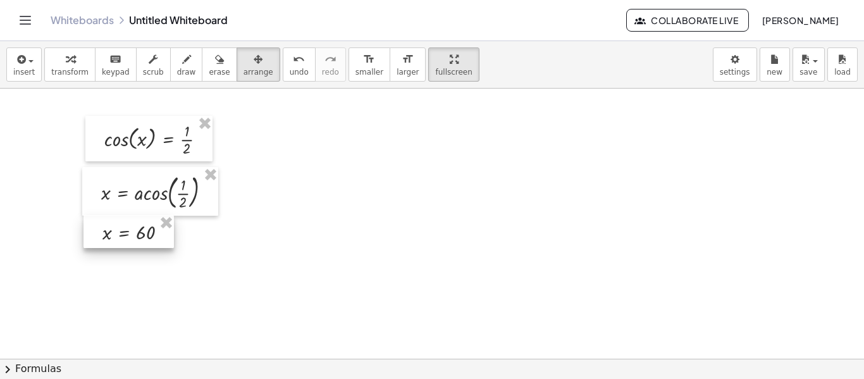
drag, startPoint x: 360, startPoint y: 142, endPoint x: 139, endPoint y: 242, distance: 242.9
click at [139, 242] on div at bounding box center [129, 231] width 90 height 33
click at [342, 233] on div at bounding box center [432, 338] width 864 height 540
click at [209, 71] on span "erase" at bounding box center [219, 72] width 21 height 9
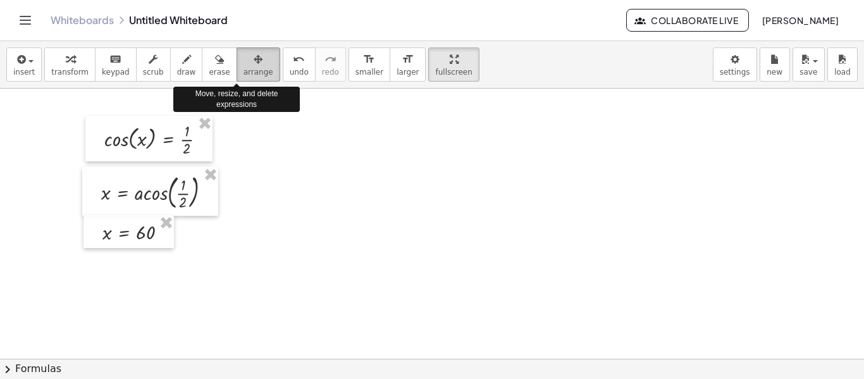
click at [254, 66] on icon "button" at bounding box center [258, 59] width 9 height 15
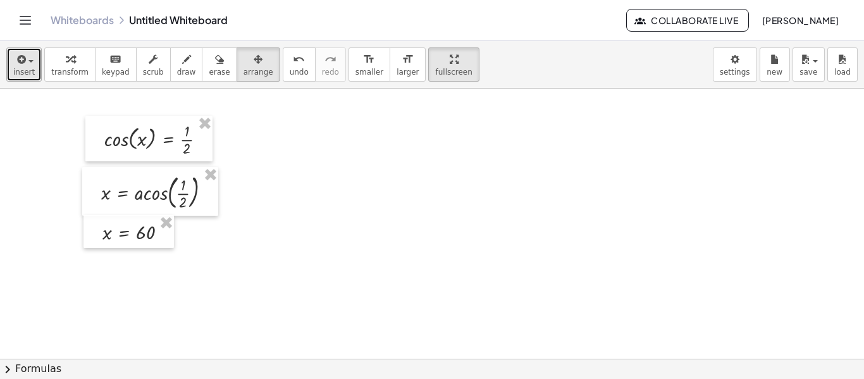
click at [37, 68] on button "insert" at bounding box center [23, 64] width 35 height 34
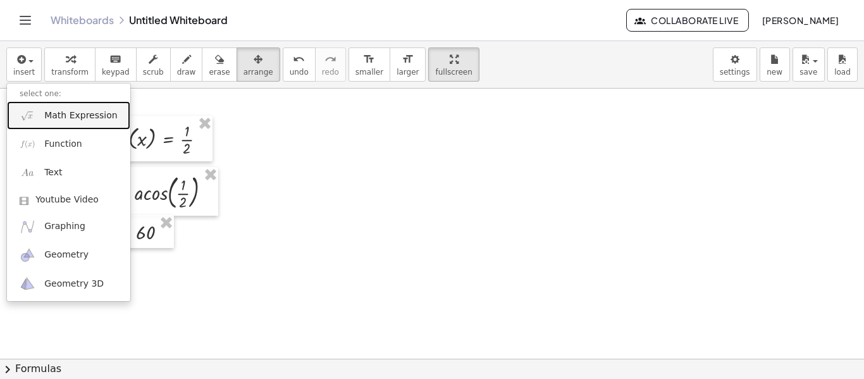
click at [52, 109] on span "Math Expression" at bounding box center [80, 115] width 73 height 13
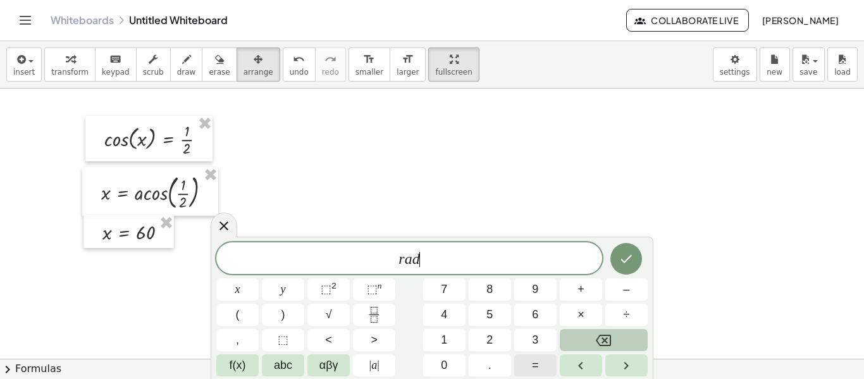
click at [536, 365] on span "=" at bounding box center [535, 365] width 7 height 17
click at [364, 316] on button "Fraction" at bounding box center [374, 315] width 42 height 22
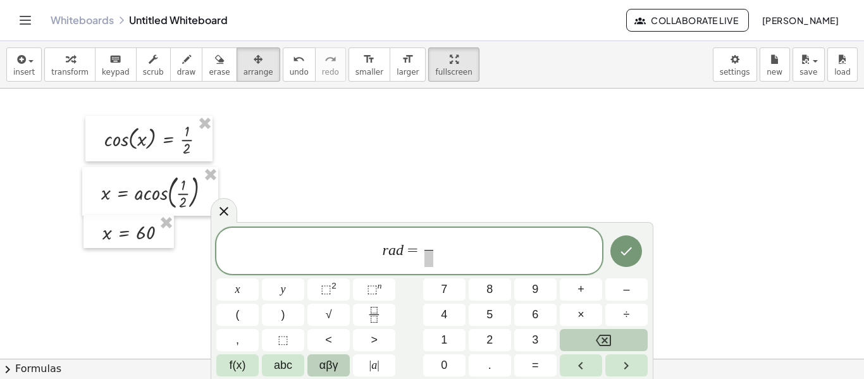
click at [330, 366] on span "αβγ" at bounding box center [328, 365] width 19 height 17
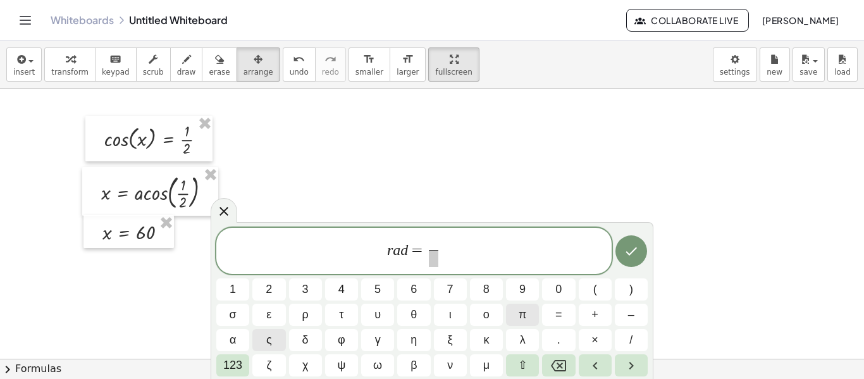
click at [530, 313] on button "π" at bounding box center [522, 315] width 33 height 22
click at [225, 366] on span "123" at bounding box center [232, 365] width 19 height 17
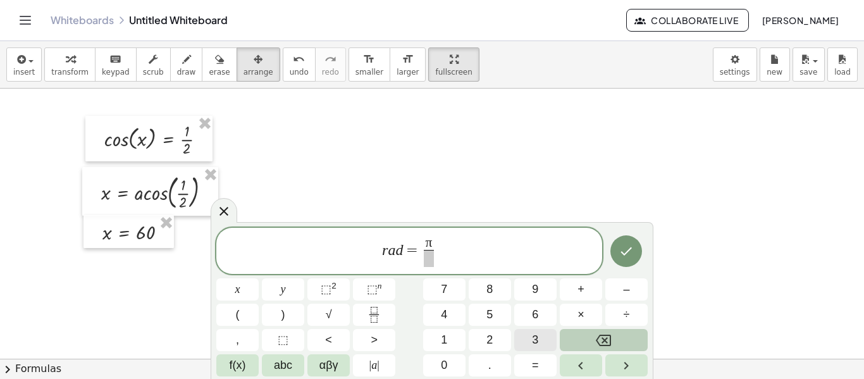
click at [534, 333] on span "3" at bounding box center [535, 339] width 6 height 17
click at [549, 338] on button "3" at bounding box center [535, 340] width 42 height 22
click at [628, 254] on icon "Done" at bounding box center [626, 251] width 15 height 15
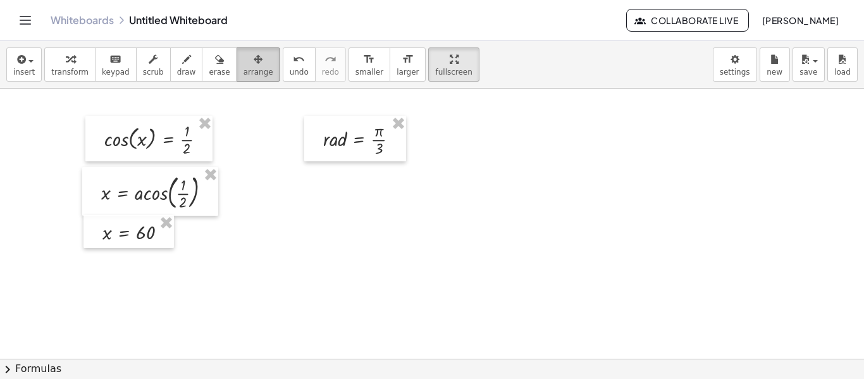
click at [244, 70] on span "arrange" at bounding box center [259, 72] width 30 height 9
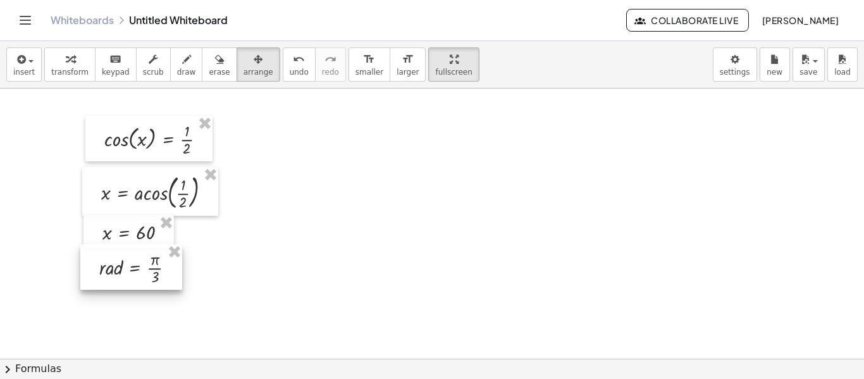
drag, startPoint x: 333, startPoint y: 131, endPoint x: 110, endPoint y: 259, distance: 257.6
click at [110, 259] on div at bounding box center [131, 267] width 102 height 46
click at [388, 233] on div at bounding box center [432, 338] width 864 height 540
click at [26, 53] on div "button" at bounding box center [24, 58] width 22 height 15
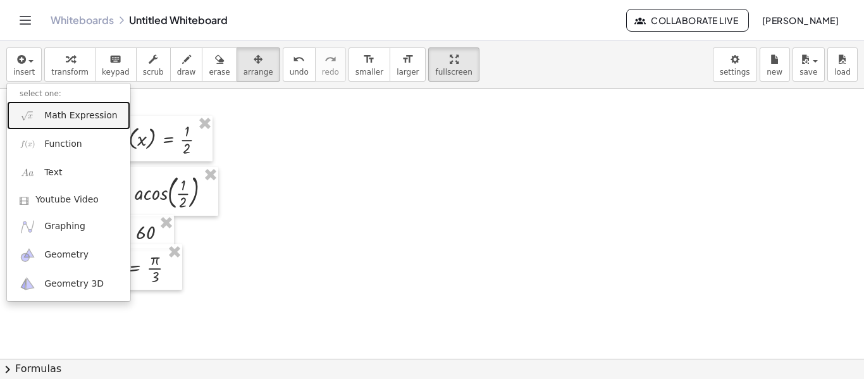
click at [63, 121] on span "Math Expression" at bounding box center [80, 115] width 73 height 13
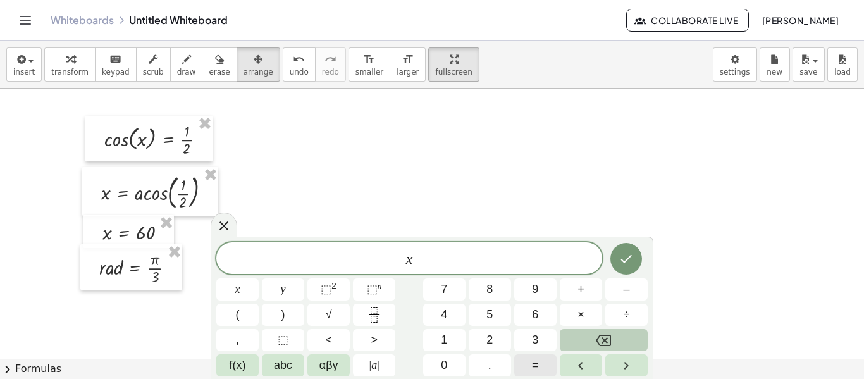
click at [534, 362] on span "=" at bounding box center [535, 365] width 7 height 17
click at [540, 342] on button "3" at bounding box center [535, 340] width 42 height 22
click at [443, 364] on span "0" at bounding box center [444, 365] width 6 height 17
click at [624, 257] on icon "Done" at bounding box center [626, 258] width 15 height 15
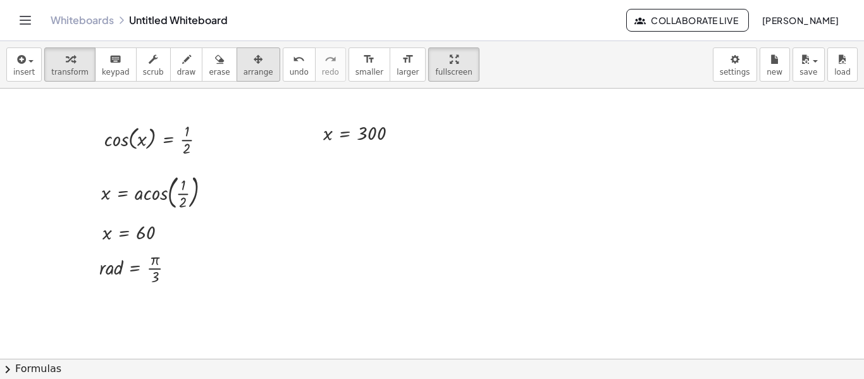
click at [244, 71] on span "arrange" at bounding box center [259, 72] width 30 height 9
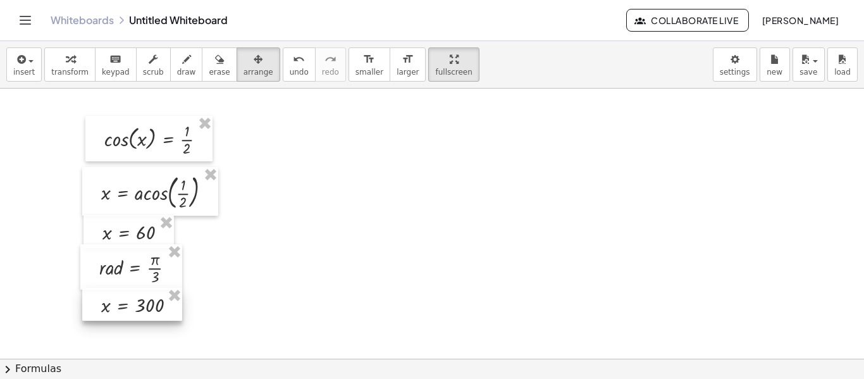
drag, startPoint x: 369, startPoint y: 122, endPoint x: 147, endPoint y: 295, distance: 281.8
click at [147, 295] on div at bounding box center [132, 304] width 100 height 33
click at [17, 47] on button "insert" at bounding box center [23, 64] width 35 height 34
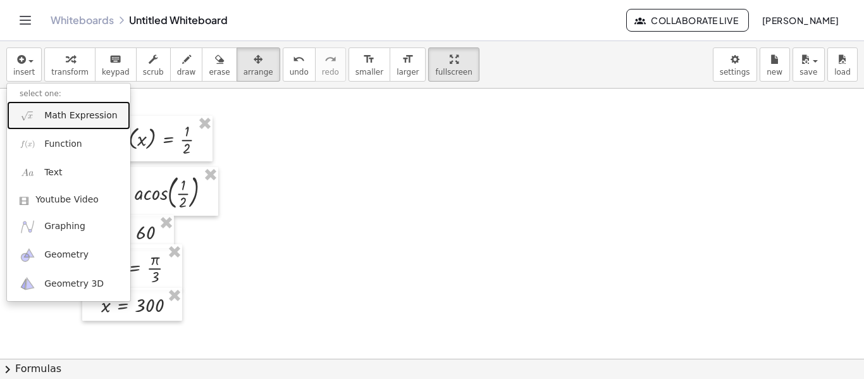
click at [71, 117] on span "Math Expression" at bounding box center [80, 115] width 73 height 13
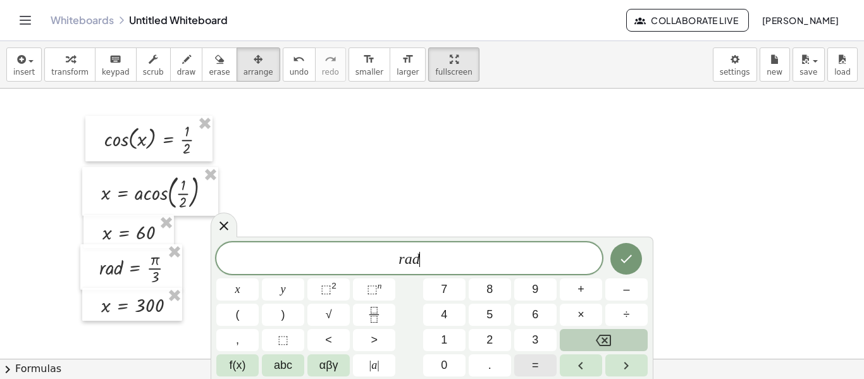
click at [537, 364] on span "=" at bounding box center [535, 365] width 7 height 17
click at [369, 314] on icon "Fraction" at bounding box center [374, 315] width 16 height 16
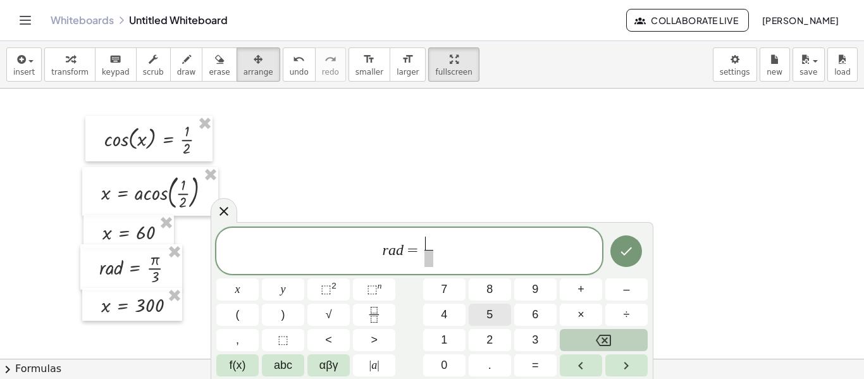
click at [490, 312] on span "5" at bounding box center [489, 314] width 6 height 17
click at [323, 364] on span "αβγ" at bounding box center [328, 365] width 19 height 17
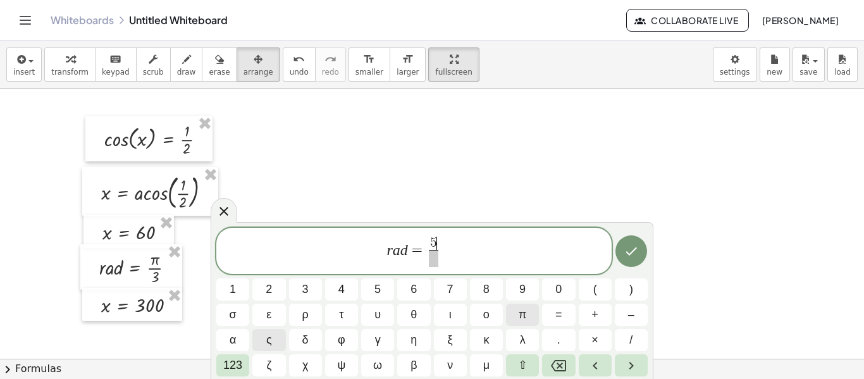
click at [534, 311] on button "π" at bounding box center [522, 315] width 33 height 22
click at [433, 261] on span at bounding box center [433, 258] width 16 height 17
click at [298, 287] on button "3" at bounding box center [305, 289] width 33 height 22
click at [638, 247] on icon "Done" at bounding box center [631, 251] width 15 height 15
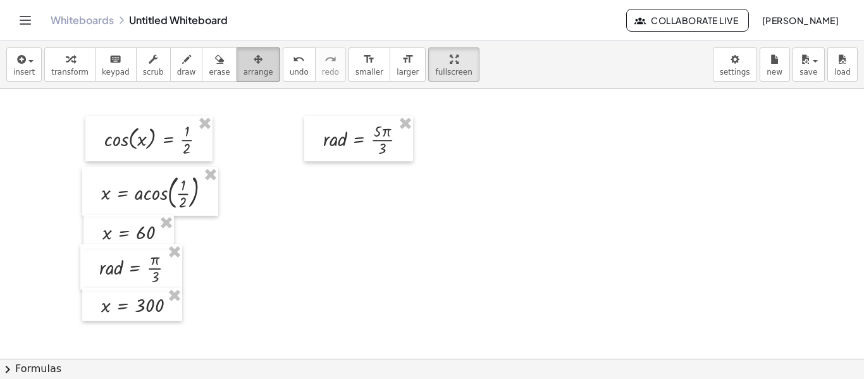
click at [244, 73] on span "arrange" at bounding box center [259, 72] width 30 height 9
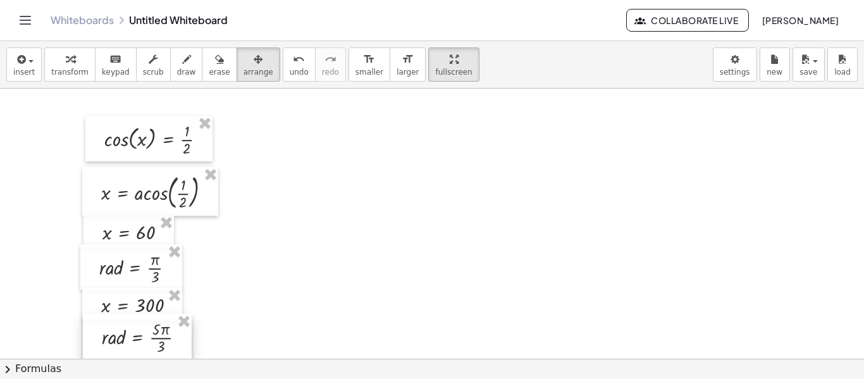
drag, startPoint x: 378, startPoint y: 147, endPoint x: 156, endPoint y: 345, distance: 297.9
click at [156, 345] on div at bounding box center [137, 337] width 109 height 46
click at [209, 58] on div "button" at bounding box center [219, 58] width 21 height 15
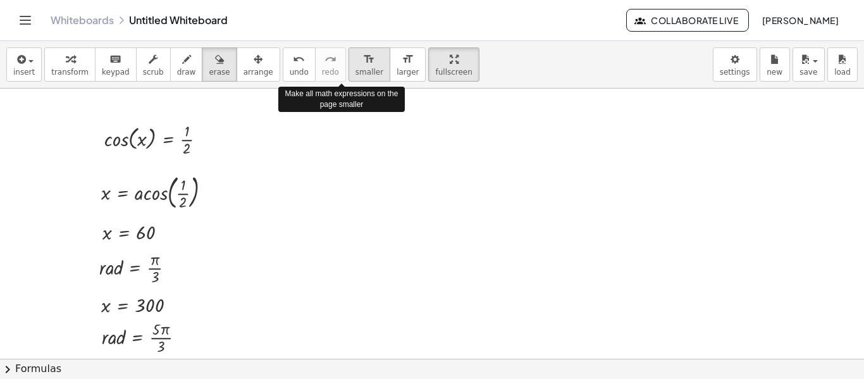
click at [356, 74] on span "smaller" at bounding box center [370, 72] width 28 height 9
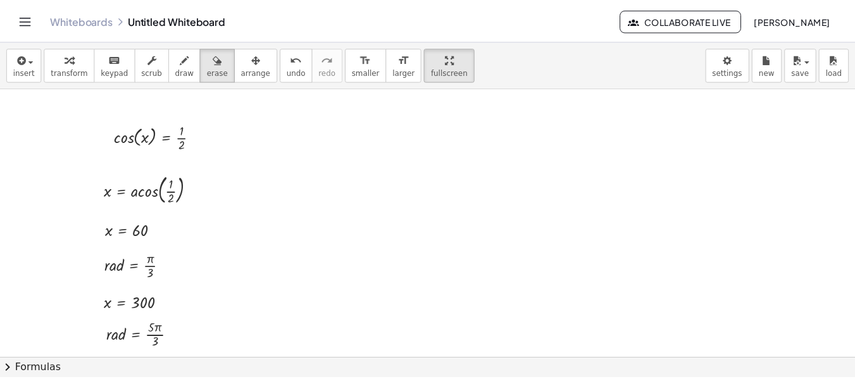
scroll to position [21, 0]
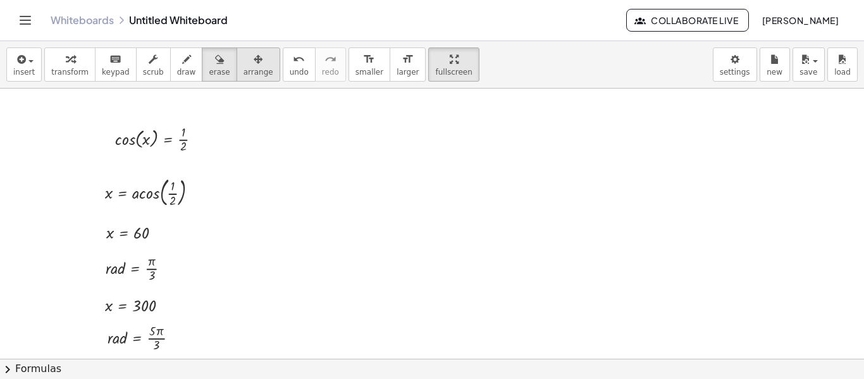
click at [254, 63] on icon "button" at bounding box center [258, 59] width 9 height 15
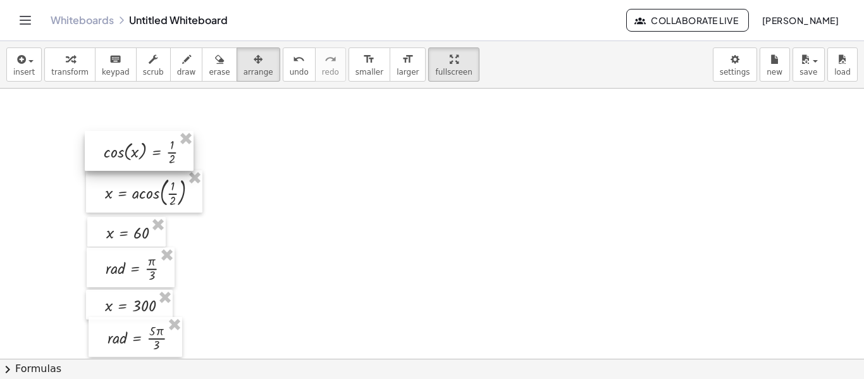
drag, startPoint x: 137, startPoint y: 139, endPoint x: 125, endPoint y: 152, distance: 17.5
click at [125, 152] on div at bounding box center [139, 151] width 109 height 40
click at [202, 60] on button "erase" at bounding box center [219, 64] width 35 height 34
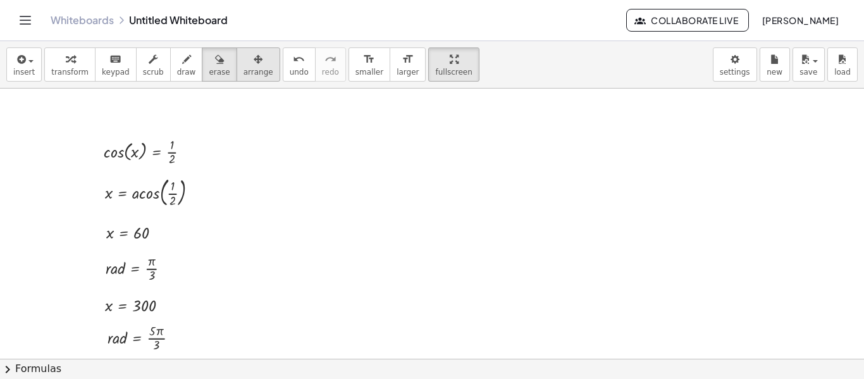
click at [240, 49] on button "arrange" at bounding box center [259, 64] width 44 height 34
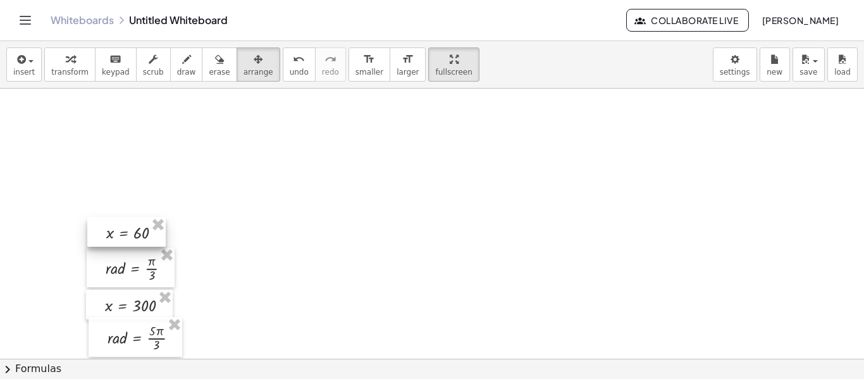
click at [157, 239] on div at bounding box center [126, 232] width 78 height 30
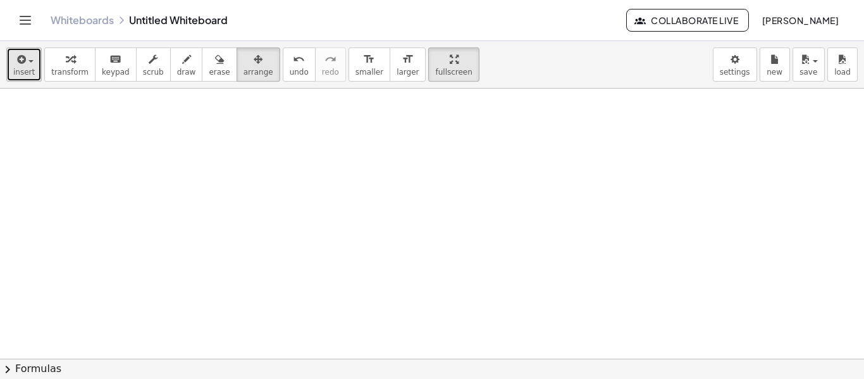
click at [32, 54] on button "insert" at bounding box center [23, 64] width 35 height 34
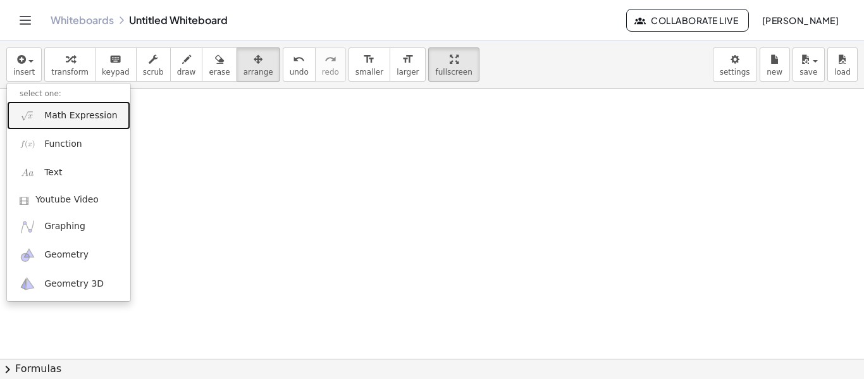
click at [51, 112] on span "Math Expression" at bounding box center [80, 115] width 73 height 13
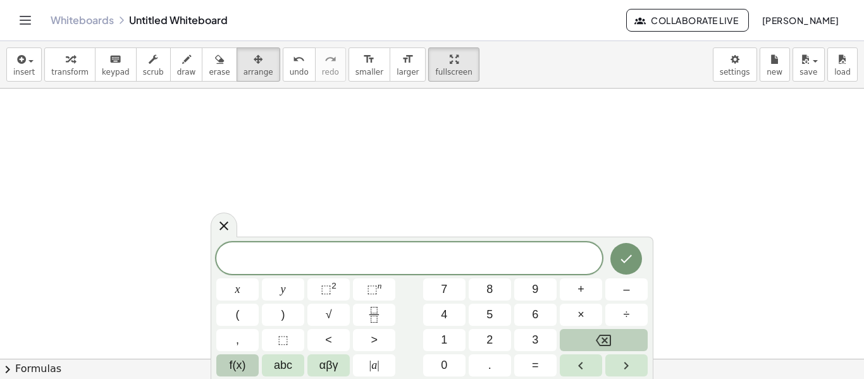
click at [232, 359] on span "f(x)" at bounding box center [238, 365] width 16 height 17
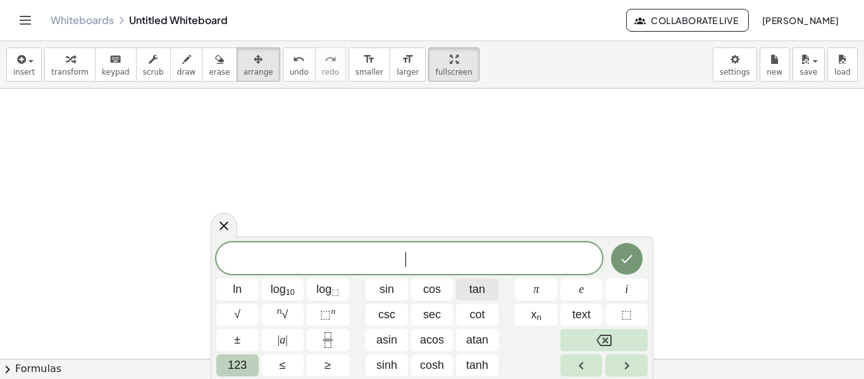
click at [482, 294] on span "tan" at bounding box center [477, 289] width 16 height 17
click at [248, 364] on button "123" at bounding box center [237, 365] width 42 height 22
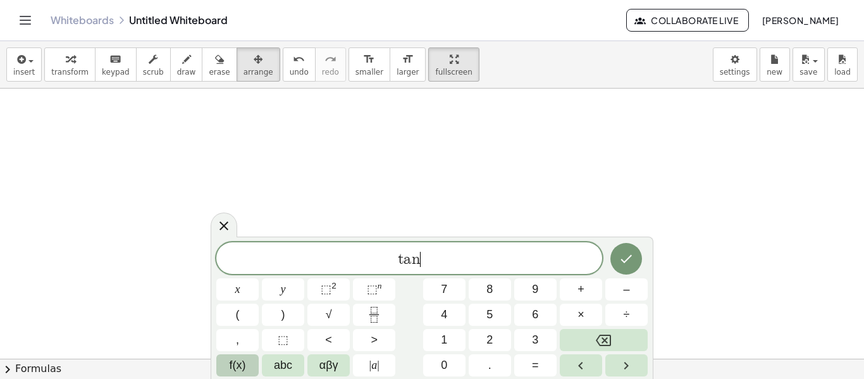
click at [235, 361] on span "f(x)" at bounding box center [238, 365] width 16 height 17
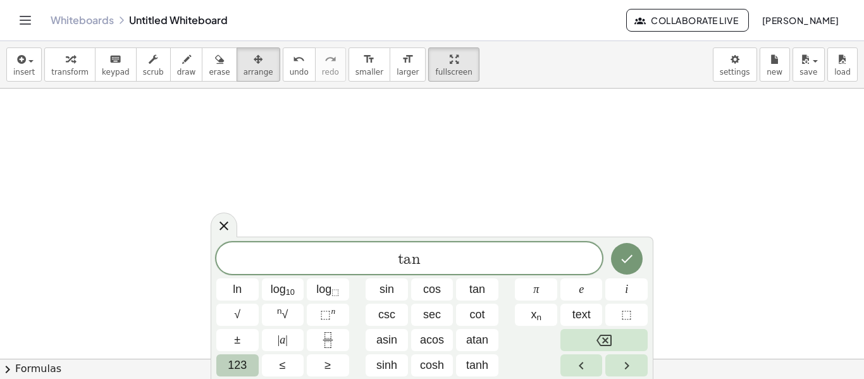
click at [230, 364] on span "123" at bounding box center [237, 365] width 19 height 17
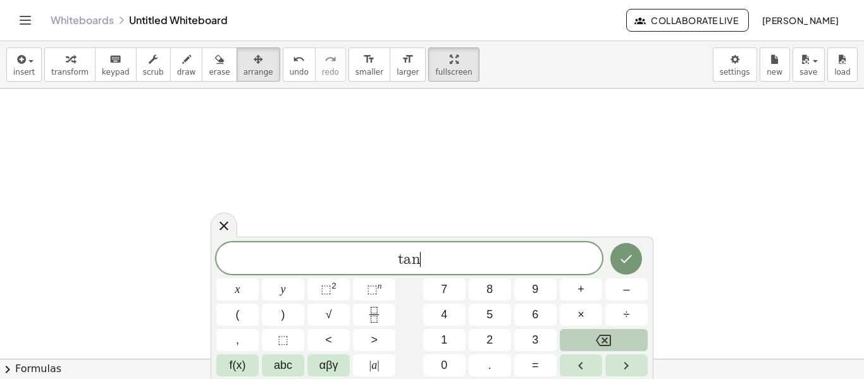
click at [230, 364] on span "f(x)" at bounding box center [238, 365] width 16 height 17
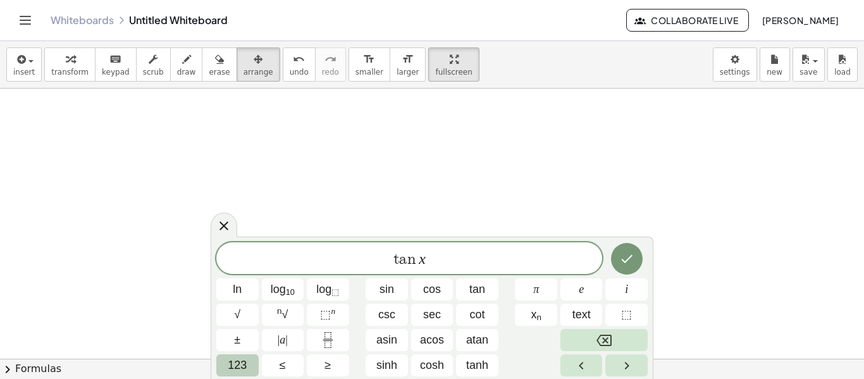
click at [235, 362] on span "123" at bounding box center [237, 365] width 19 height 17
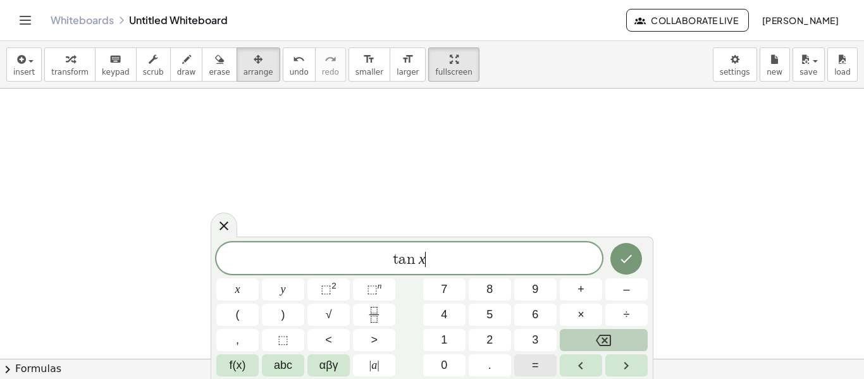
click at [540, 368] on button "=" at bounding box center [535, 365] width 42 height 22
click at [634, 285] on button "–" at bounding box center [626, 289] width 42 height 22
click at [356, 308] on button "Fraction" at bounding box center [374, 315] width 42 height 22
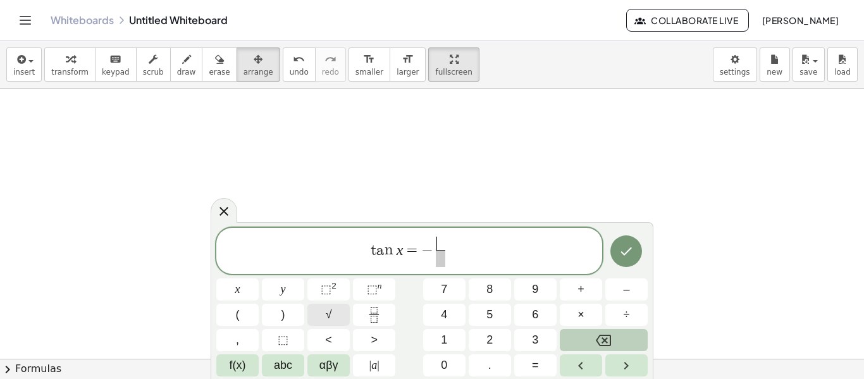
click at [316, 306] on button "√" at bounding box center [328, 315] width 42 height 22
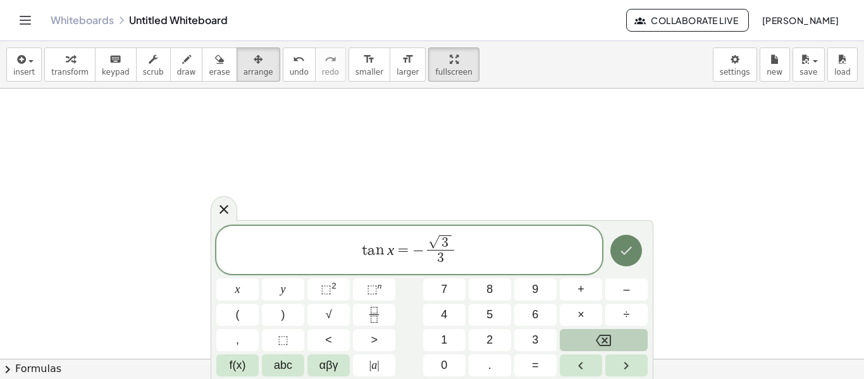
click at [618, 239] on button "Done" at bounding box center [626, 251] width 32 height 32
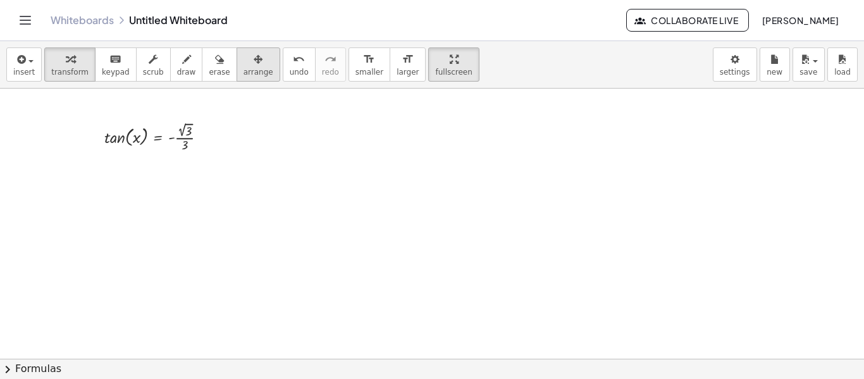
click at [254, 61] on icon "button" at bounding box center [258, 59] width 9 height 15
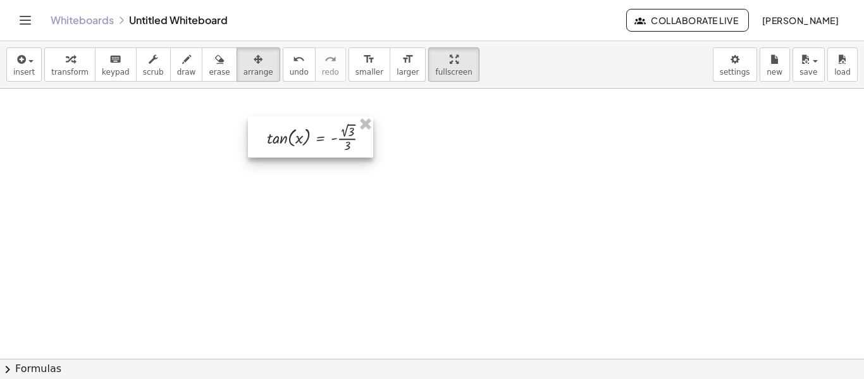
drag, startPoint x: 157, startPoint y: 143, endPoint x: 319, endPoint y: 144, distance: 162.6
click at [319, 144] on div at bounding box center [310, 136] width 125 height 41
click at [25, 68] on span "insert" at bounding box center [24, 72] width 22 height 9
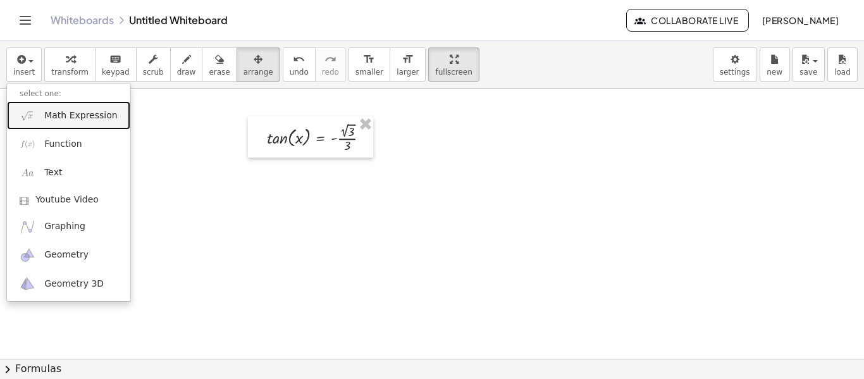
click at [40, 113] on link "Math Expression" at bounding box center [68, 115] width 123 height 28
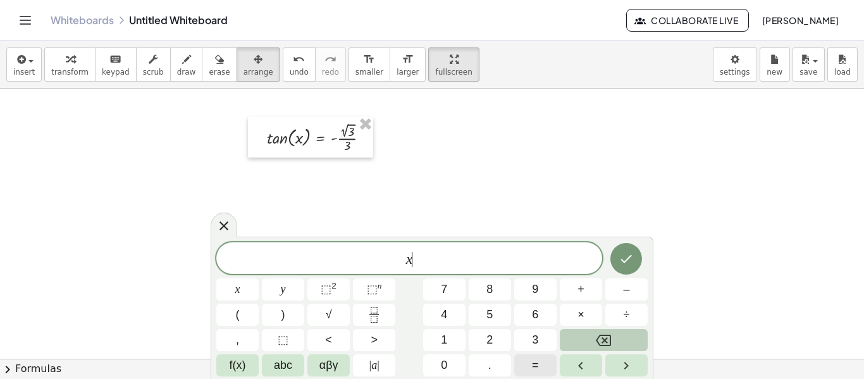
click at [524, 360] on button "=" at bounding box center [535, 365] width 42 height 22
click at [611, 255] on button "Done" at bounding box center [626, 259] width 32 height 32
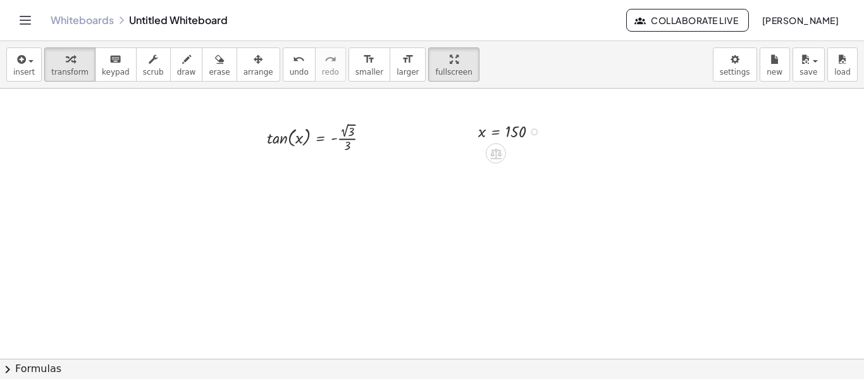
click at [502, 134] on div at bounding box center [514, 130] width 84 height 23
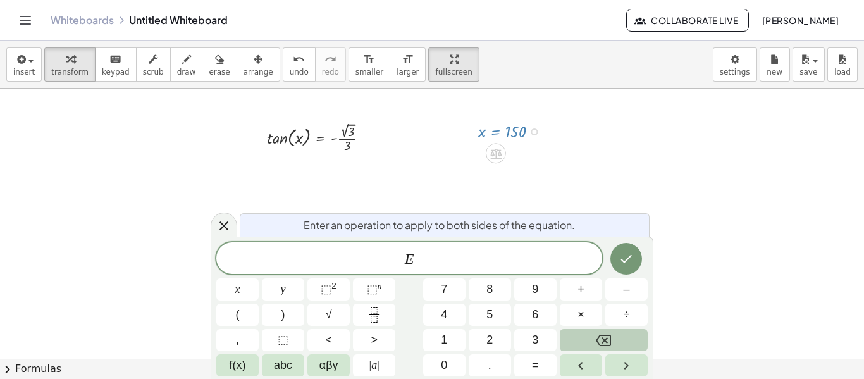
click at [331, 181] on div at bounding box center [432, 338] width 864 height 540
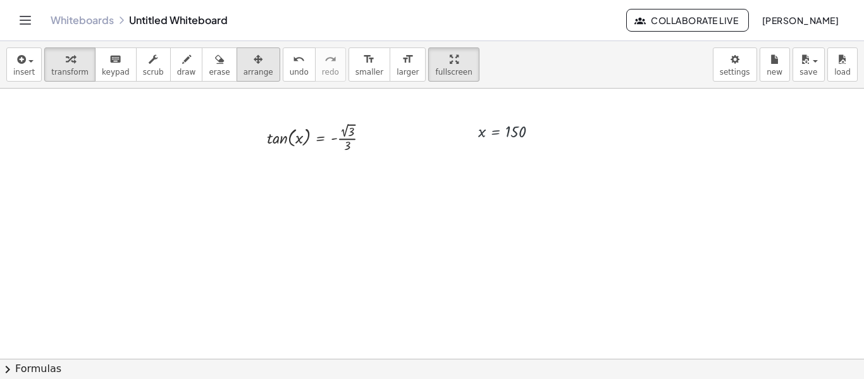
click at [254, 58] on icon "button" at bounding box center [258, 59] width 9 height 15
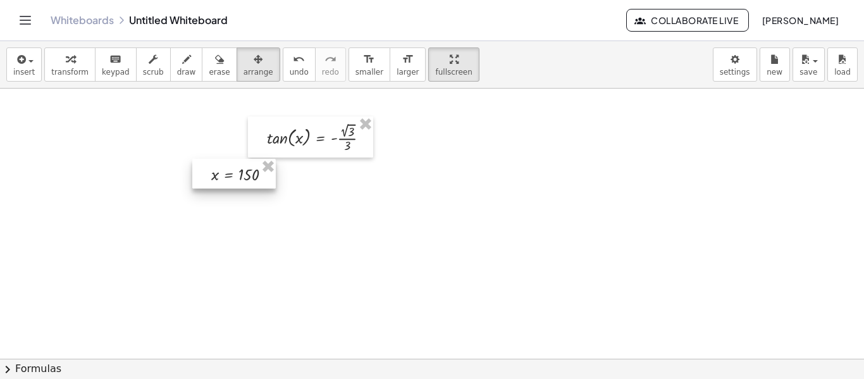
drag, startPoint x: 490, startPoint y: 131, endPoint x: 222, endPoint y: 174, distance: 271.0
click at [222, 174] on div at bounding box center [234, 174] width 84 height 30
drag, startPoint x: 250, startPoint y: 171, endPoint x: 264, endPoint y: 172, distance: 13.9
click at [264, 172] on div at bounding box center [248, 174] width 84 height 30
click at [23, 65] on icon "button" at bounding box center [20, 59] width 11 height 15
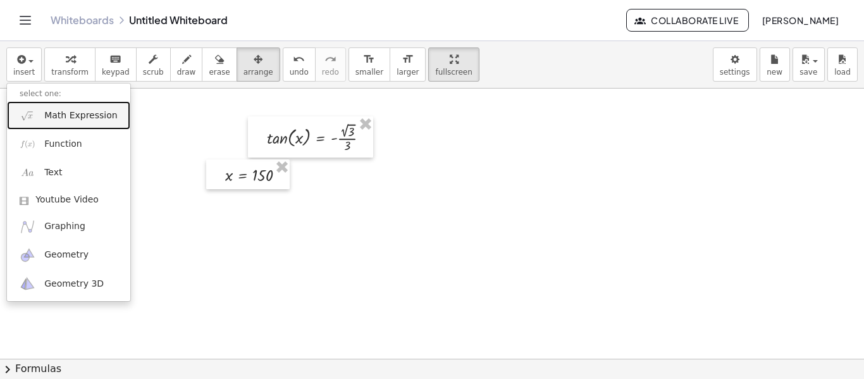
drag, startPoint x: 47, startPoint y: 114, endPoint x: 56, endPoint y: 128, distance: 16.2
click at [49, 114] on span "Math Expression" at bounding box center [80, 115] width 73 height 13
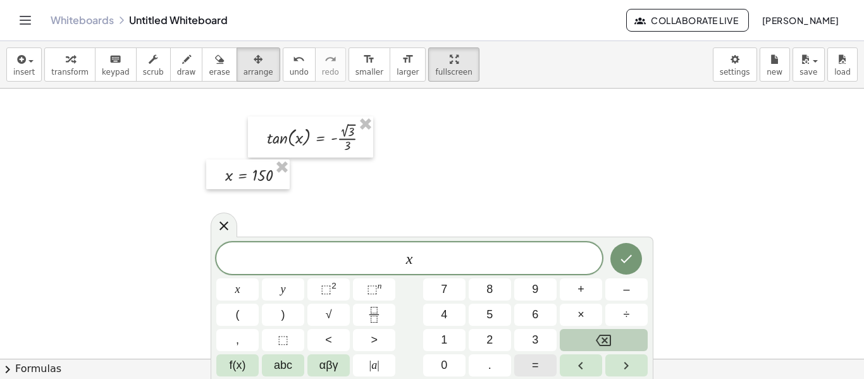
click at [543, 362] on button "=" at bounding box center [535, 365] width 42 height 22
click at [621, 259] on icon "Done" at bounding box center [626, 258] width 15 height 15
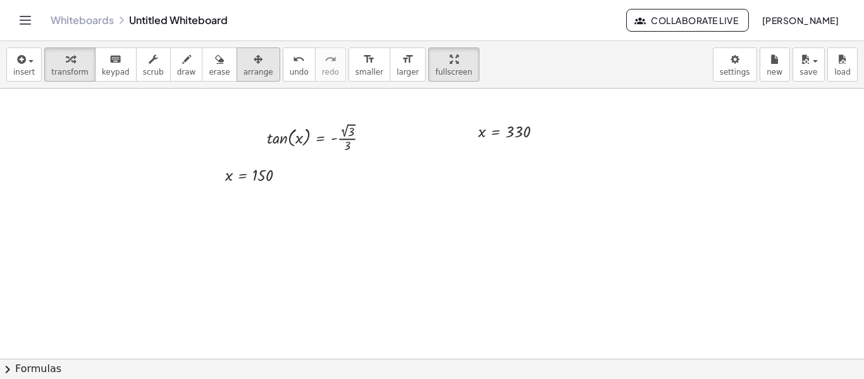
click at [244, 68] on span "arrange" at bounding box center [259, 72] width 30 height 9
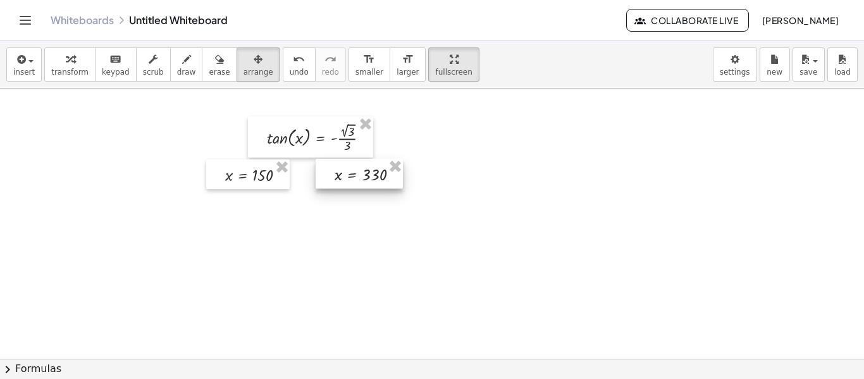
drag, startPoint x: 506, startPoint y: 124, endPoint x: 362, endPoint y: 168, distance: 150.7
click at [362, 168] on div at bounding box center [359, 174] width 87 height 30
click at [14, 69] on span "insert" at bounding box center [24, 72] width 22 height 9
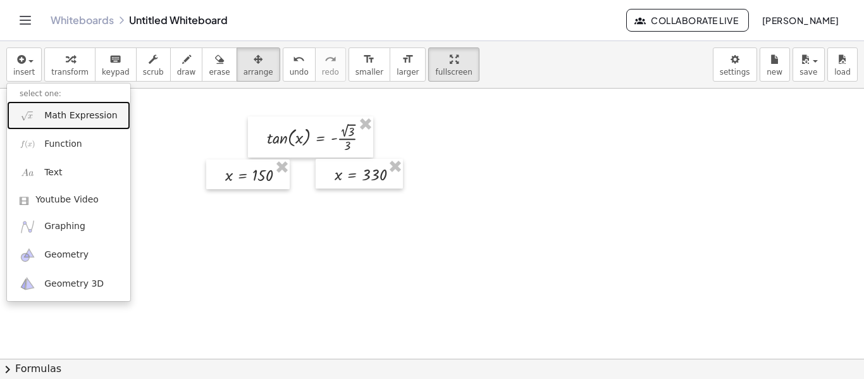
click at [63, 119] on span "Math Expression" at bounding box center [80, 115] width 73 height 13
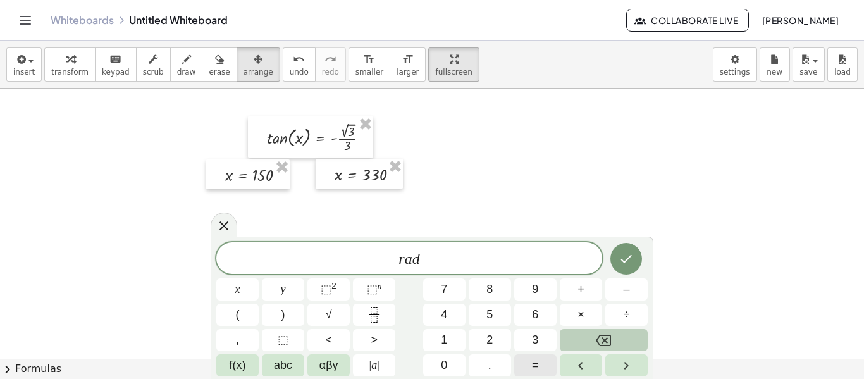
click at [529, 366] on button "=" at bounding box center [535, 365] width 42 height 22
click at [237, 362] on span "f(x)" at bounding box center [238, 365] width 16 height 17
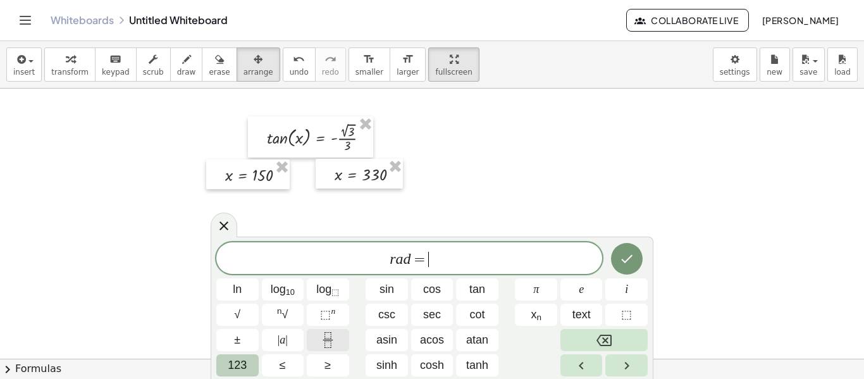
click at [335, 340] on icon "Fraction" at bounding box center [328, 340] width 16 height 16
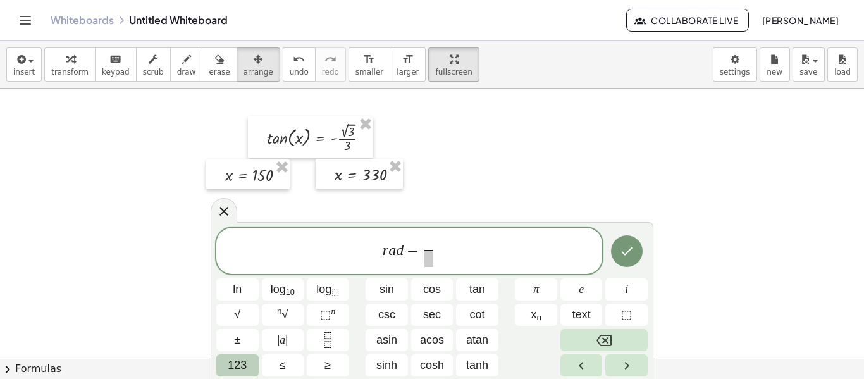
click at [229, 366] on span "123" at bounding box center [237, 365] width 19 height 17
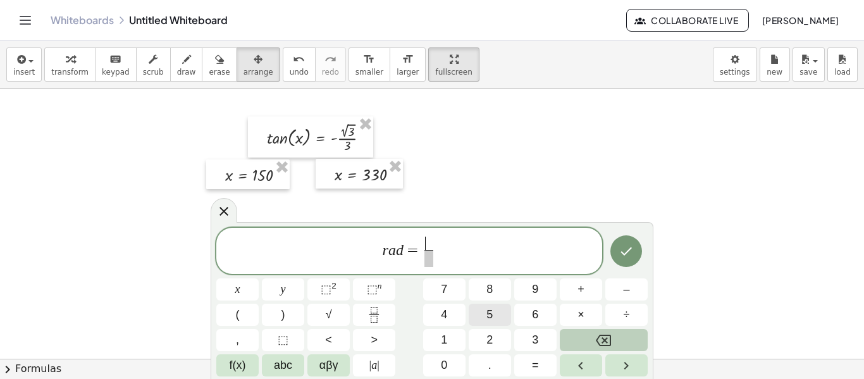
click at [504, 316] on button "5" at bounding box center [490, 315] width 42 height 22
click at [320, 362] on span "αβγ" at bounding box center [328, 365] width 19 height 17
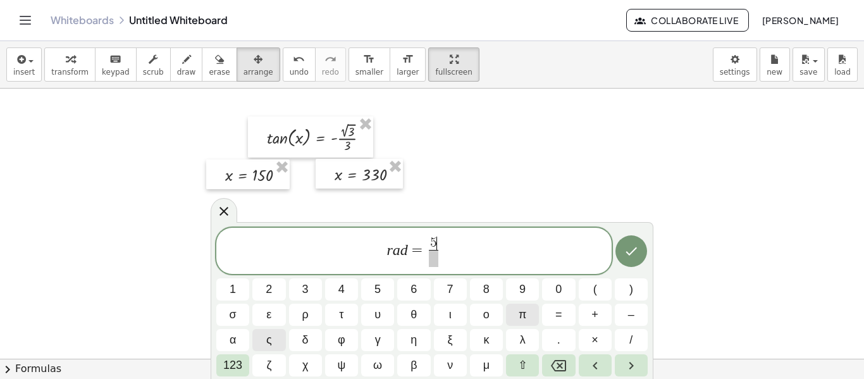
click at [523, 317] on span "π" at bounding box center [523, 314] width 8 height 17
click at [432, 262] on span at bounding box center [433, 258] width 16 height 17
click at [413, 289] on span "6" at bounding box center [414, 289] width 6 height 17
click at [624, 256] on icon "Done" at bounding box center [631, 251] width 15 height 15
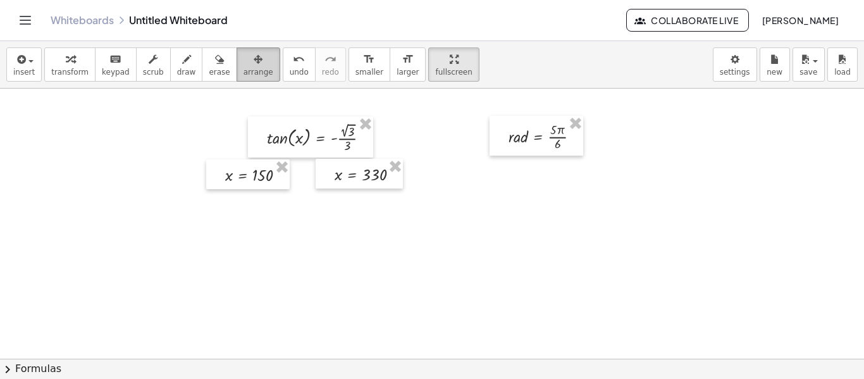
click at [245, 68] on span "arrange" at bounding box center [259, 72] width 30 height 9
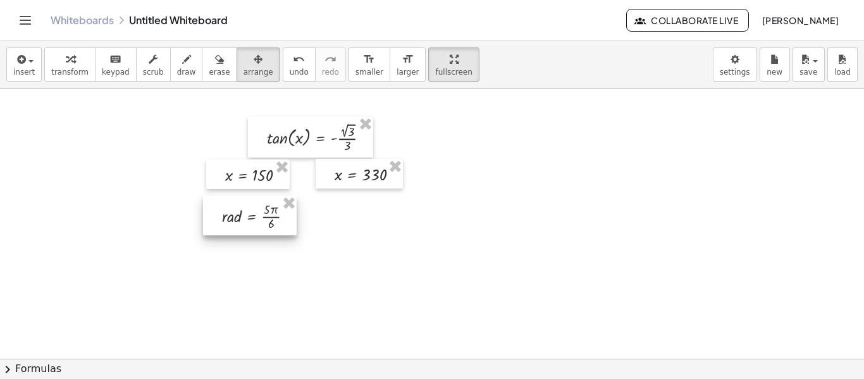
drag, startPoint x: 540, startPoint y: 139, endPoint x: 254, endPoint y: 220, distance: 297.6
click at [254, 220] on div at bounding box center [250, 215] width 94 height 40
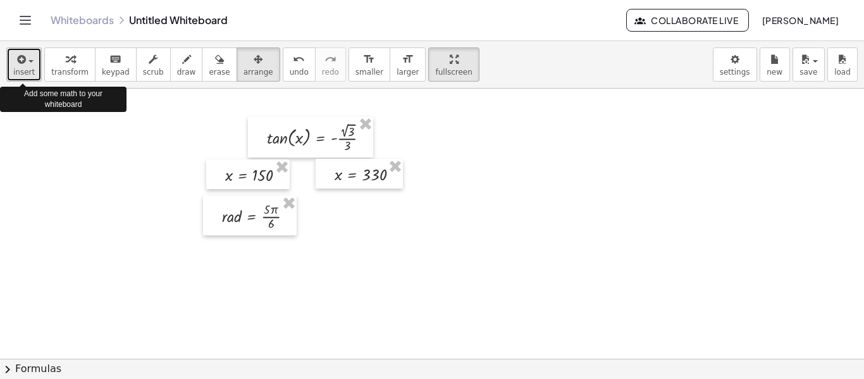
click at [34, 67] on button "insert" at bounding box center [23, 64] width 35 height 34
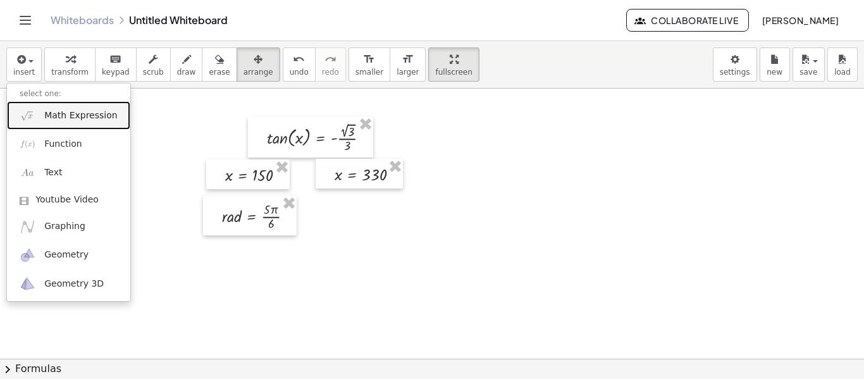
click at [73, 109] on span "Math Expression" at bounding box center [80, 115] width 73 height 13
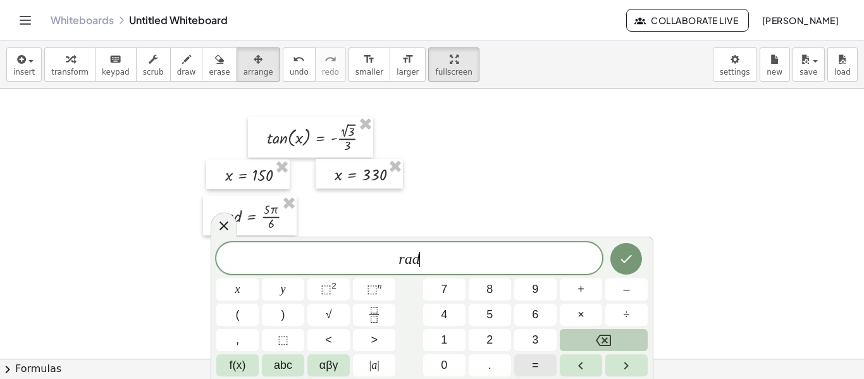
click at [533, 362] on span "=" at bounding box center [535, 365] width 7 height 17
click at [372, 318] on icon "Fraction" at bounding box center [374, 315] width 16 height 16
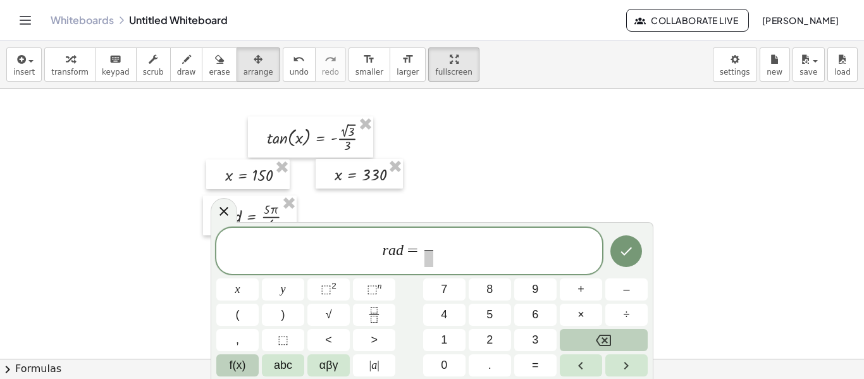
click at [251, 366] on button "f(x)" at bounding box center [237, 365] width 42 height 22
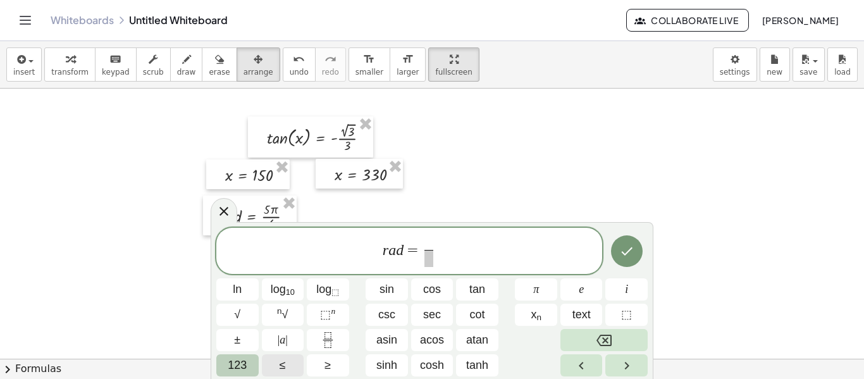
click at [251, 366] on button "123" at bounding box center [237, 365] width 42 height 22
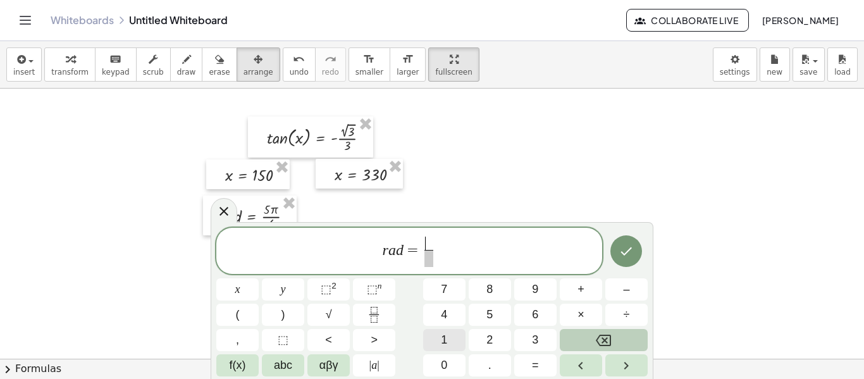
click at [446, 337] on span "1" at bounding box center [444, 339] width 6 height 17
click at [336, 356] on button "αβγ" at bounding box center [328, 365] width 42 height 22
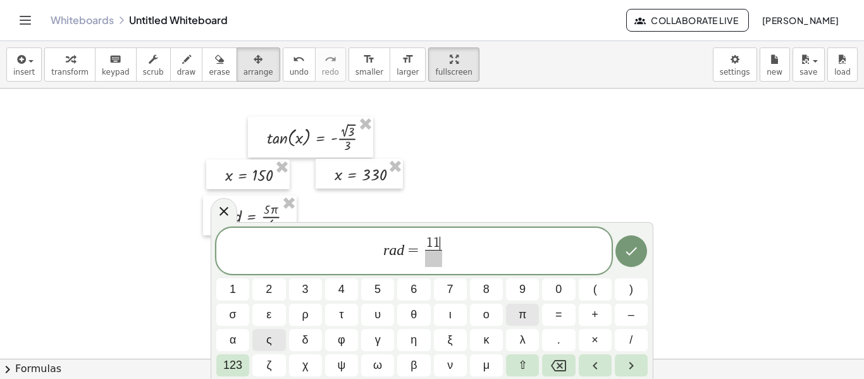
click at [517, 312] on button "π" at bounding box center [522, 315] width 33 height 22
click at [438, 262] on span "​" at bounding box center [433, 258] width 23 height 17
click at [414, 288] on span "6" at bounding box center [414, 289] width 6 height 17
click at [628, 256] on icon "Done" at bounding box center [631, 251] width 15 height 15
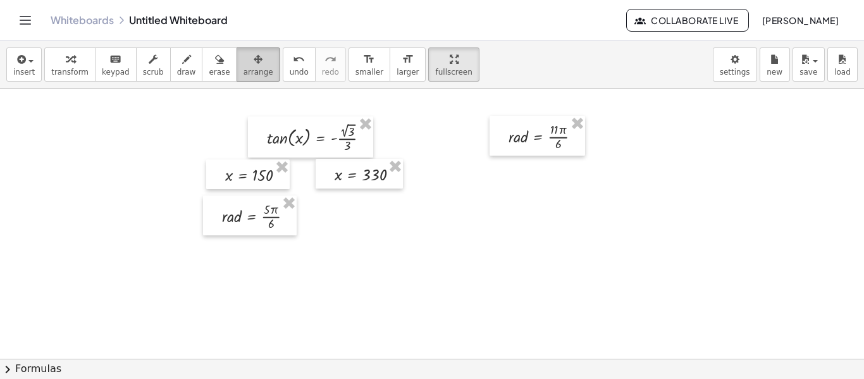
click at [249, 74] on span "arrange" at bounding box center [259, 72] width 30 height 9
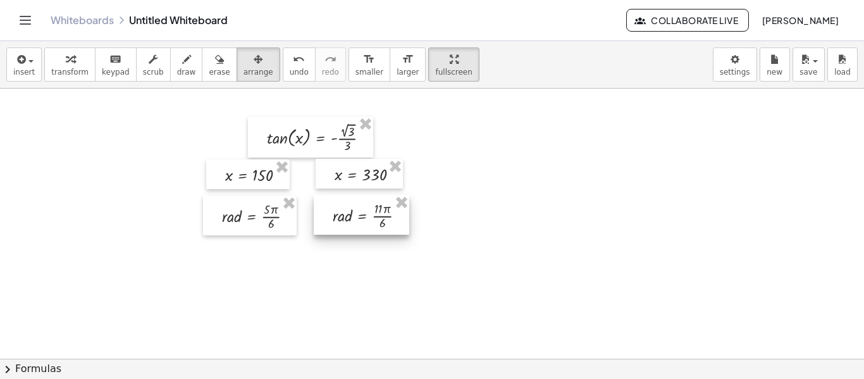
drag, startPoint x: 555, startPoint y: 140, endPoint x: 380, endPoint y: 219, distance: 192.8
click at [380, 219] on div at bounding box center [362, 215] width 96 height 40
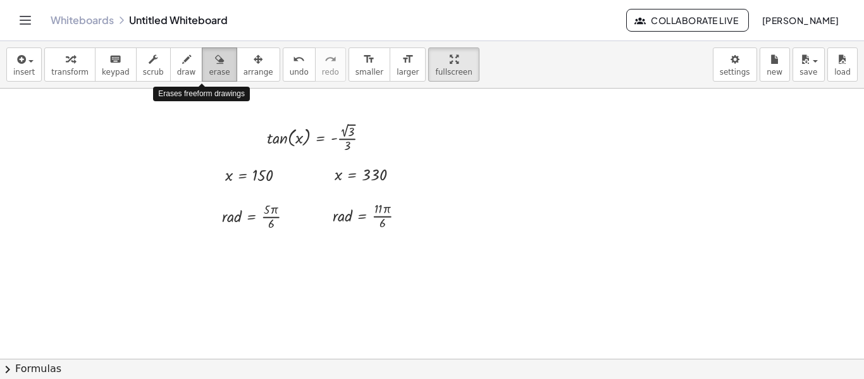
click at [209, 65] on div "button" at bounding box center [219, 58] width 21 height 15
